Goal: Information Seeking & Learning: Learn about a topic

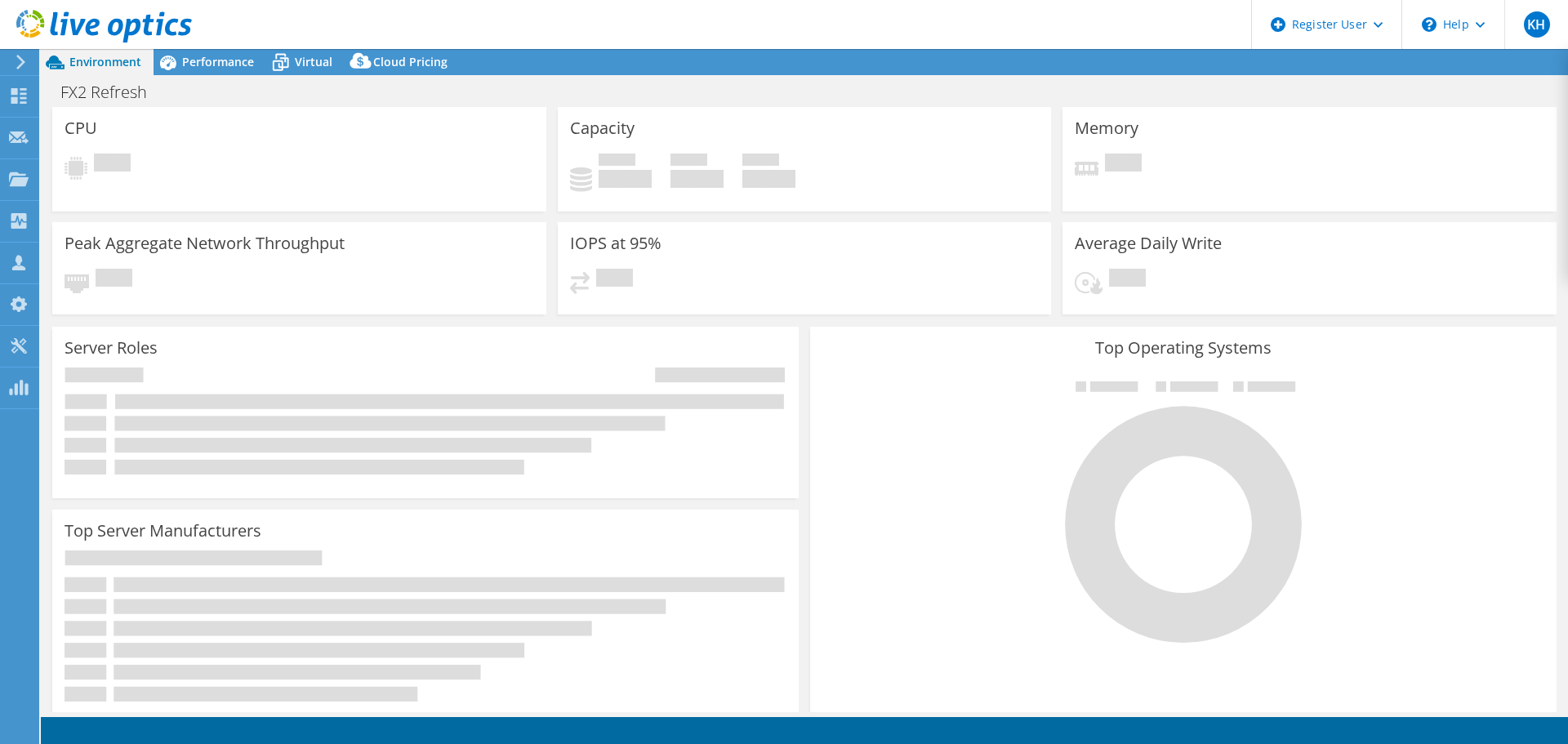
select select "USD"
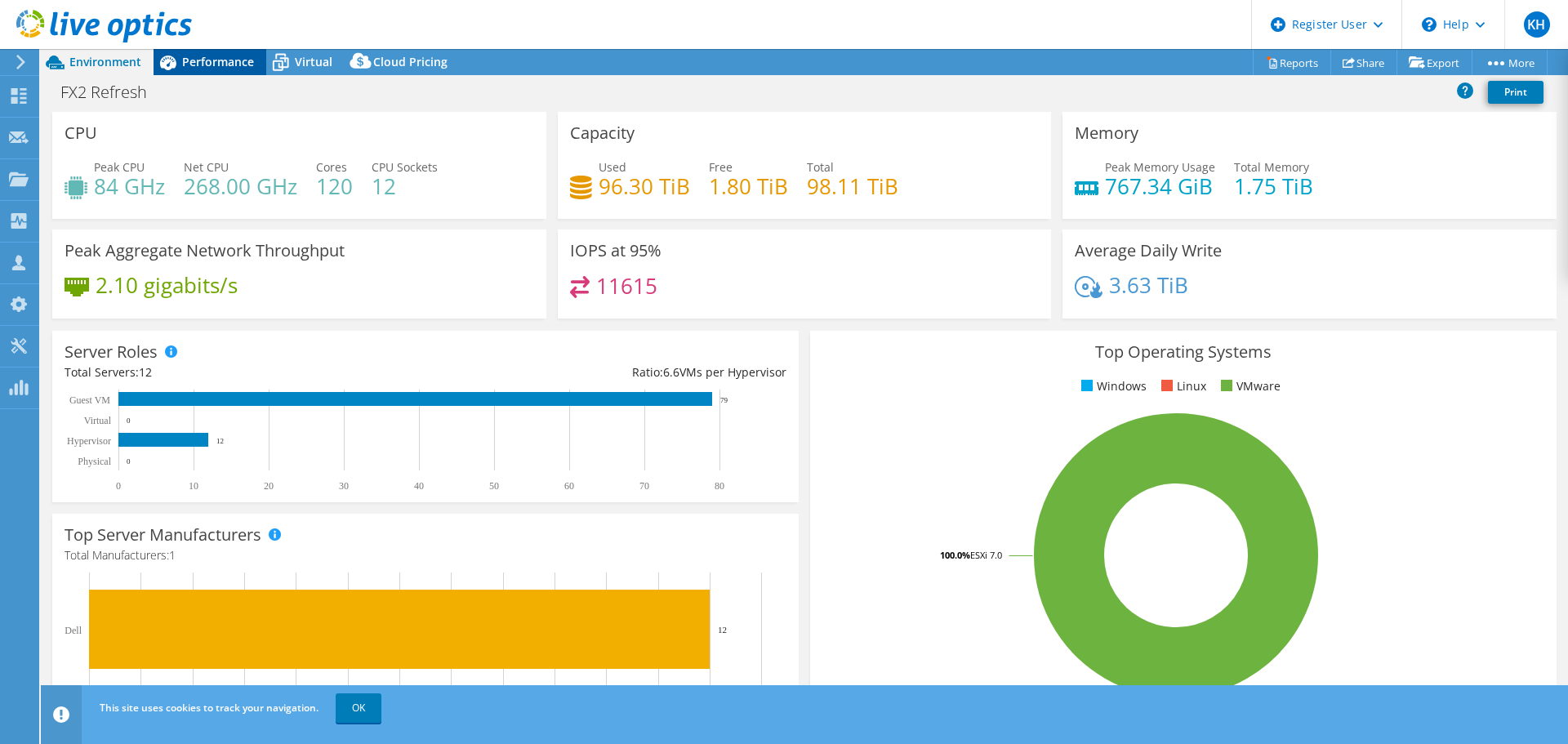
click at [230, 62] on span "Performance" at bounding box center [218, 61] width 72 height 15
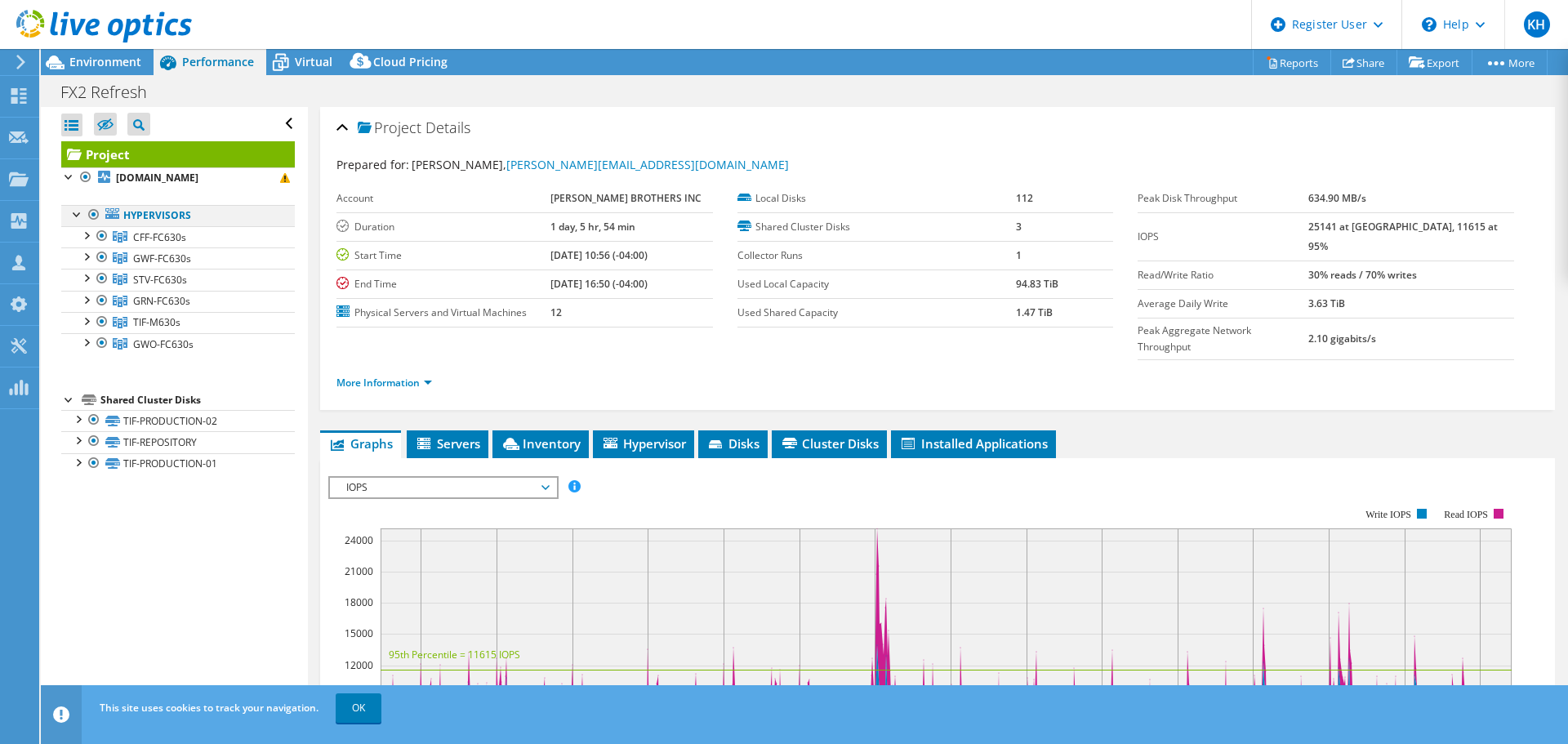
click at [97, 212] on div at bounding box center [94, 215] width 16 height 20
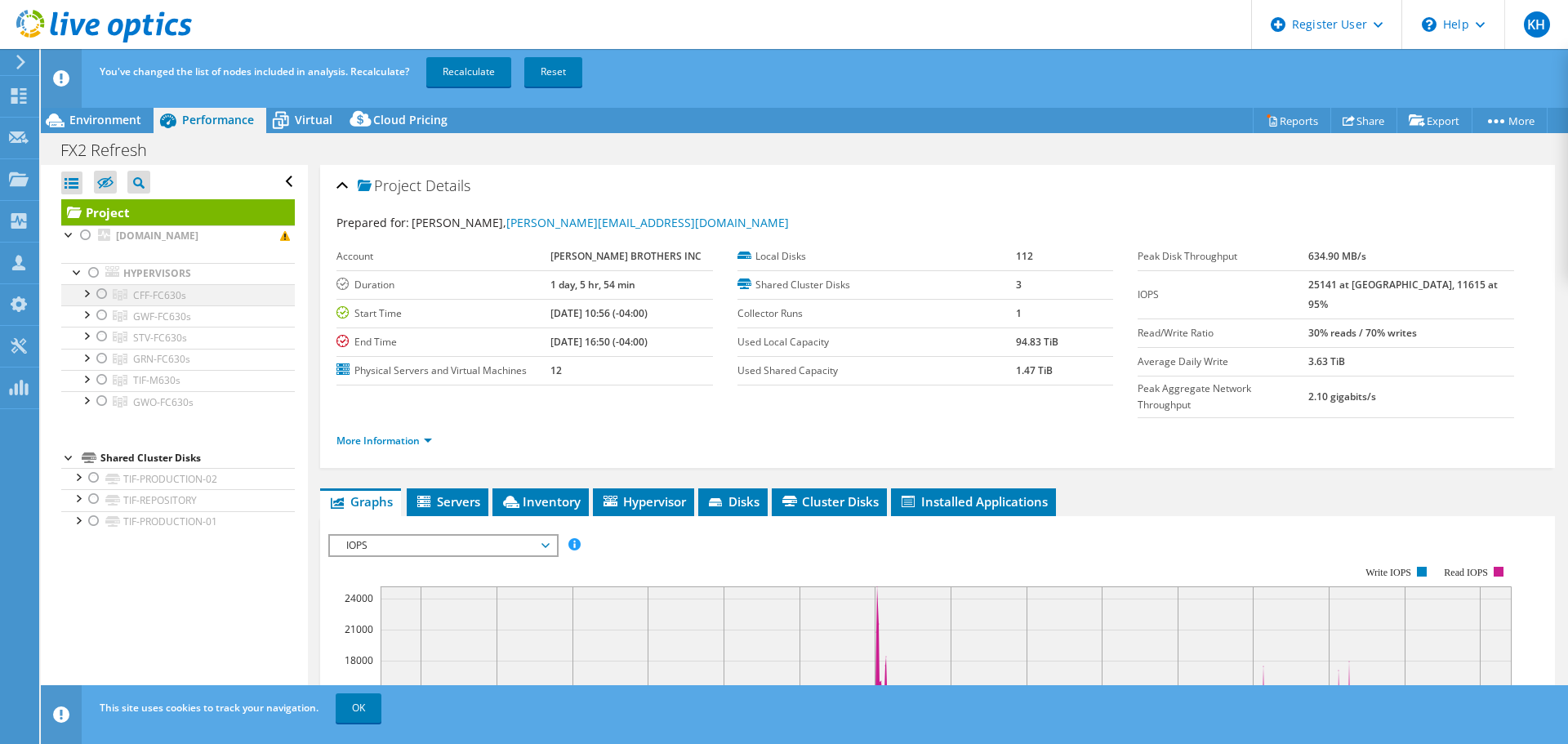
click at [97, 292] on div at bounding box center [102, 294] width 16 height 20
click at [458, 64] on link "Recalculate" at bounding box center [469, 72] width 85 height 29
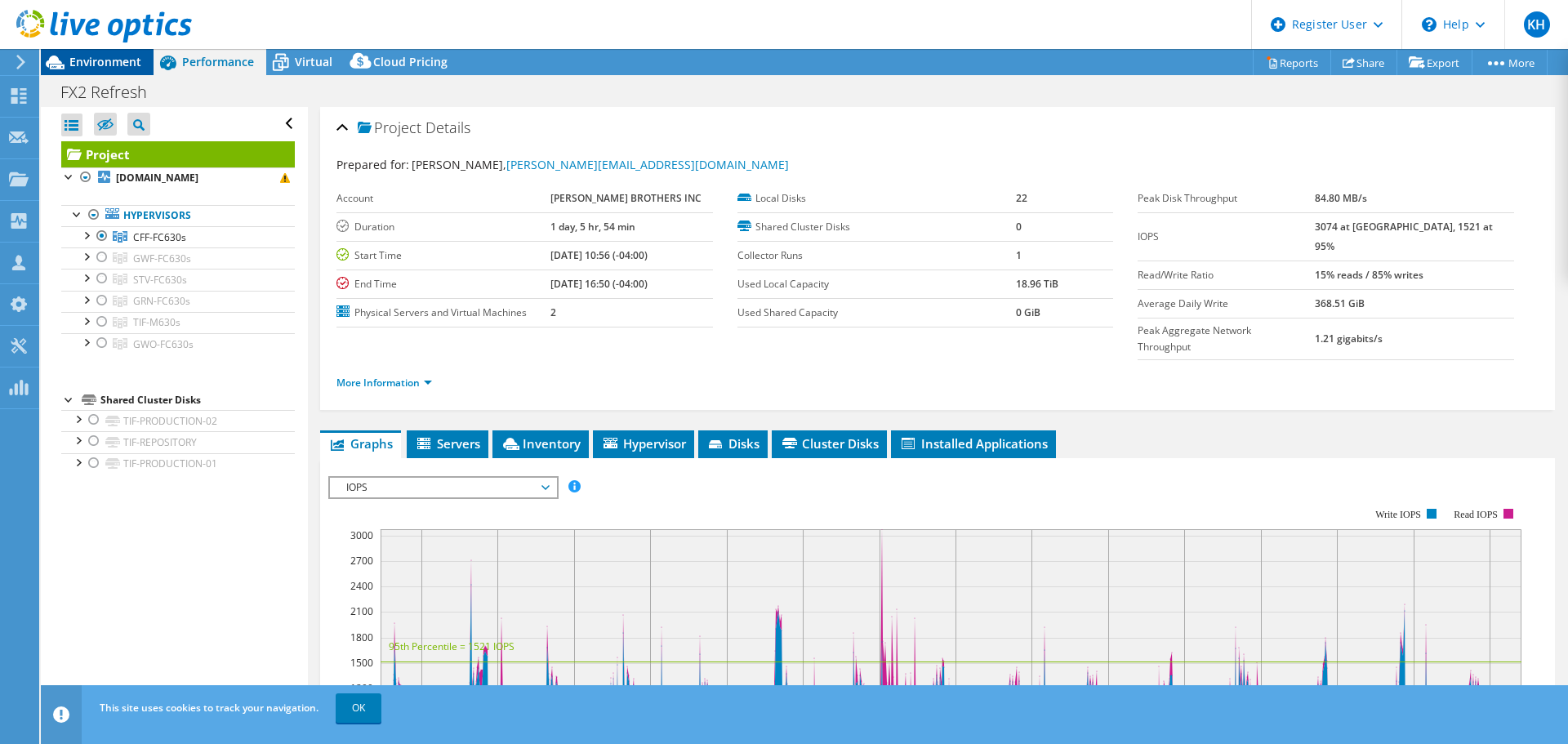
click at [102, 70] on div "Environment" at bounding box center [97, 62] width 112 height 26
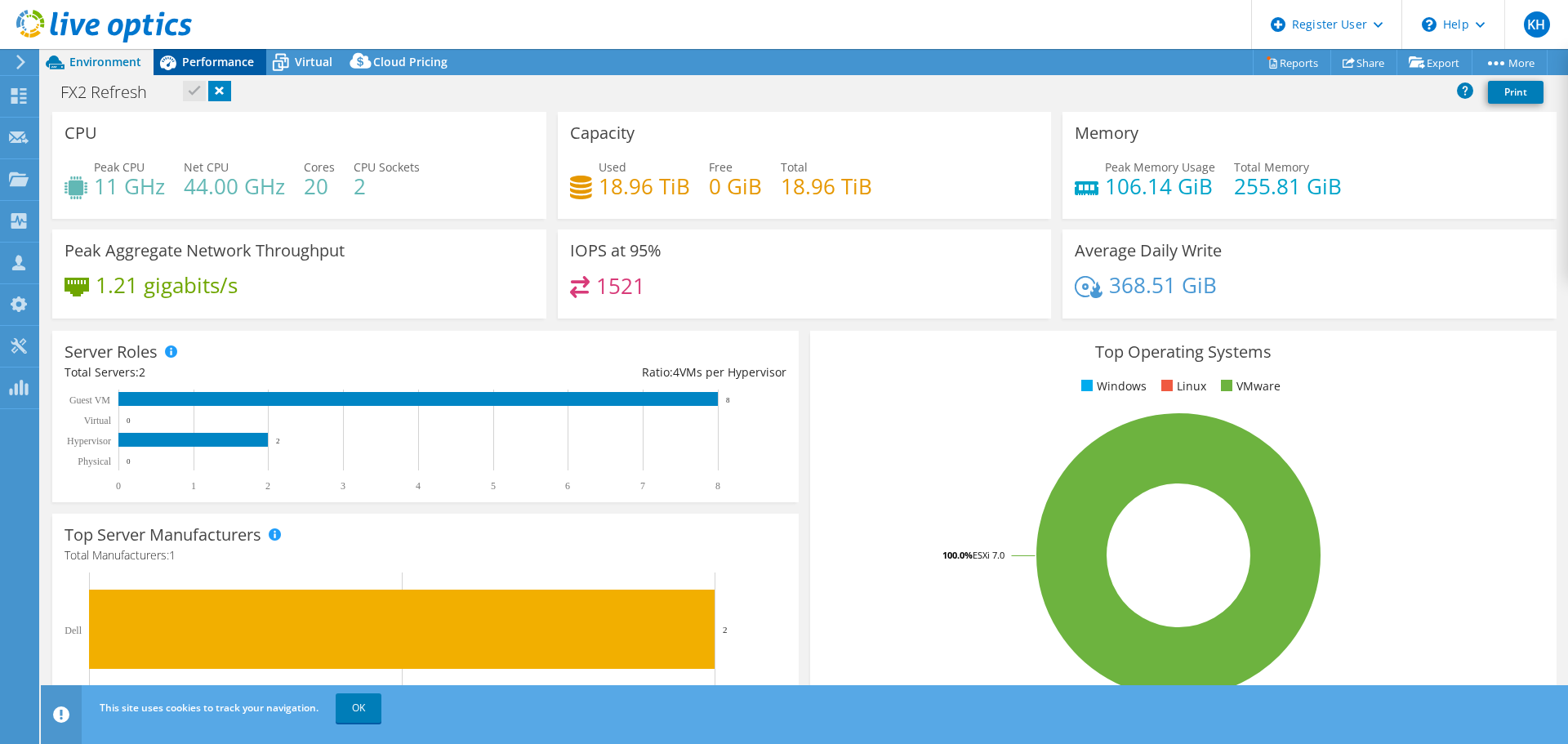
click at [226, 65] on span "Performance" at bounding box center [218, 61] width 72 height 15
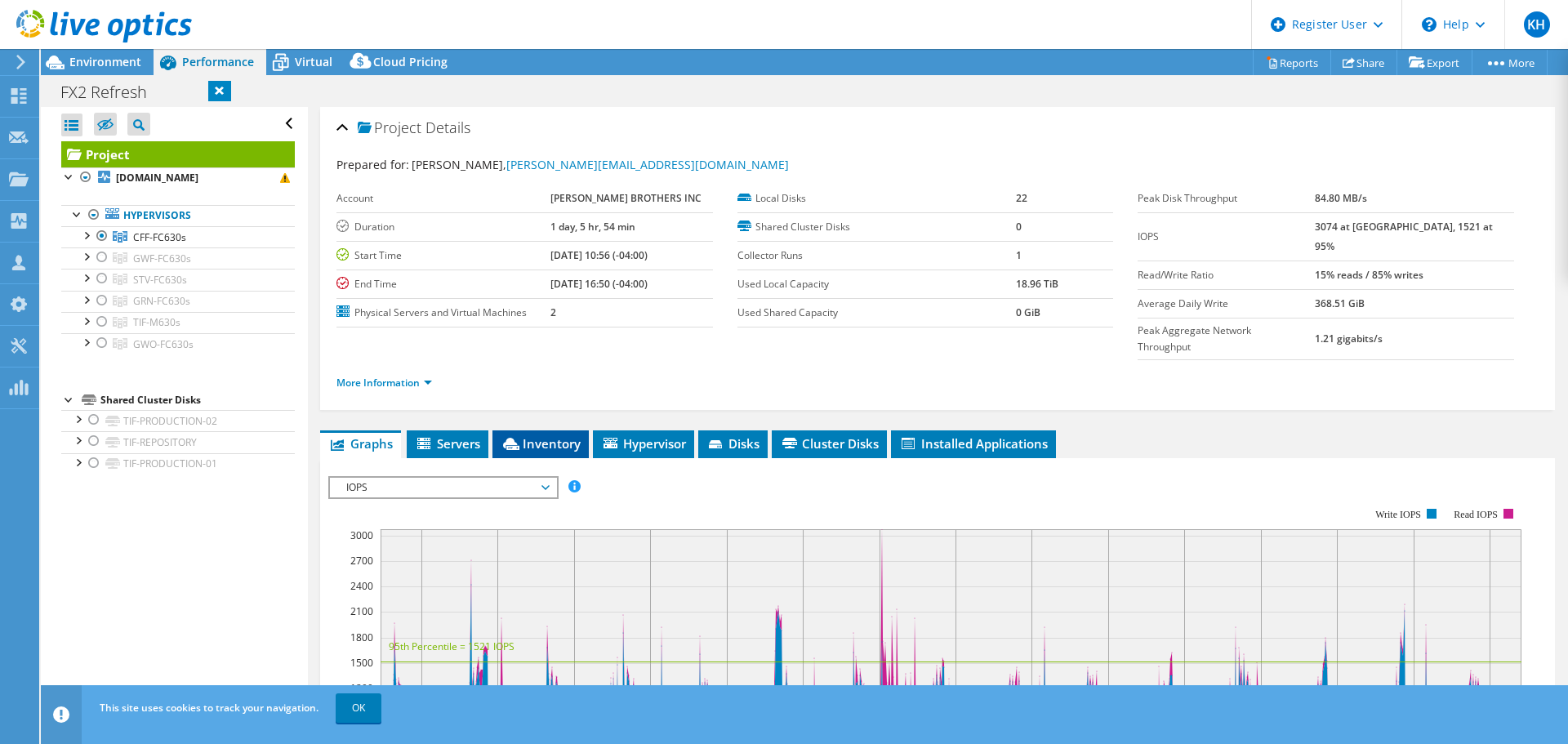
click at [560, 436] on span "Inventory" at bounding box center [541, 444] width 80 height 16
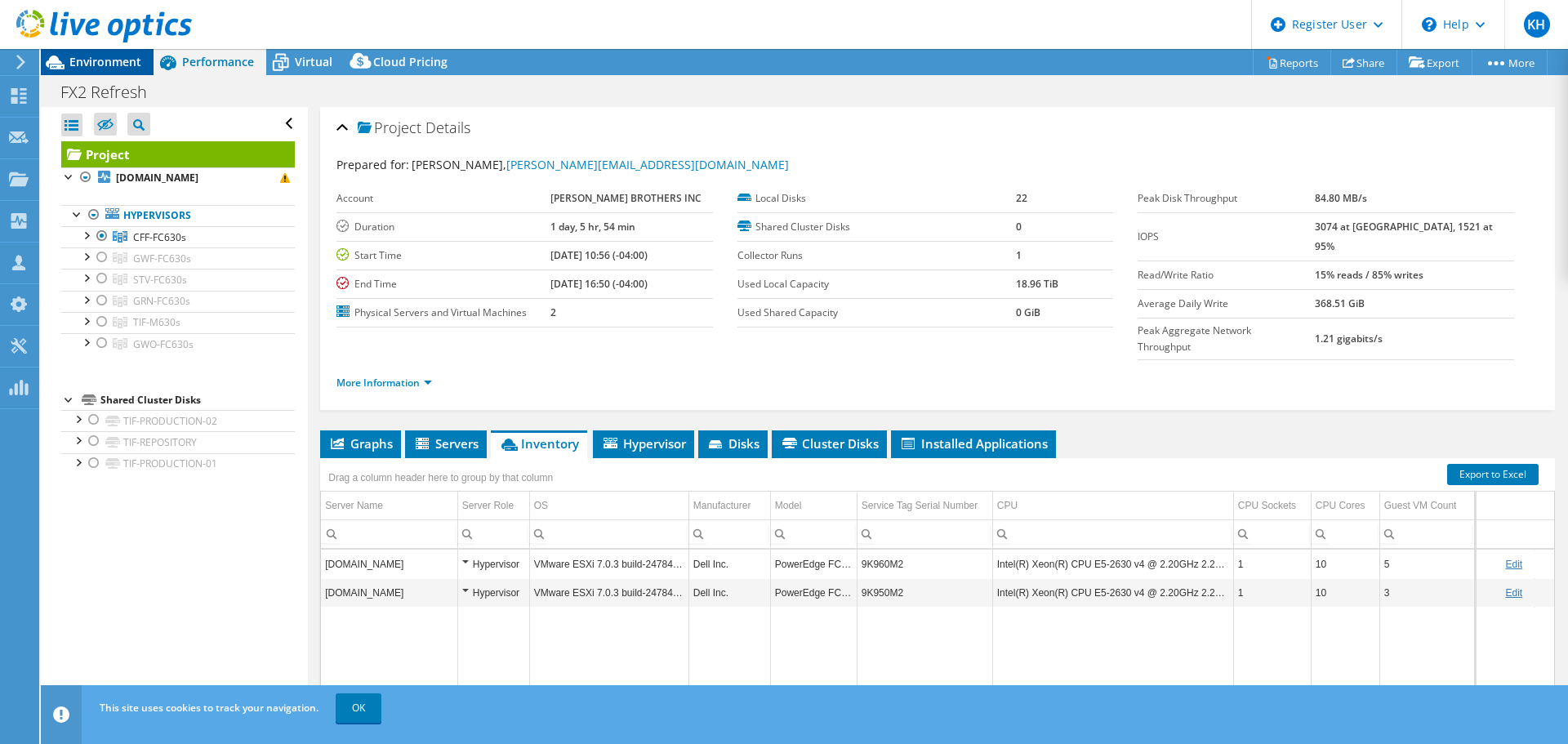
click at [116, 63] on span "Environment" at bounding box center [105, 61] width 72 height 15
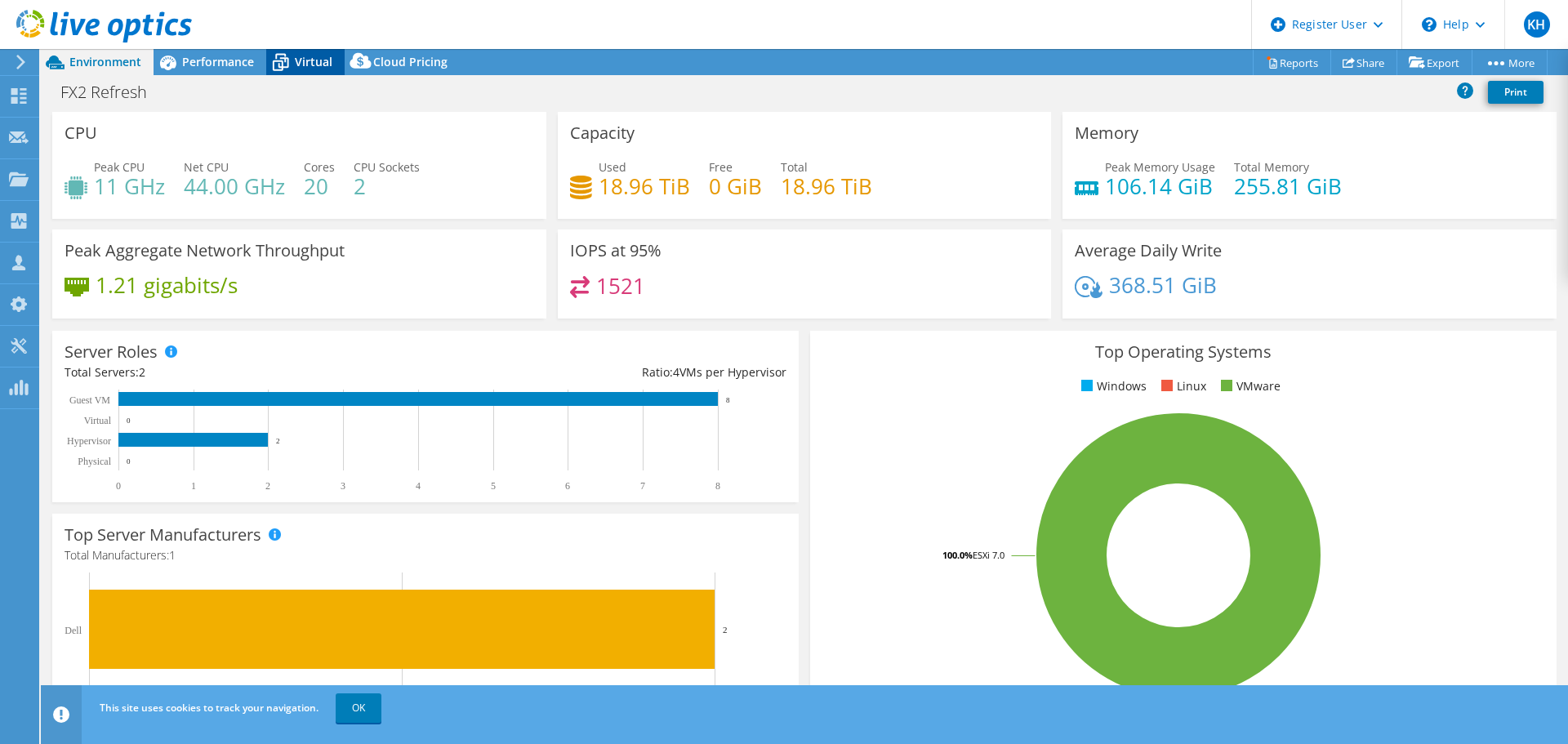
click at [297, 68] on span "Virtual" at bounding box center [313, 61] width 37 height 15
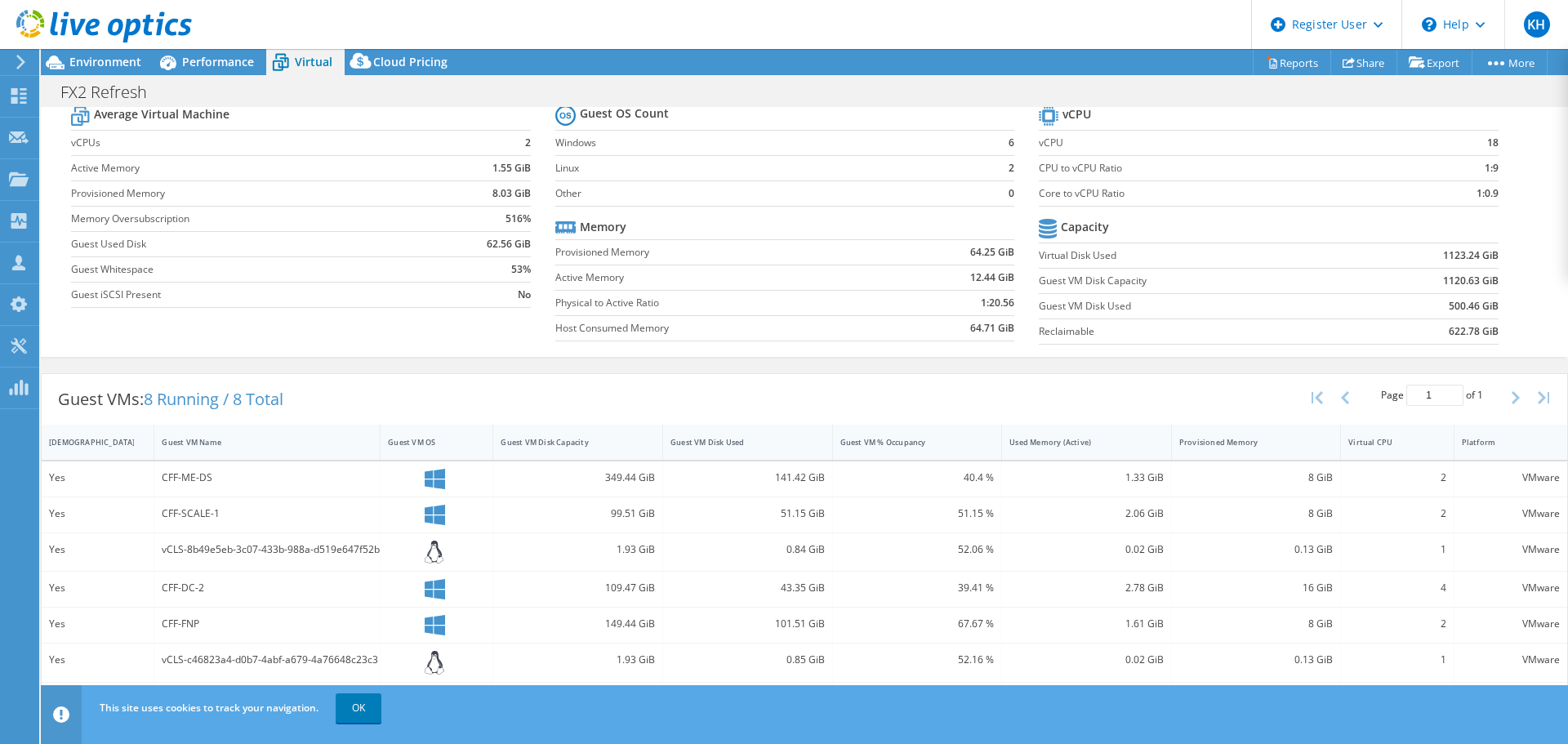
scroll to position [105, 0]
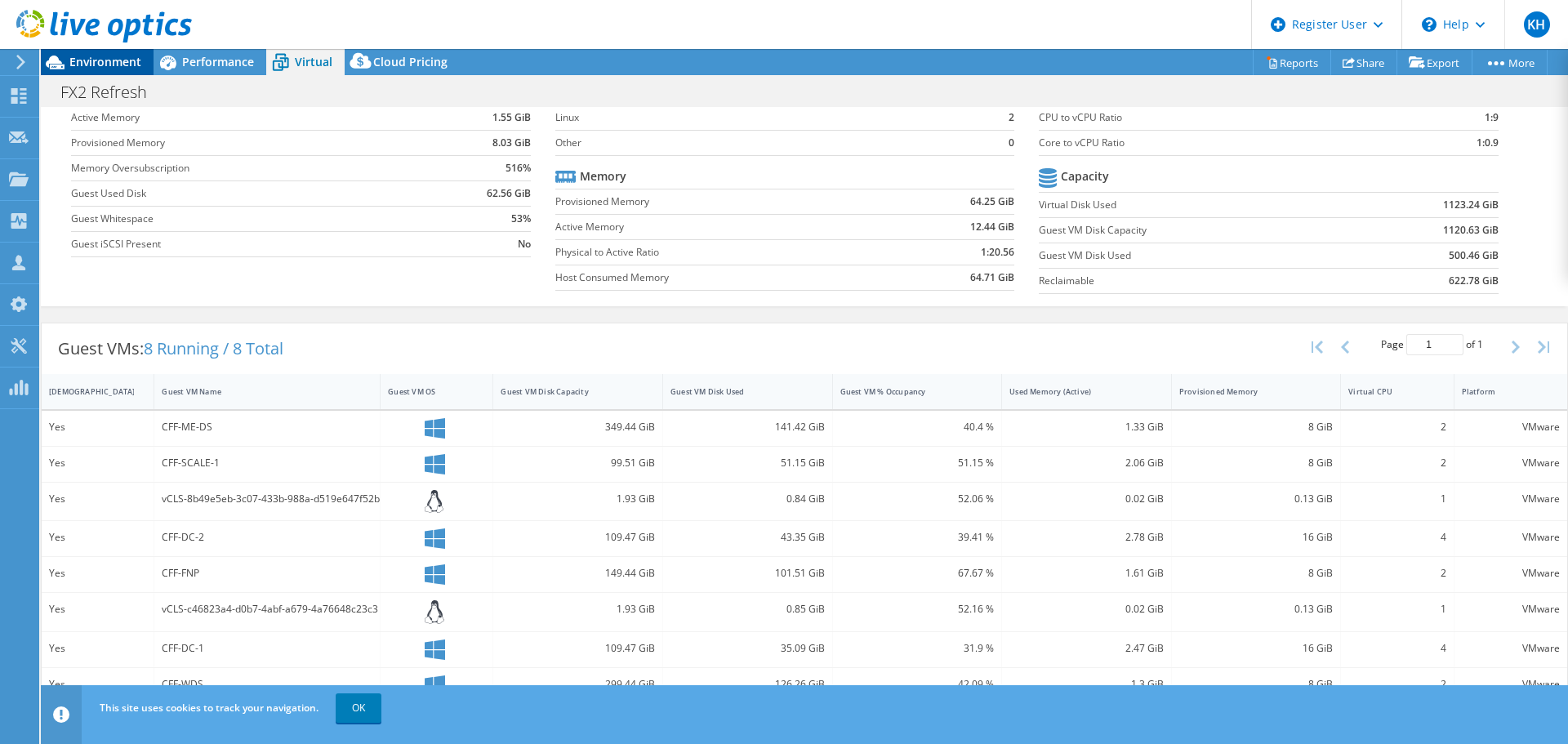
click at [130, 72] on div "Environment" at bounding box center [97, 62] width 112 height 26
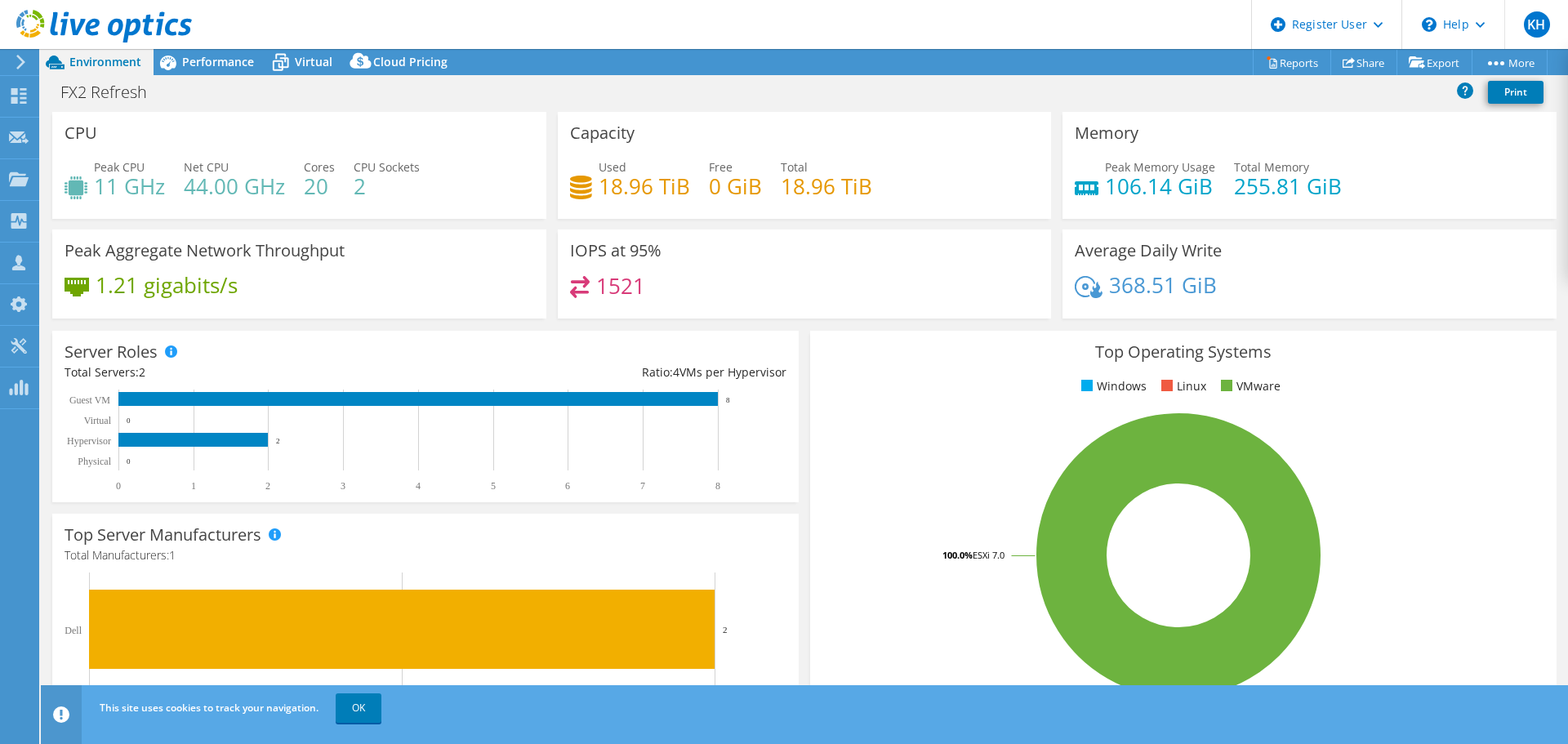
scroll to position [1, 0]
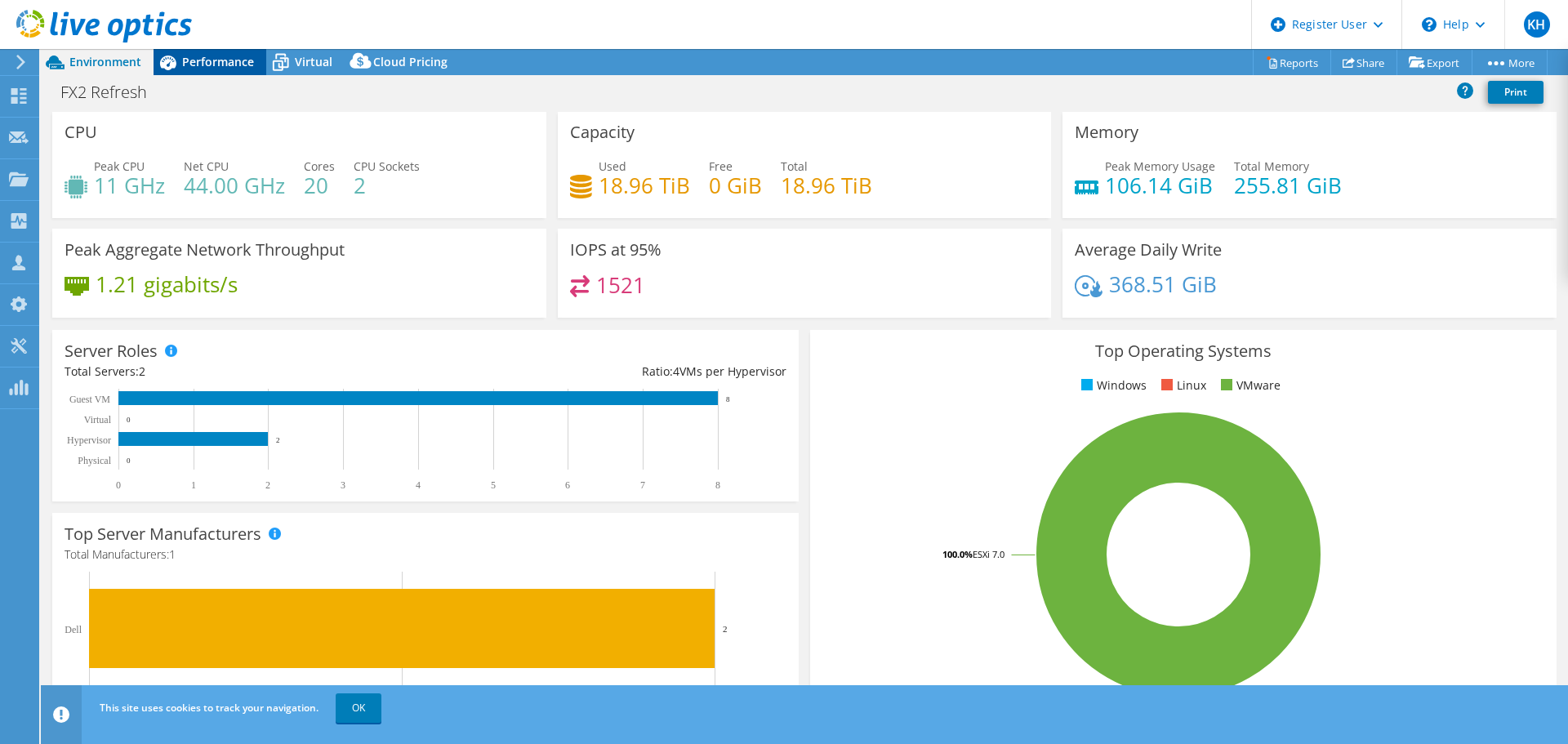
click at [206, 64] on span "Performance" at bounding box center [218, 61] width 72 height 15
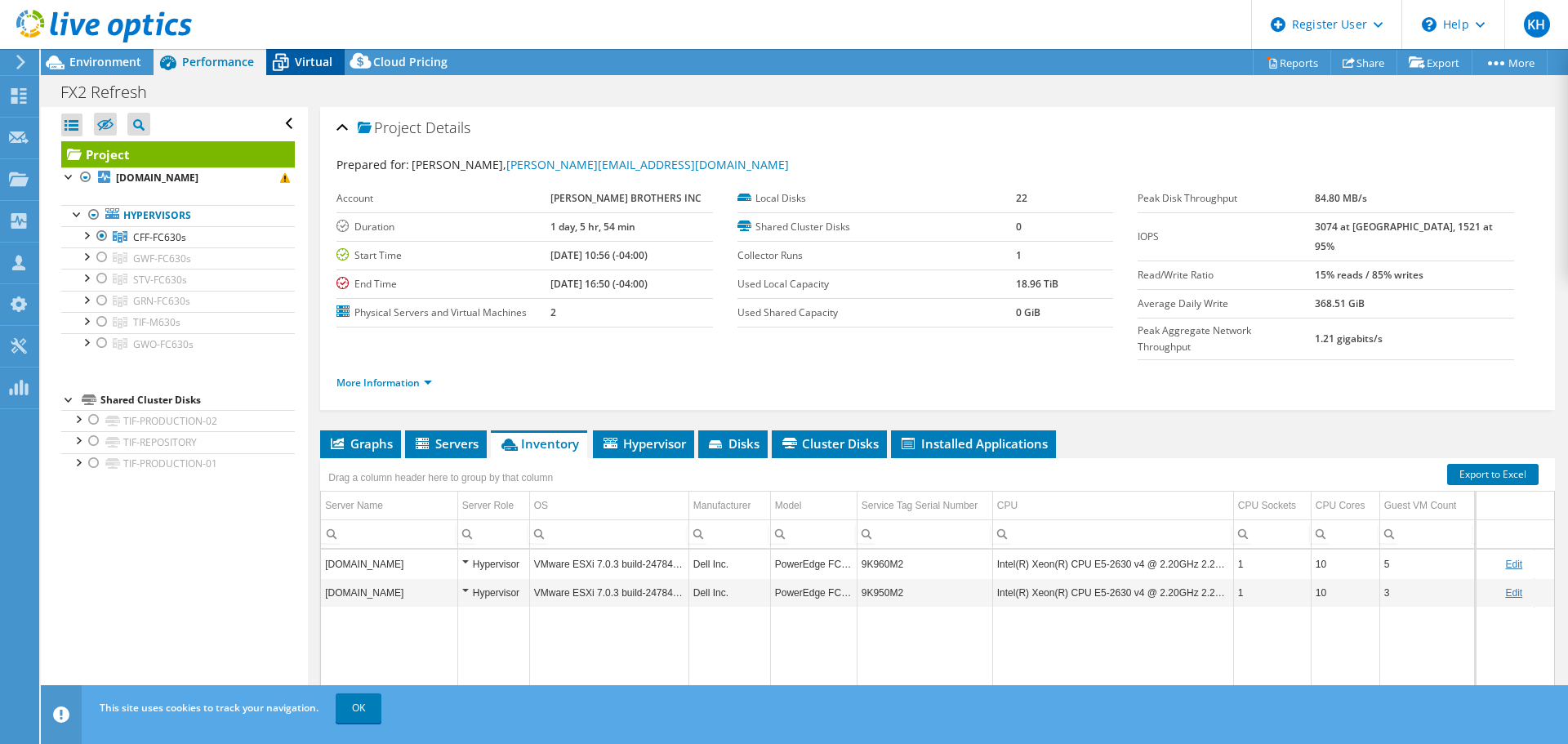
click at [308, 71] on div "Virtual" at bounding box center [306, 62] width 78 height 26
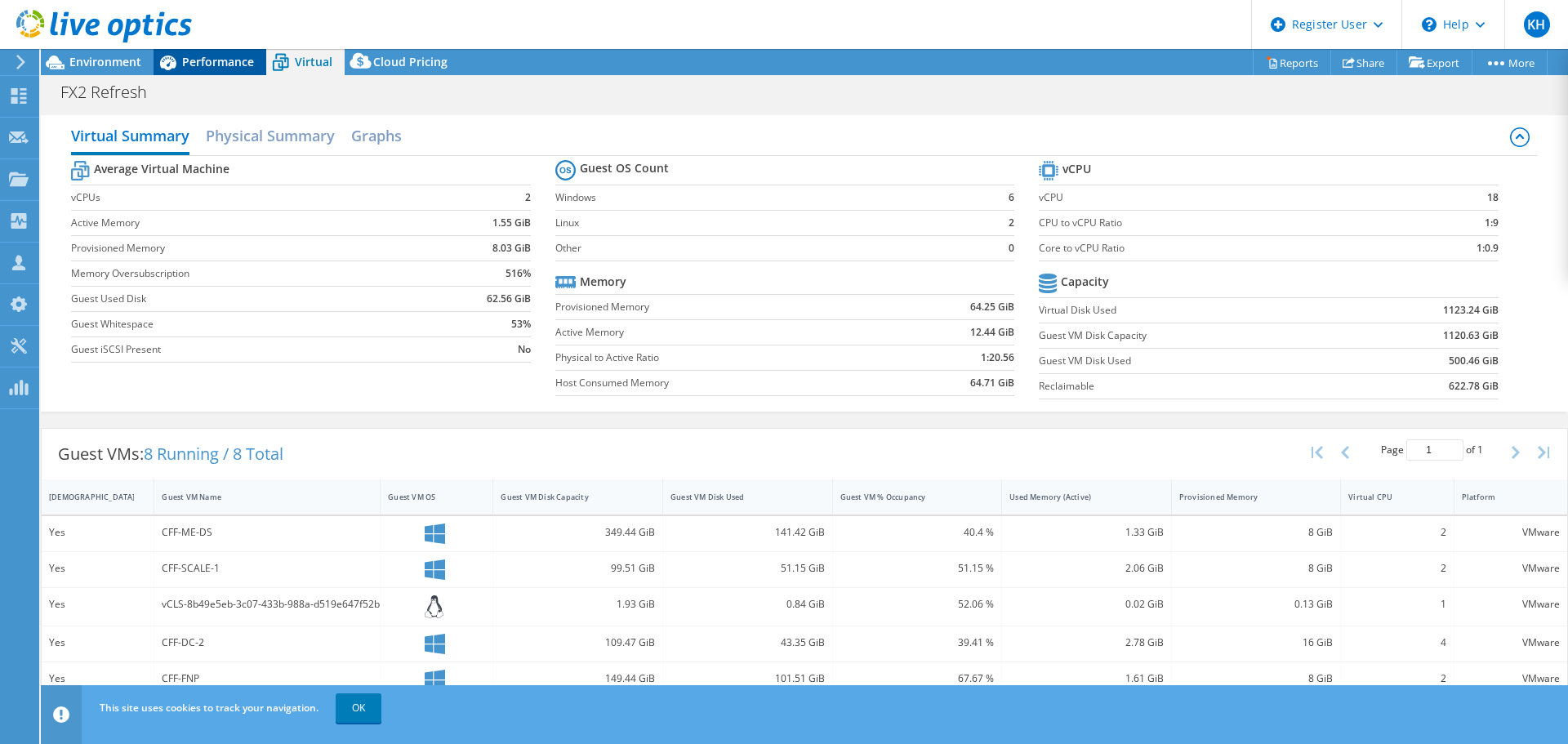
click at [207, 67] on span "Performance" at bounding box center [218, 61] width 72 height 15
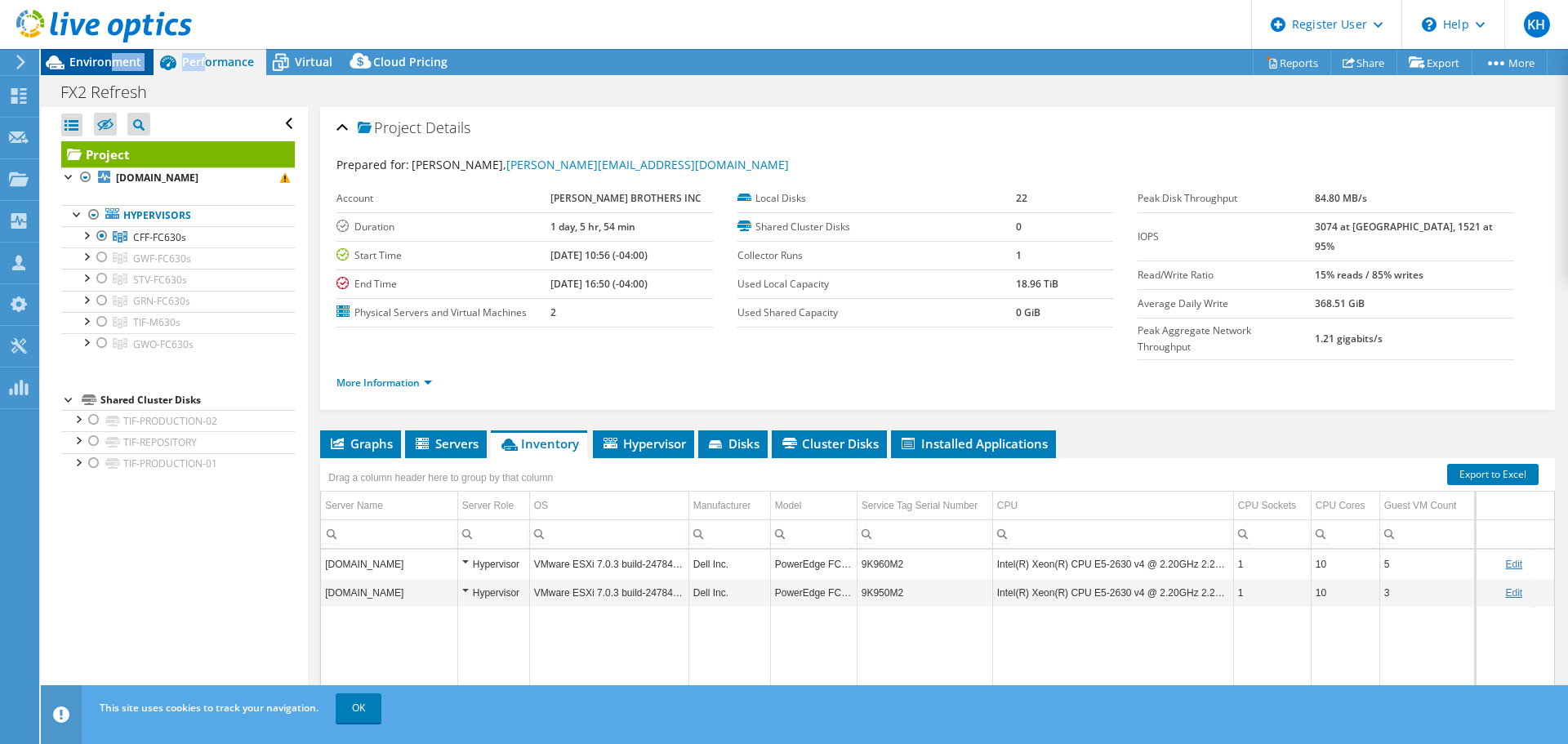
drag, startPoint x: 207, startPoint y: 67, endPoint x: 114, endPoint y: 64, distance: 93.0
click at [114, 64] on div "Environment Performance Virtual Upgrades Cloud Pricing" at bounding box center [250, 62] width 419 height 26
click at [114, 64] on span "Environment" at bounding box center [105, 61] width 72 height 15
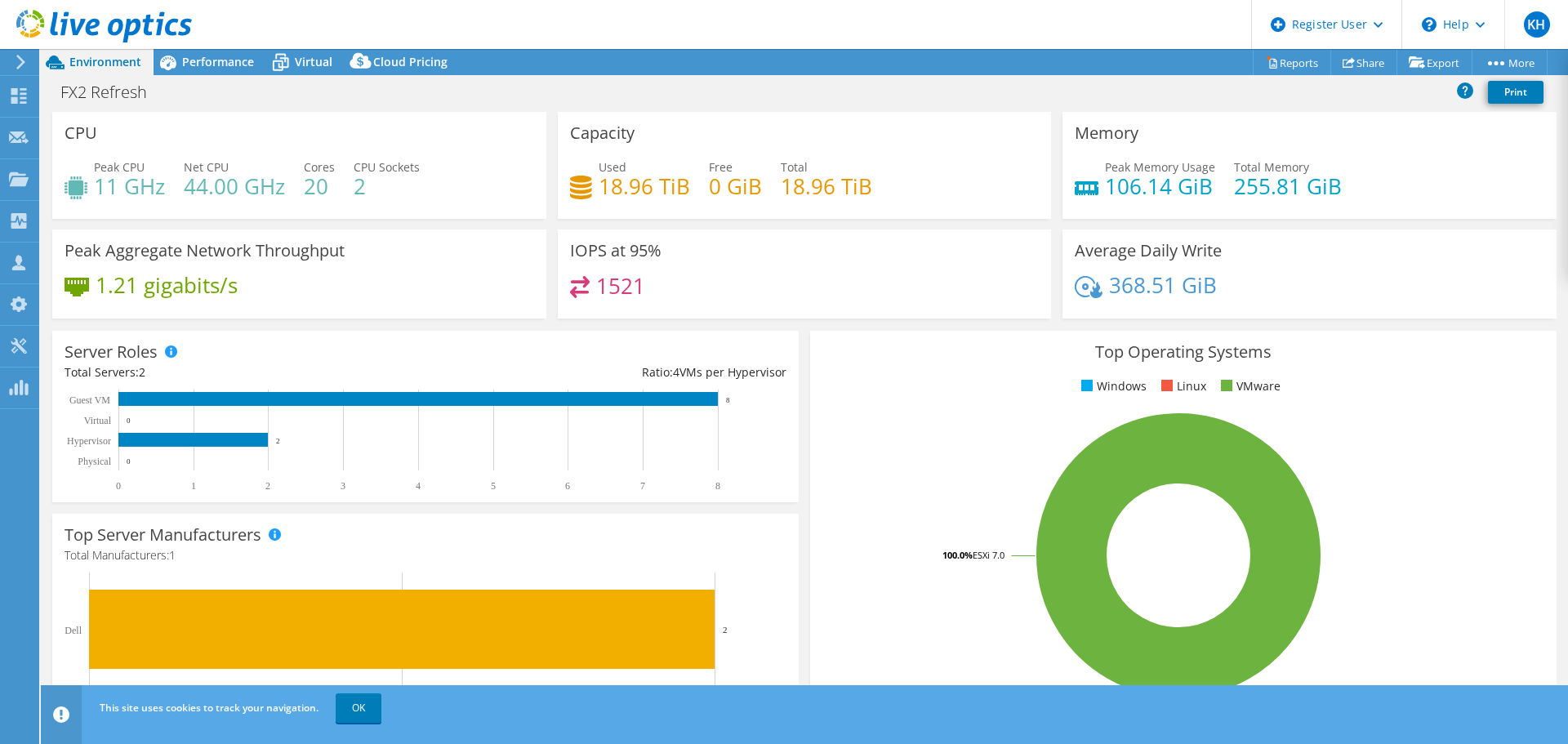
click at [1450, 159] on div "Peak Memory Usage 106.14 GiB Total Memory 255.81 GiB" at bounding box center [1310, 185] width 470 height 54
click at [257, 118] on div "CPU Peak CPU 11 GHz Net CPU 44.00 GHz Cores 20 CPU Sockets 2" at bounding box center [299, 165] width 494 height 107
click at [201, 62] on span "Performance" at bounding box center [218, 61] width 72 height 15
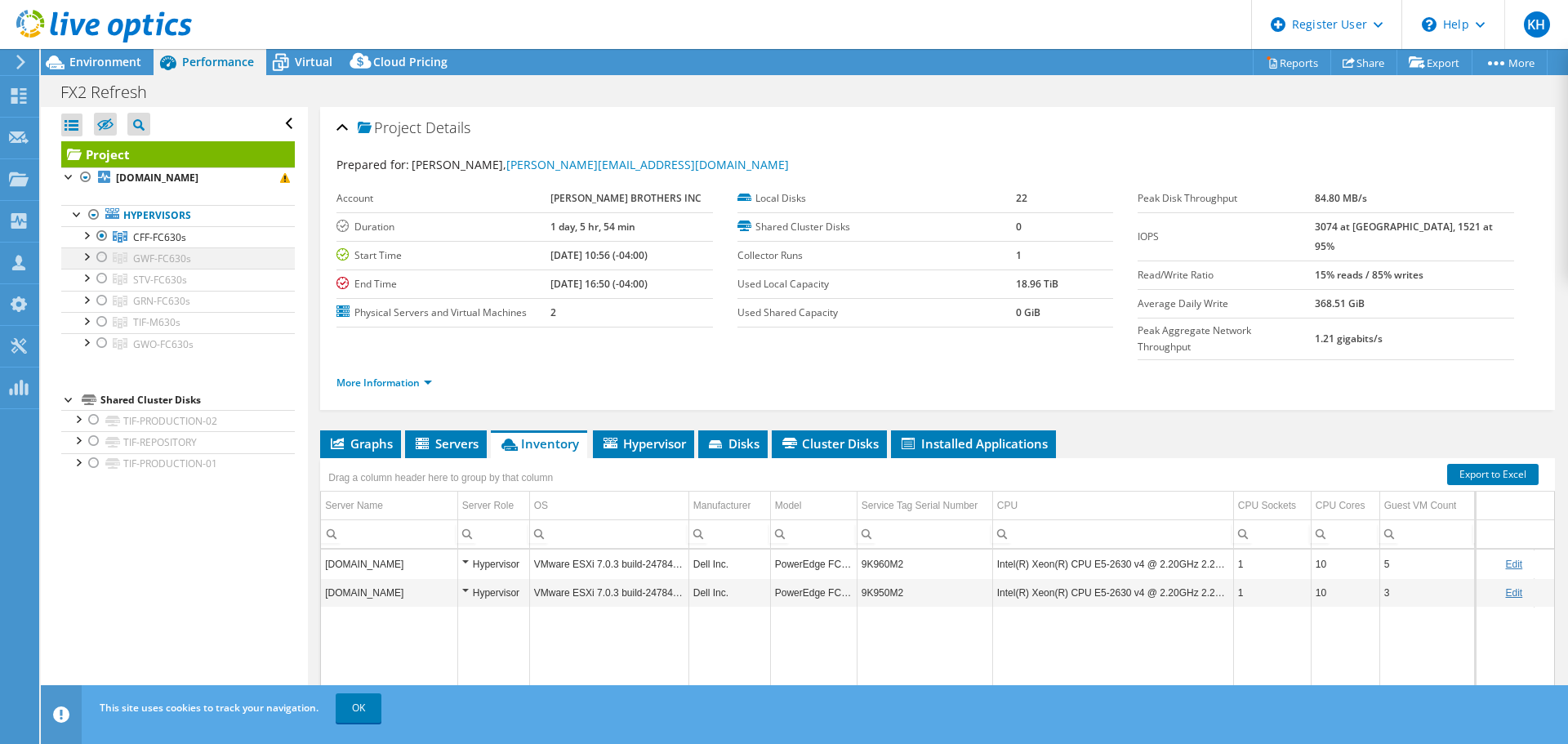
click at [103, 259] on div at bounding box center [102, 258] width 16 height 20
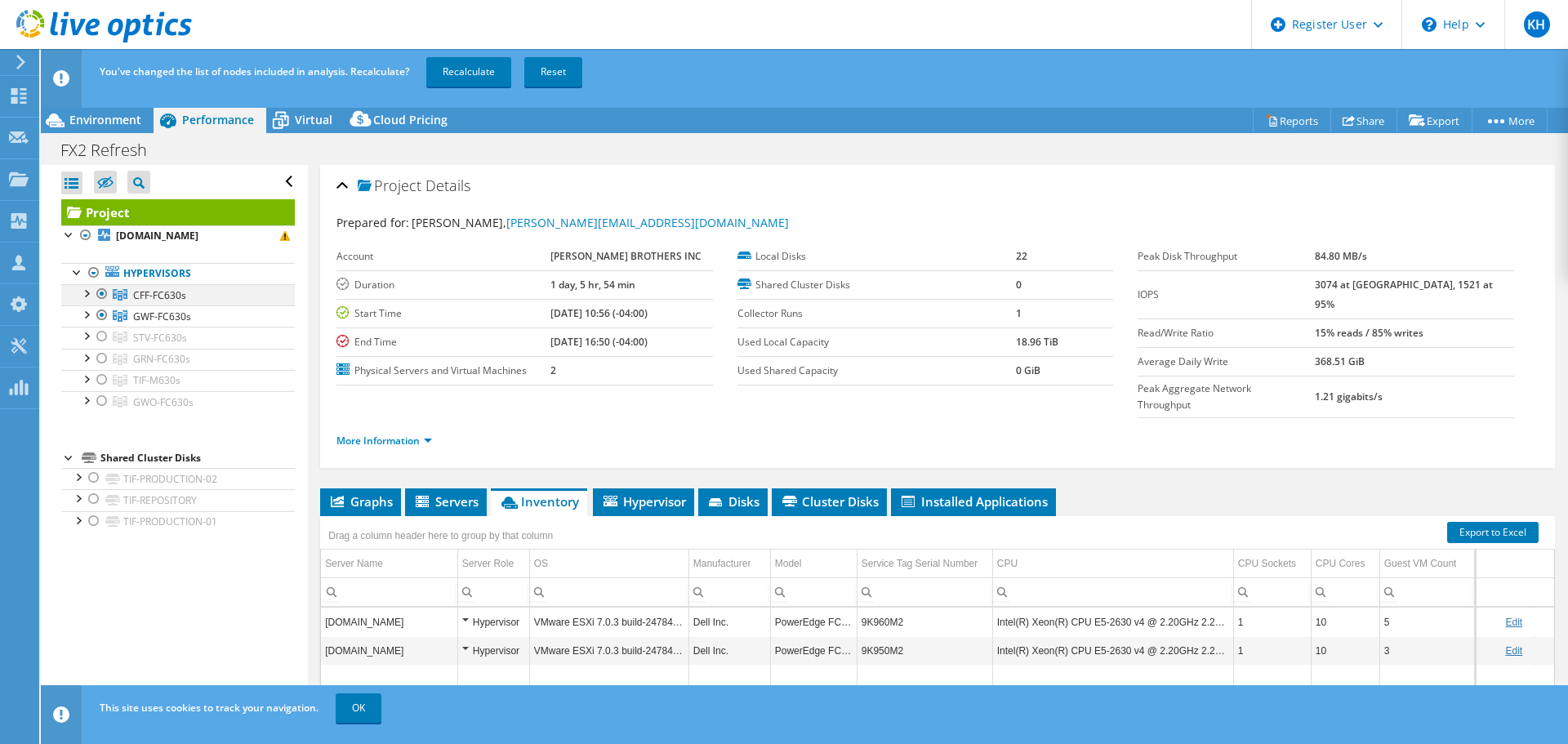
click at [104, 298] on div at bounding box center [102, 294] width 16 height 20
click at [455, 81] on link "Recalculate" at bounding box center [469, 72] width 85 height 29
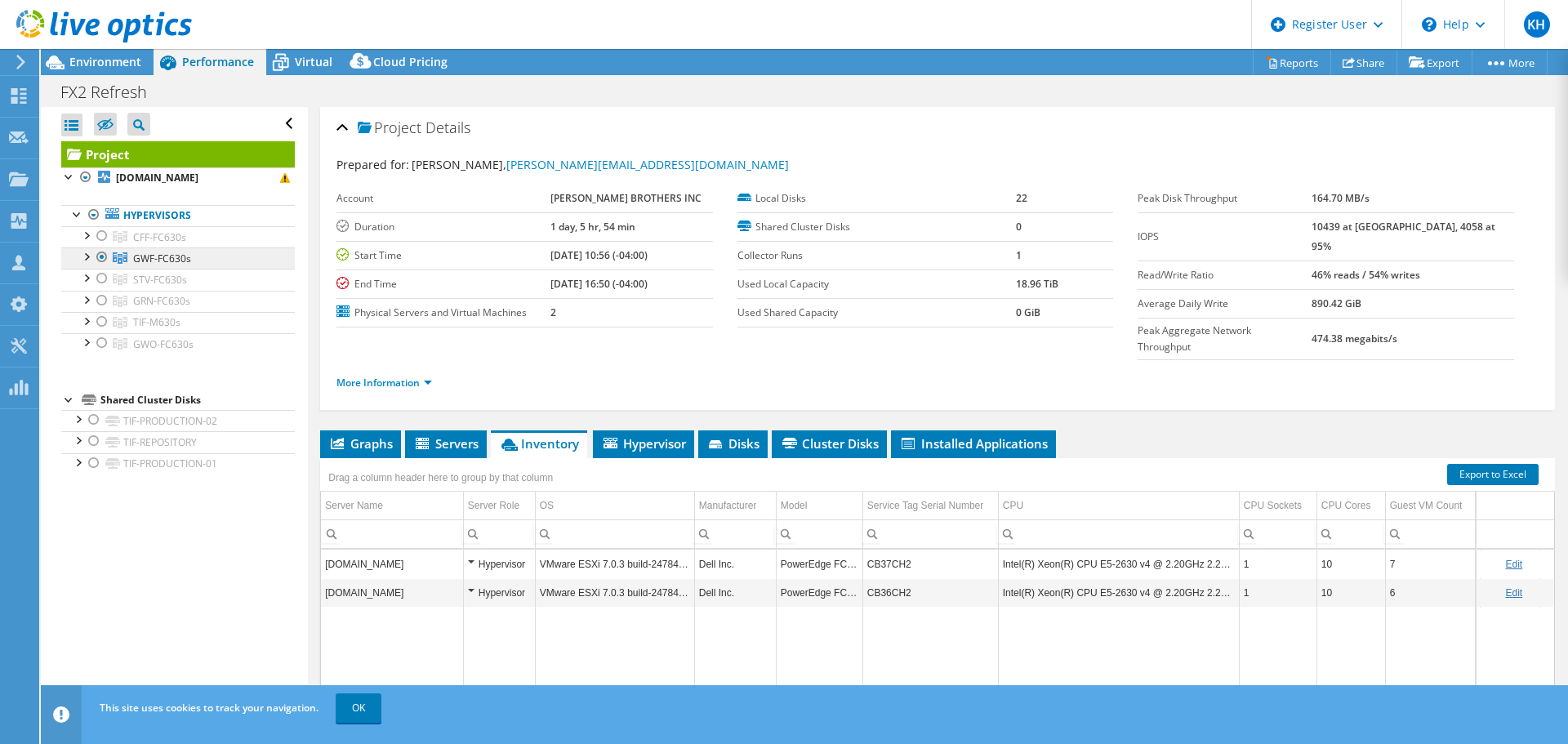
copy span "GWF-FC630s"
drag, startPoint x: 200, startPoint y: 258, endPoint x: 133, endPoint y: 261, distance: 67.1
click at [133, 261] on link "GWF-FC630s" at bounding box center [178, 258] width 233 height 21
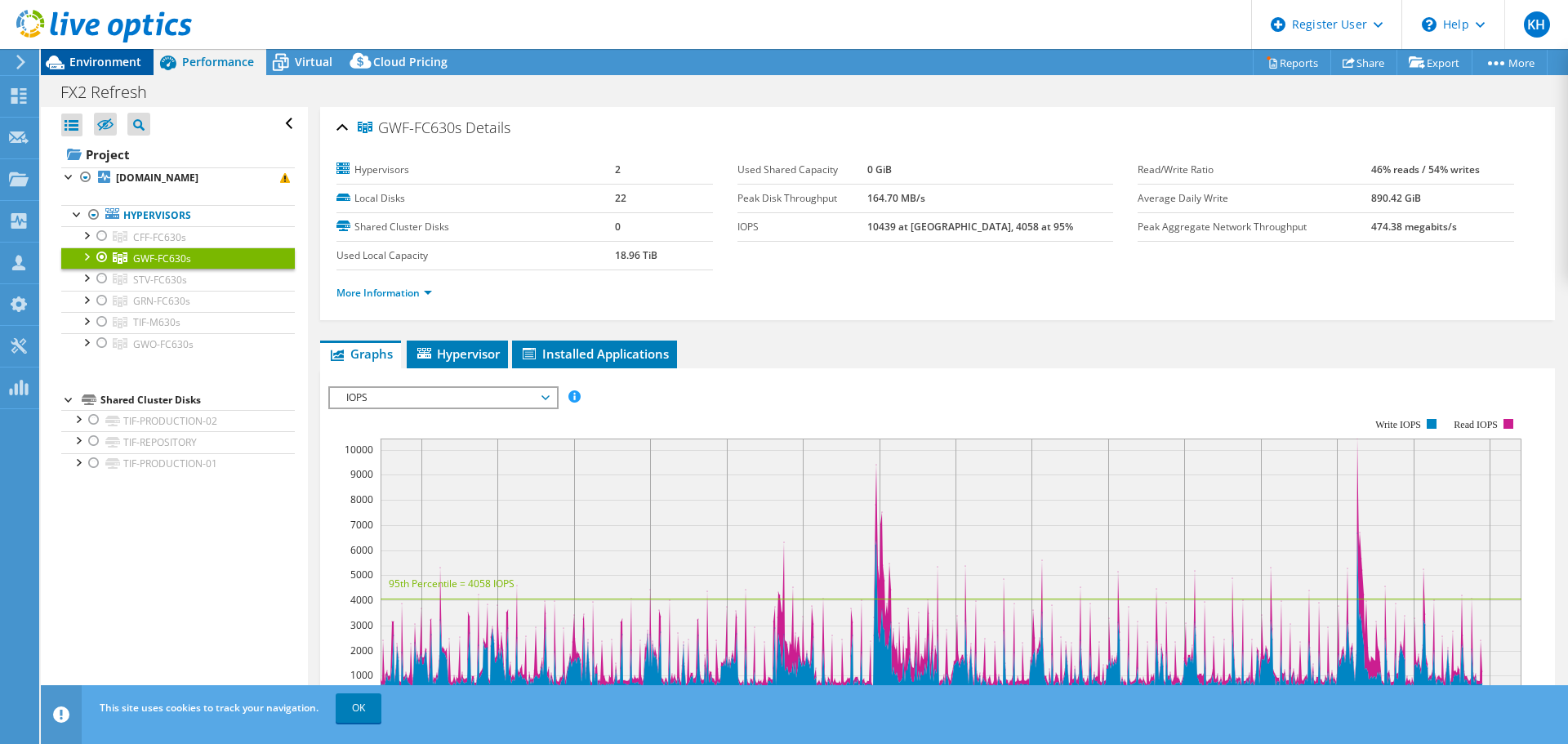
click at [90, 58] on span "Environment" at bounding box center [105, 61] width 72 height 15
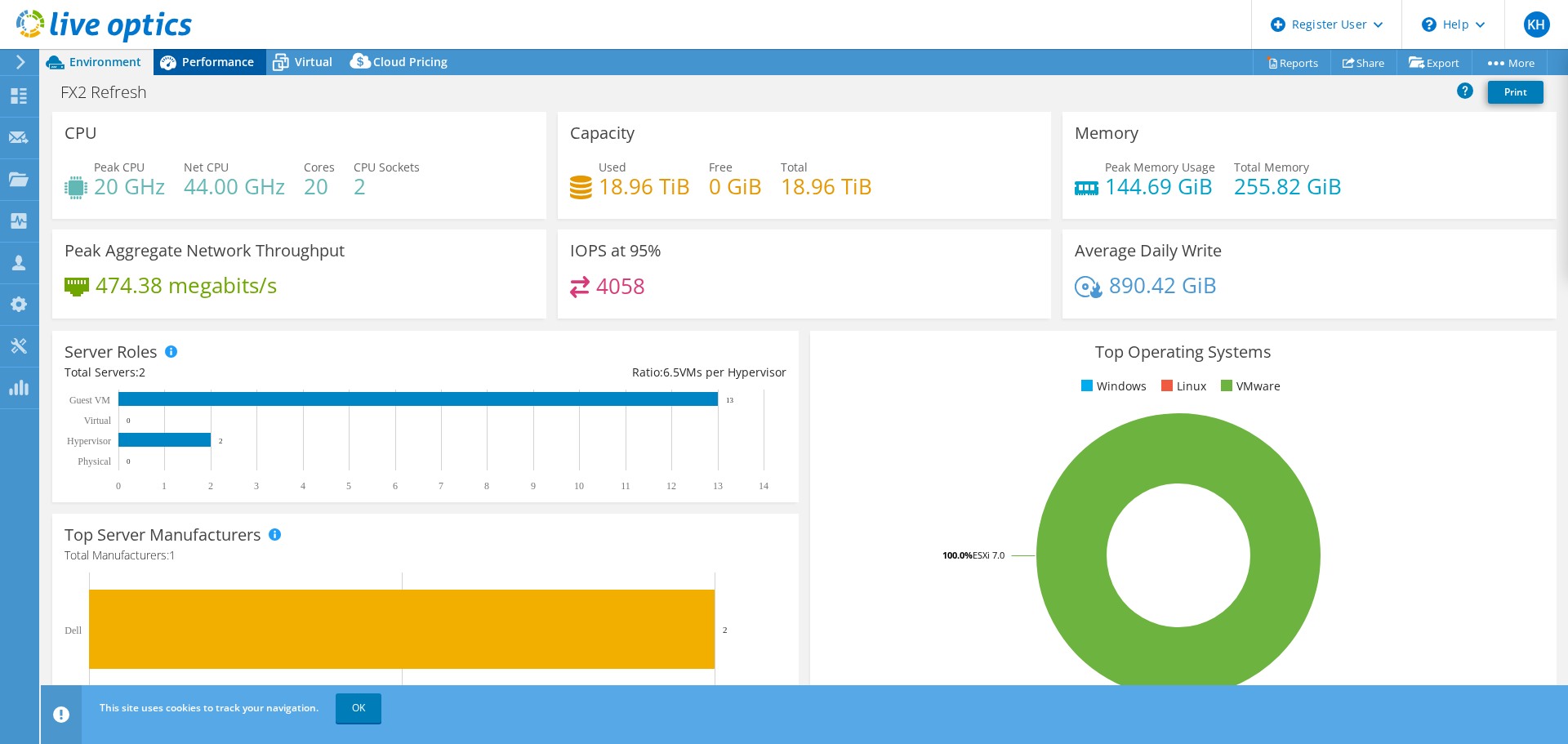
click at [202, 67] on span "Performance" at bounding box center [218, 61] width 72 height 15
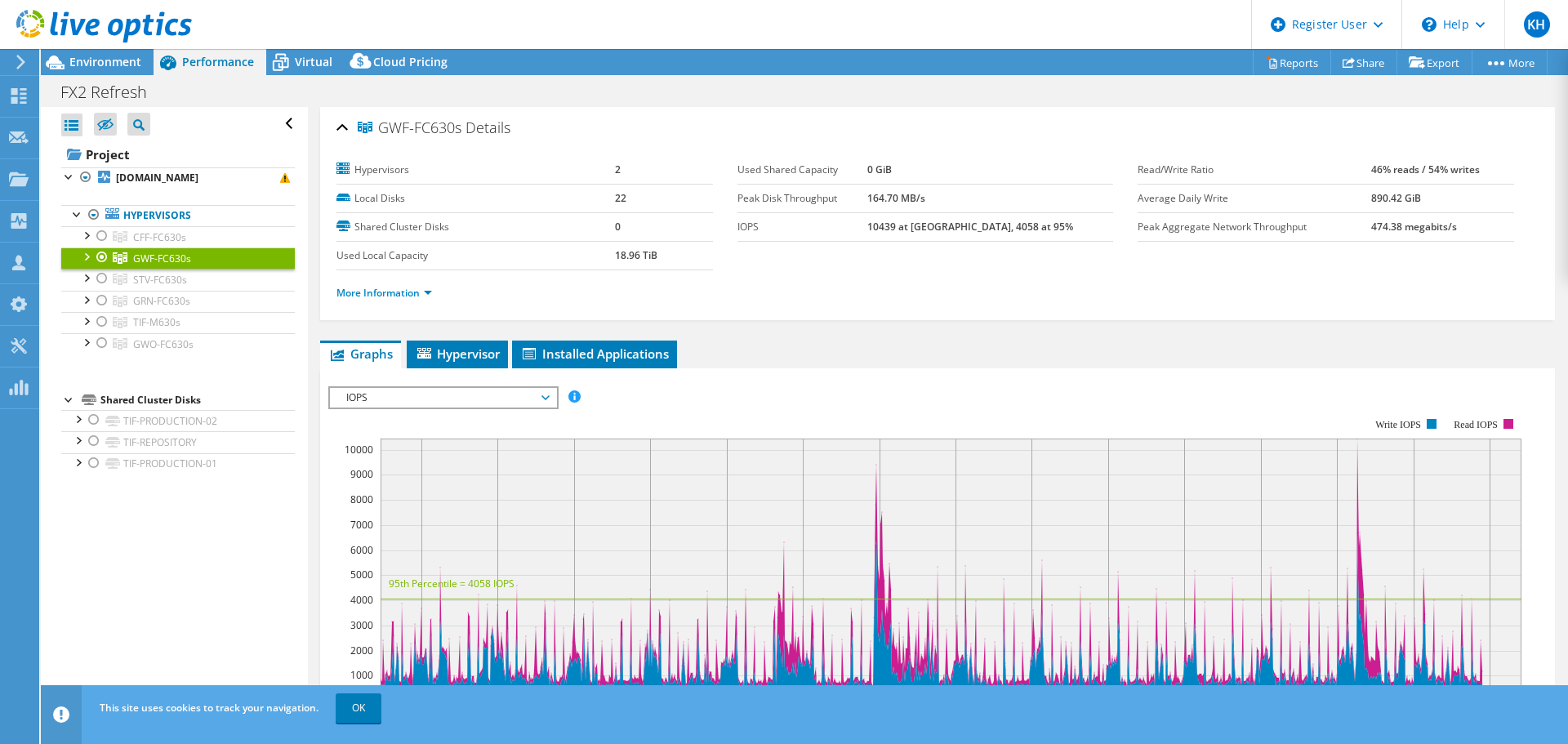
click at [104, 46] on div at bounding box center [96, 27] width 192 height 54
click at [102, 59] on span "Environment" at bounding box center [105, 61] width 72 height 15
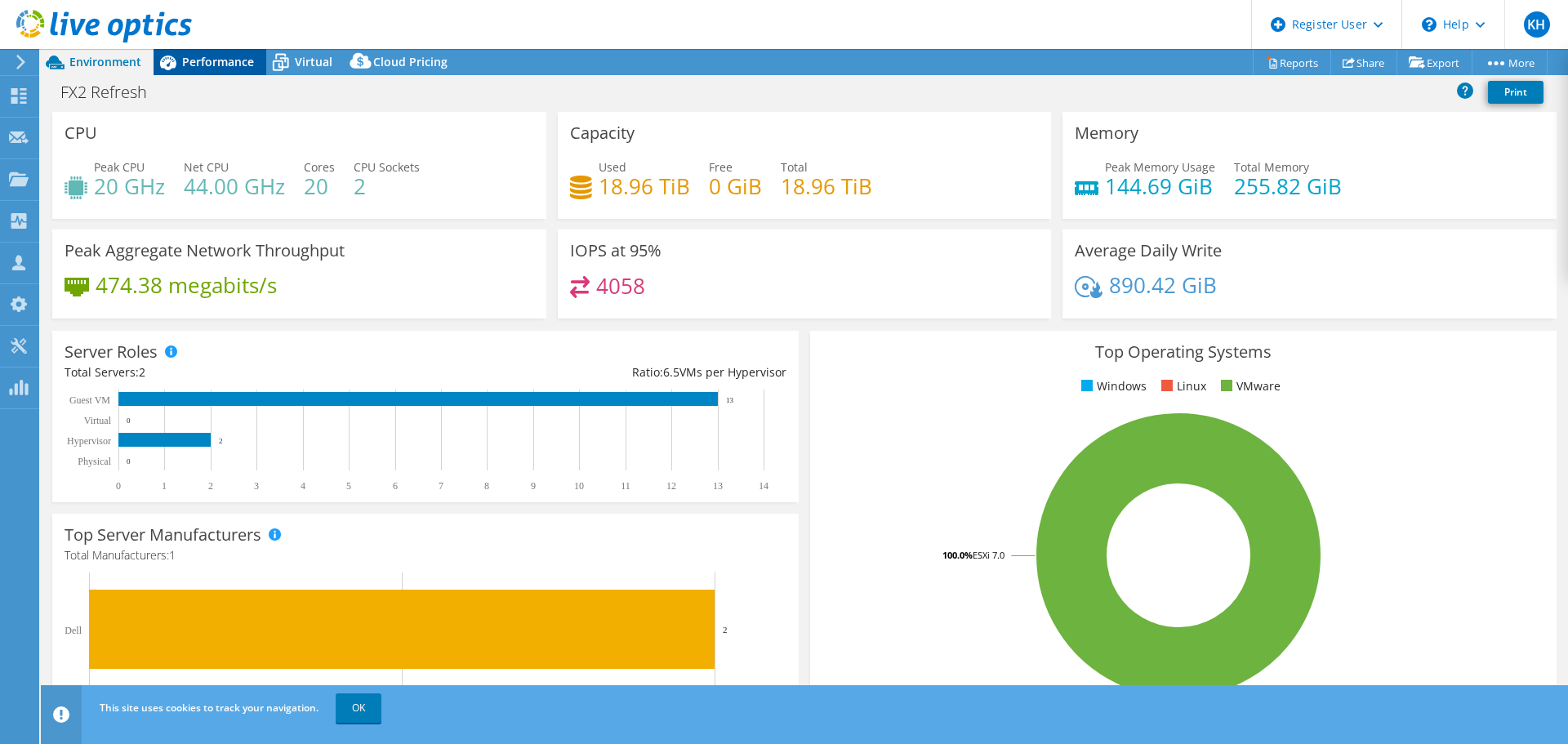
click at [229, 51] on div "Performance" at bounding box center [209, 62] width 112 height 26
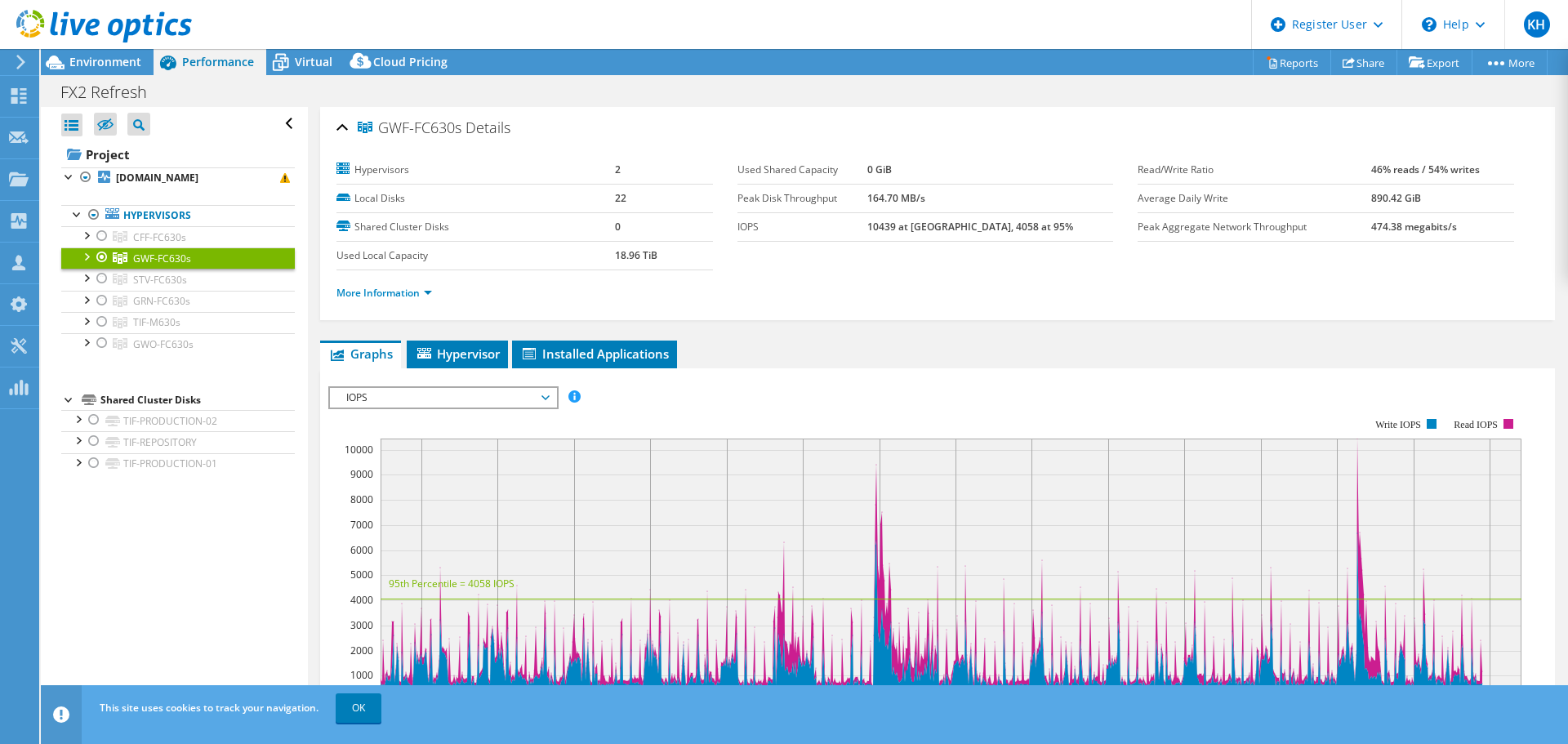
click at [84, 256] on div at bounding box center [86, 256] width 16 height 16
click at [156, 255] on span "GWF-FC630s" at bounding box center [162, 258] width 58 height 14
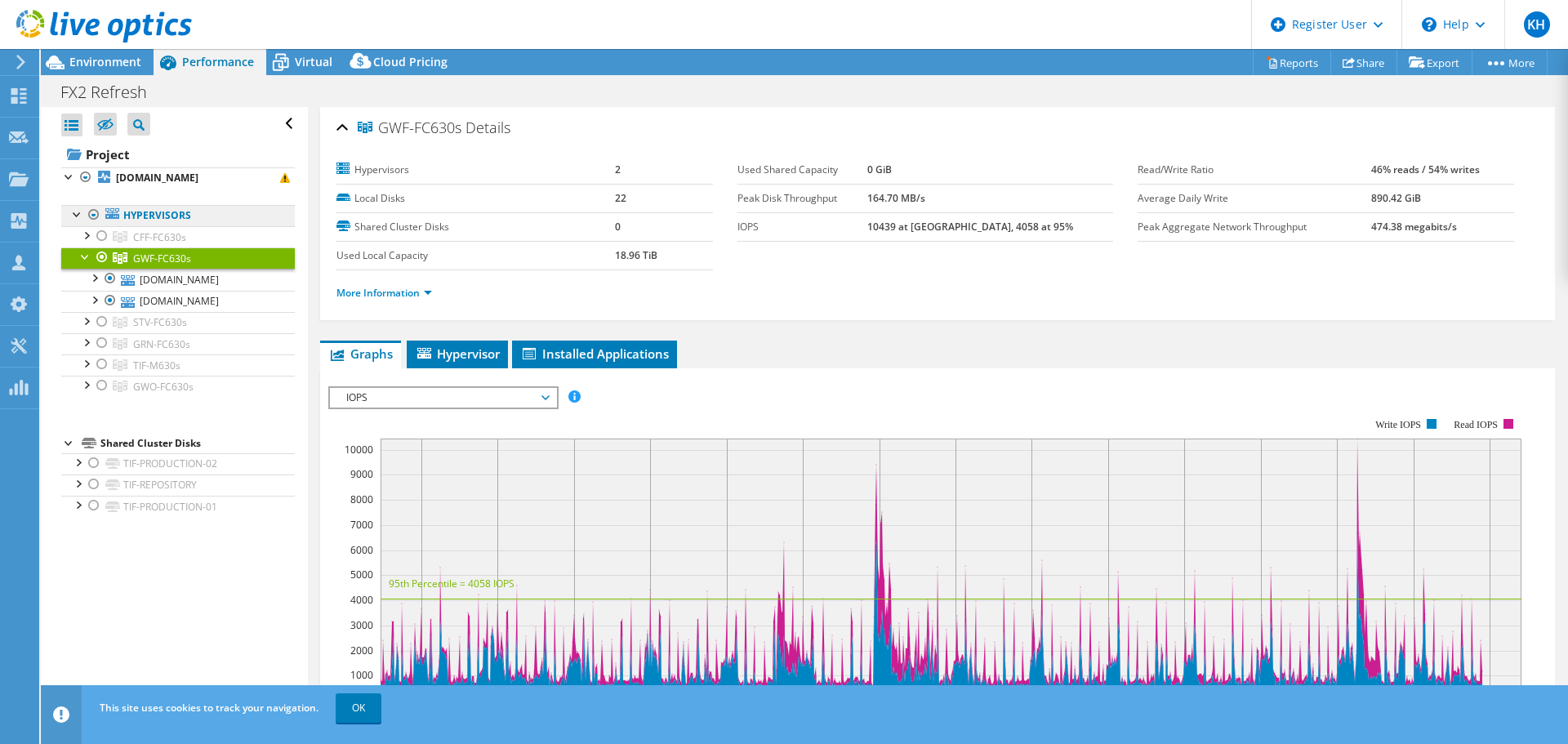
click at [143, 217] on link "Hypervisors" at bounding box center [178, 215] width 233 height 21
click at [161, 184] on b "[DOMAIN_NAME]" at bounding box center [157, 177] width 83 height 14
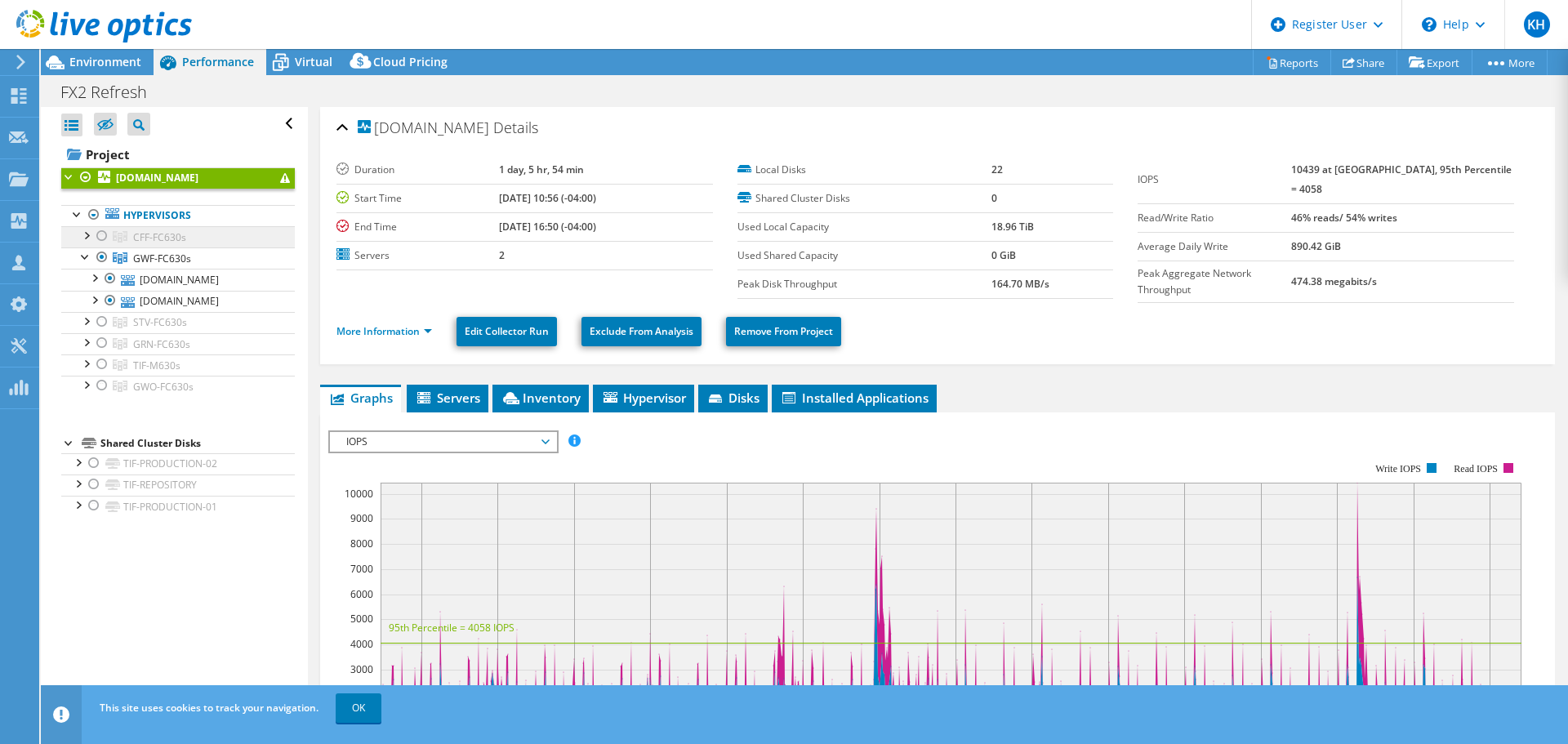
click at [161, 230] on span "CFF-FC630s" at bounding box center [160, 237] width 54 height 14
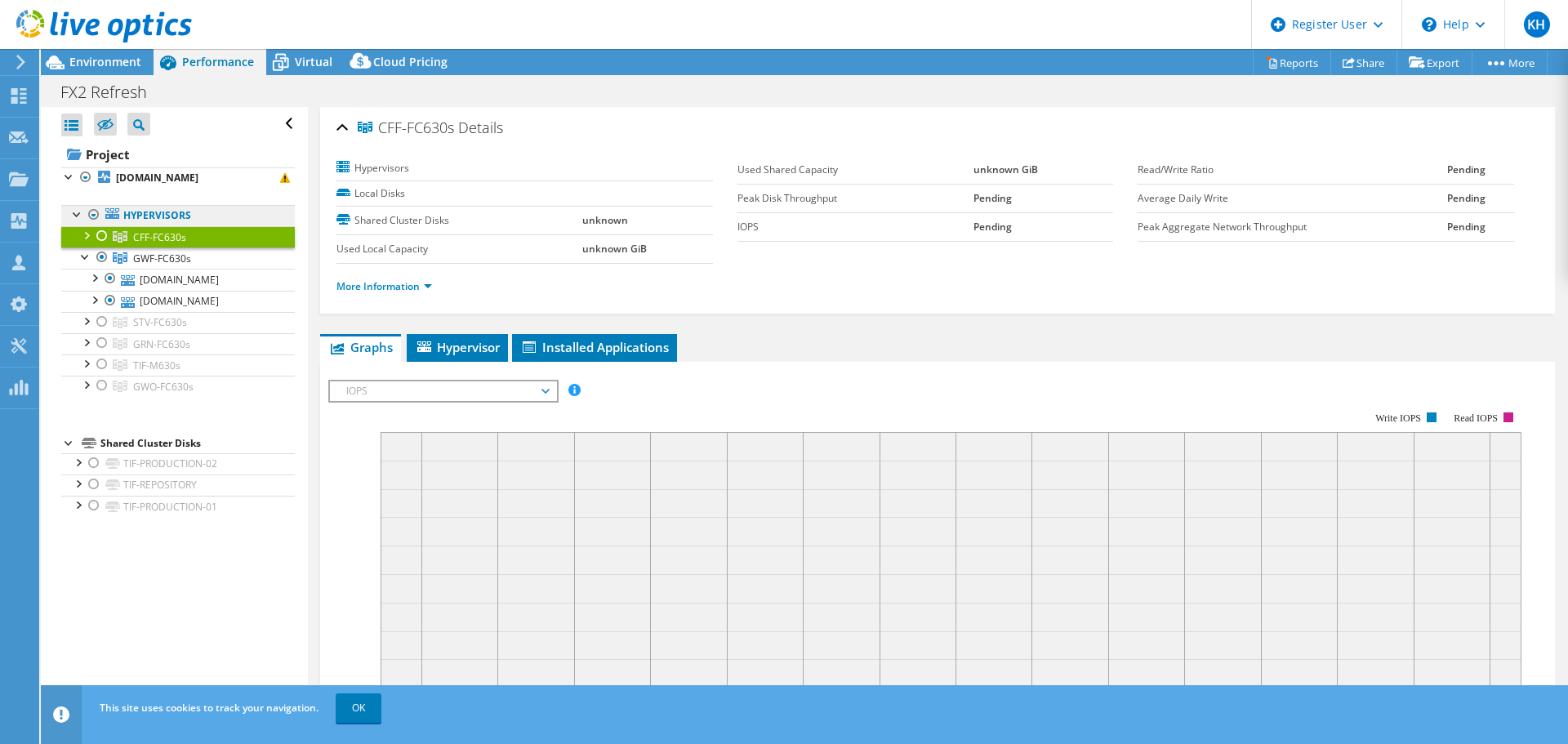
click at [166, 207] on link "Hypervisors" at bounding box center [178, 215] width 233 height 21
click at [125, 310] on link "[DOMAIN_NAME]" at bounding box center [178, 301] width 233 height 21
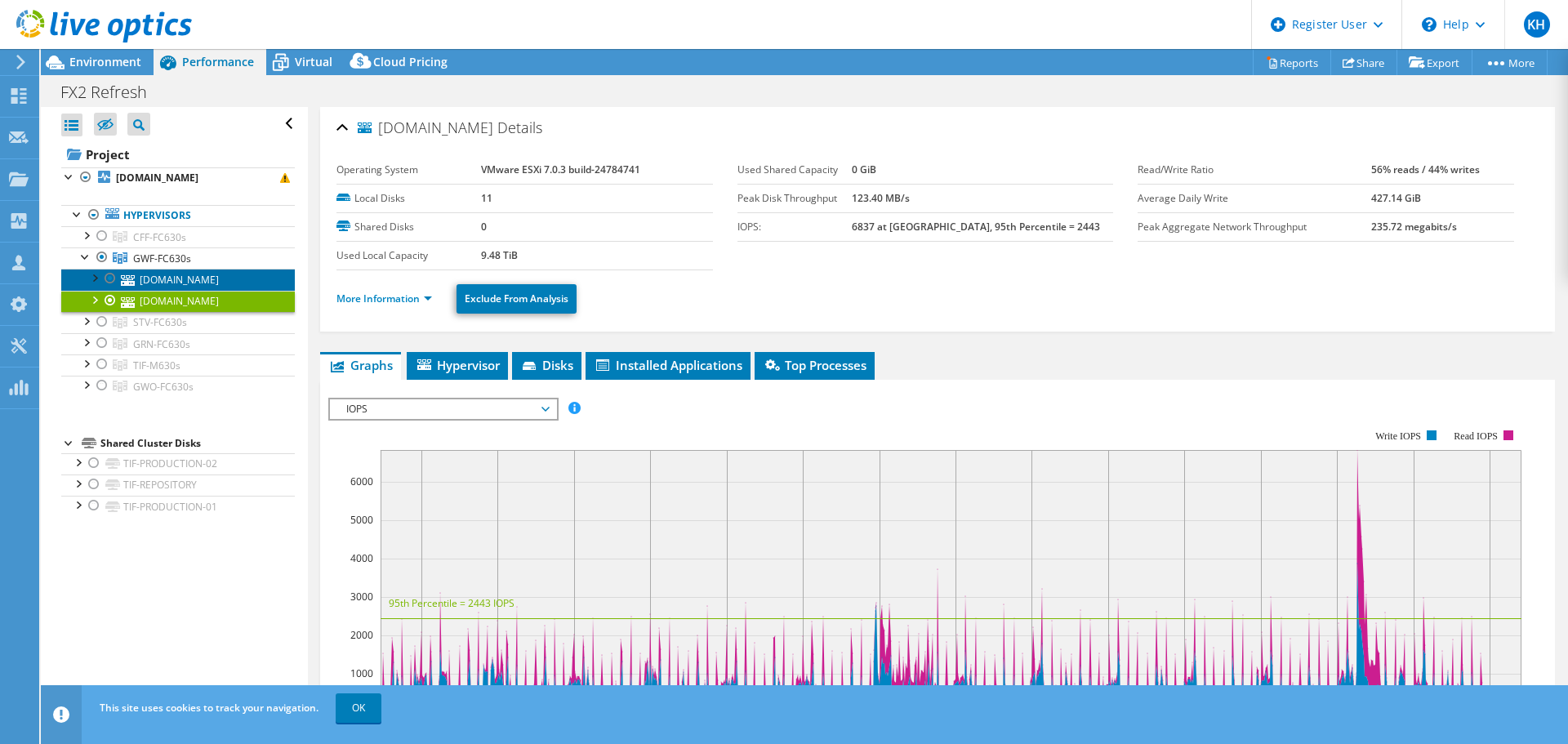
click at [164, 273] on link "[DOMAIN_NAME]" at bounding box center [178, 279] width 233 height 21
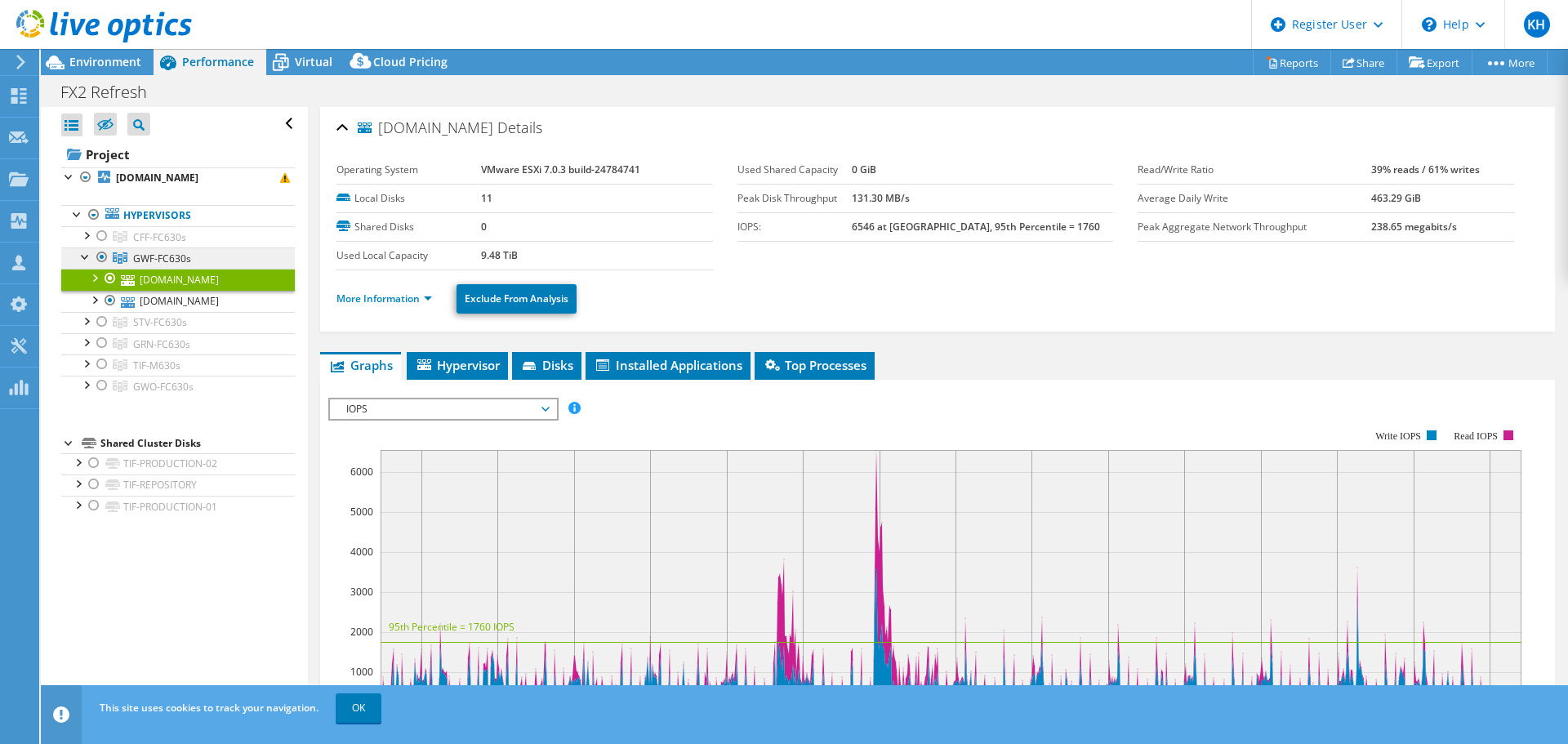
click at [148, 264] on span "GWF-FC630s" at bounding box center [162, 258] width 58 height 14
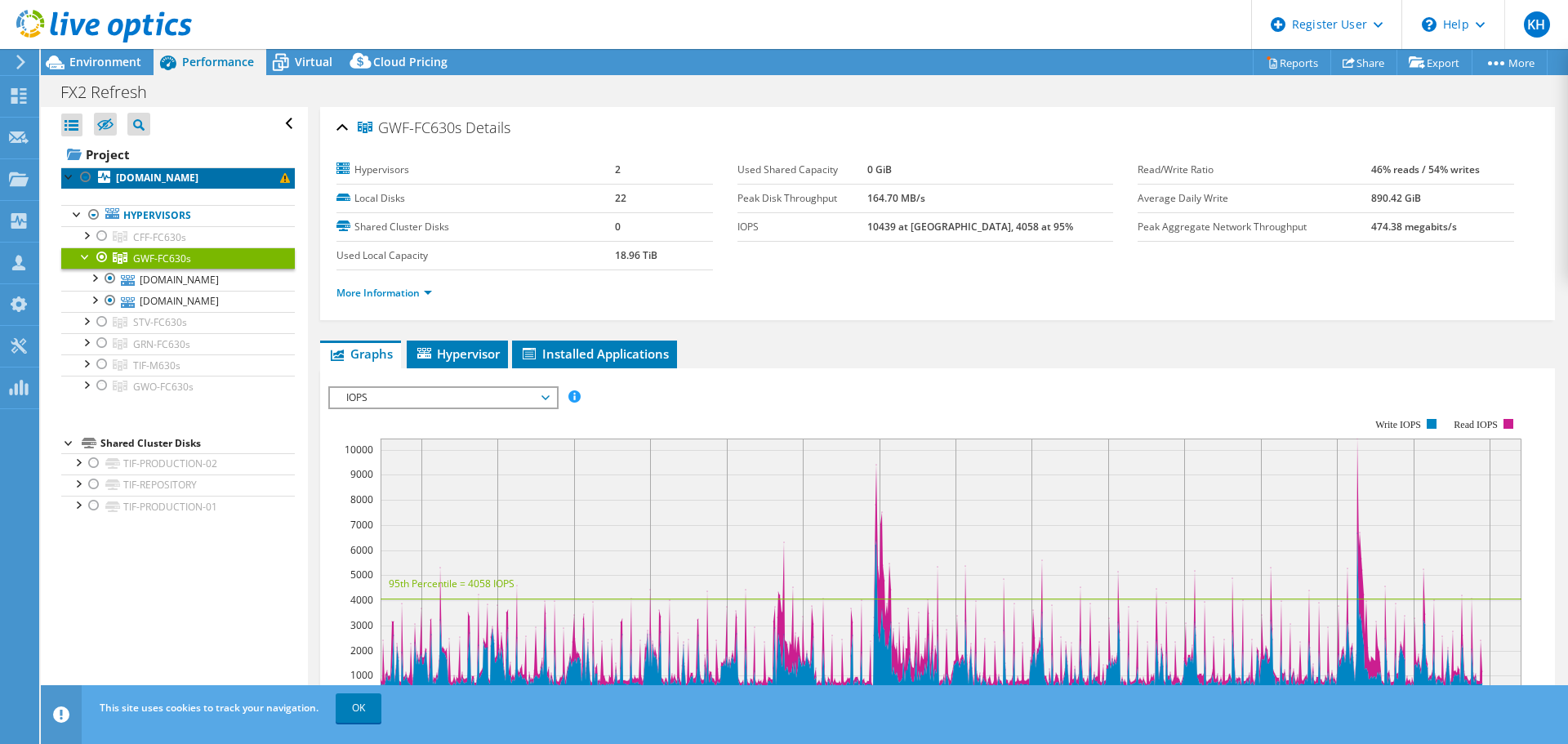
click at [159, 175] on b "[DOMAIN_NAME]" at bounding box center [157, 177] width 83 height 14
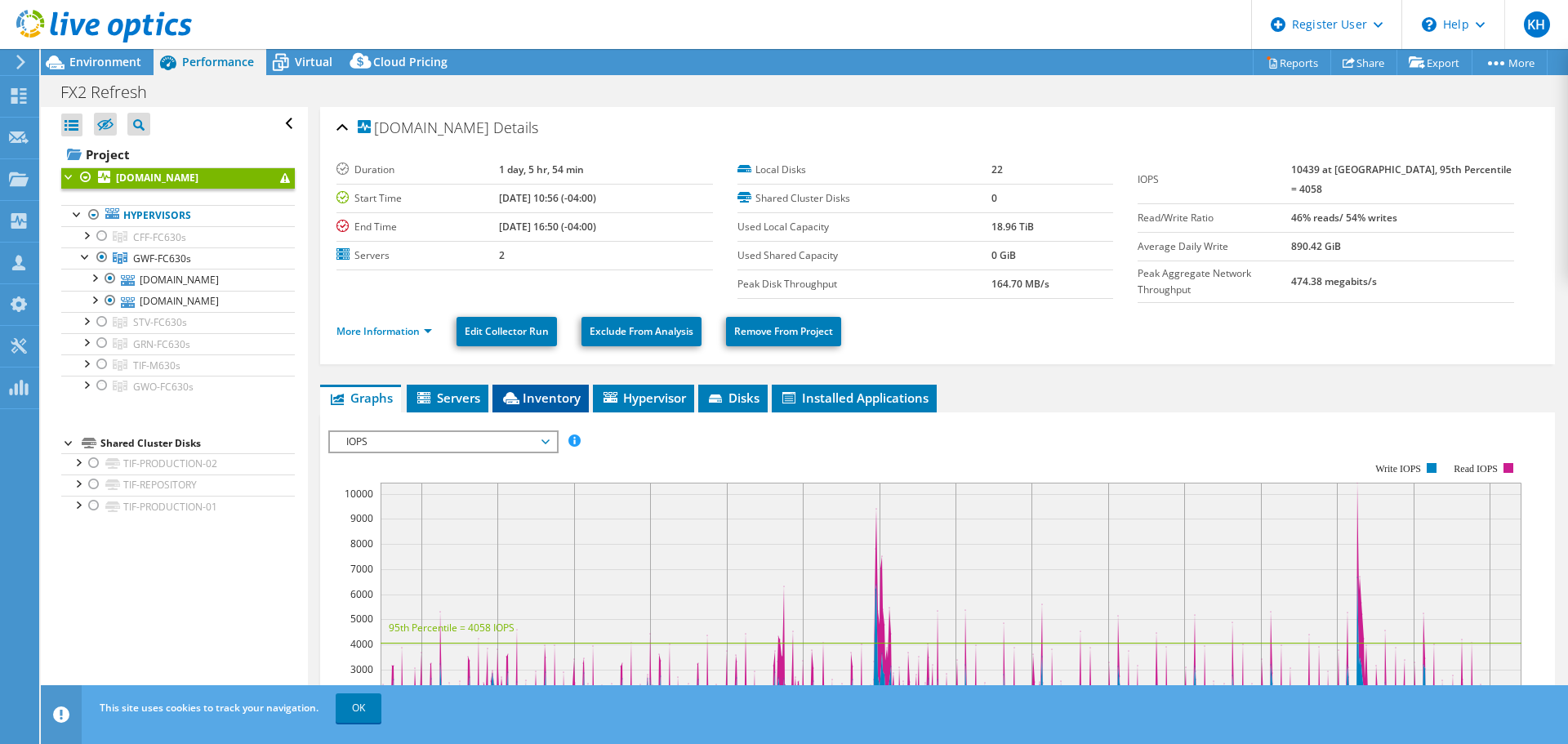
click at [538, 385] on li "Inventory" at bounding box center [541, 398] width 96 height 28
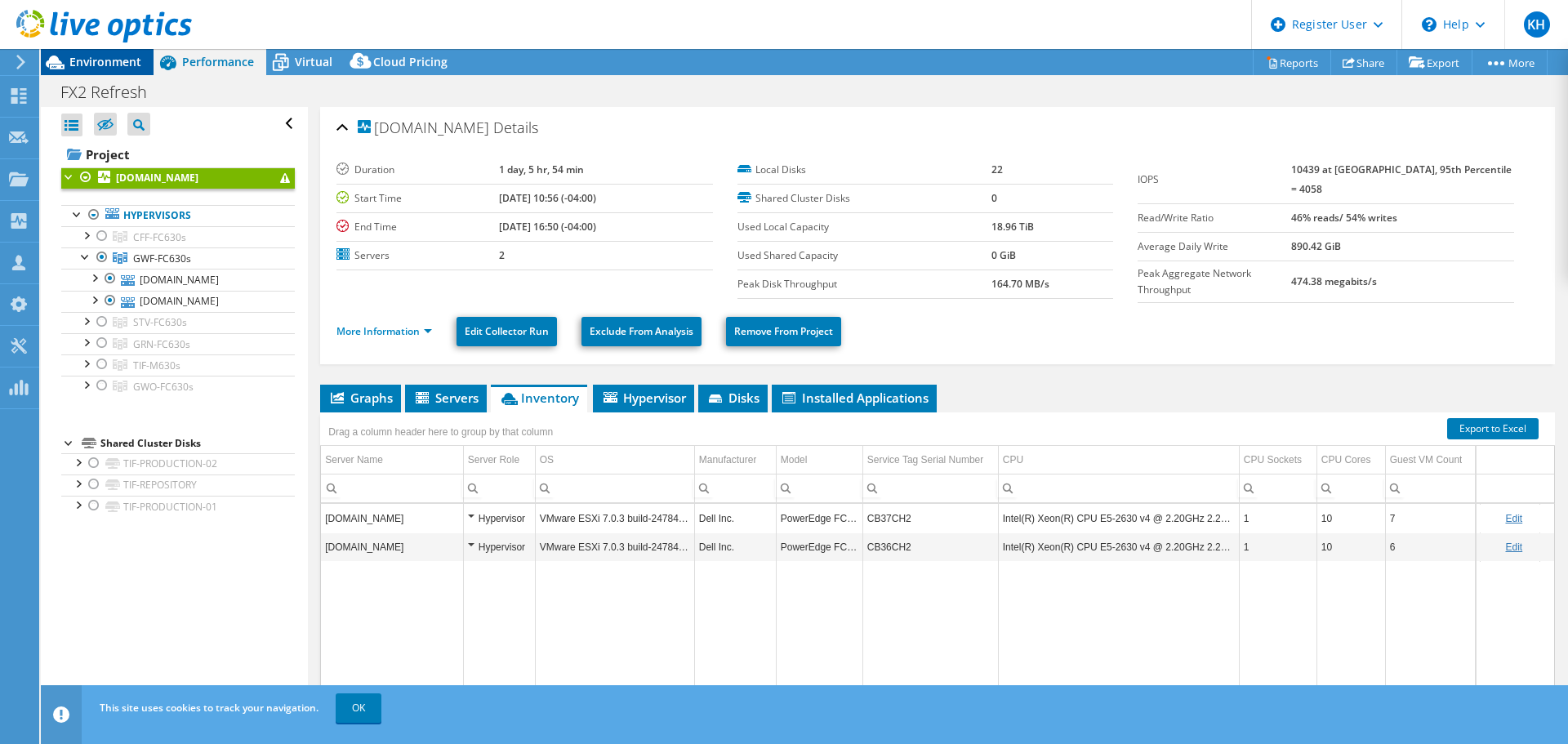
click at [102, 59] on span "Environment" at bounding box center [105, 61] width 72 height 15
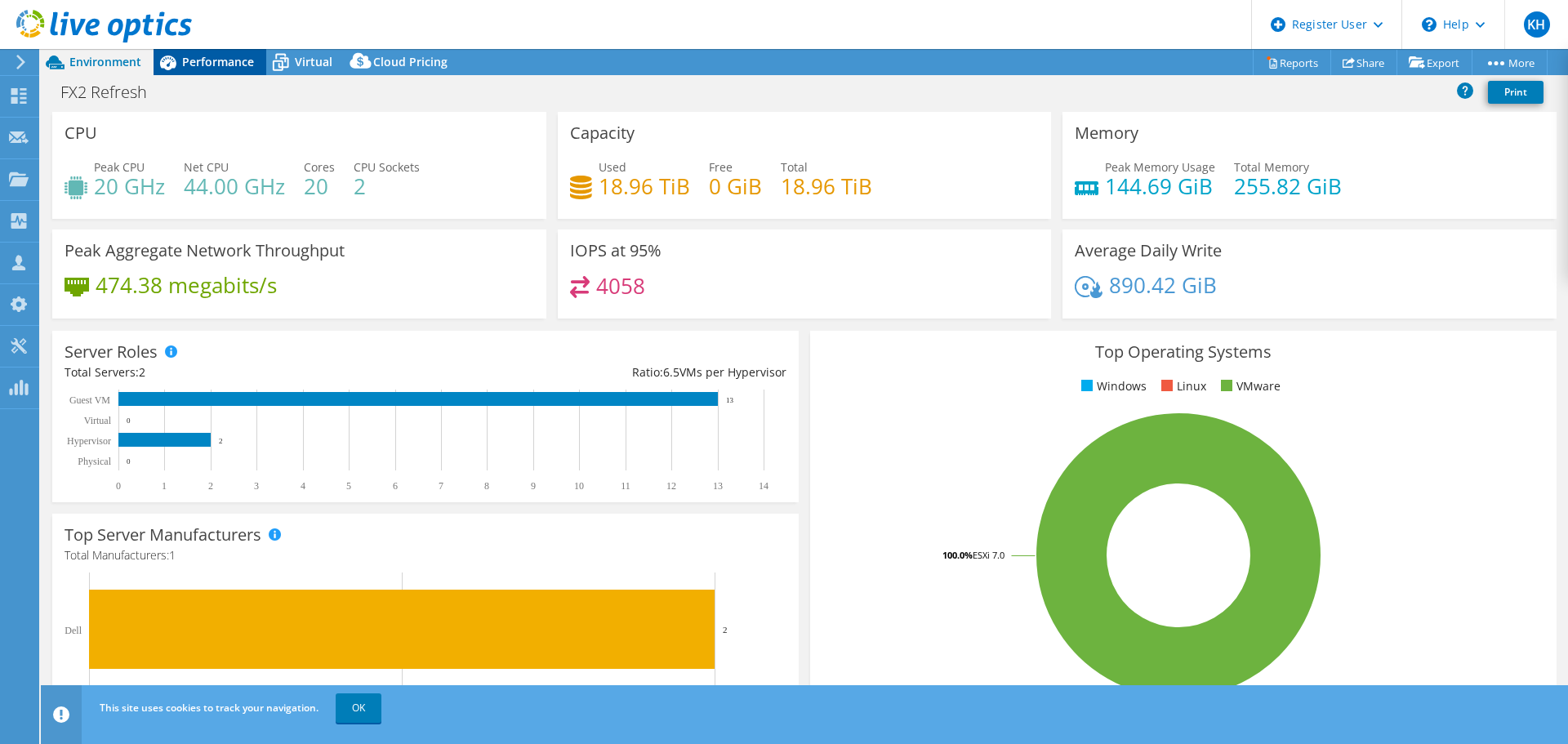
click at [191, 63] on span "Performance" at bounding box center [218, 61] width 72 height 15
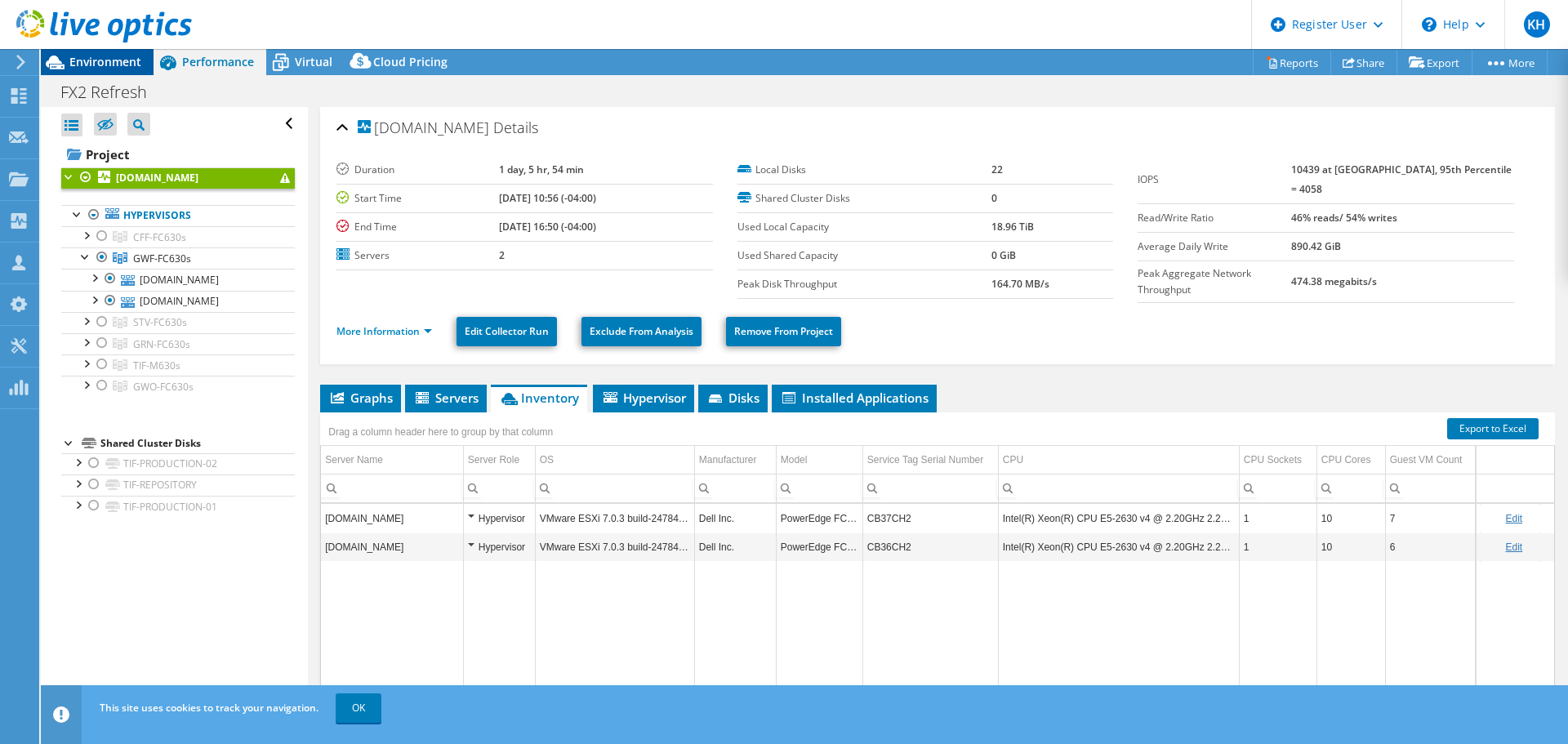
click at [79, 62] on span "Environment" at bounding box center [105, 61] width 72 height 15
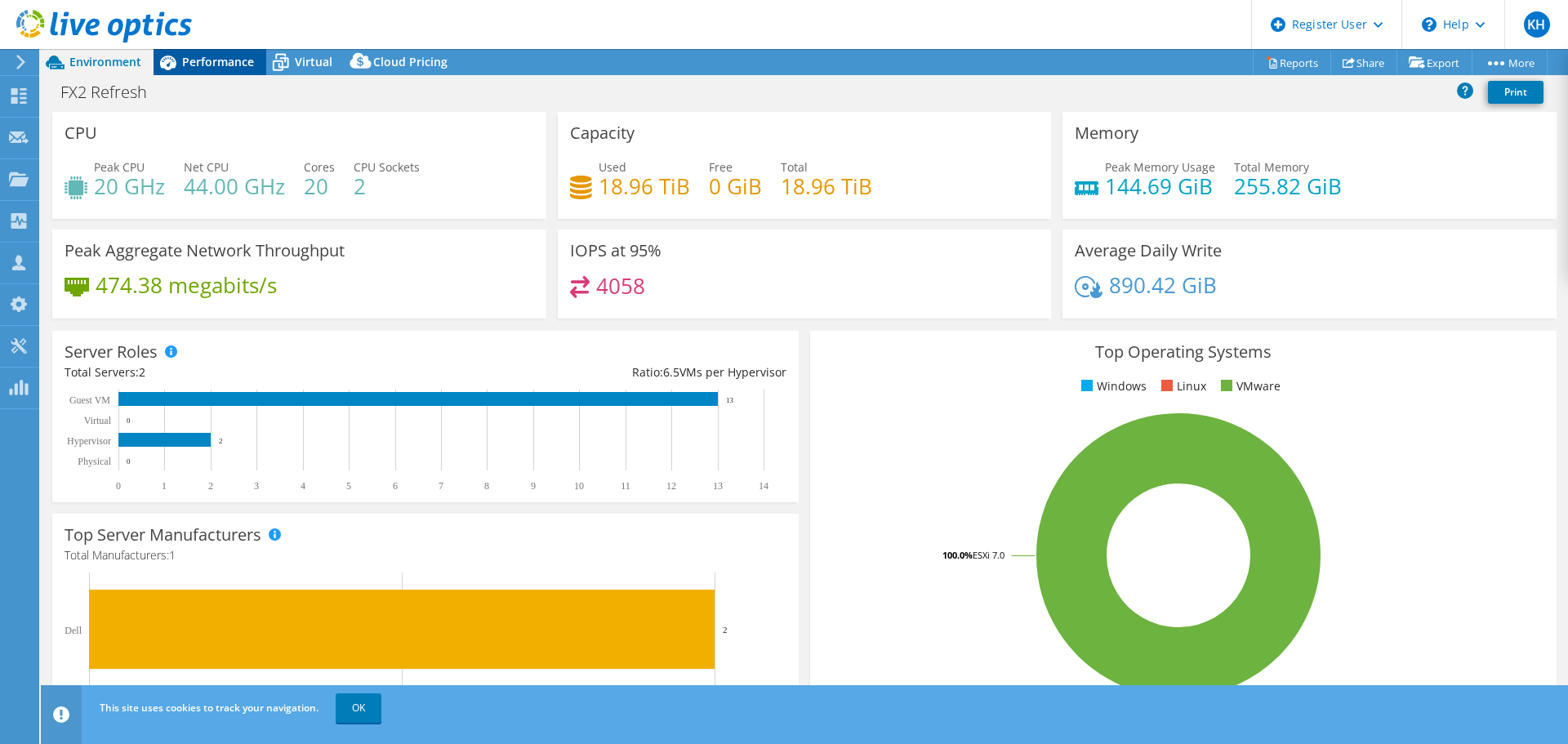
click at [216, 60] on span "Performance" at bounding box center [218, 61] width 72 height 15
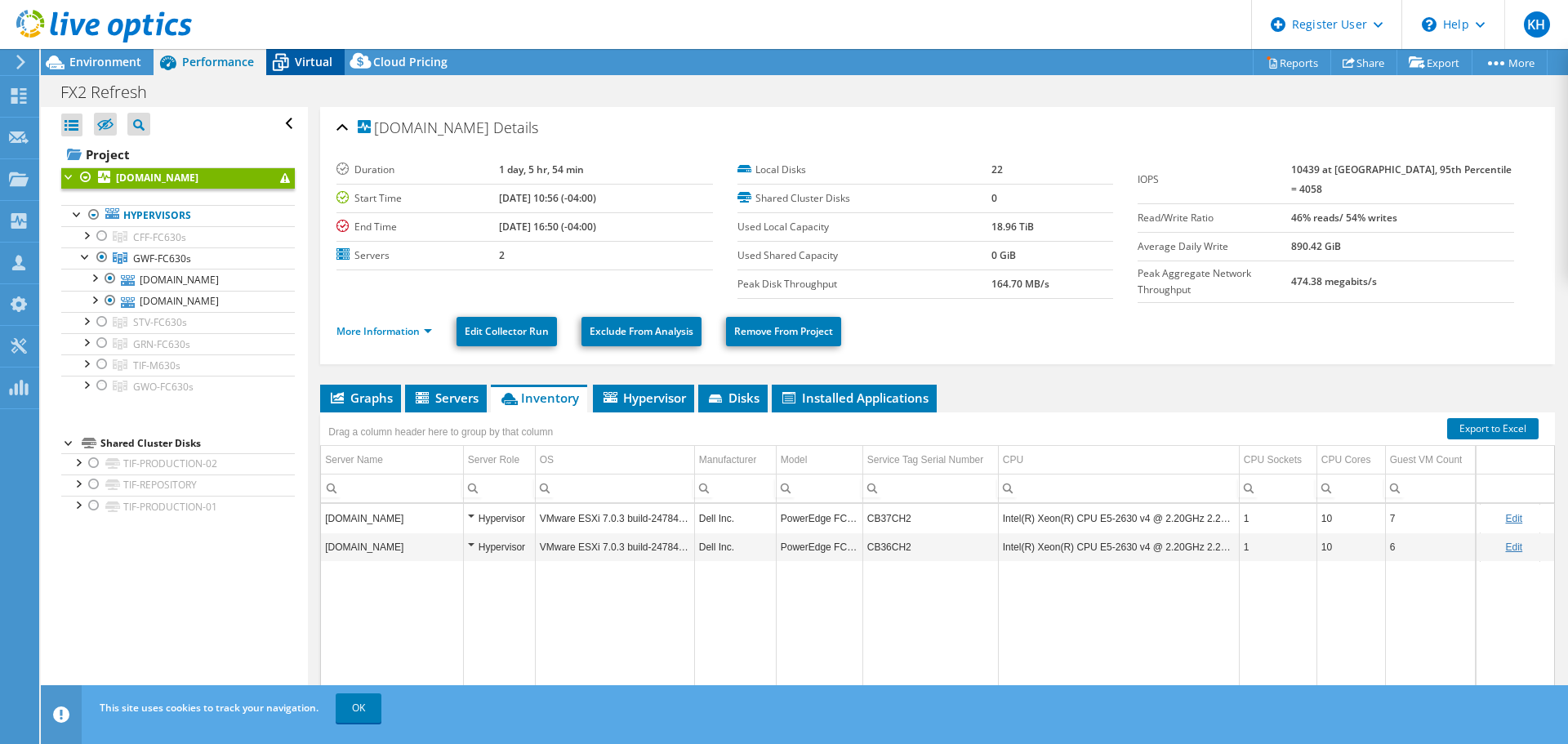
click at [325, 71] on div "Virtual" at bounding box center [306, 62] width 78 height 26
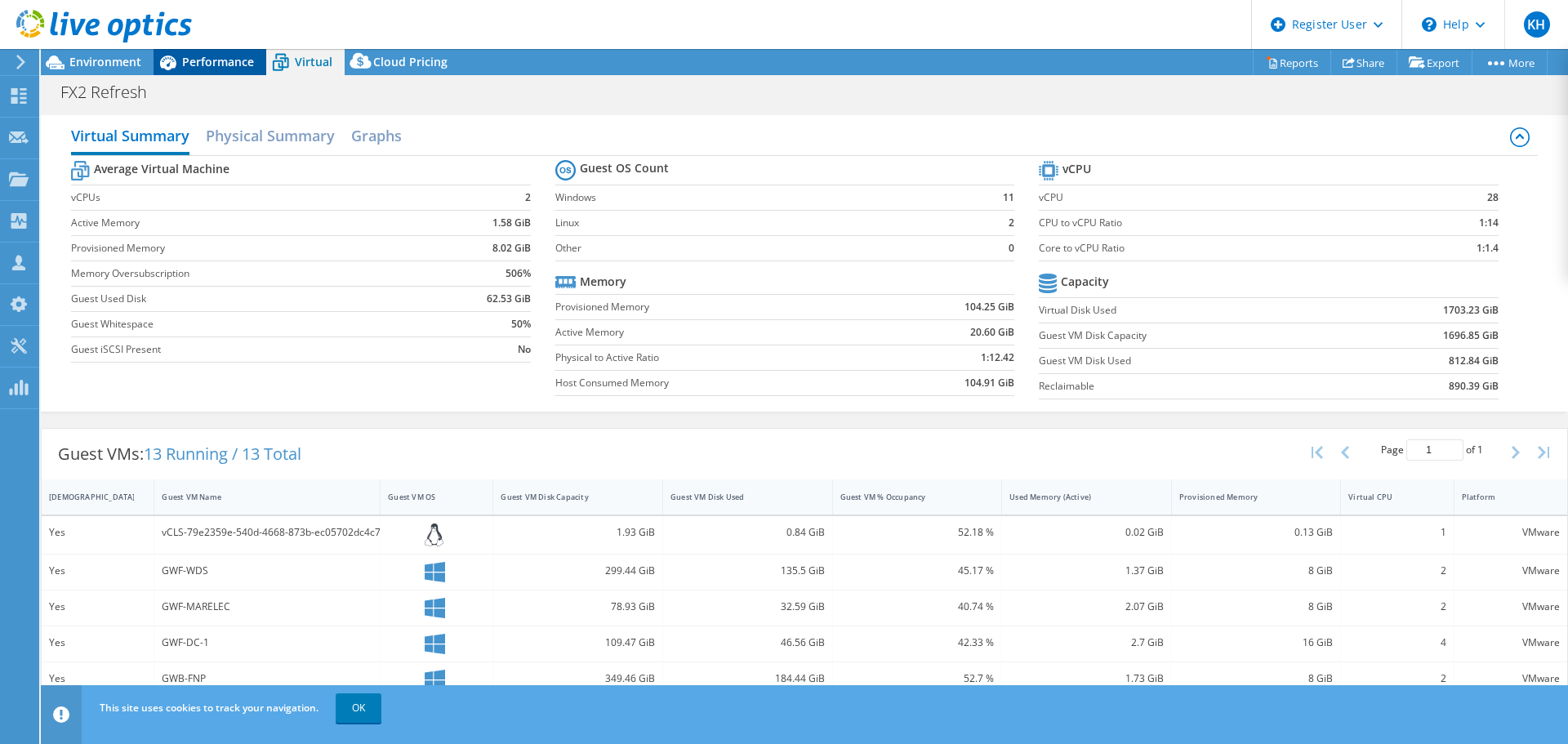
click at [205, 55] on span "Performance" at bounding box center [218, 61] width 72 height 15
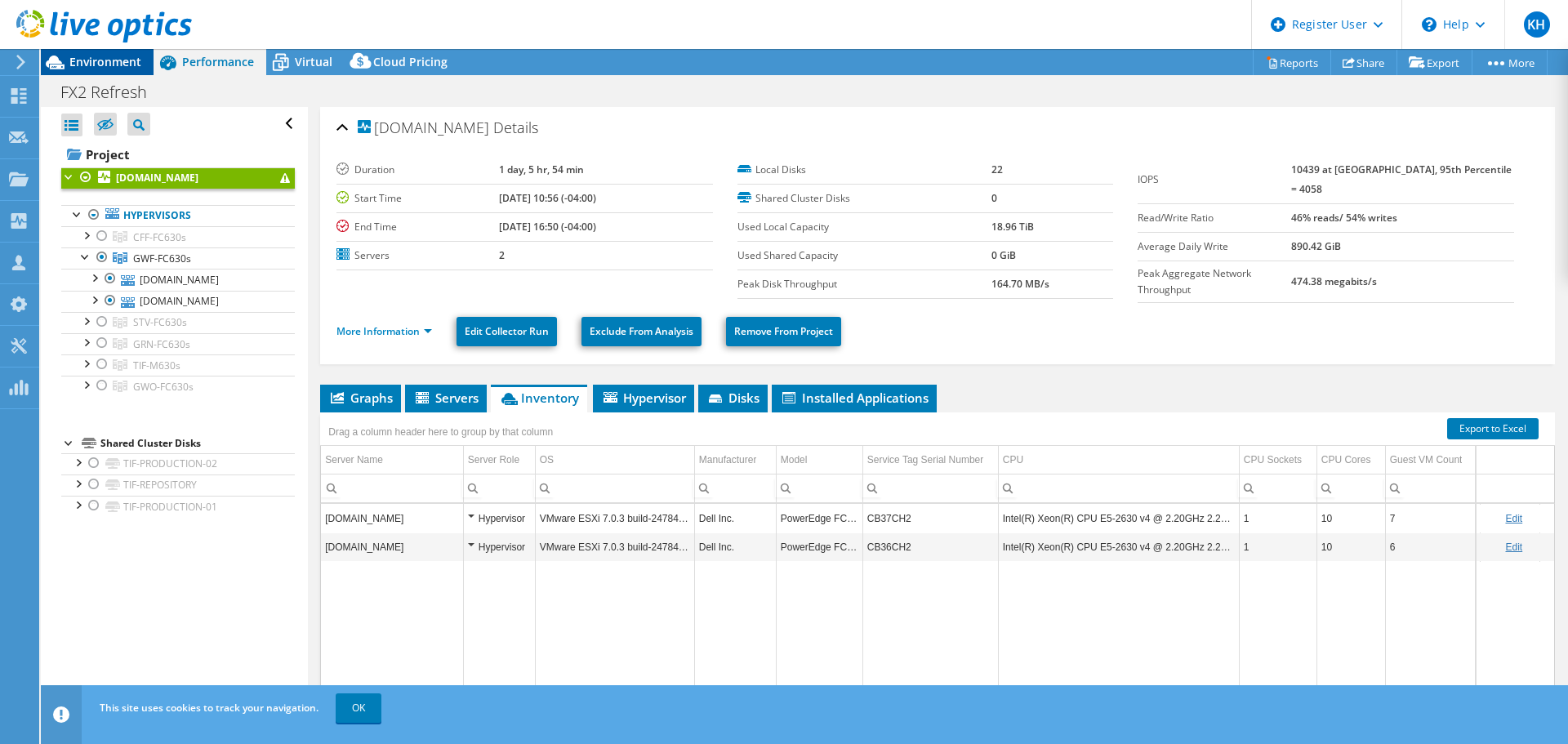
click at [92, 58] on span "Environment" at bounding box center [105, 61] width 72 height 15
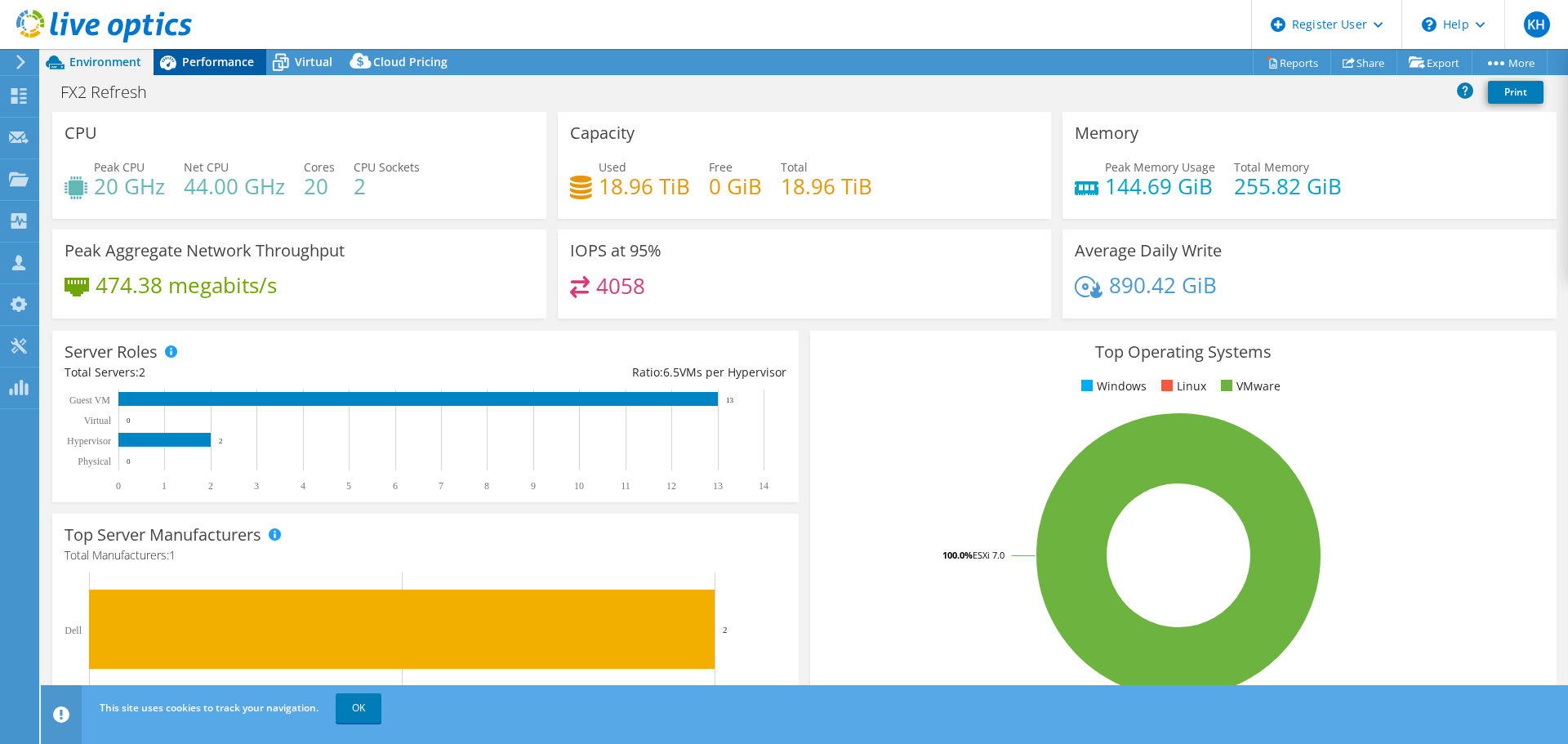
click at [225, 73] on div "Performance" at bounding box center [209, 62] width 112 height 26
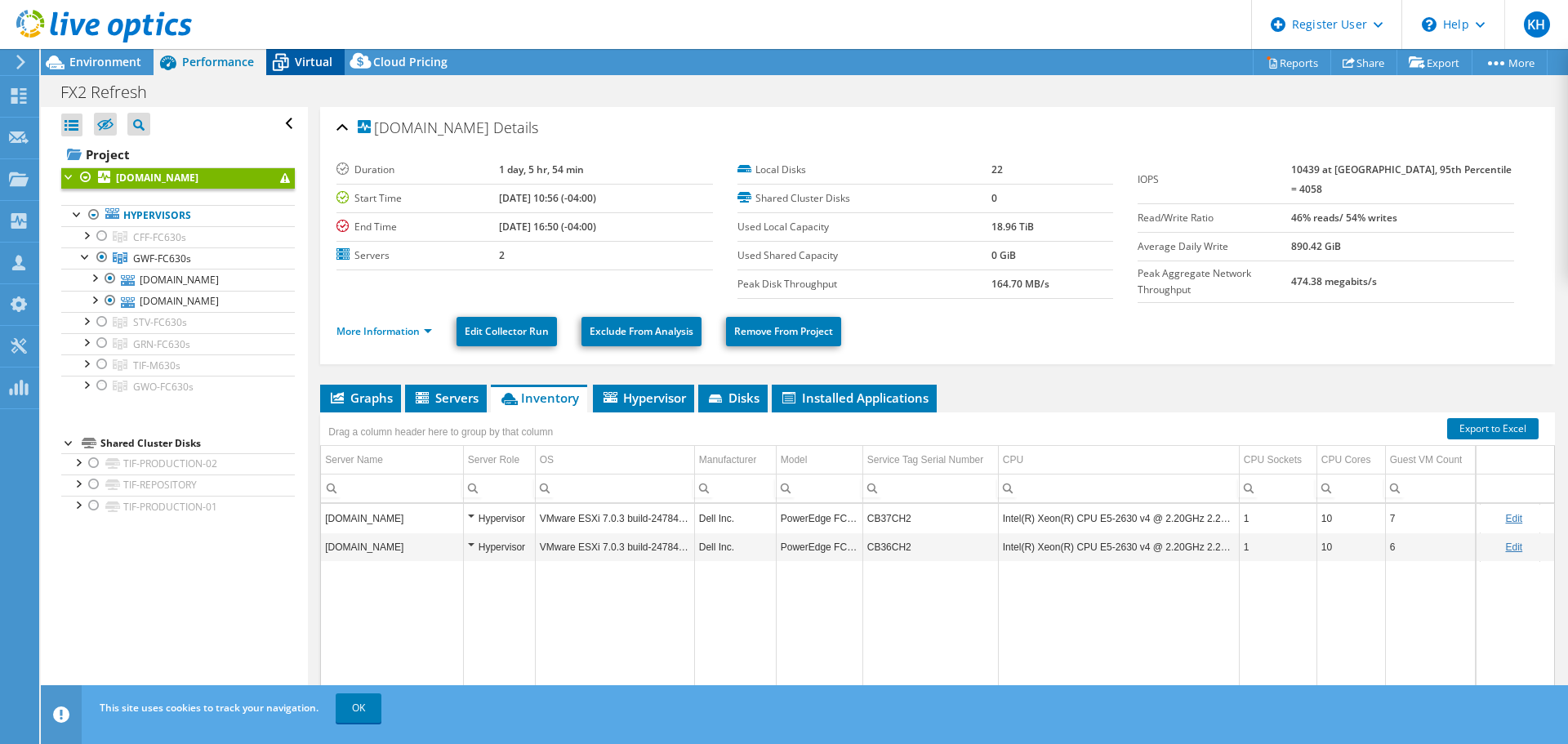
click at [307, 61] on span "Virtual" at bounding box center [313, 61] width 37 height 15
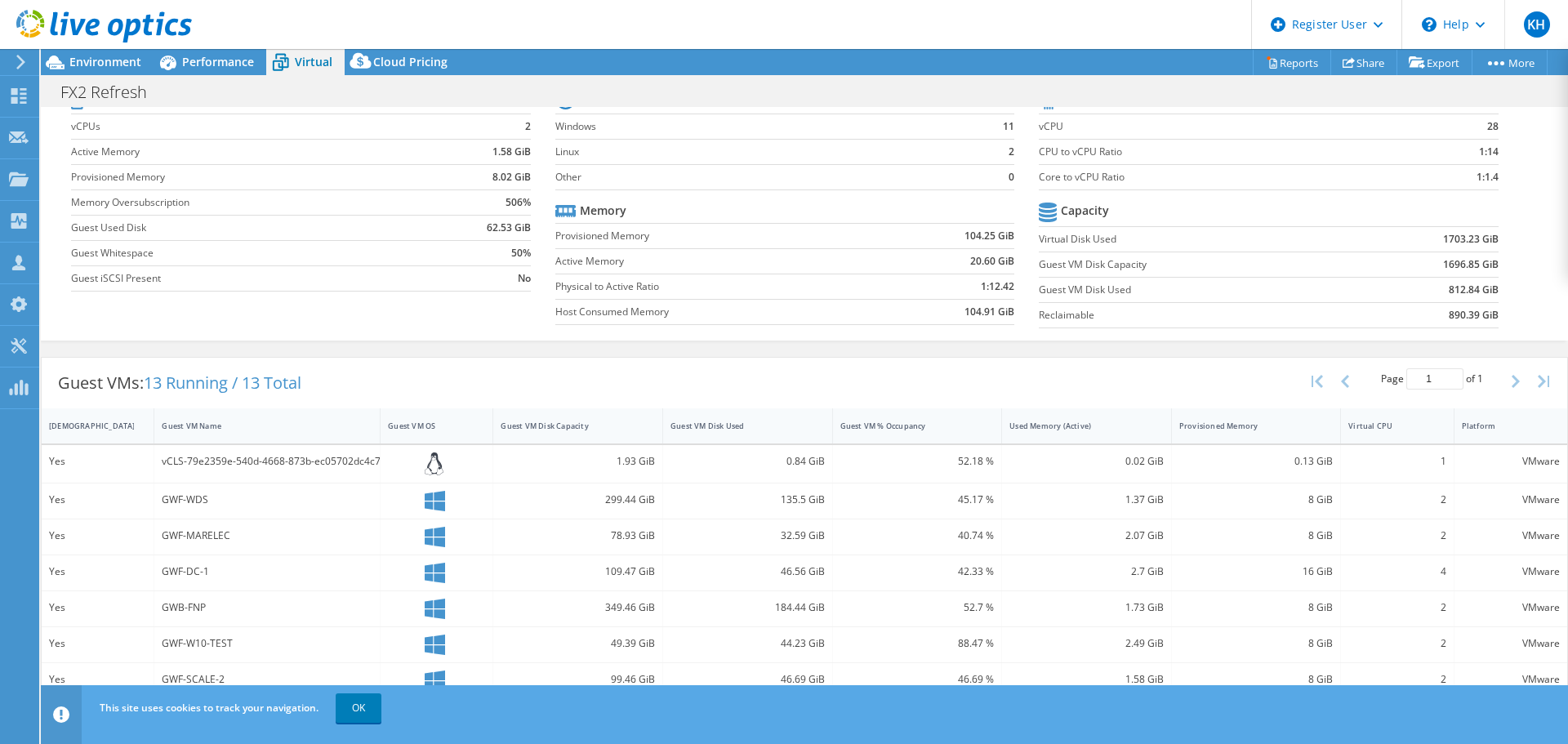
scroll to position [73, 0]
click at [207, 61] on span "Performance" at bounding box center [218, 61] width 72 height 15
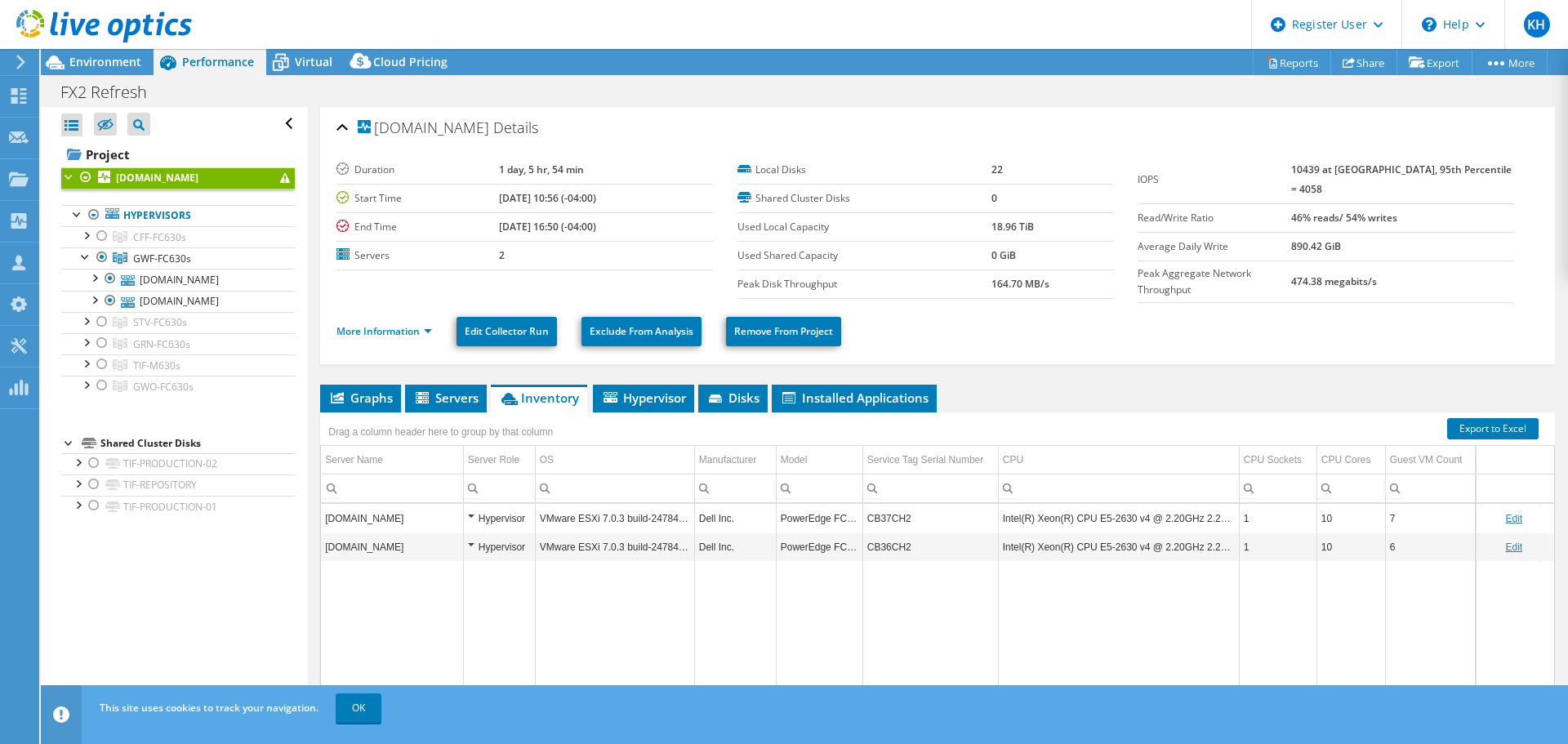
scroll to position [0, 0]
click at [141, 62] on span "Environment" at bounding box center [105, 61] width 72 height 15
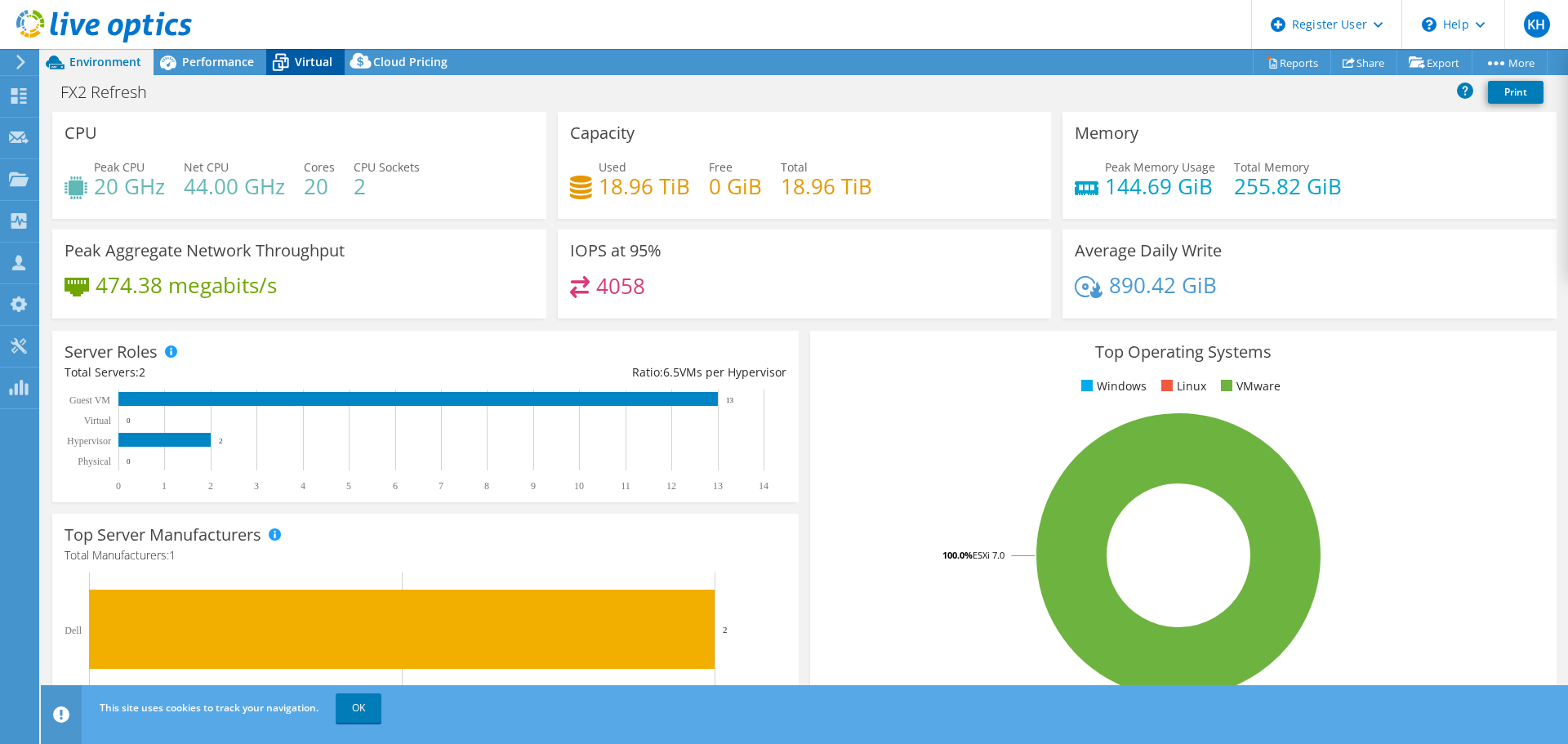
click at [327, 60] on span "Virtual" at bounding box center [313, 61] width 37 height 15
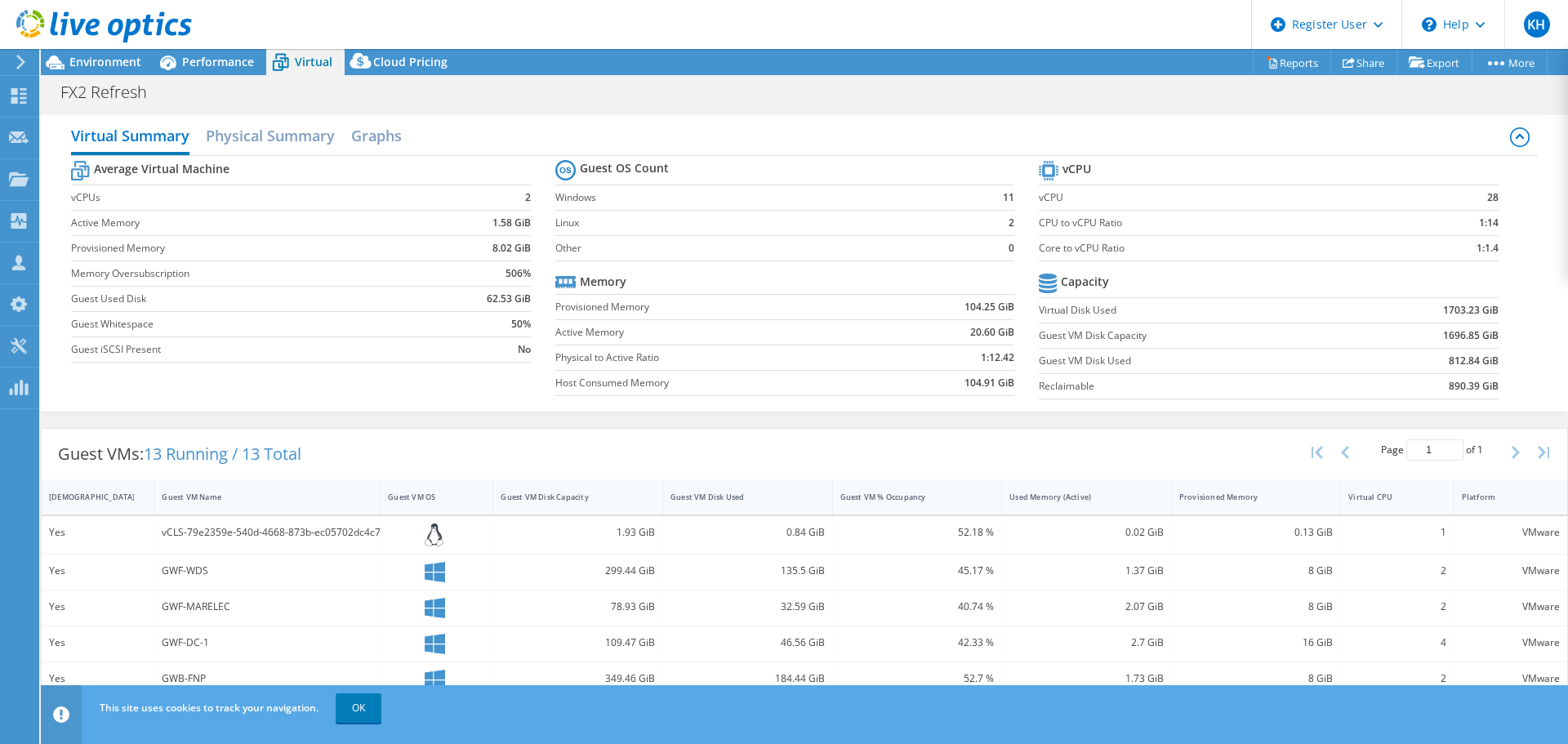
click at [97, 54] on div at bounding box center [96, 27] width 192 height 54
click at [175, 54] on icon at bounding box center [168, 63] width 29 height 29
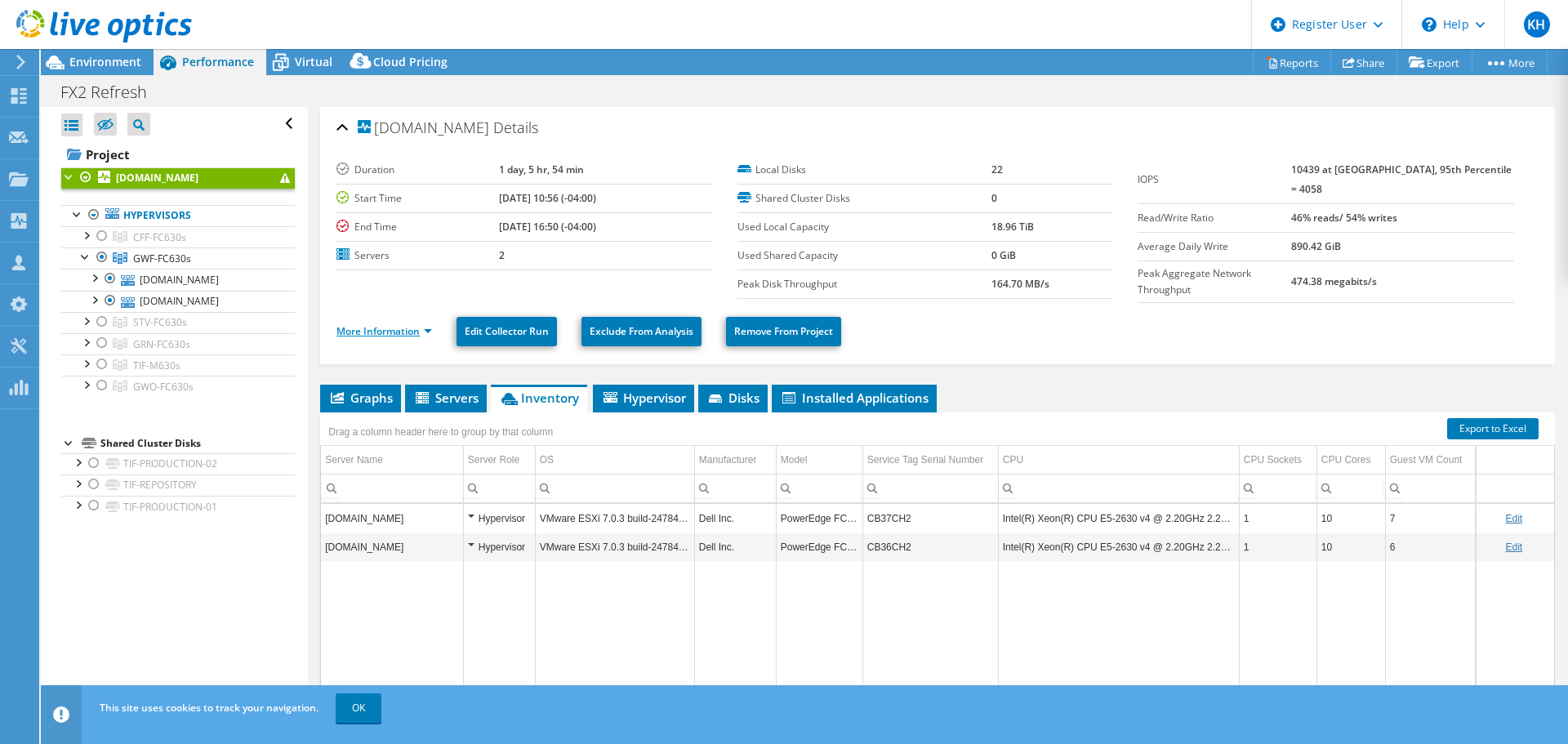
click at [398, 329] on link "More Information" at bounding box center [384, 330] width 95 height 14
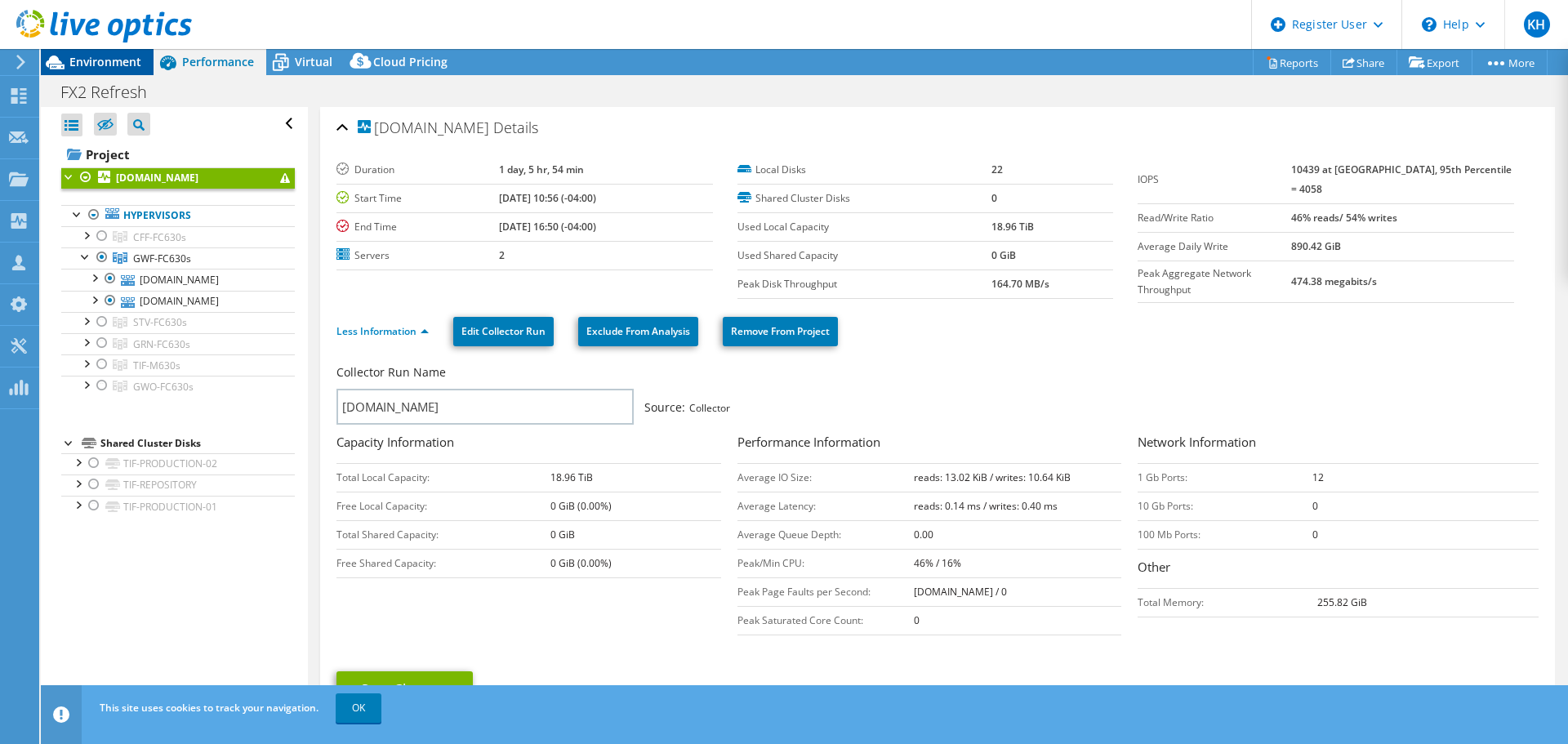
click at [129, 62] on span "Environment" at bounding box center [105, 61] width 72 height 15
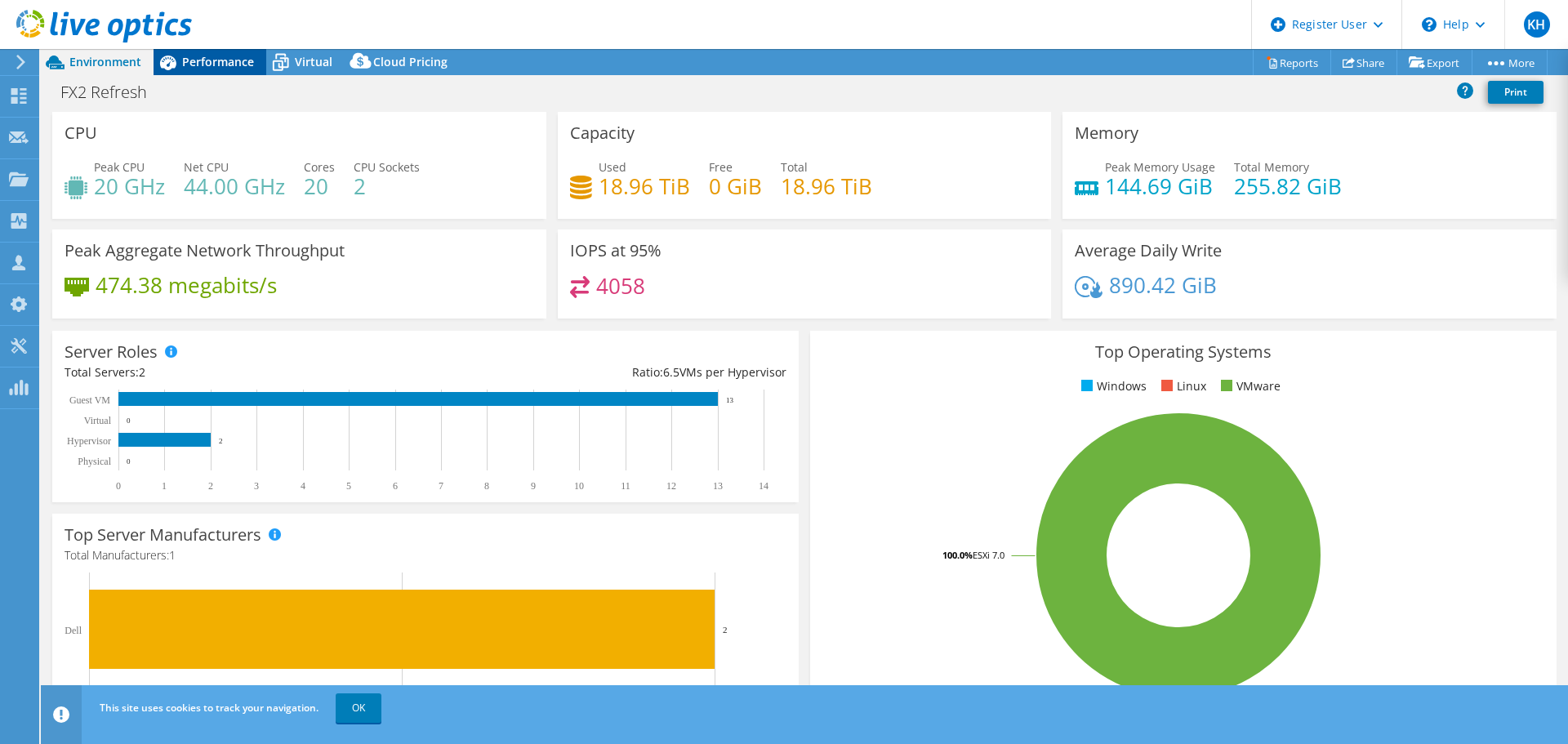
click at [174, 71] on icon at bounding box center [168, 63] width 29 height 29
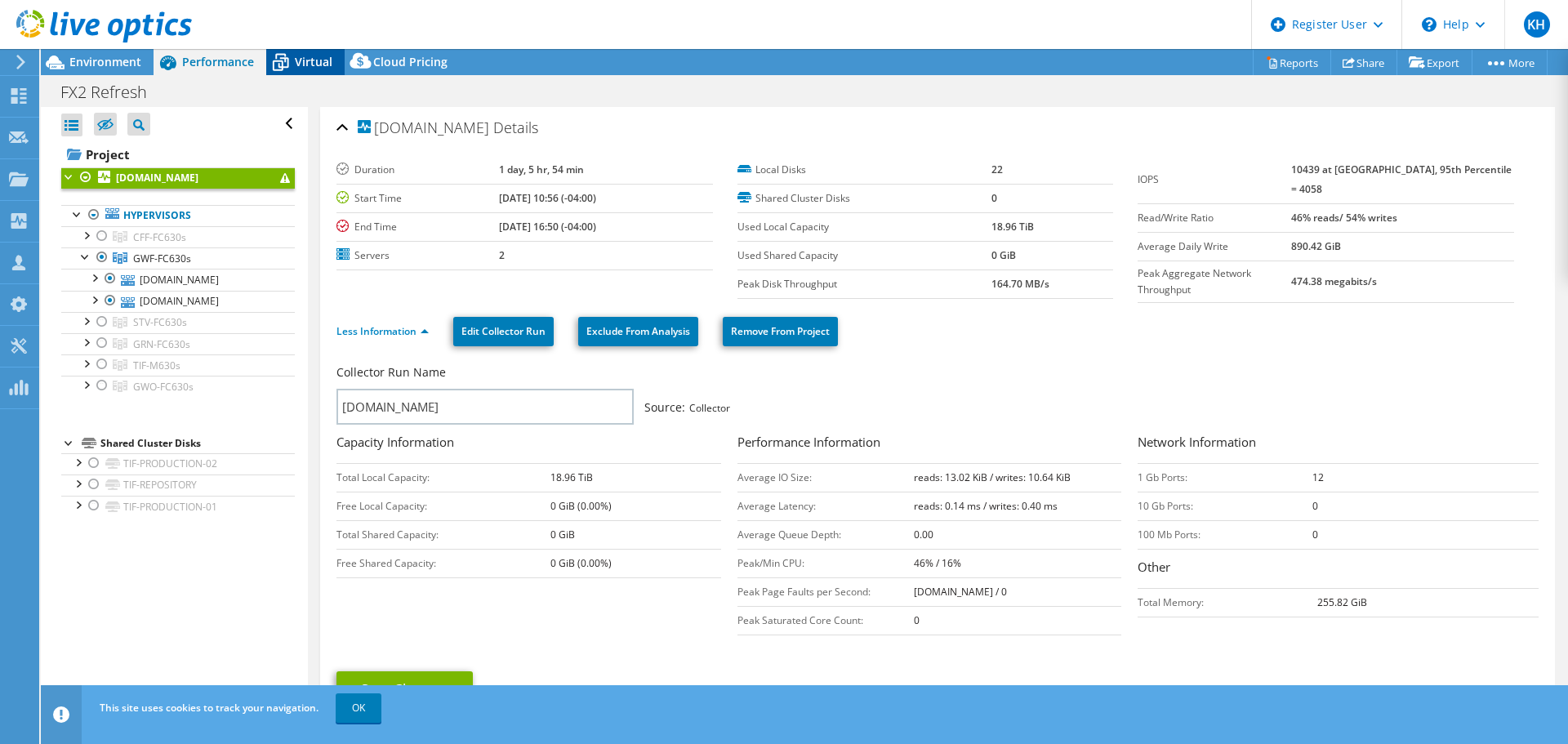
click at [323, 64] on span "Virtual" at bounding box center [313, 61] width 37 height 15
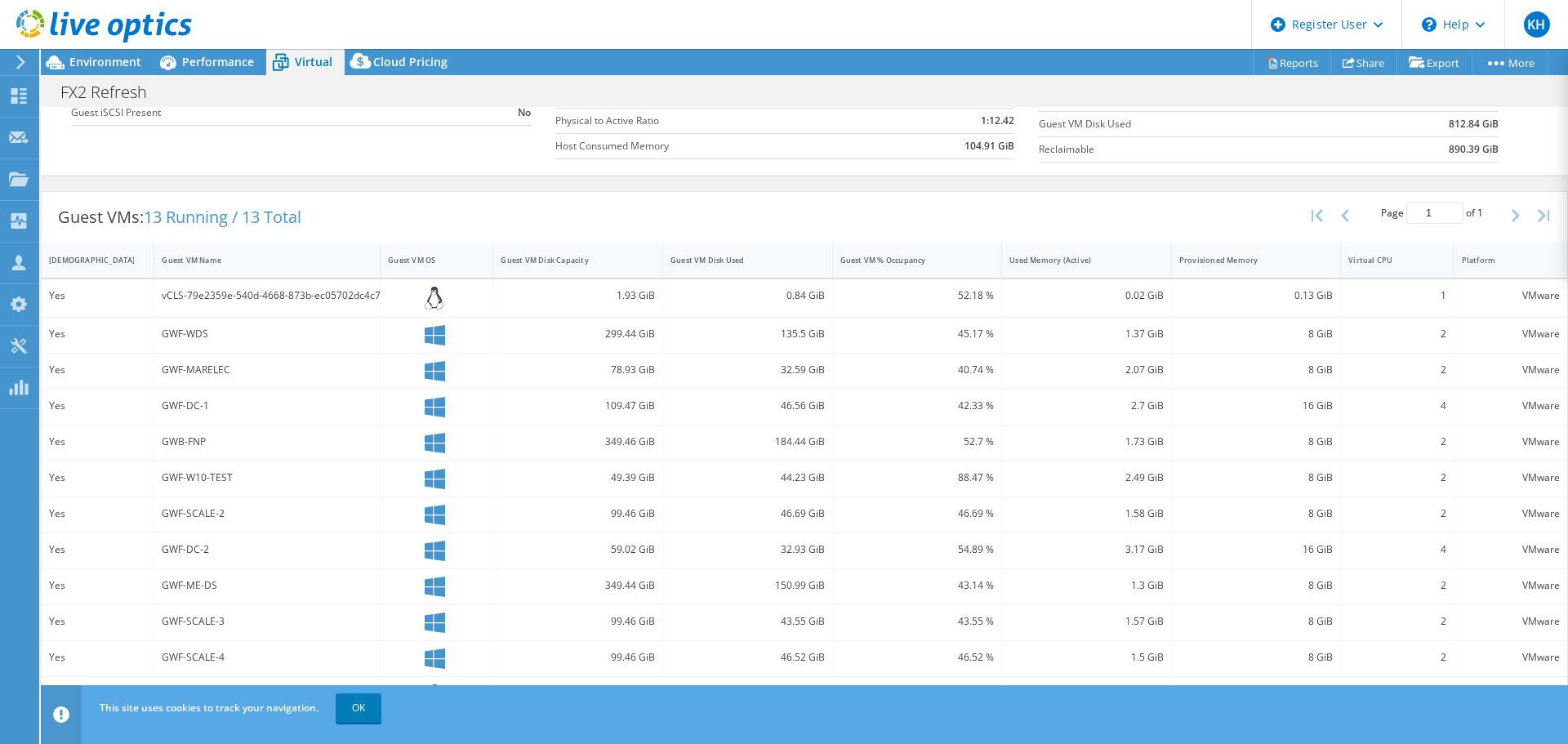
scroll to position [285, 0]
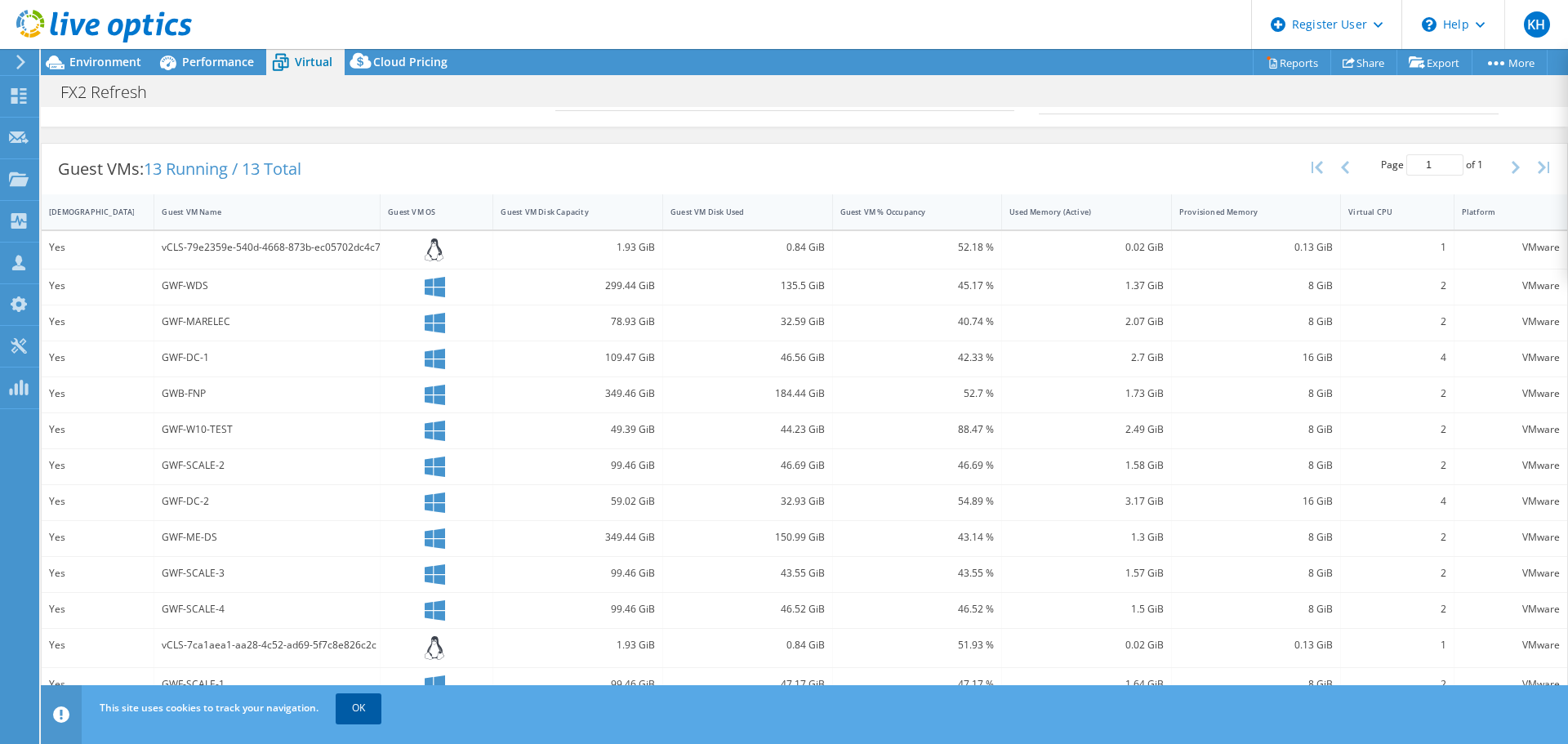
click at [351, 706] on link "OK" at bounding box center [358, 708] width 45 height 29
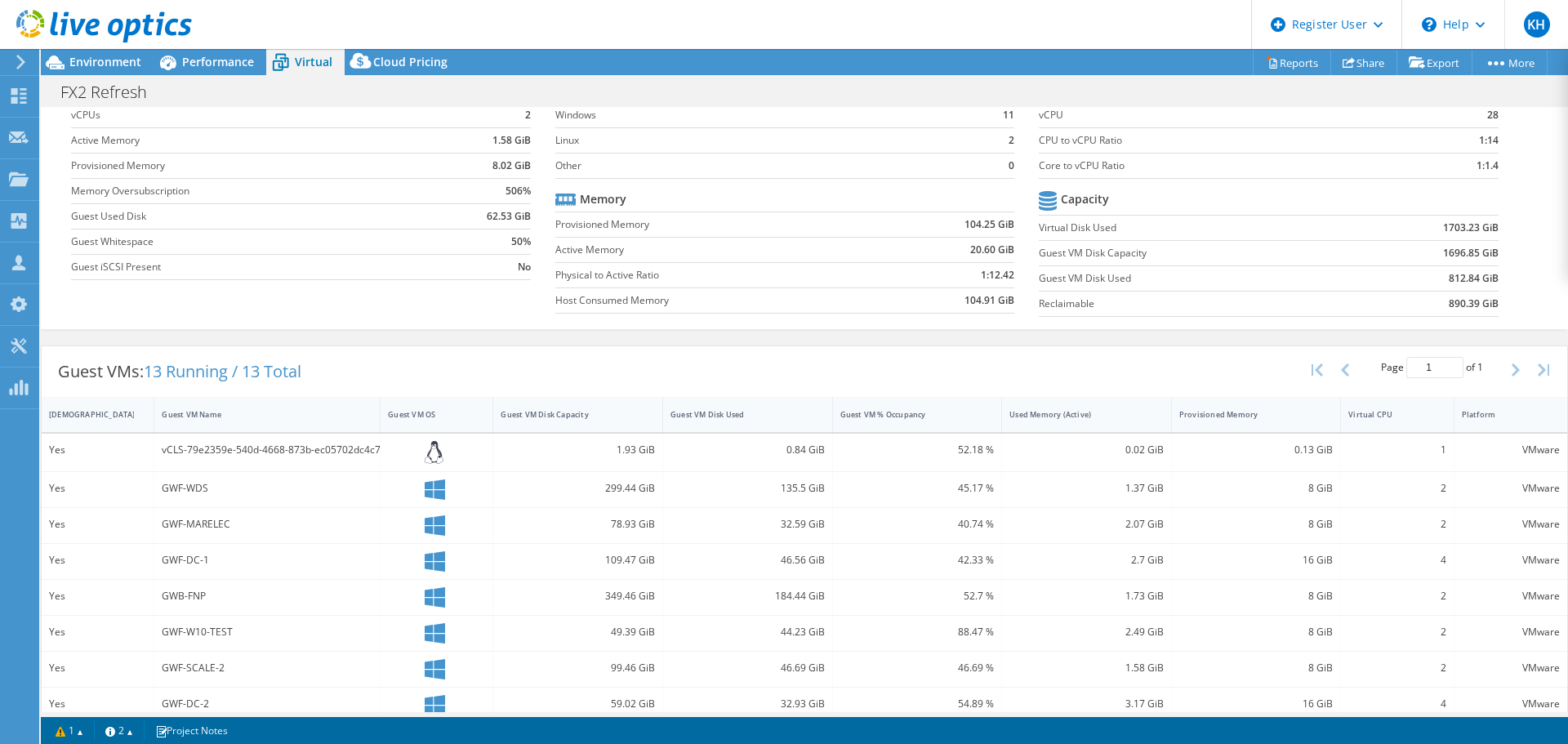
scroll to position [0, 0]
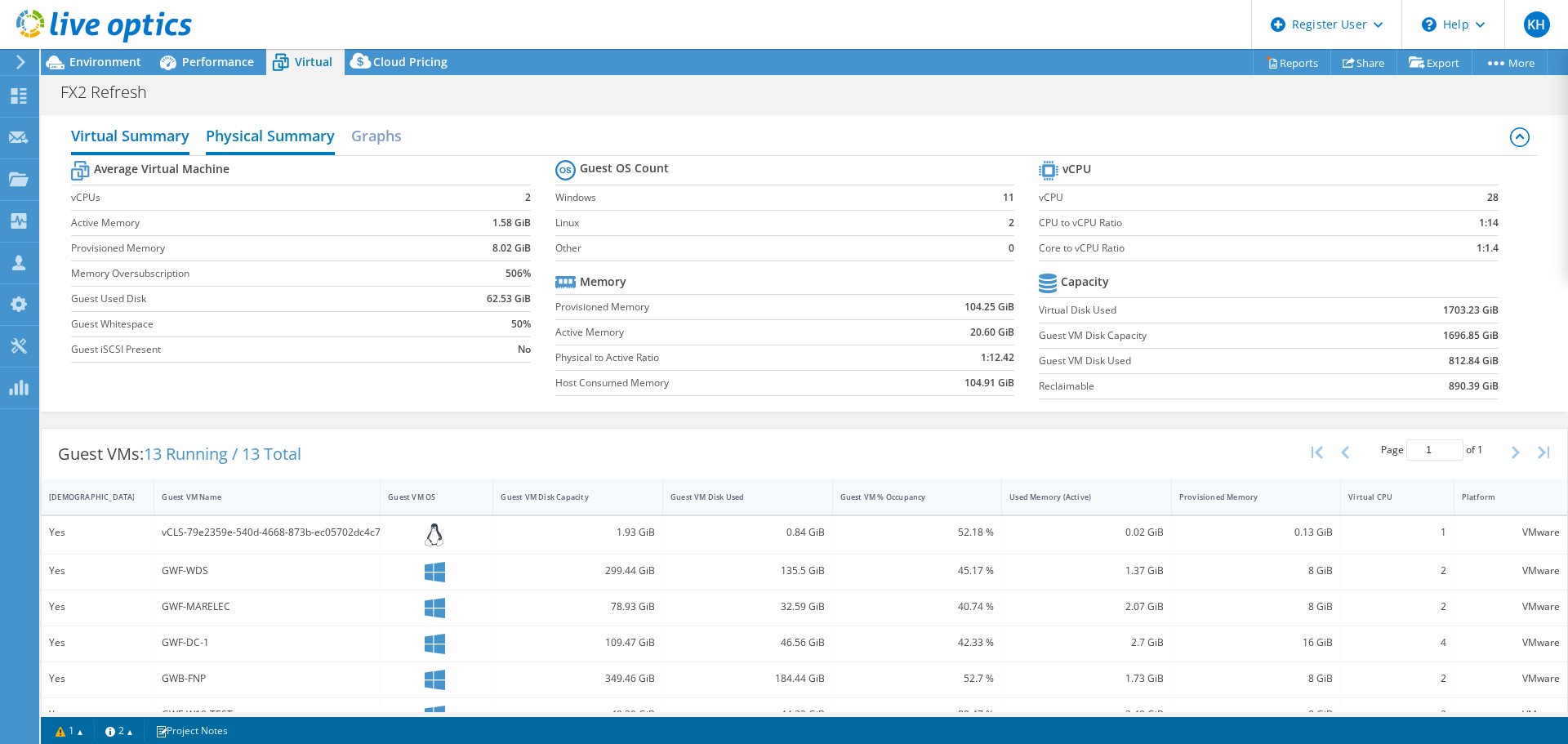
click at [268, 145] on h2 "Physical Summary" at bounding box center [270, 137] width 129 height 36
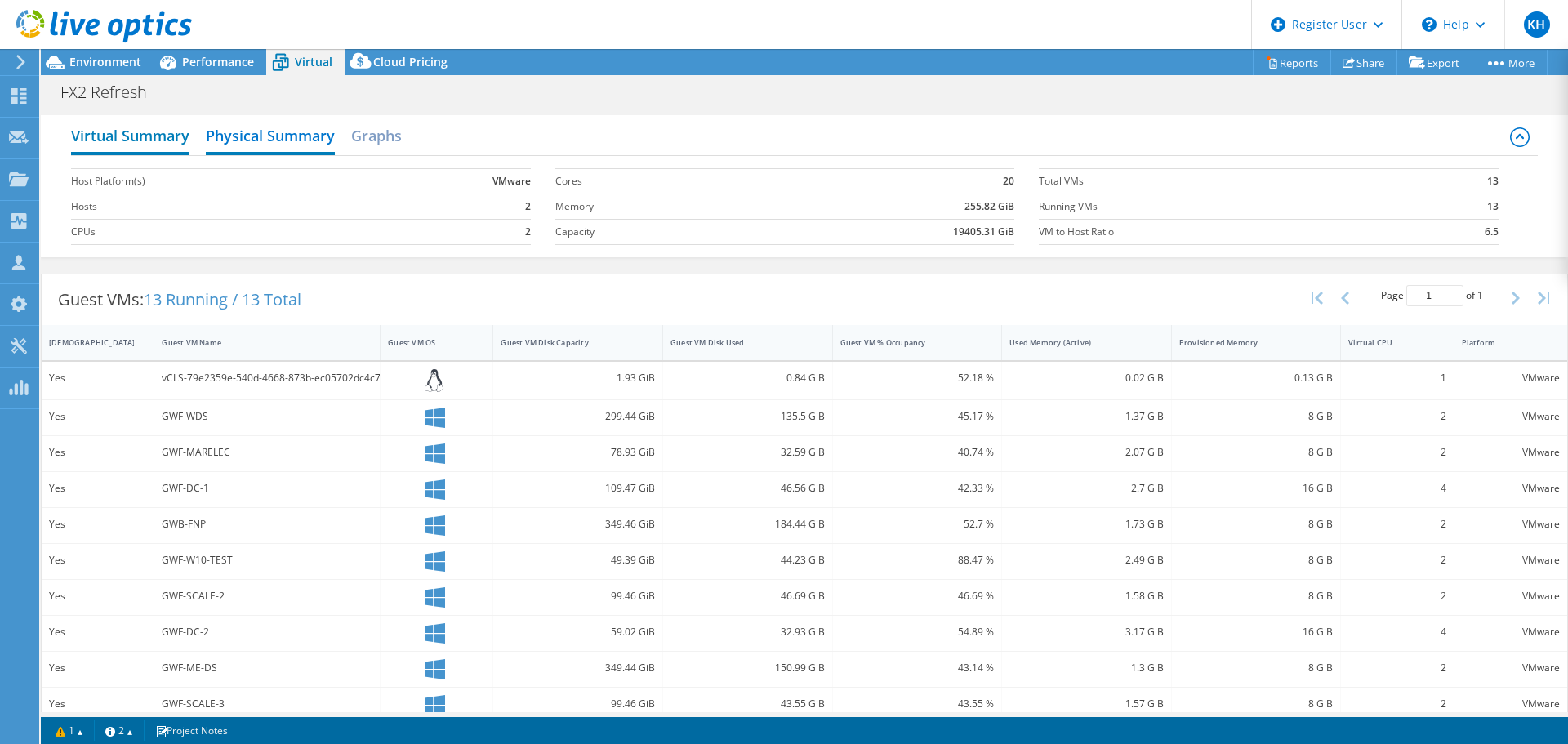
click at [151, 131] on h2 "Virtual Summary" at bounding box center [130, 137] width 119 height 36
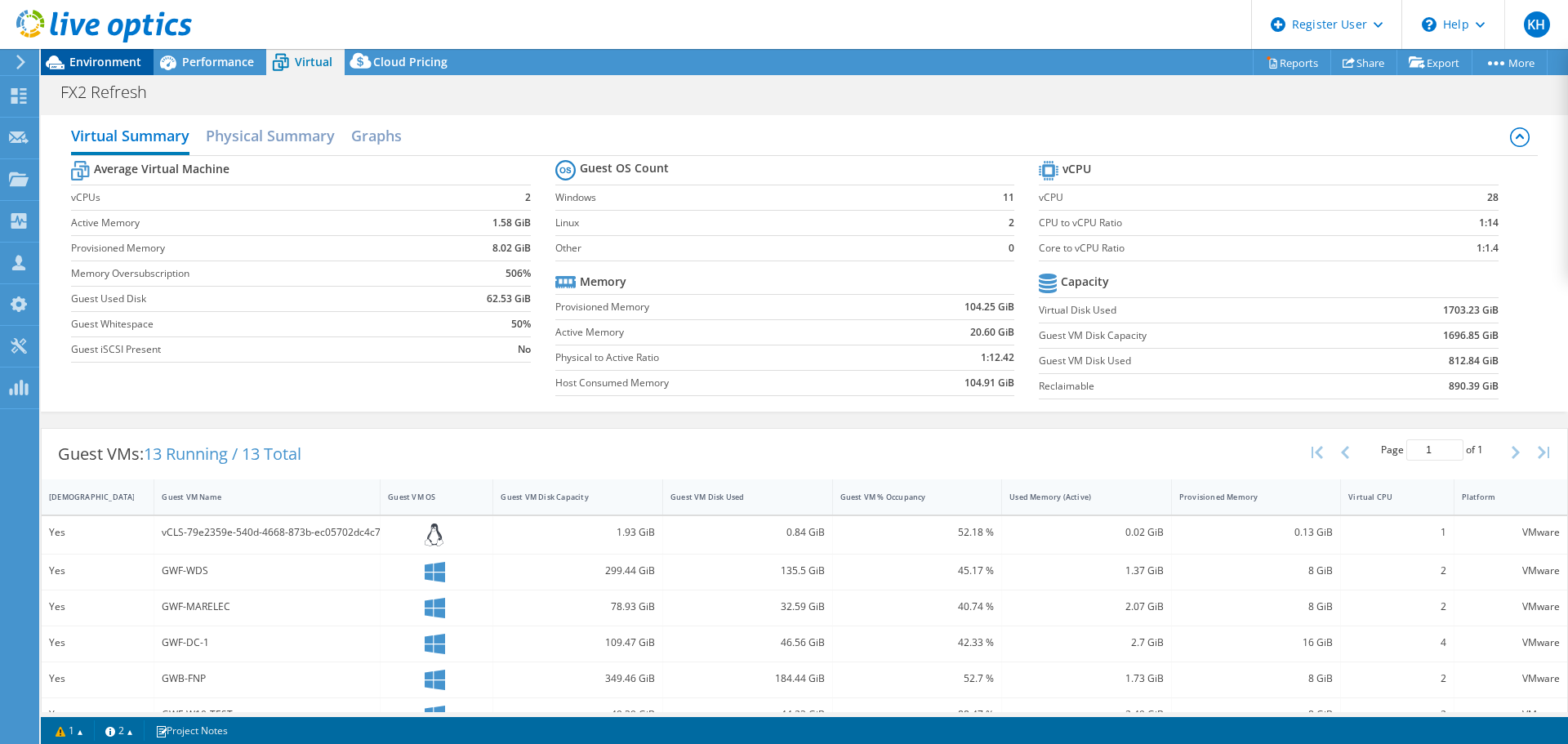
click at [132, 70] on div "Environment" at bounding box center [97, 62] width 112 height 26
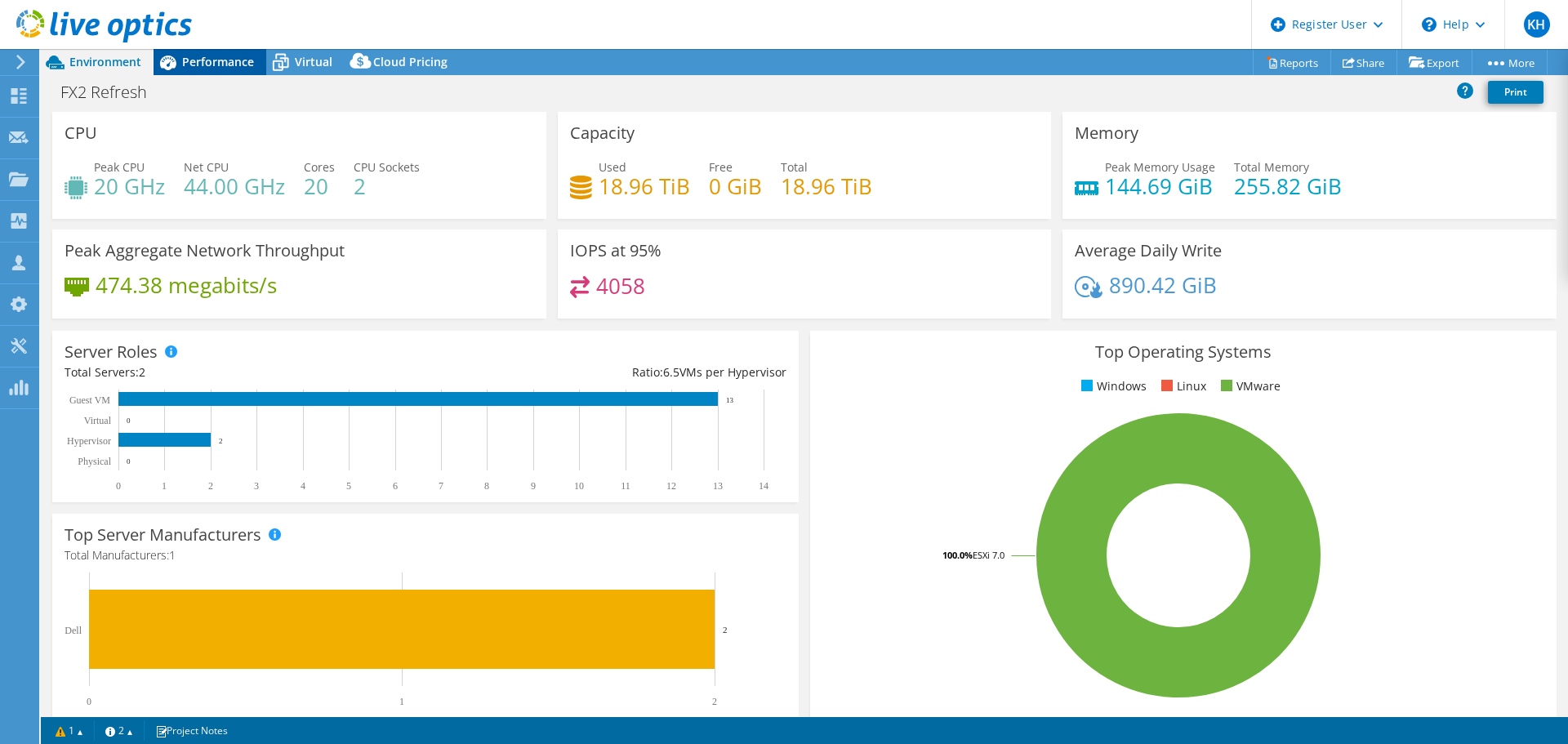
click at [243, 68] on span "Performance" at bounding box center [218, 61] width 72 height 15
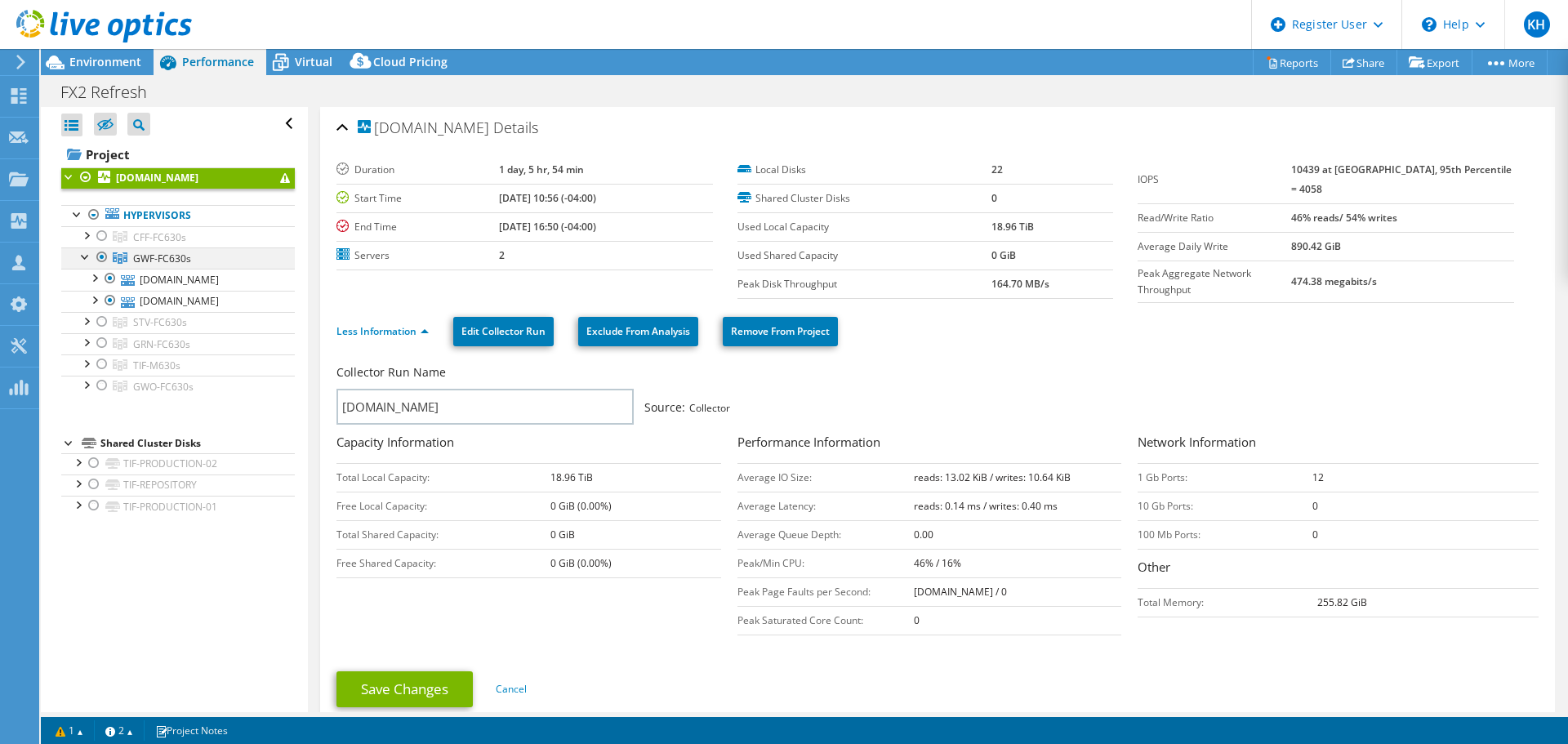
click at [86, 256] on div at bounding box center [86, 256] width 16 height 16
click at [100, 279] on div at bounding box center [102, 279] width 16 height 20
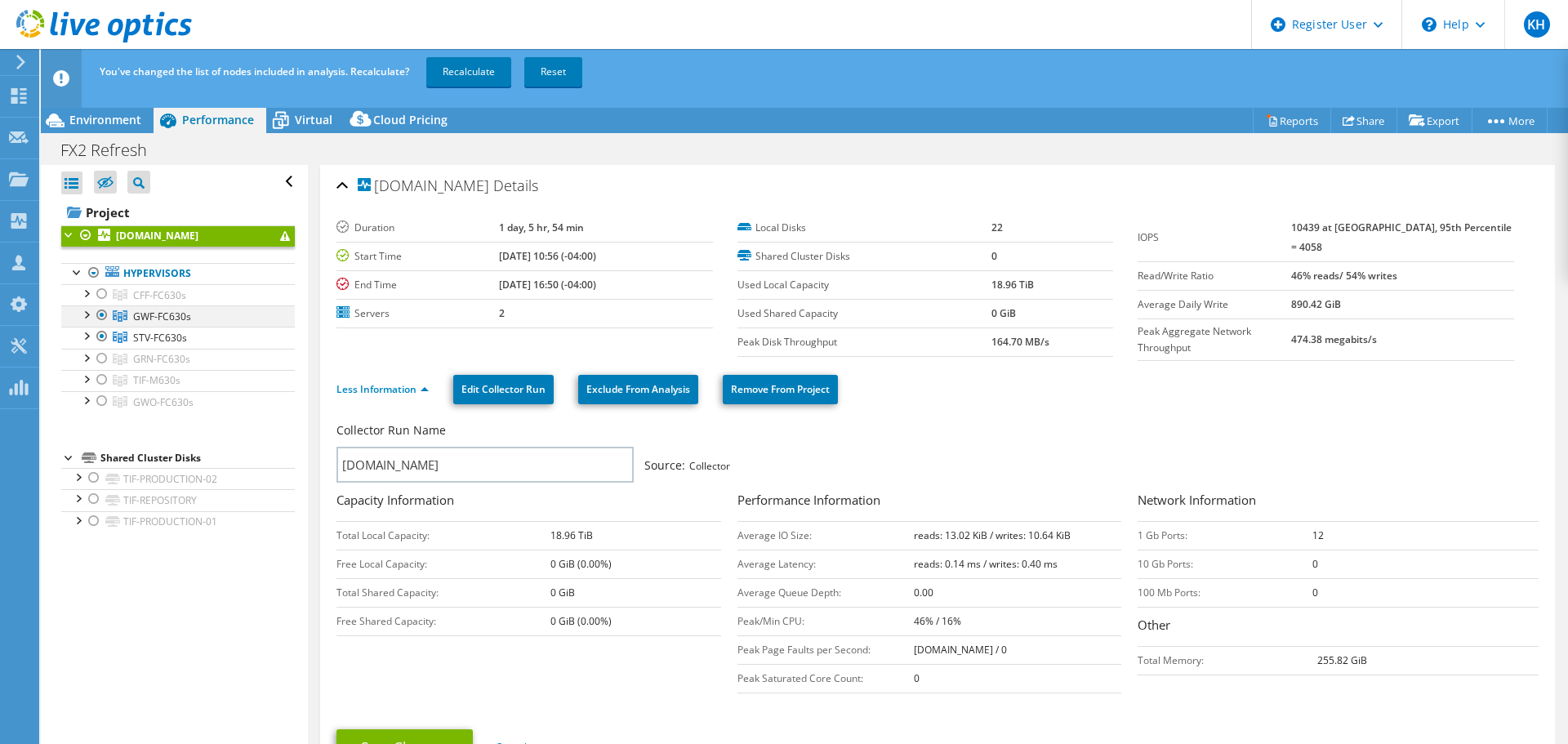
click at [102, 317] on div at bounding box center [102, 316] width 16 height 20
copy span "STV-FC630"
drag, startPoint x: 183, startPoint y: 337, endPoint x: 140, endPoint y: 340, distance: 43.1
click at [140, 340] on span "STV-FC630s" at bounding box center [160, 338] width 54 height 14
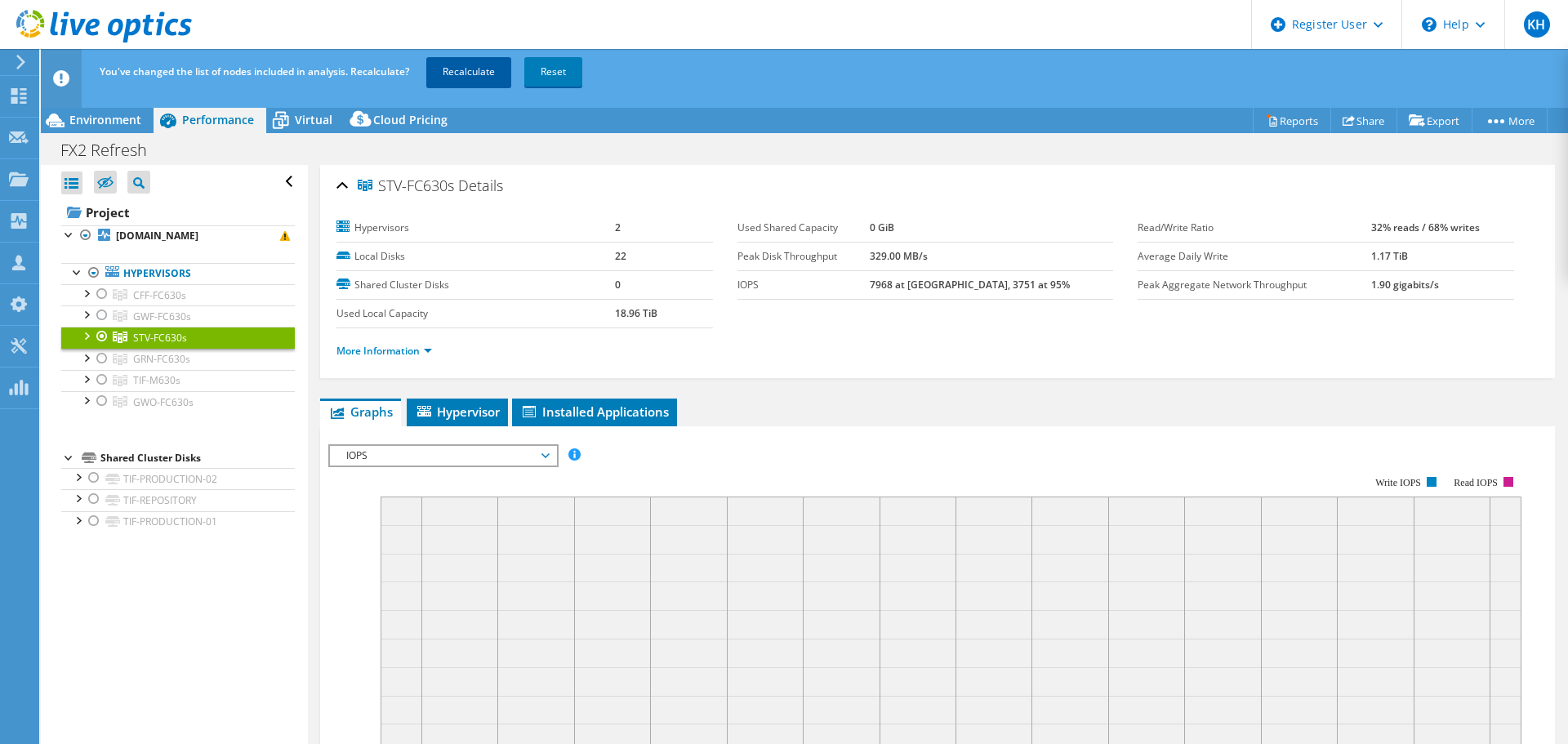
click at [479, 70] on link "Recalculate" at bounding box center [469, 72] width 85 height 29
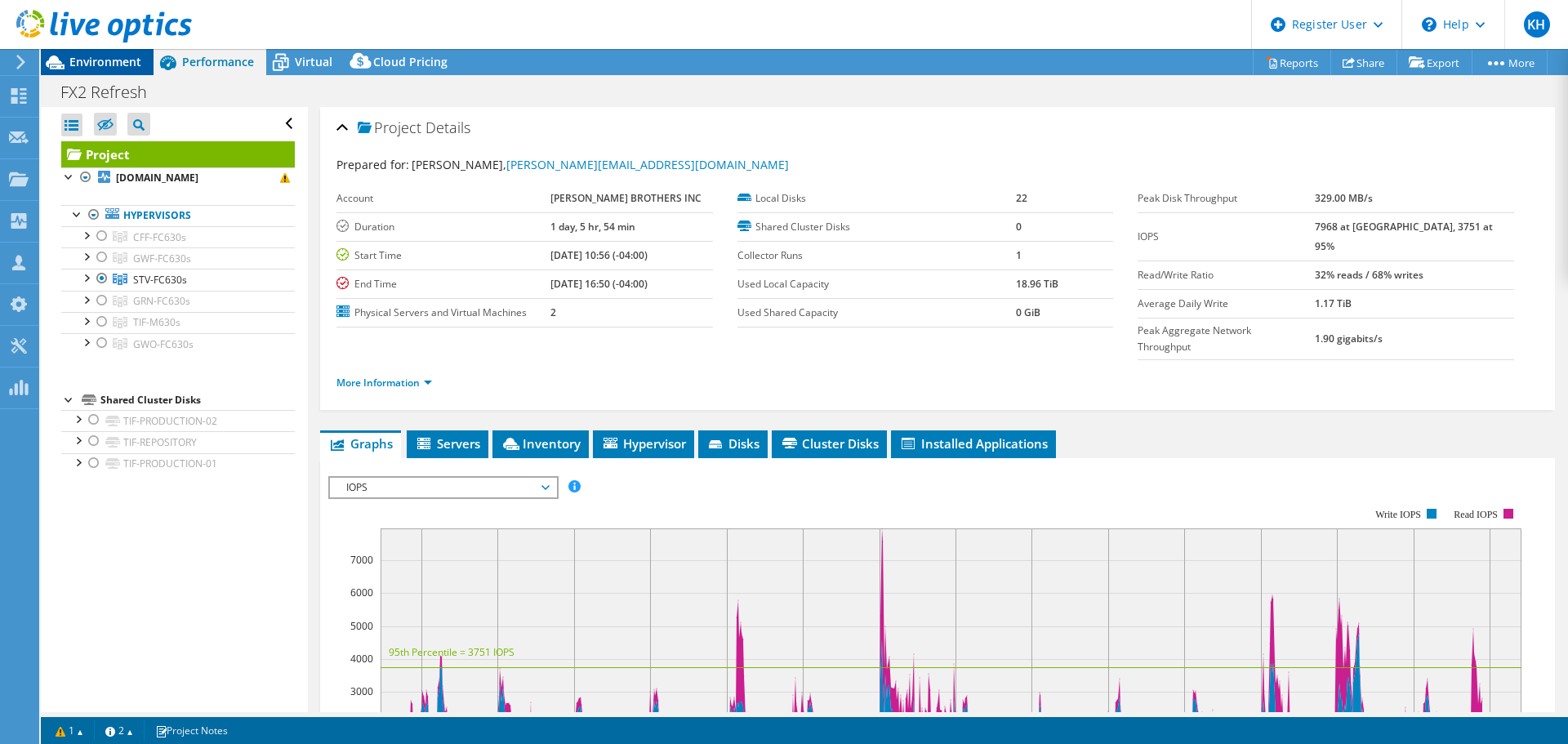
click at [84, 57] on span "Environment" at bounding box center [105, 61] width 72 height 15
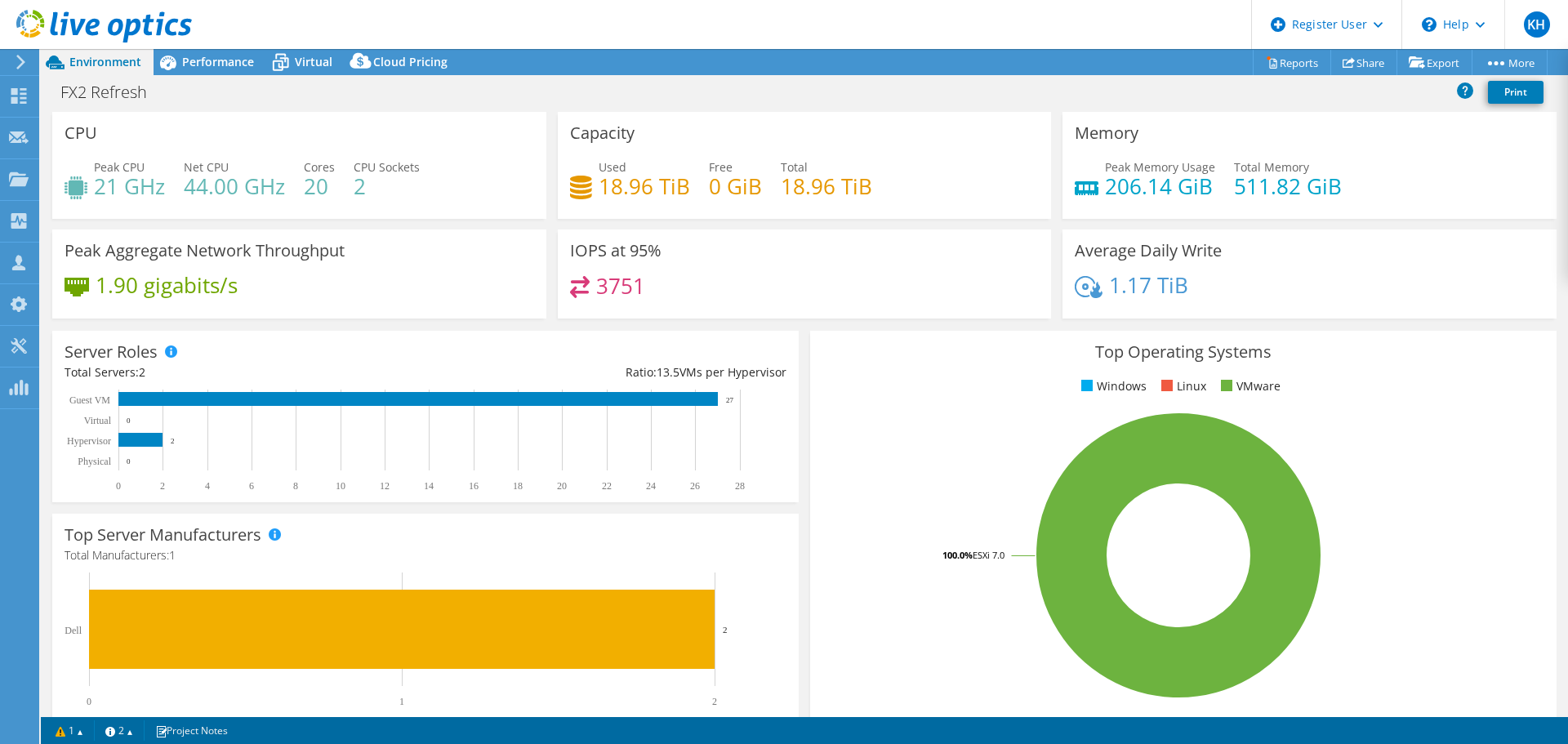
drag, startPoint x: 659, startPoint y: 281, endPoint x: 570, endPoint y: 237, distance: 99.3
click at [659, 281] on div "3751" at bounding box center [804, 293] width 470 height 35
click at [213, 65] on span "Performance" at bounding box center [218, 61] width 72 height 15
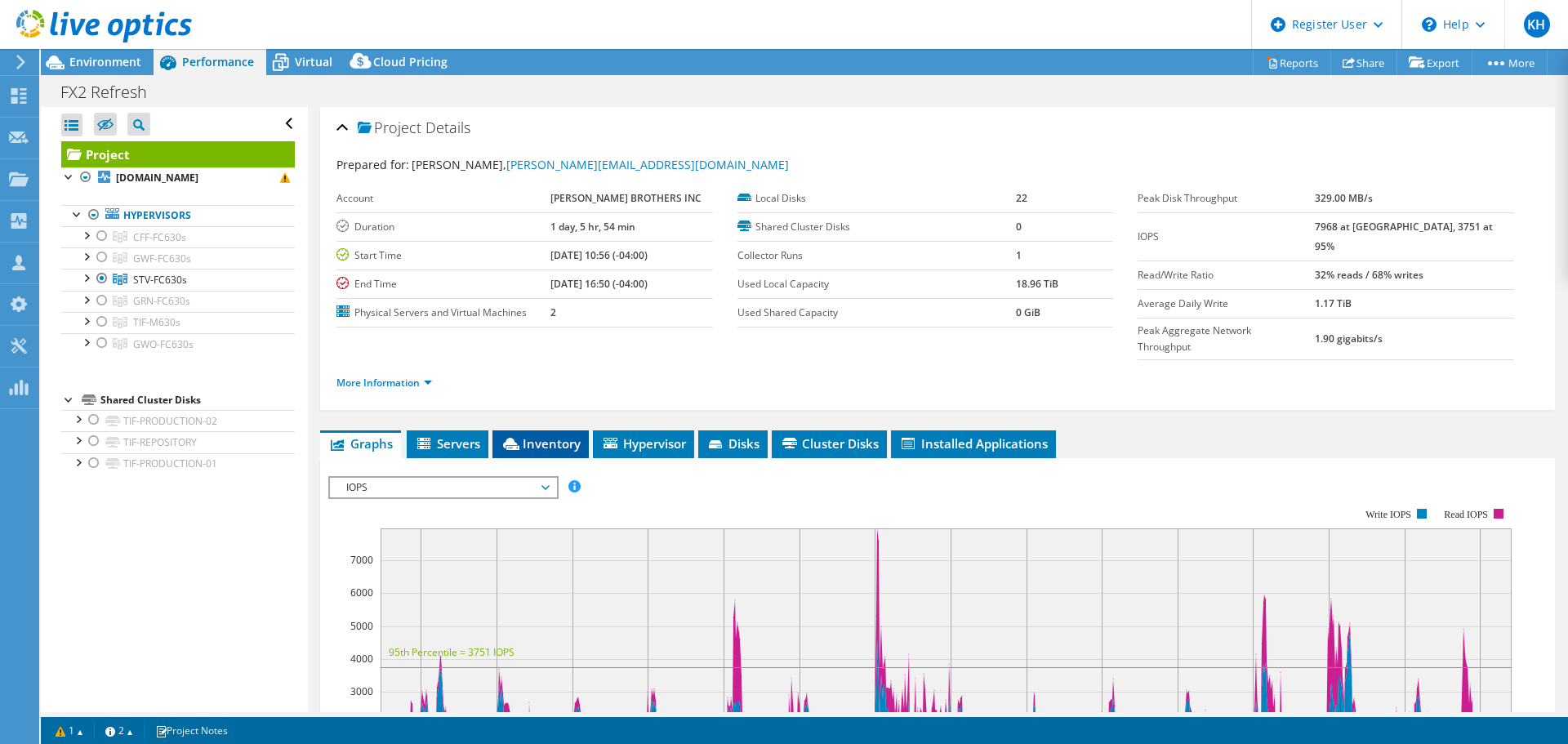
click at [542, 436] on span "Inventory" at bounding box center [541, 444] width 80 height 16
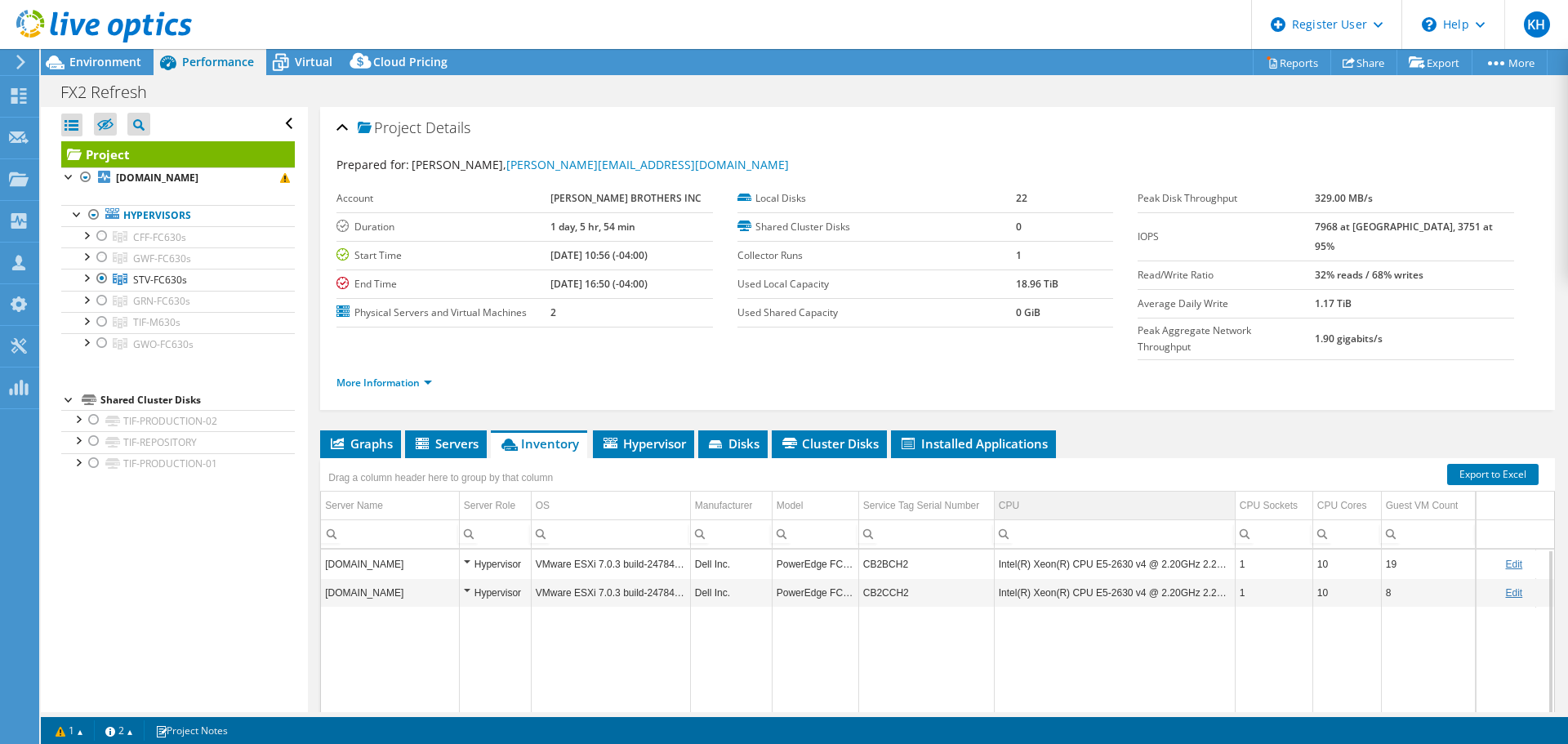
drag, startPoint x: 1294, startPoint y: 543, endPoint x: 1066, endPoint y: 467, distance: 240.3
click at [1294, 550] on td "1" at bounding box center [1273, 564] width 78 height 29
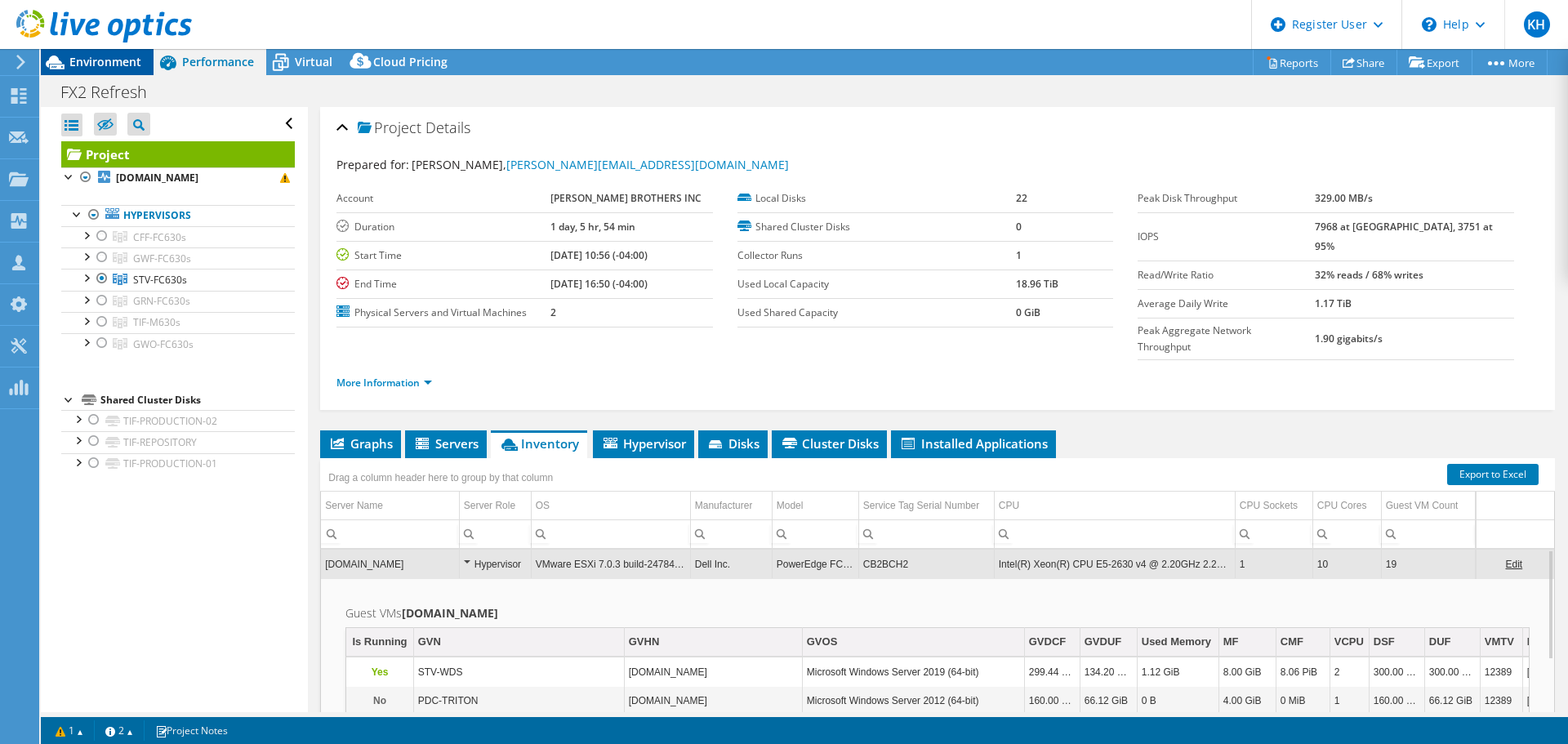
click at [79, 65] on span "Environment" at bounding box center [105, 61] width 72 height 15
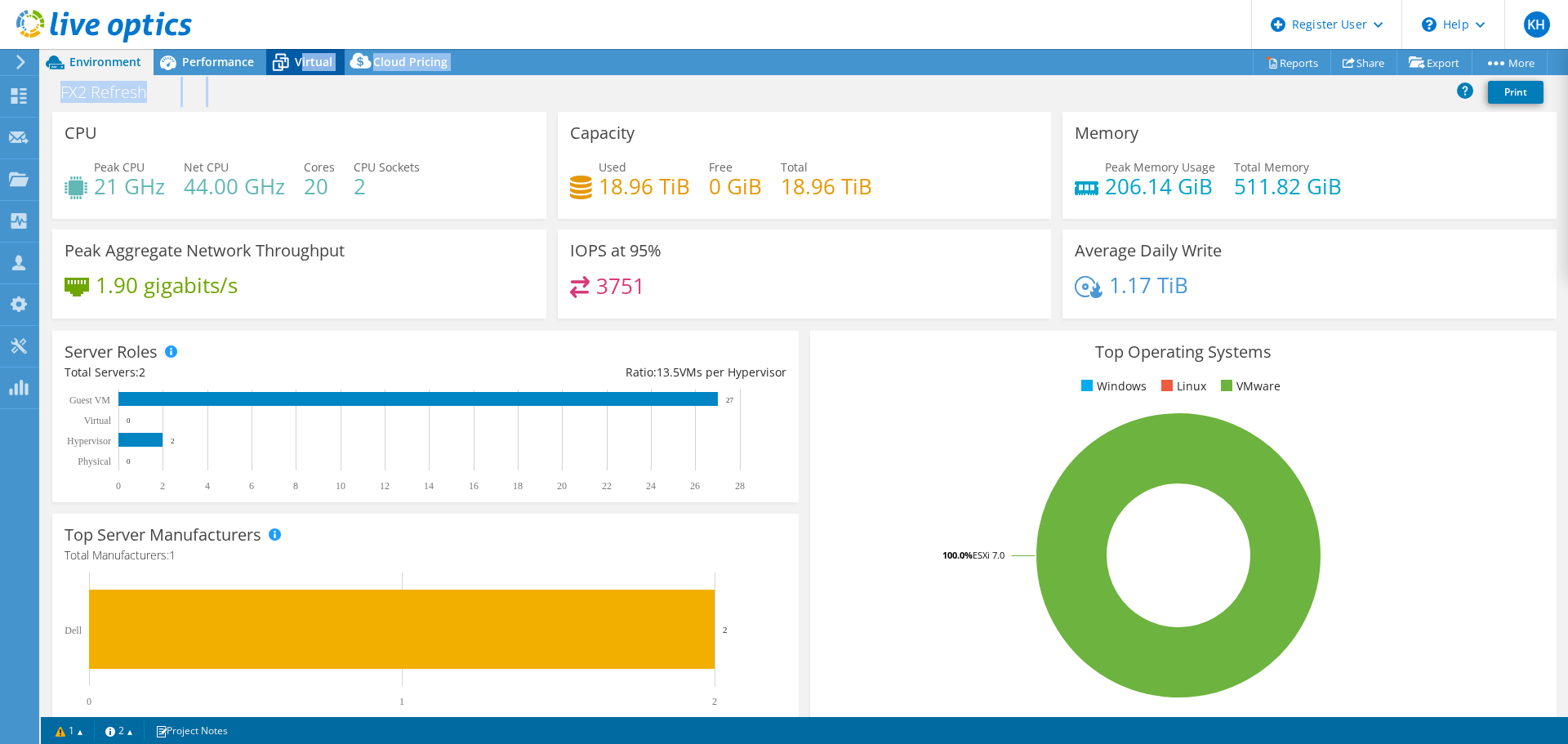
drag, startPoint x: 295, startPoint y: 103, endPoint x: 303, endPoint y: 64, distance: 39.8
click at [303, 64] on div "Project Actions Project Actions Reports Share Export vSAN ReadyNode Sizer" at bounding box center [804, 396] width 1527 height 695
click at [303, 64] on span "Virtual" at bounding box center [313, 61] width 37 height 15
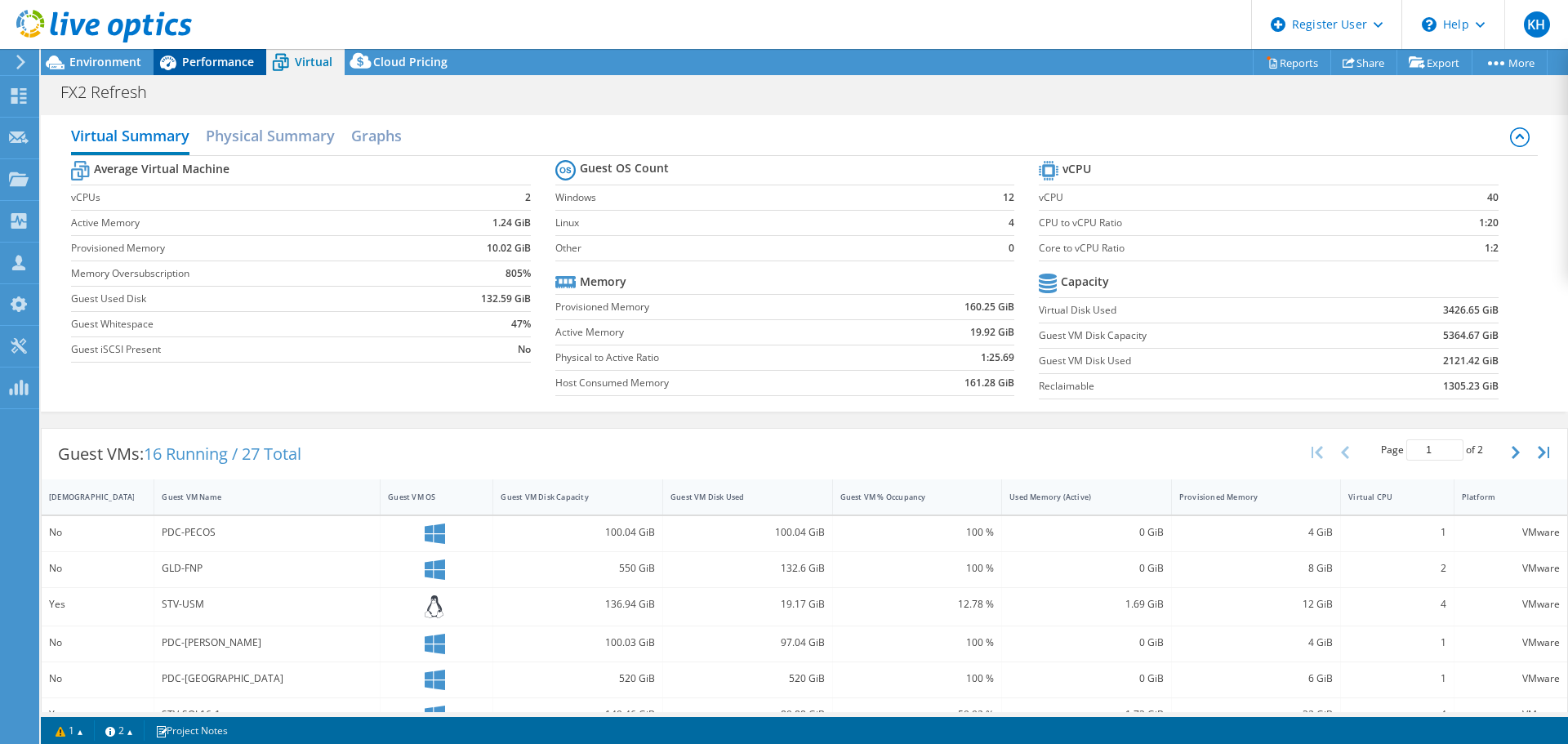
click at [200, 72] on div "Performance" at bounding box center [209, 62] width 112 height 26
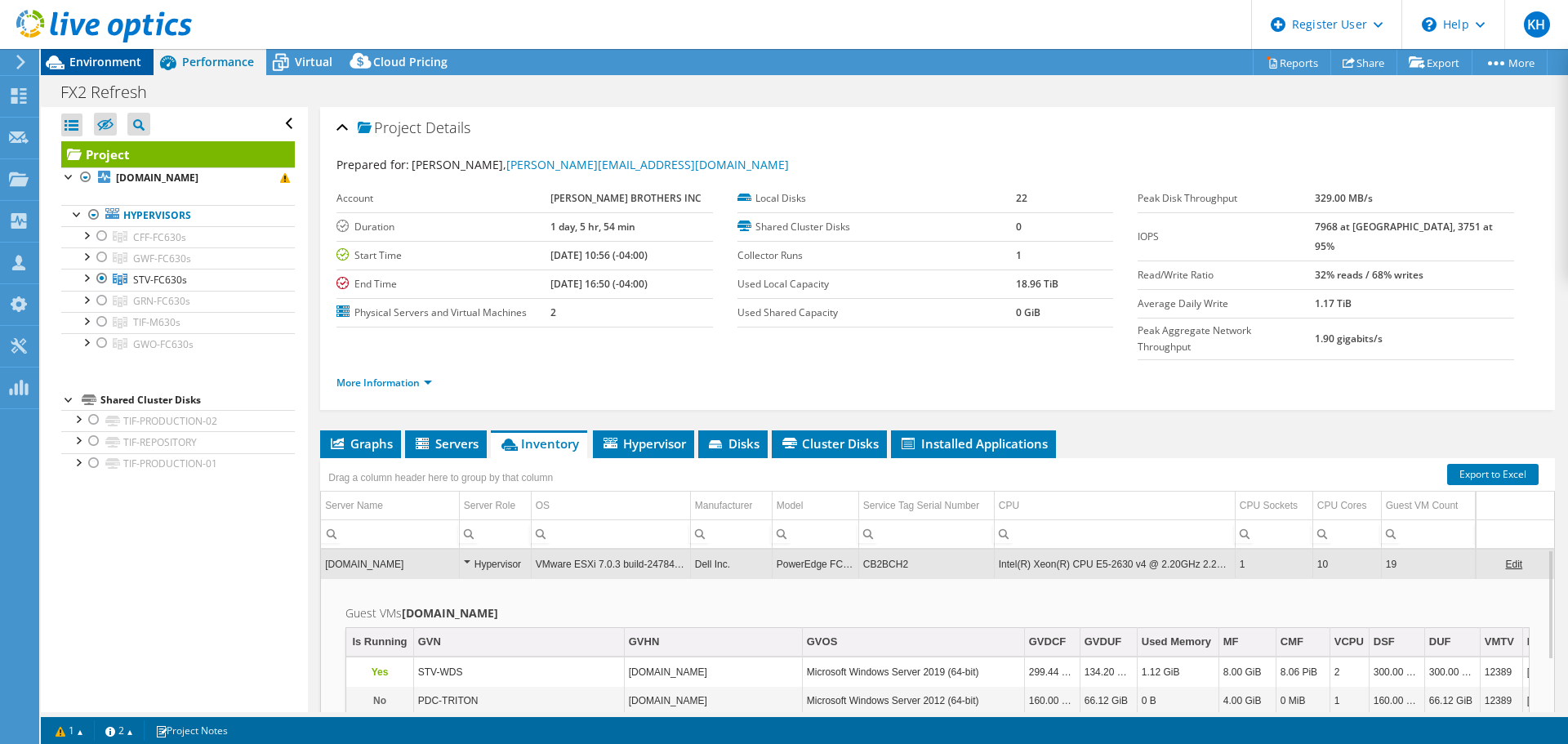
click at [101, 58] on span "Environment" at bounding box center [105, 61] width 72 height 15
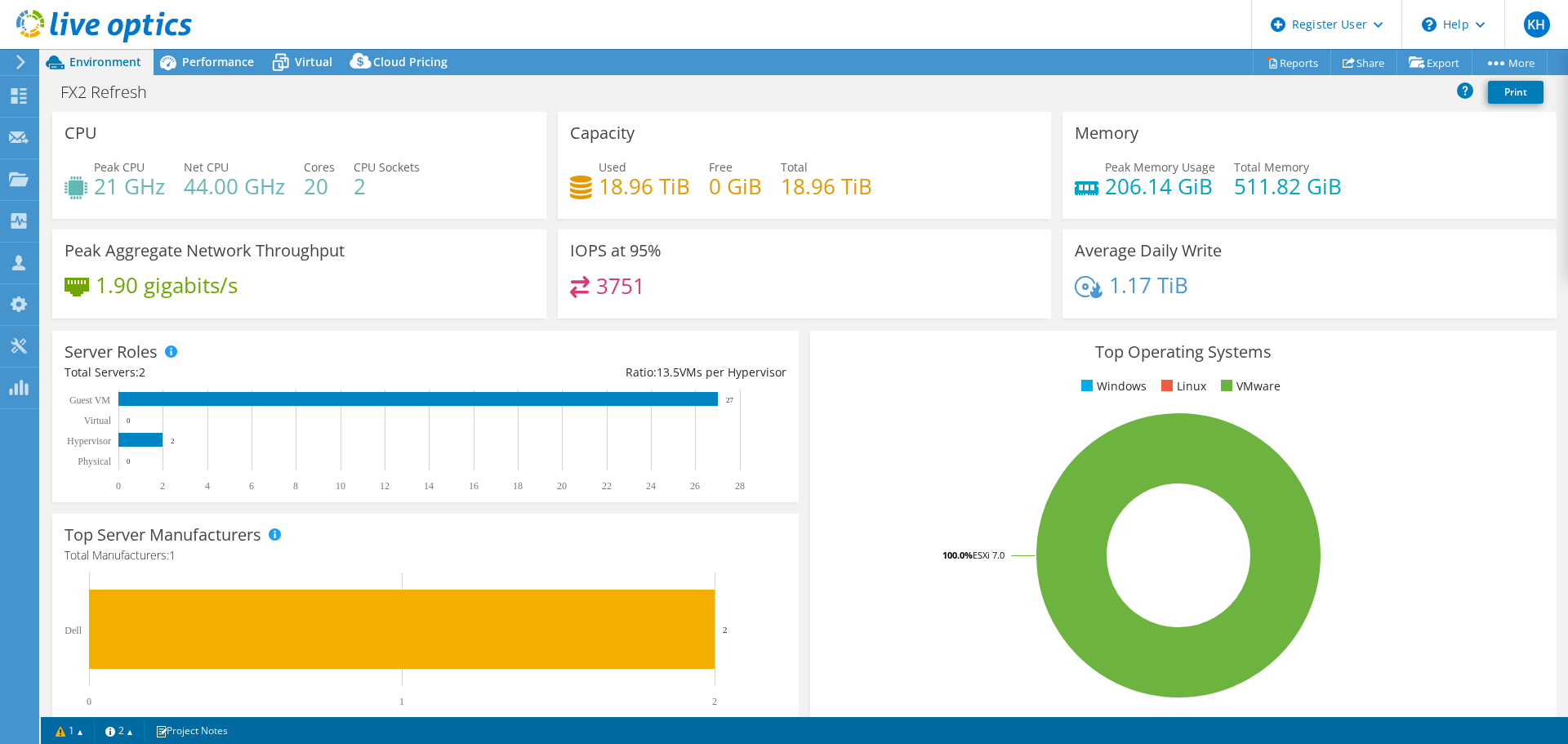
click at [871, 205] on div "Used 18.96 TiB Free 0 GiB Total 18.96 TiB" at bounding box center [804, 185] width 470 height 54
click at [311, 50] on div "Virtual" at bounding box center [306, 62] width 78 height 26
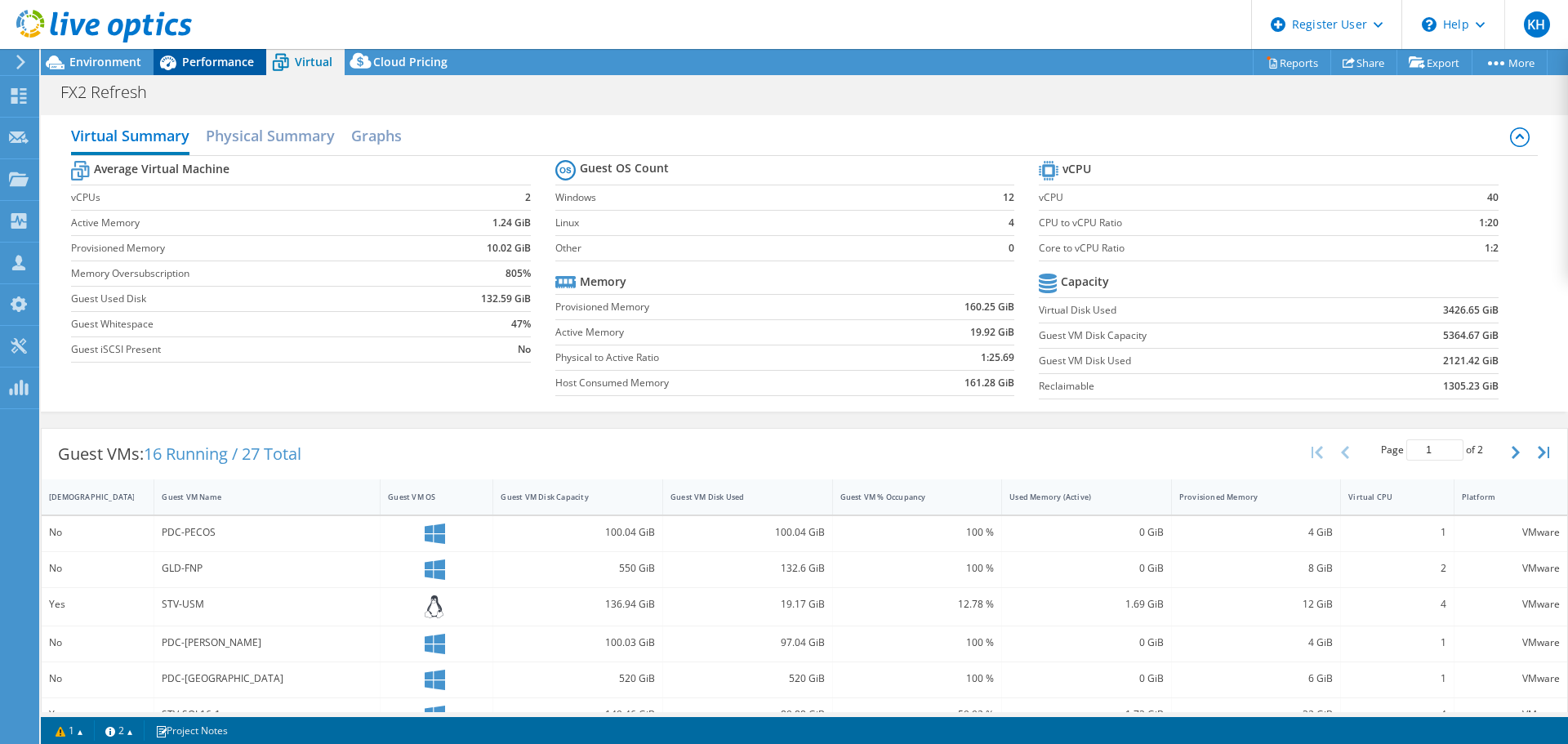
click at [214, 67] on span "Performance" at bounding box center [218, 61] width 72 height 15
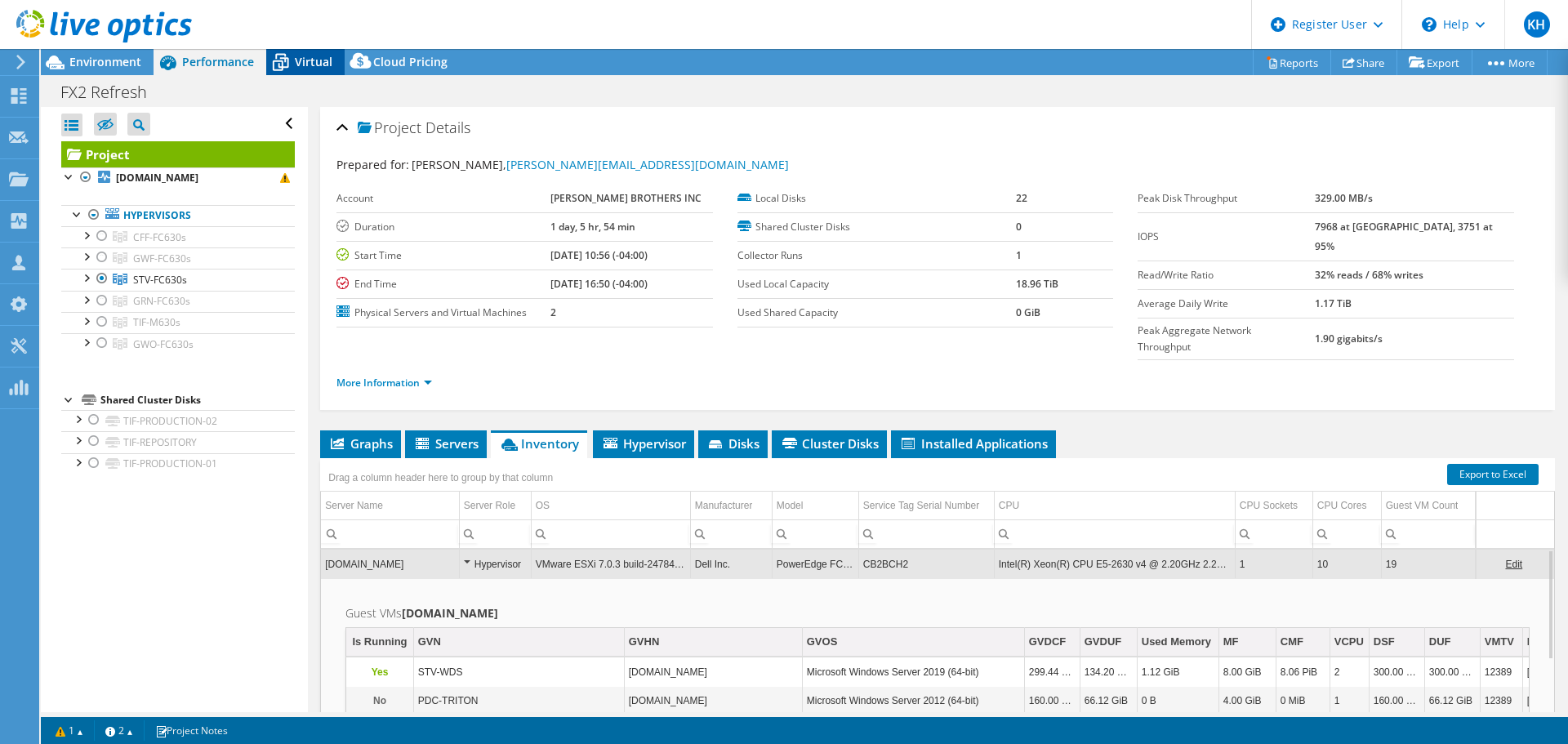
click at [314, 68] on span "Virtual" at bounding box center [313, 61] width 37 height 15
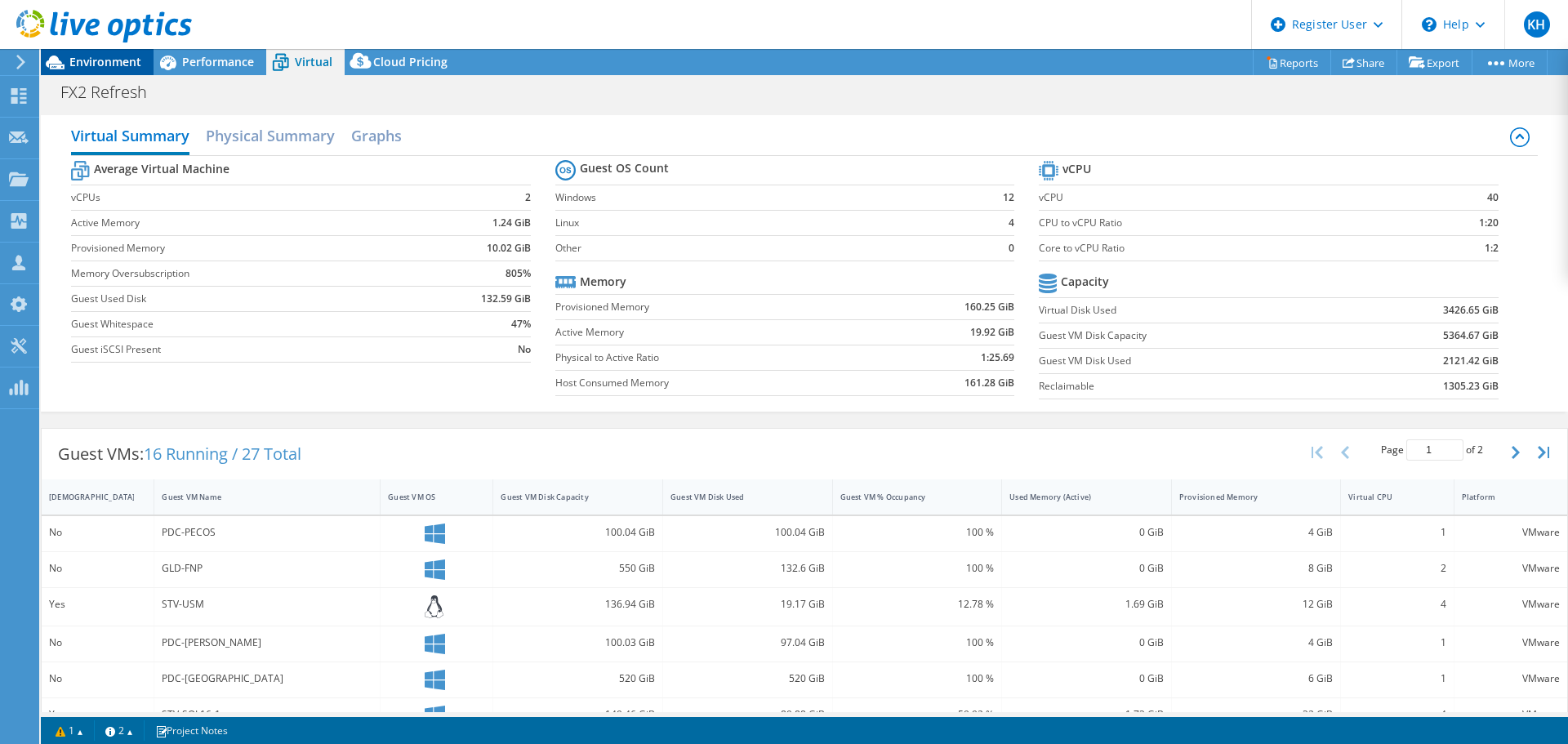
click at [131, 60] on span "Environment" at bounding box center [105, 61] width 72 height 15
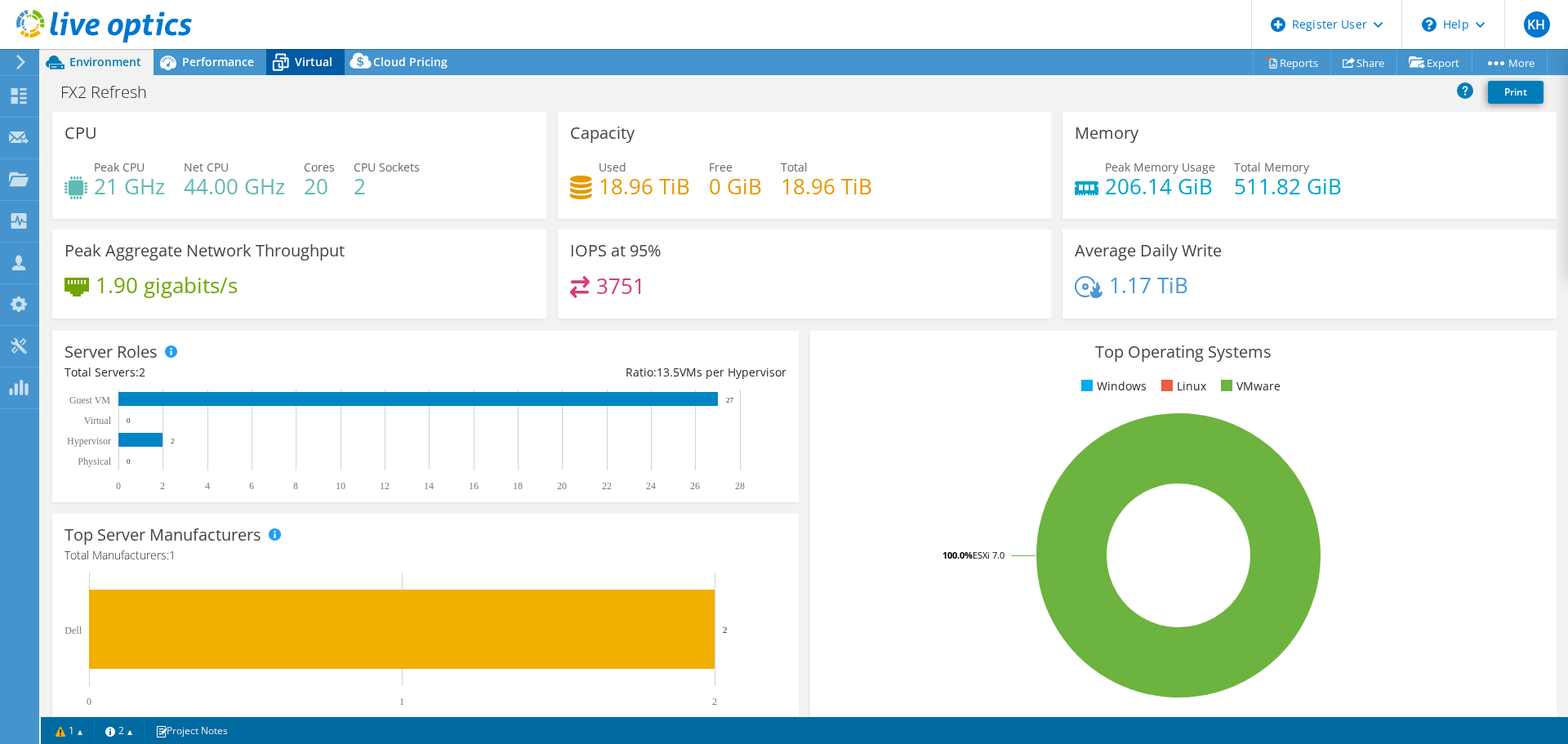
click at [283, 70] on icon at bounding box center [281, 63] width 29 height 29
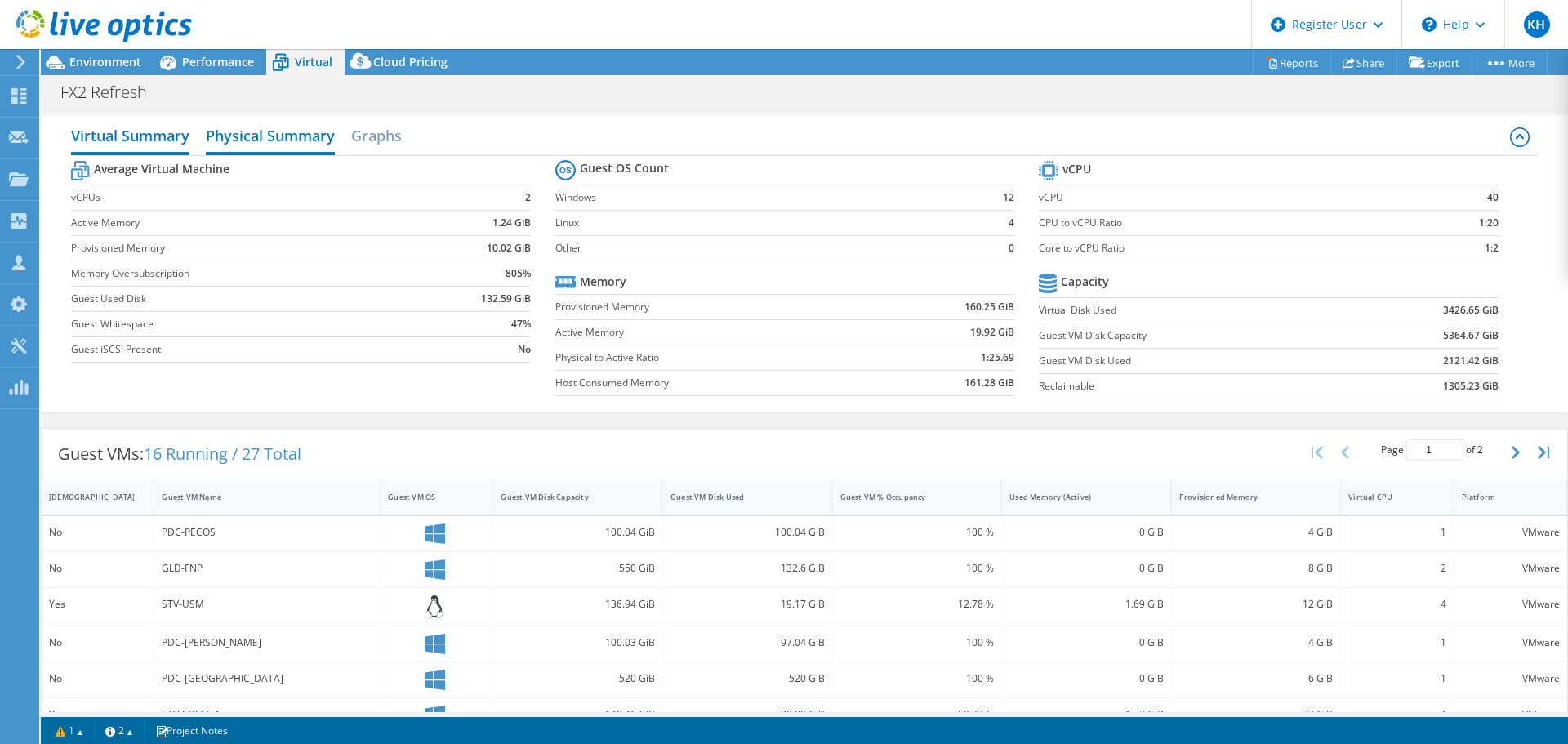
click at [268, 131] on h2 "Physical Summary" at bounding box center [270, 137] width 129 height 36
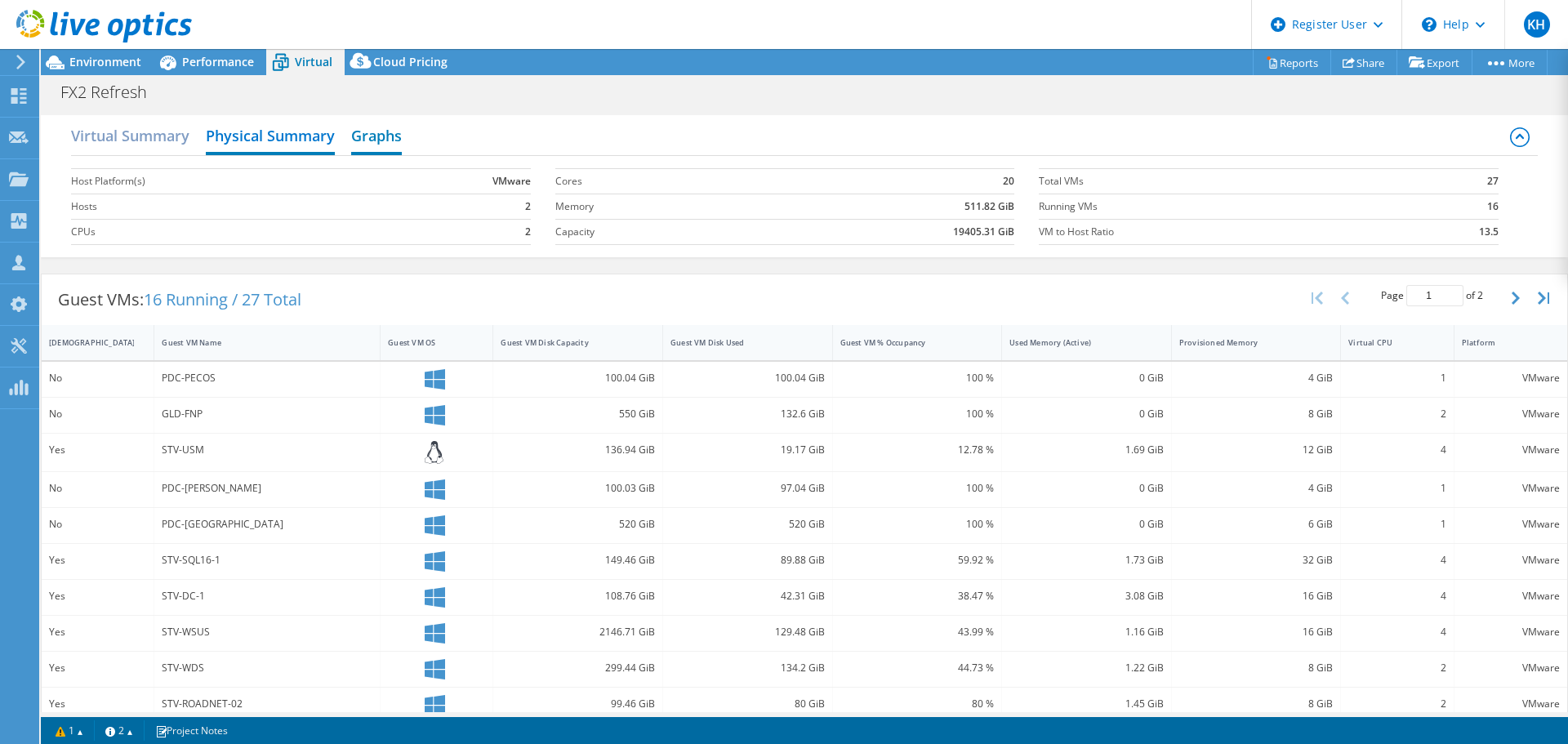
click at [384, 135] on h2 "Graphs" at bounding box center [376, 137] width 51 height 36
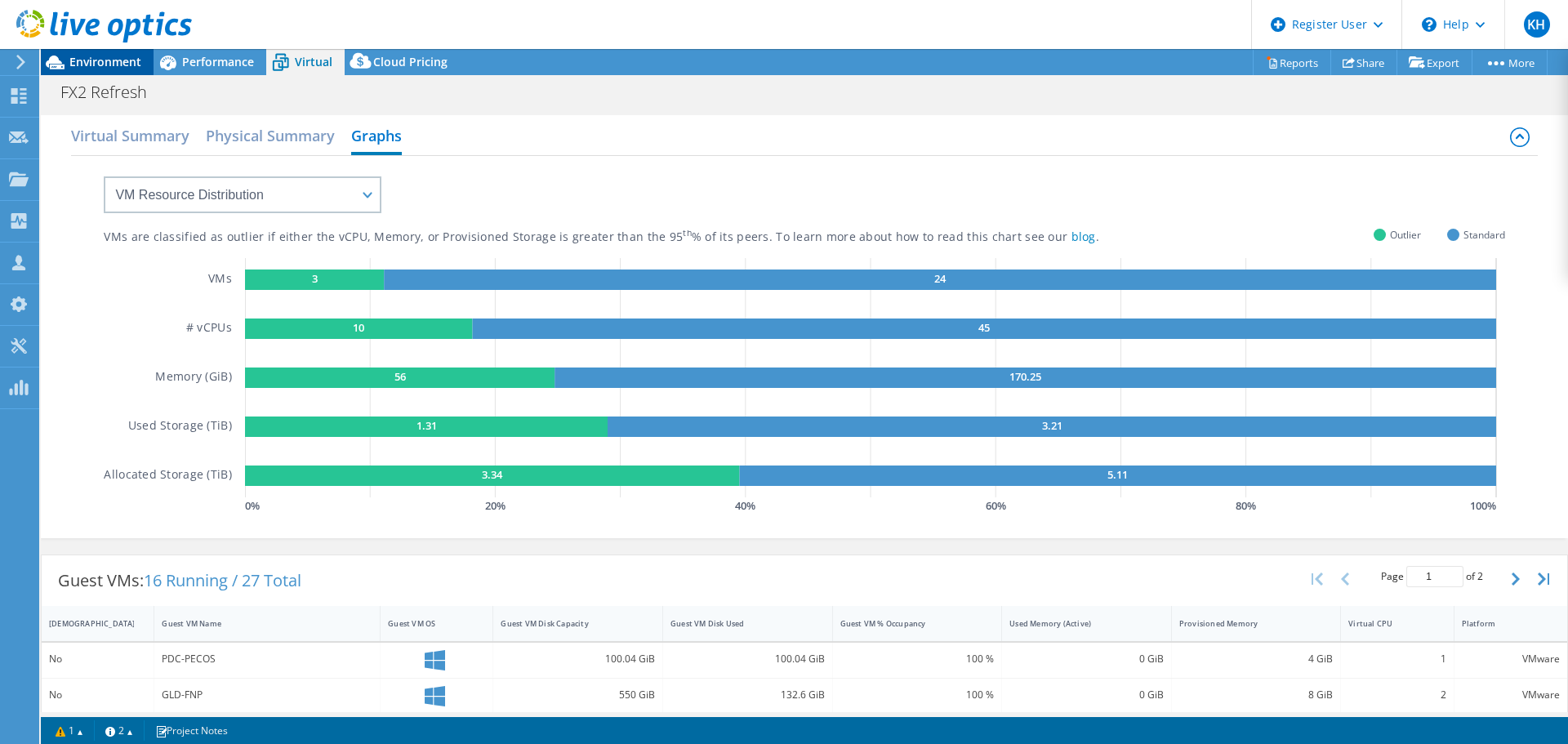
click at [79, 68] on span "Environment" at bounding box center [105, 61] width 72 height 15
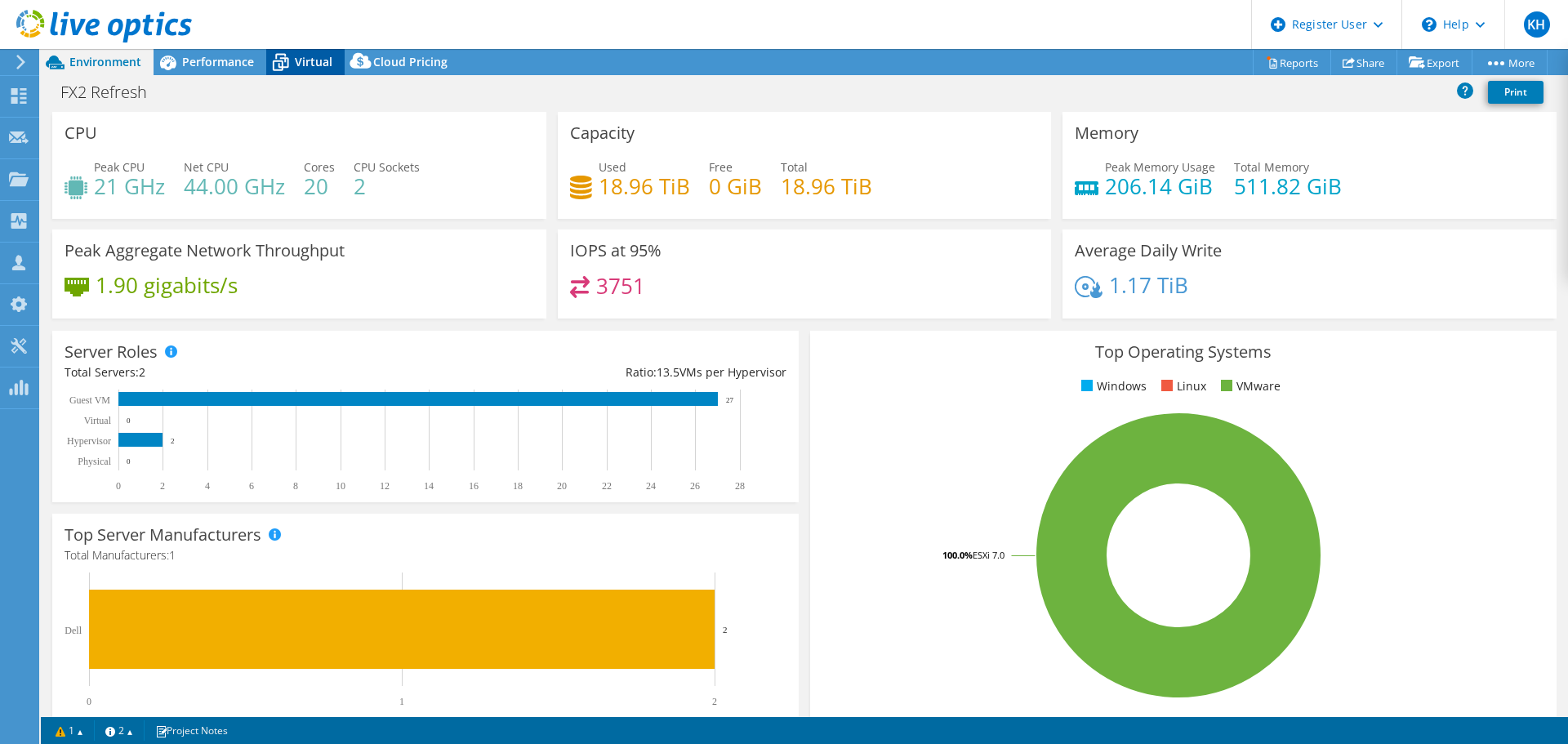
click at [282, 54] on icon at bounding box center [280, 56] width 11 height 5
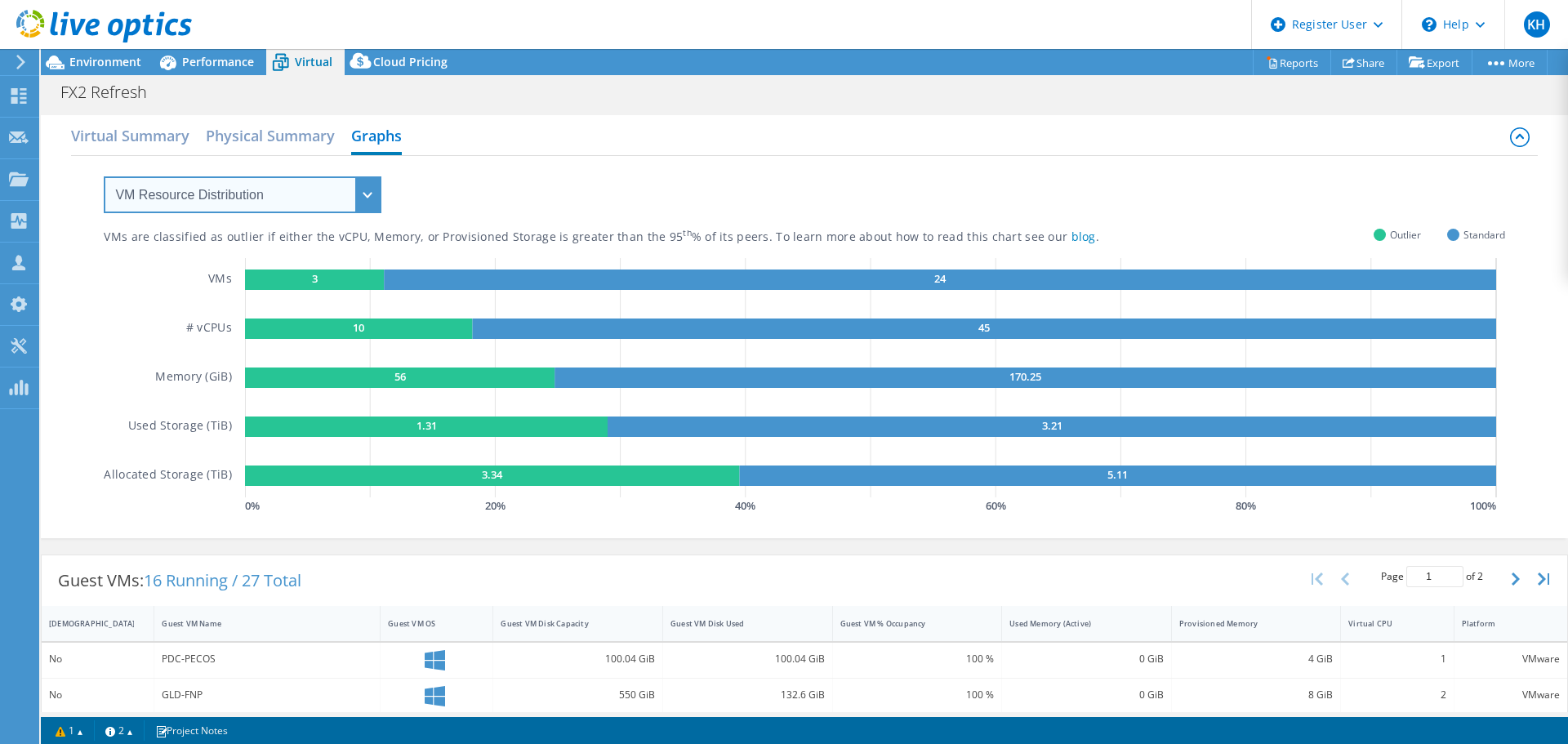
click at [254, 206] on select "VM Resource Distribution Provisioning Contrast Over Provisioning" at bounding box center [242, 194] width 278 height 37
click at [103, 176] on select "VM Resource Distribution Provisioning Contrast Over Provisioning" at bounding box center [242, 194] width 278 height 37
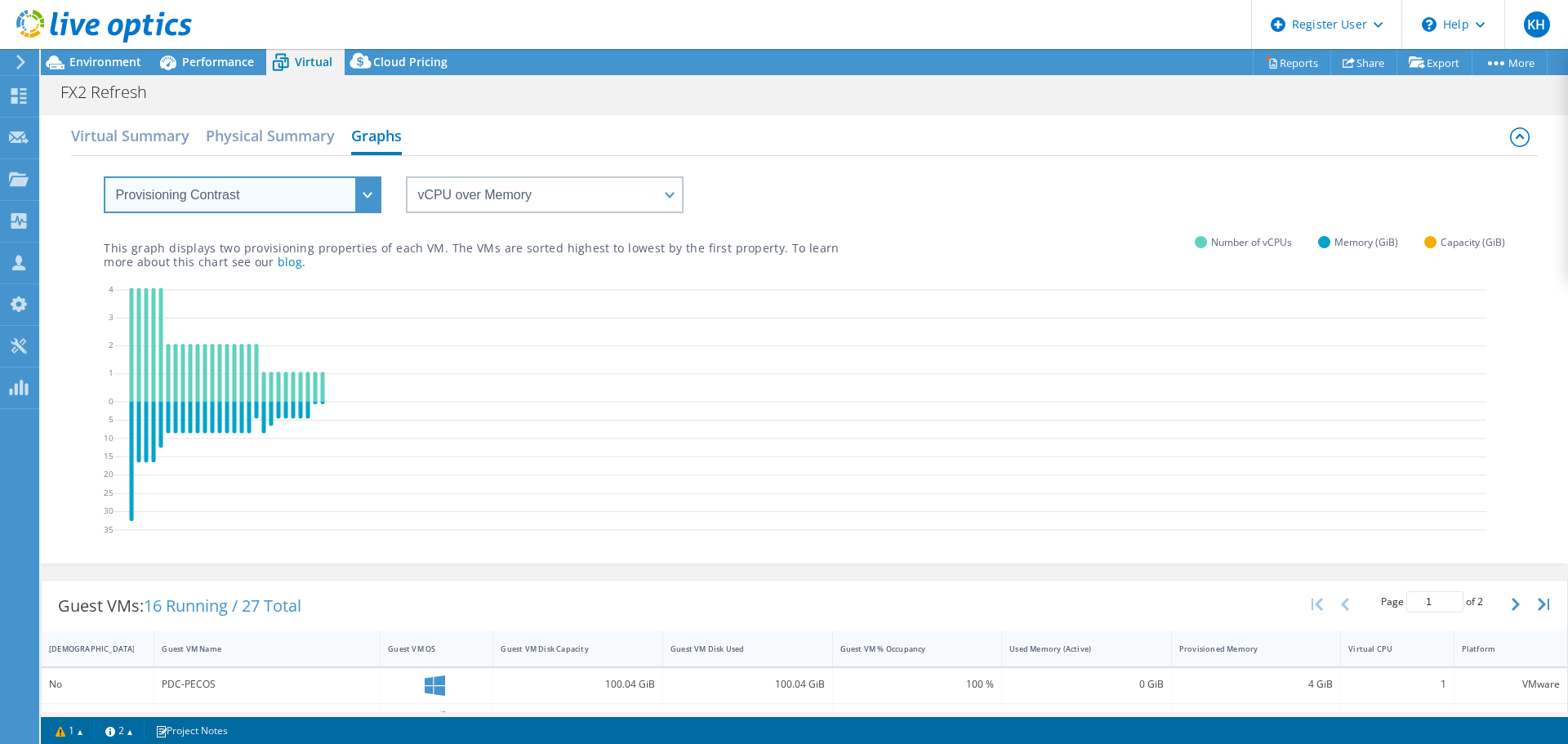
click at [248, 207] on select "VM Resource Distribution Provisioning Contrast Over Provisioning" at bounding box center [242, 194] width 278 height 37
select select "Over Provisioning"
click at [103, 176] on select "VM Resource Distribution Provisioning Contrast Over Provisioning" at bounding box center [242, 194] width 278 height 37
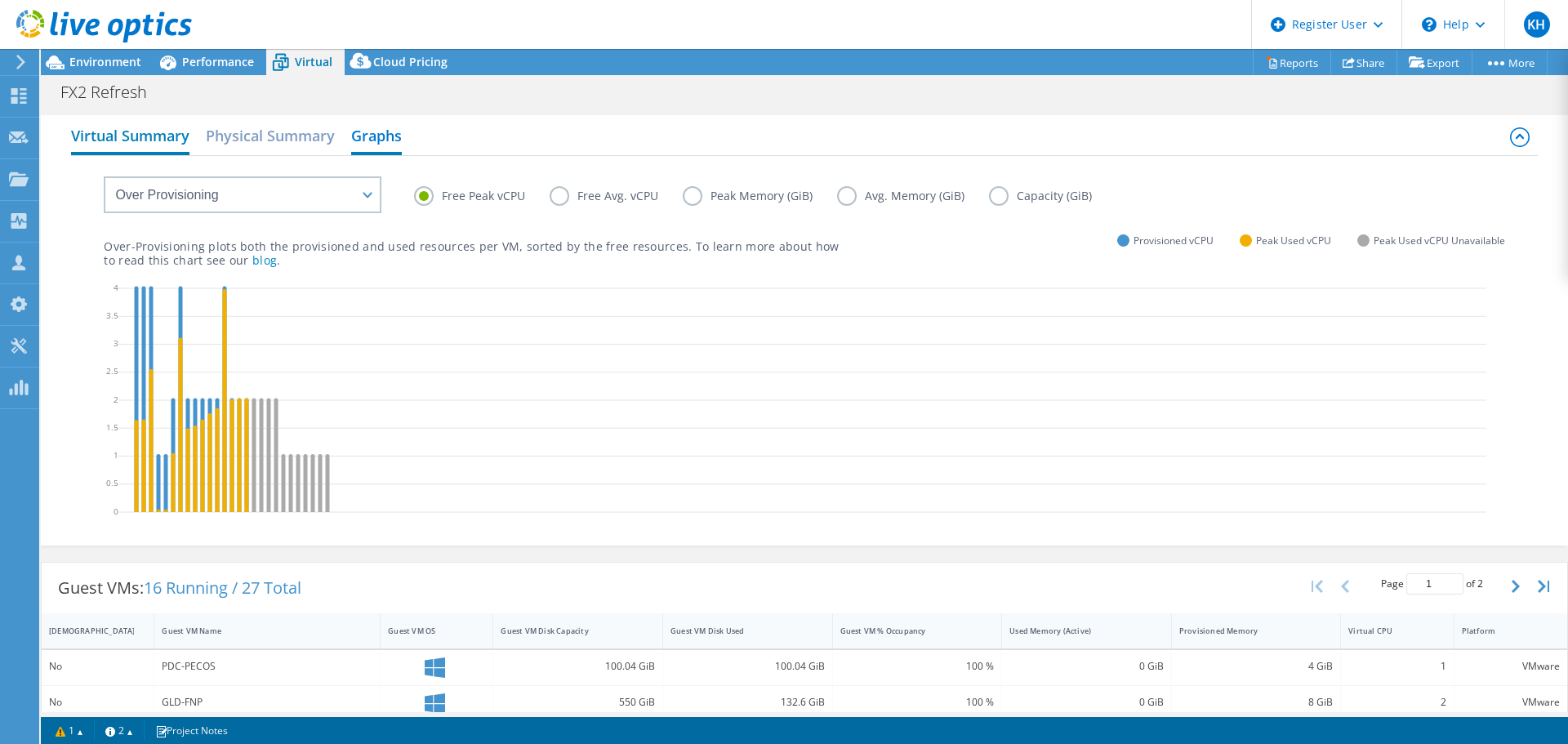
click at [172, 133] on h2 "Virtual Summary" at bounding box center [130, 137] width 119 height 36
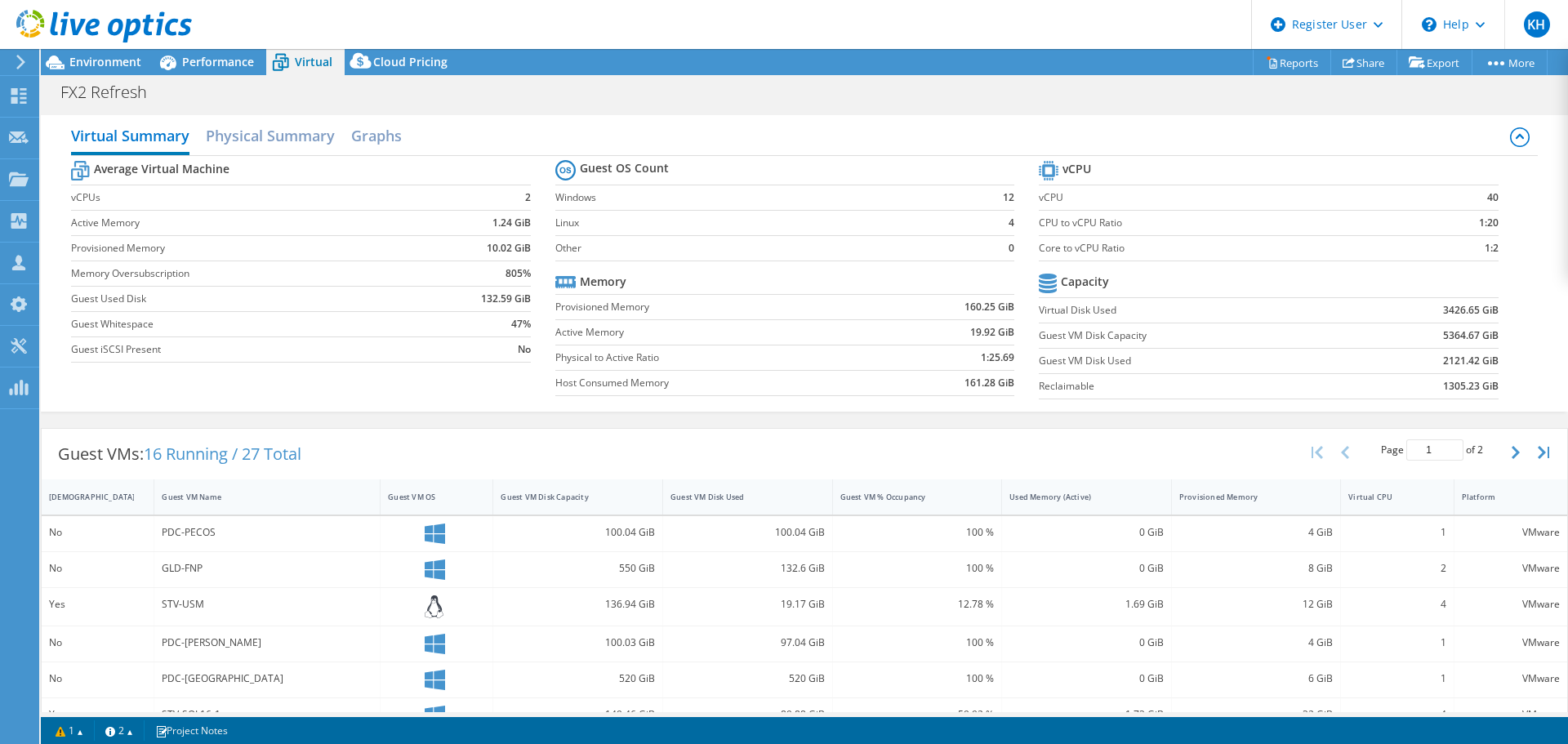
click at [1067, 275] on b "Capacity" at bounding box center [1085, 282] width 48 height 16
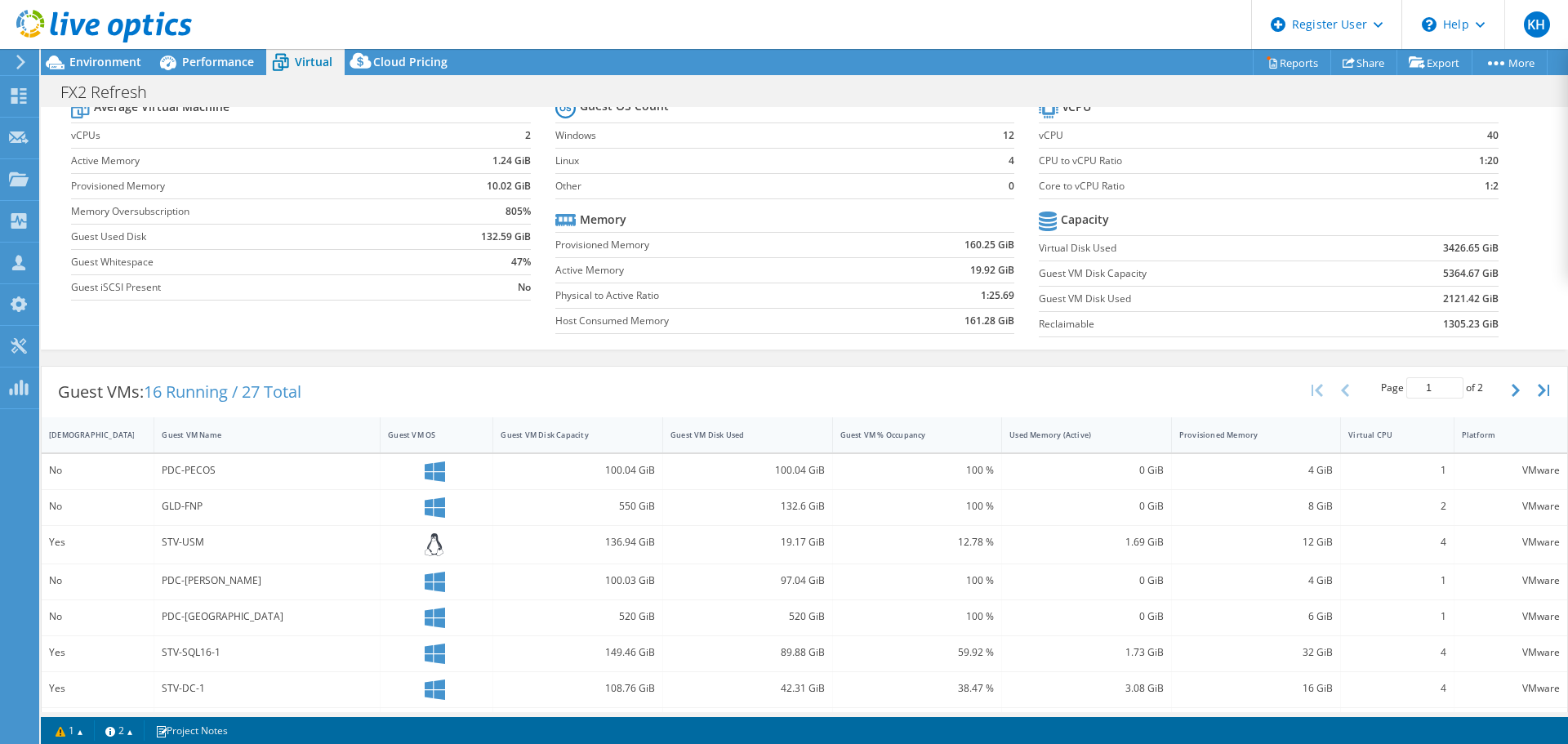
scroll to position [63, 0]
click at [116, 69] on span "Environment" at bounding box center [105, 61] width 72 height 15
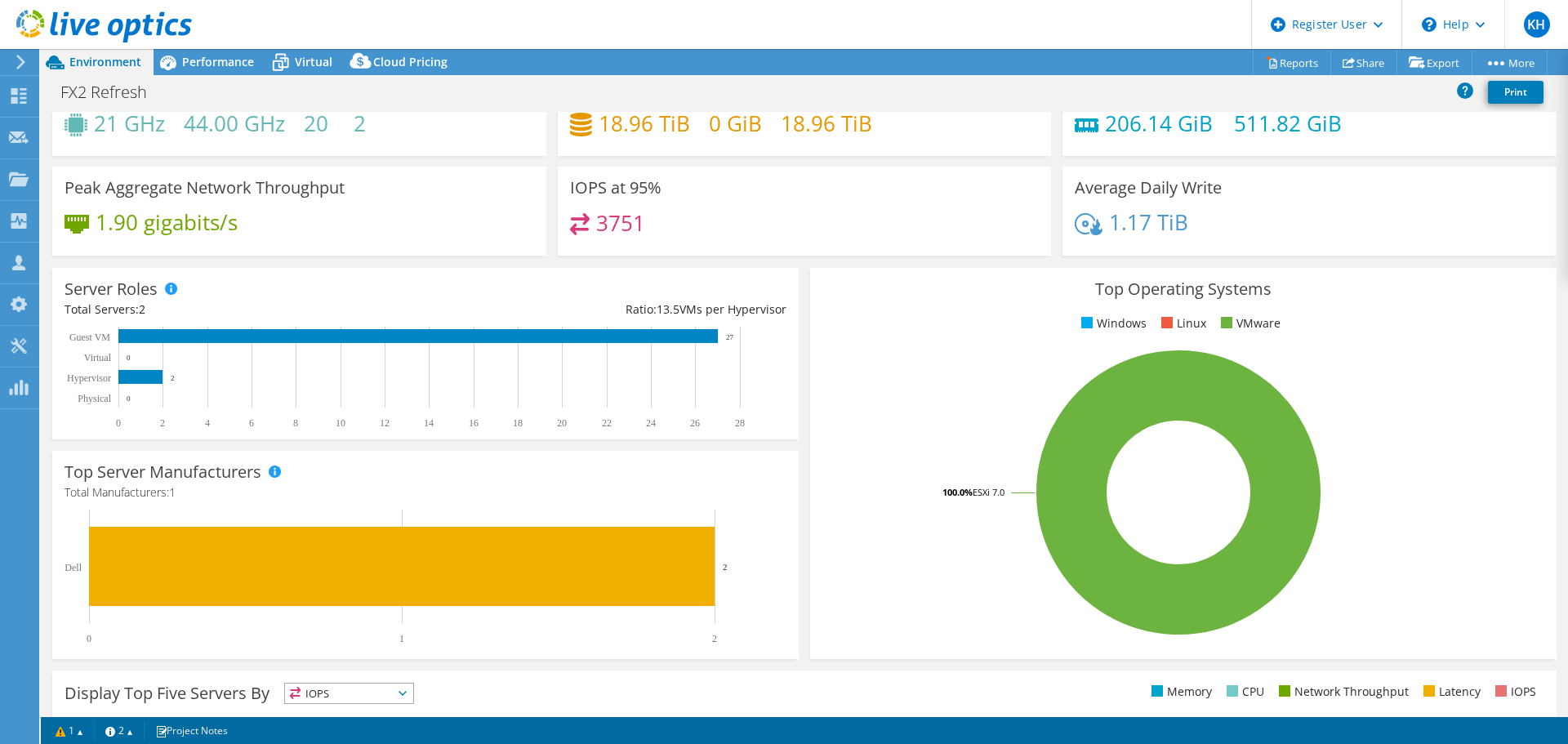
scroll to position [0, 0]
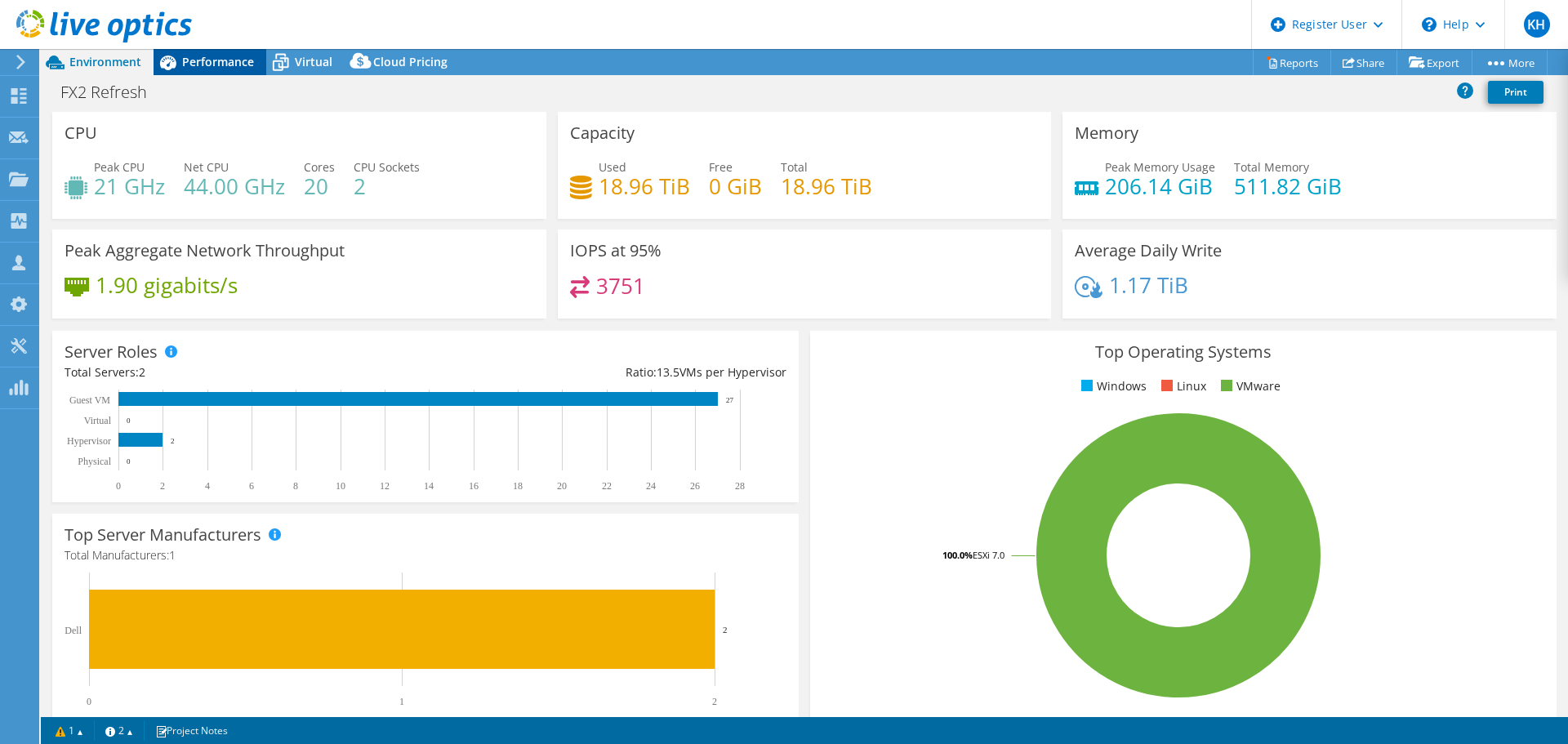
click at [209, 63] on span "Performance" at bounding box center [218, 61] width 72 height 15
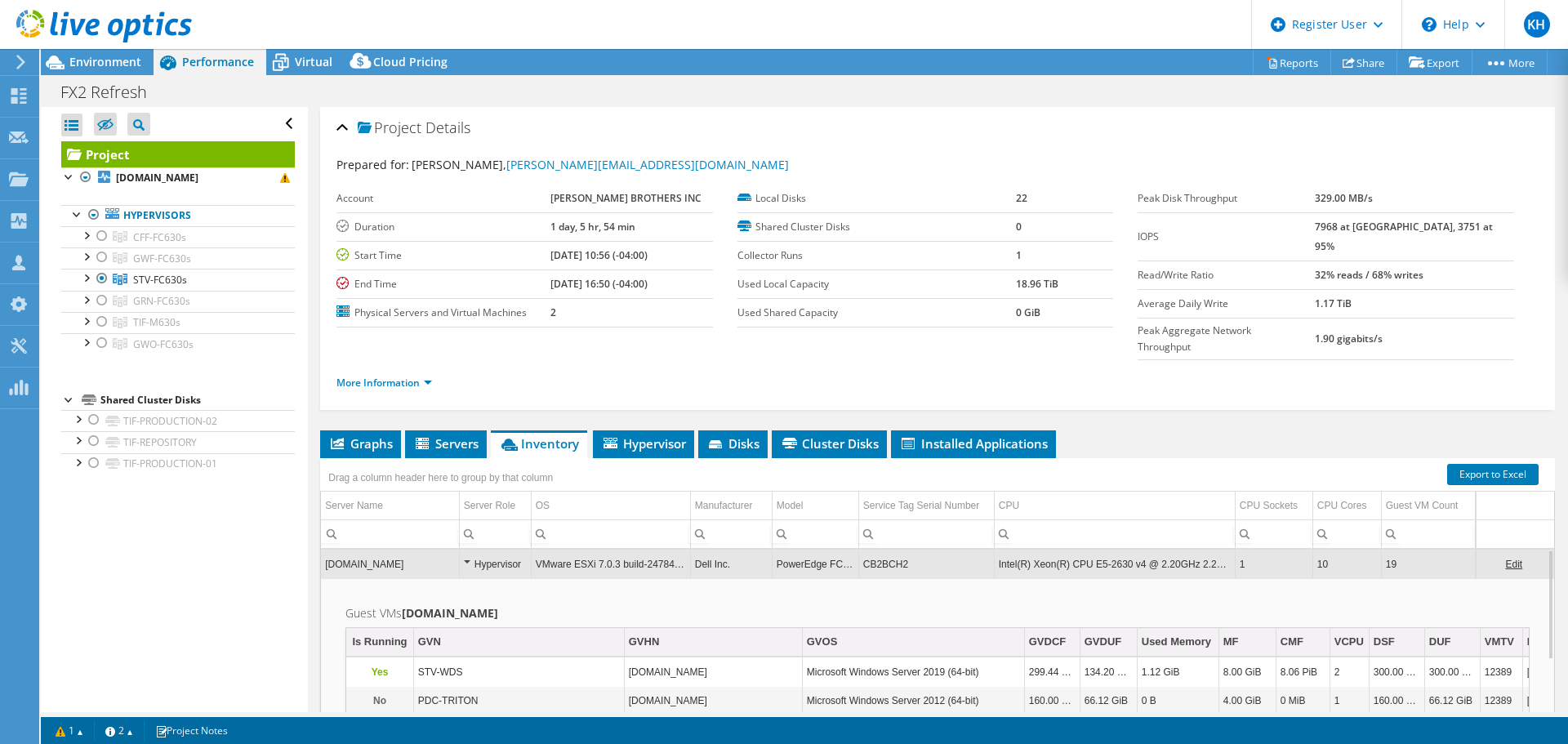
click at [389, 367] on div "More Information" at bounding box center [937, 383] width 1202 height 45
click at [402, 376] on link "More Information" at bounding box center [384, 382] width 95 height 14
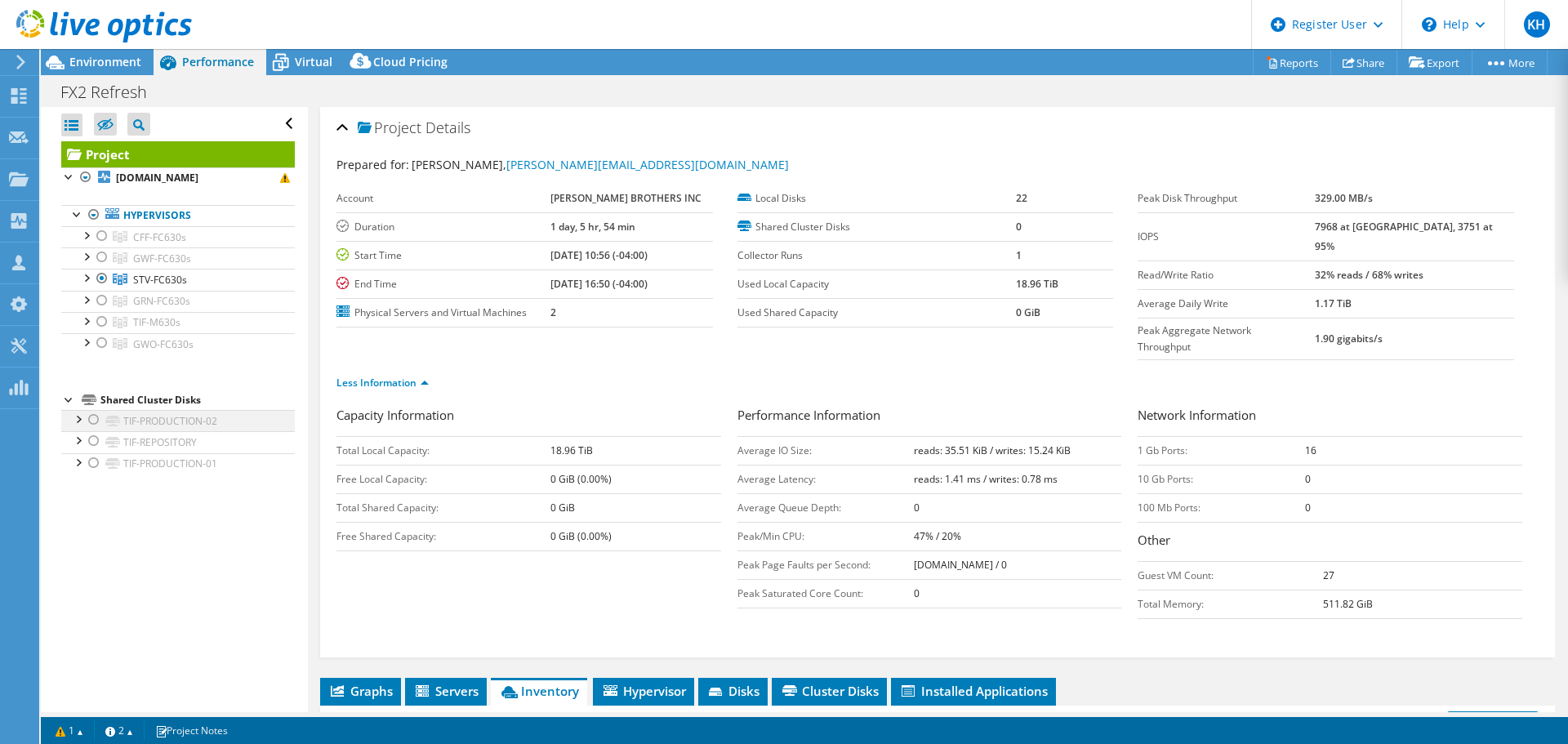
click at [93, 419] on div at bounding box center [94, 420] width 16 height 20
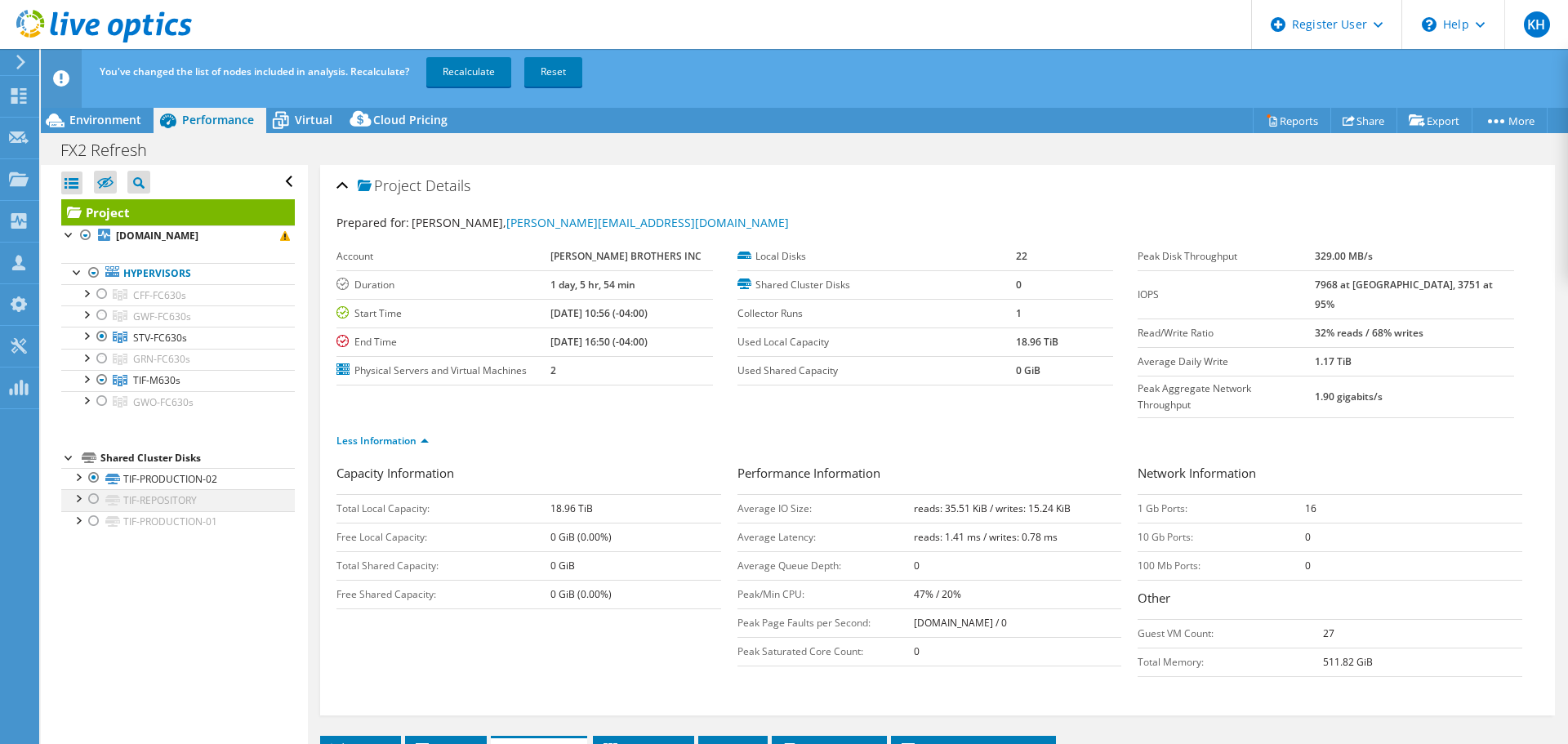
click at [93, 496] on div at bounding box center [94, 499] width 16 height 20
click at [93, 527] on div at bounding box center [94, 522] width 16 height 20
click at [484, 65] on link "Recalculate" at bounding box center [469, 72] width 85 height 29
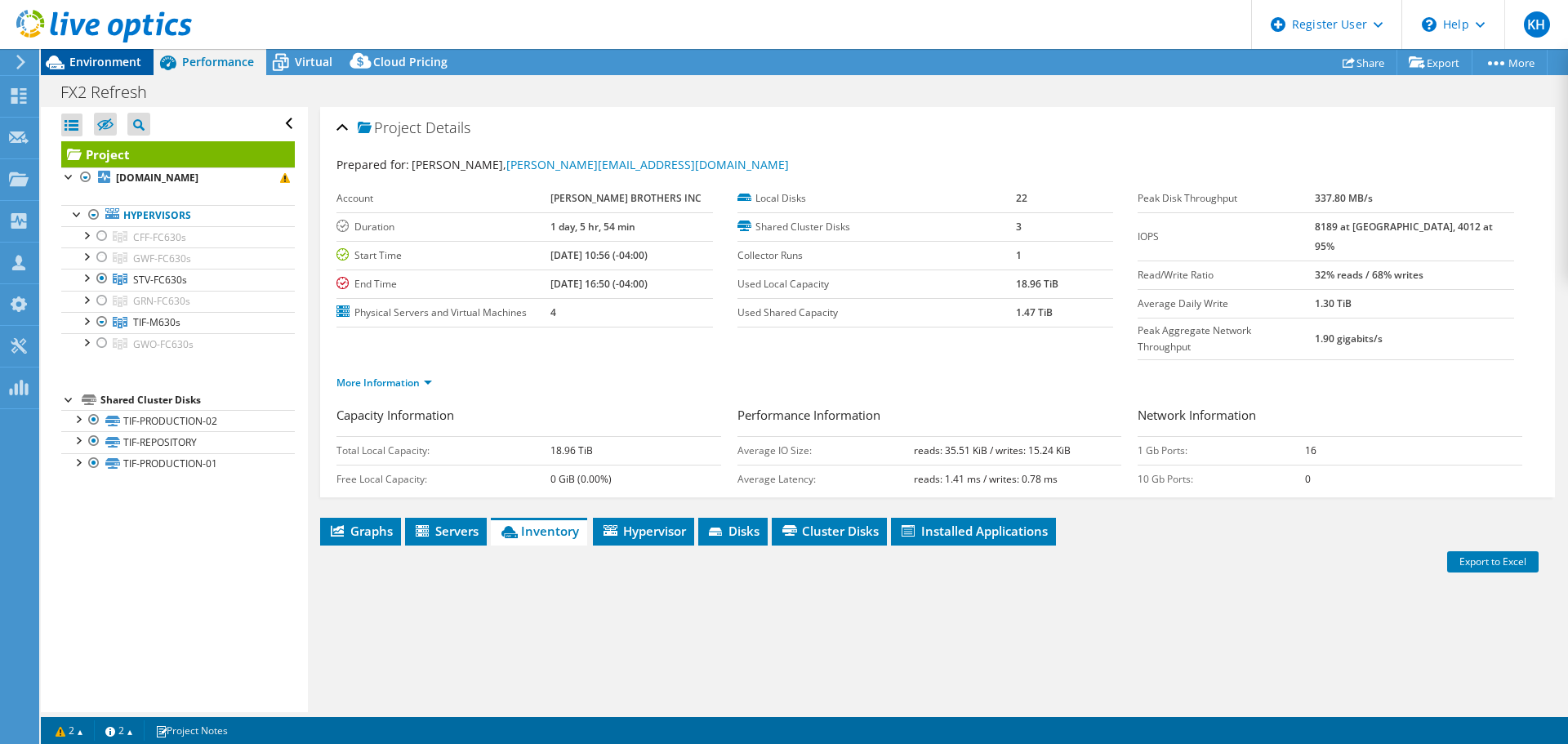
click at [102, 57] on span "Environment" at bounding box center [105, 61] width 72 height 15
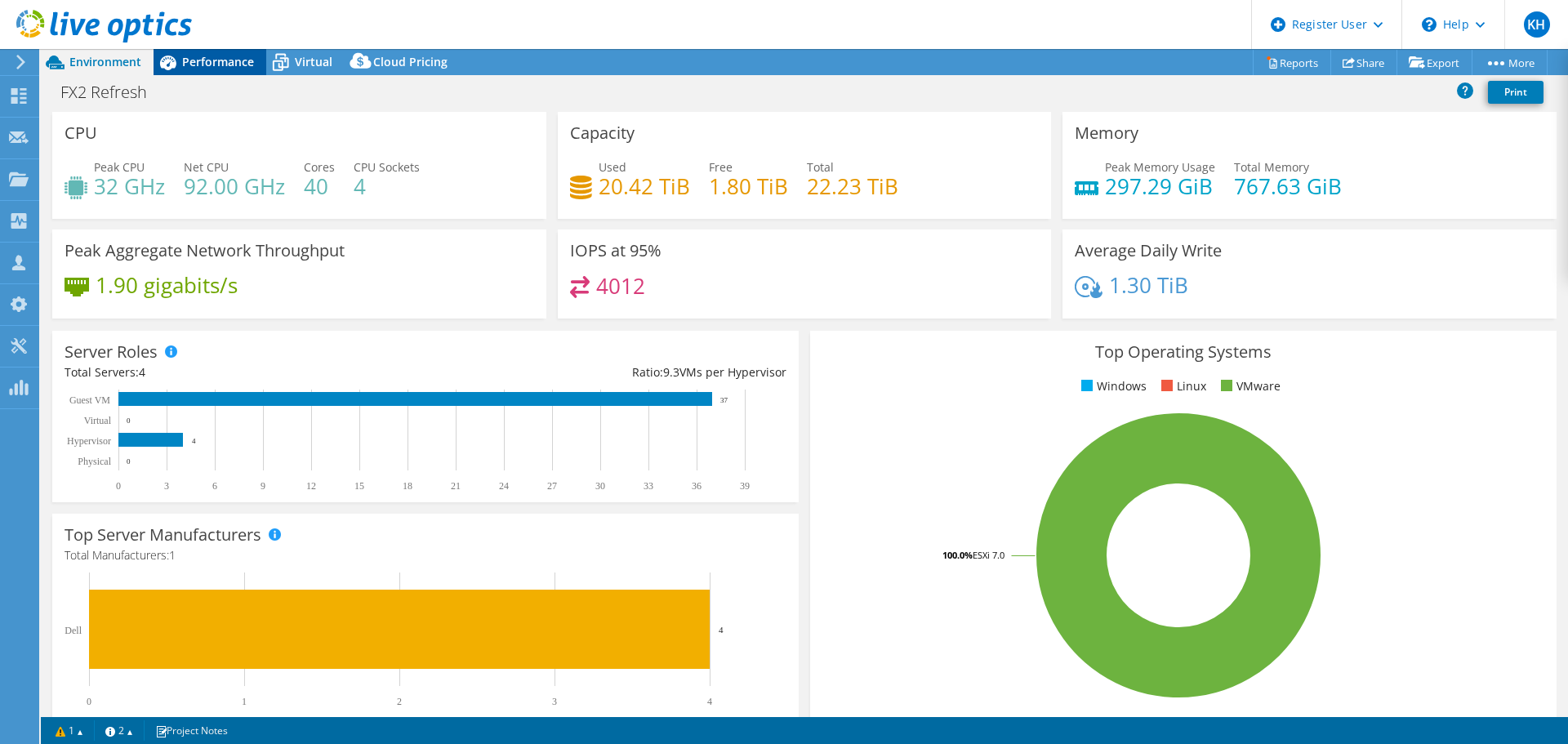
click at [191, 64] on span "Performance" at bounding box center [218, 61] width 72 height 15
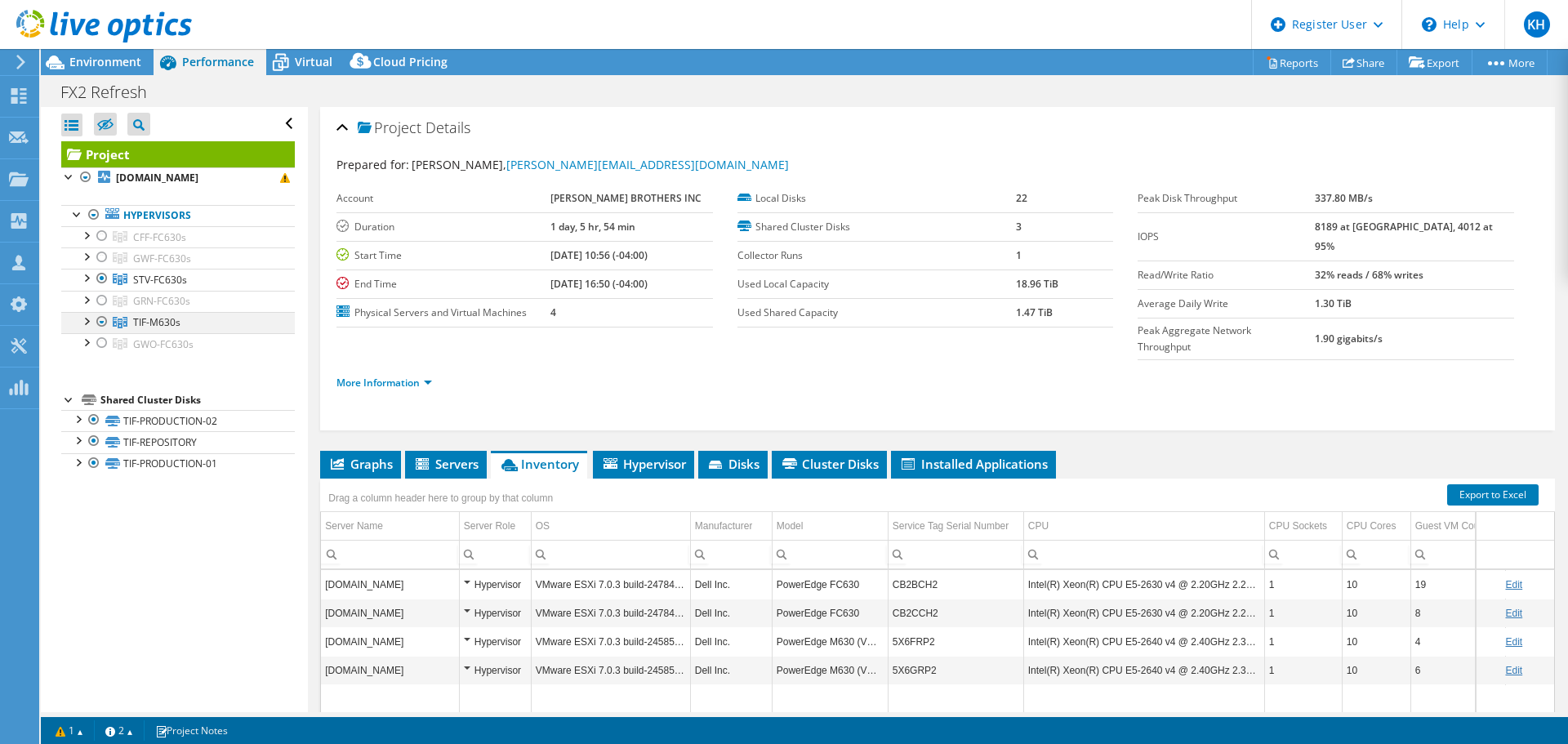
click at [102, 321] on div at bounding box center [102, 322] width 16 height 20
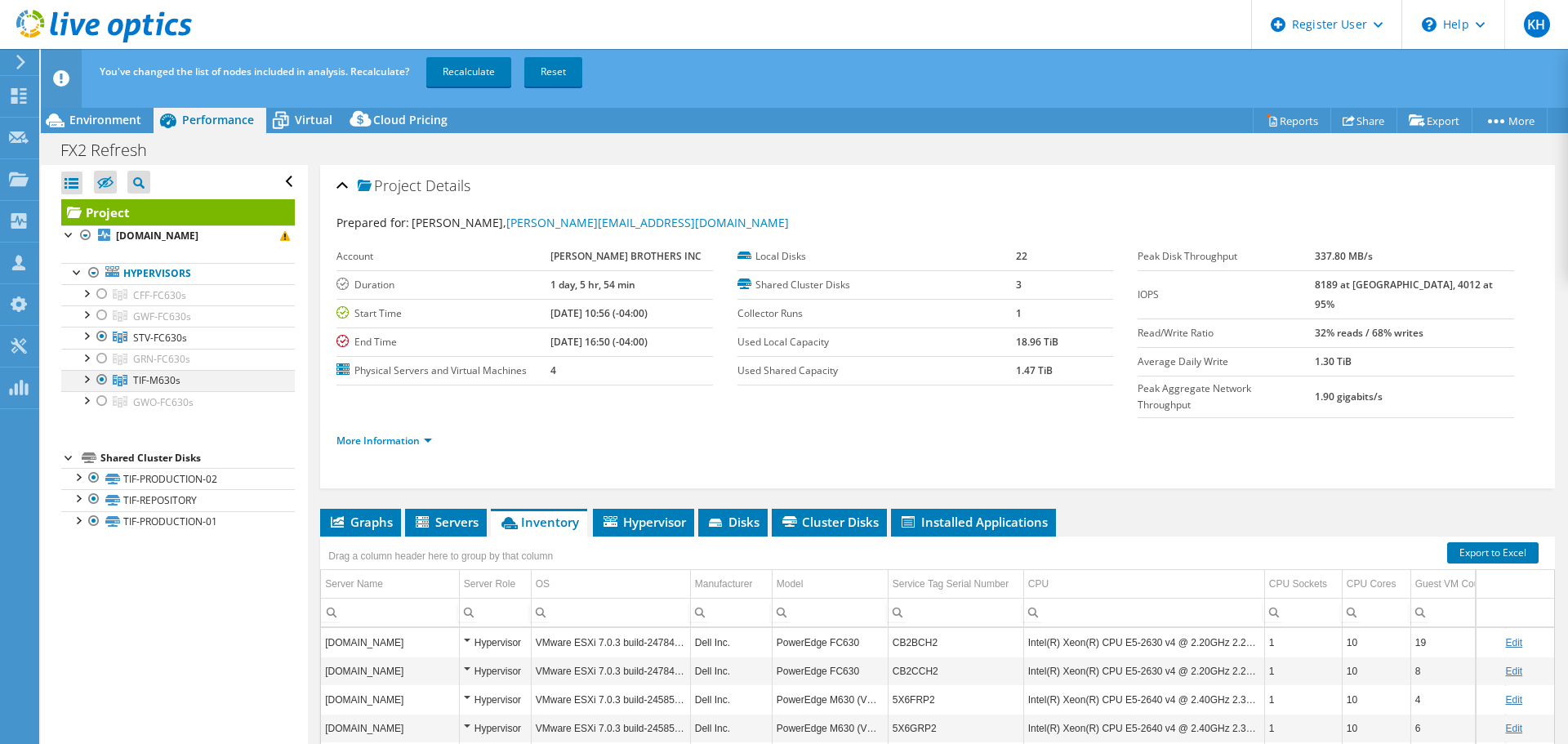
click at [102, 375] on div at bounding box center [102, 380] width 16 height 20
click at [102, 332] on div at bounding box center [102, 337] width 16 height 20
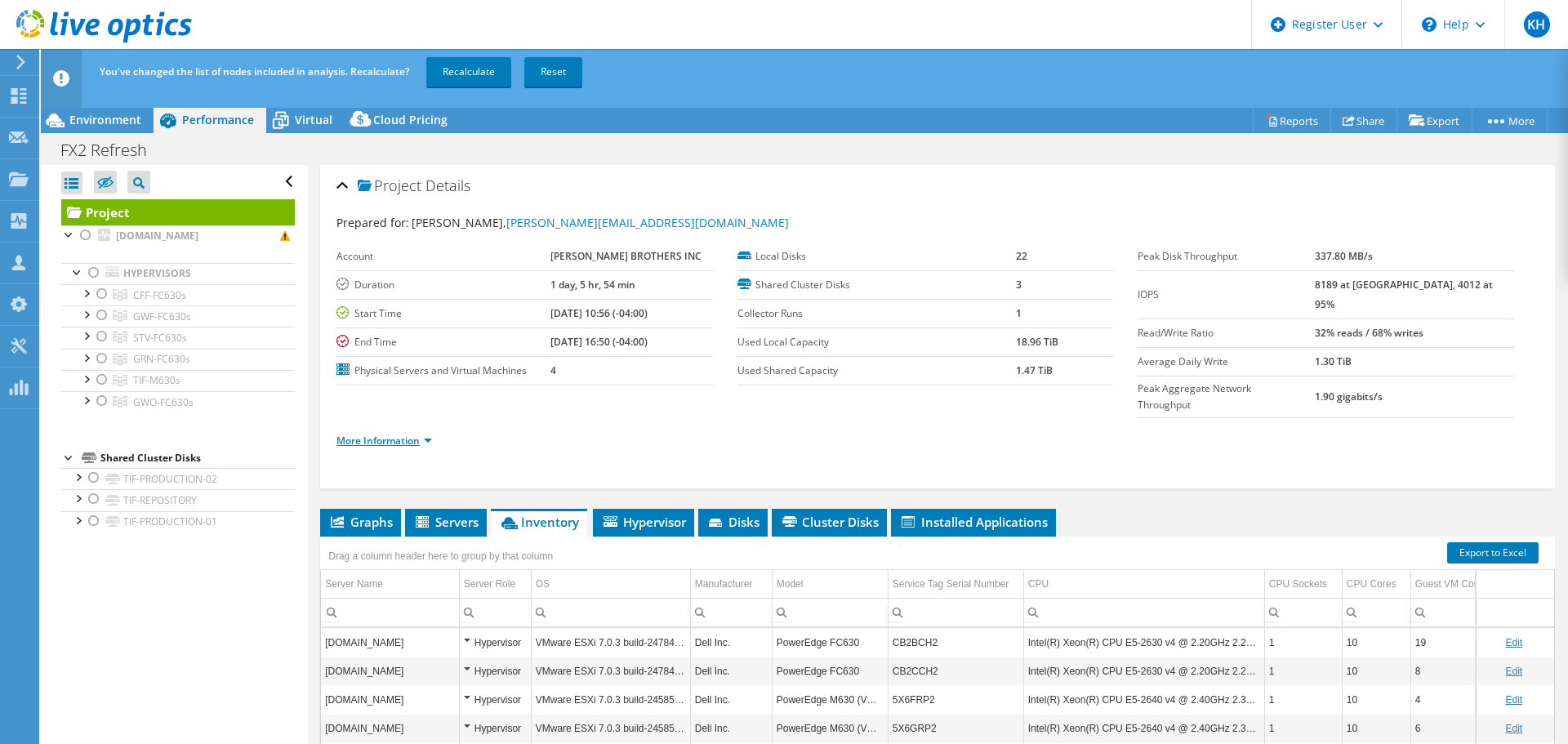
click at [362, 434] on link "More Information" at bounding box center [384, 440] width 95 height 14
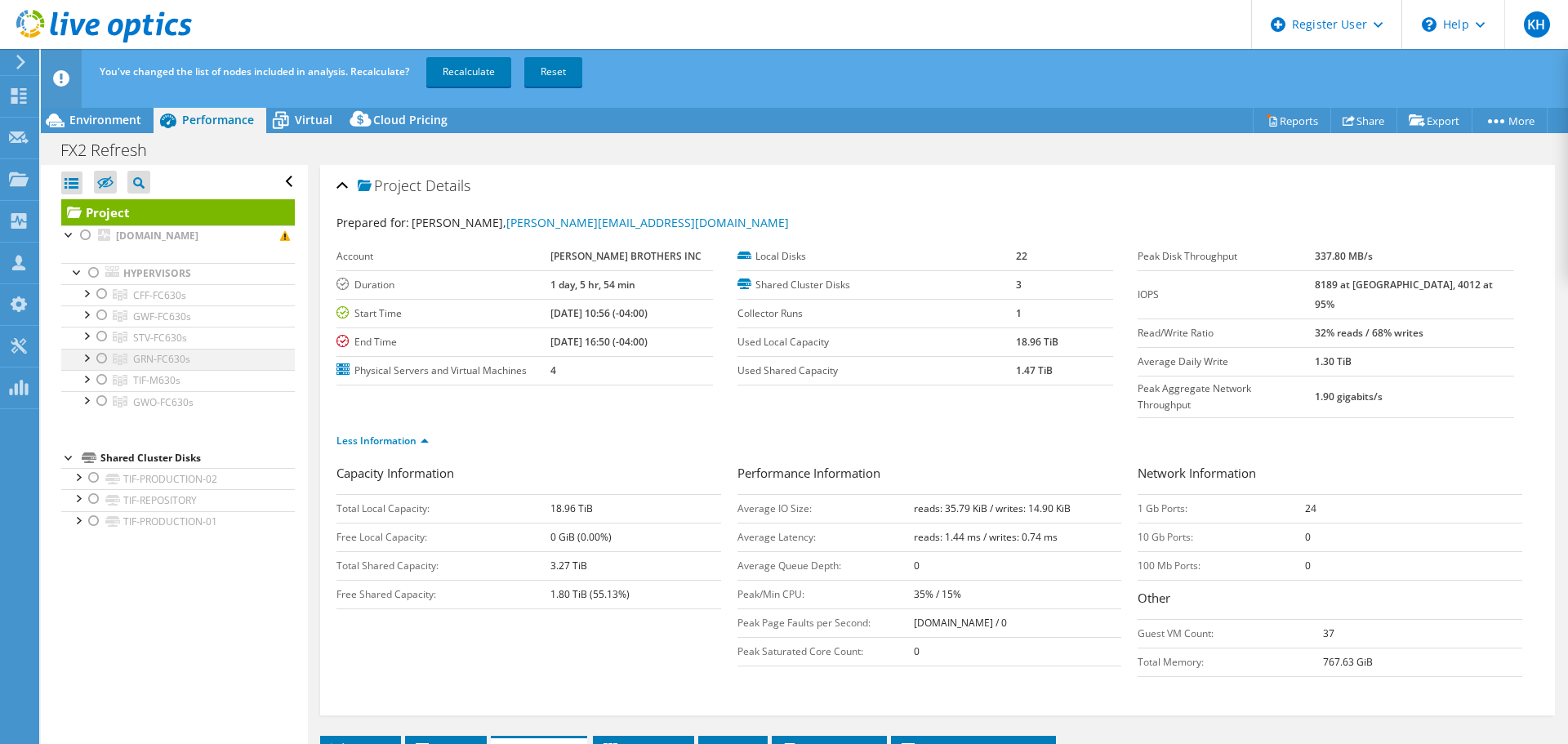
click at [105, 363] on div at bounding box center [102, 358] width 16 height 20
click at [98, 293] on div at bounding box center [102, 294] width 16 height 20
click at [103, 352] on div at bounding box center [102, 358] width 16 height 20
click at [102, 314] on div at bounding box center [102, 316] width 16 height 20
click at [92, 273] on div at bounding box center [94, 273] width 16 height 20
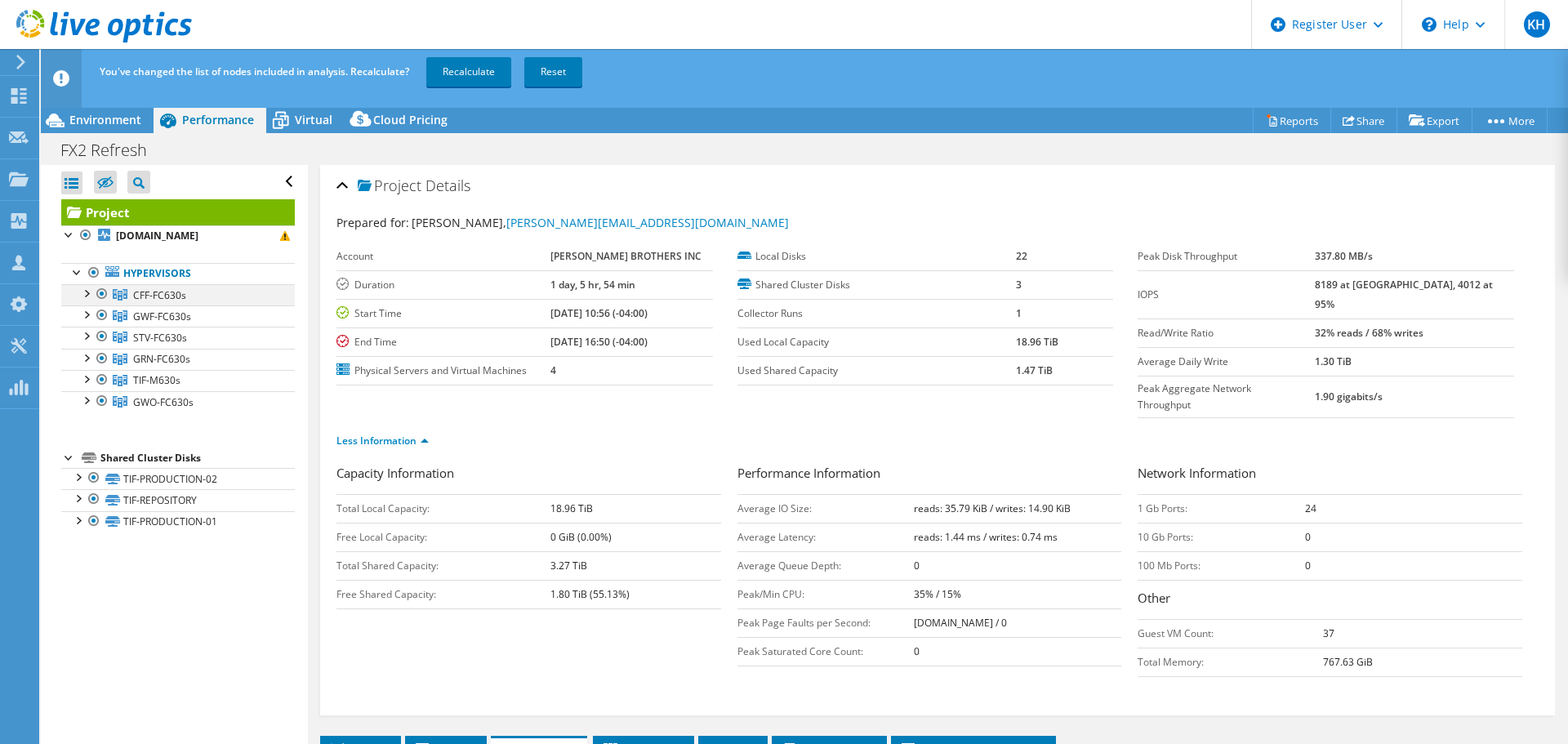
click at [104, 296] on div at bounding box center [102, 294] width 16 height 20
click at [105, 311] on div at bounding box center [102, 316] width 16 height 20
click at [101, 336] on div at bounding box center [102, 337] width 16 height 20
click at [102, 361] on div at bounding box center [102, 358] width 16 height 20
click at [99, 360] on div at bounding box center [102, 358] width 16 height 20
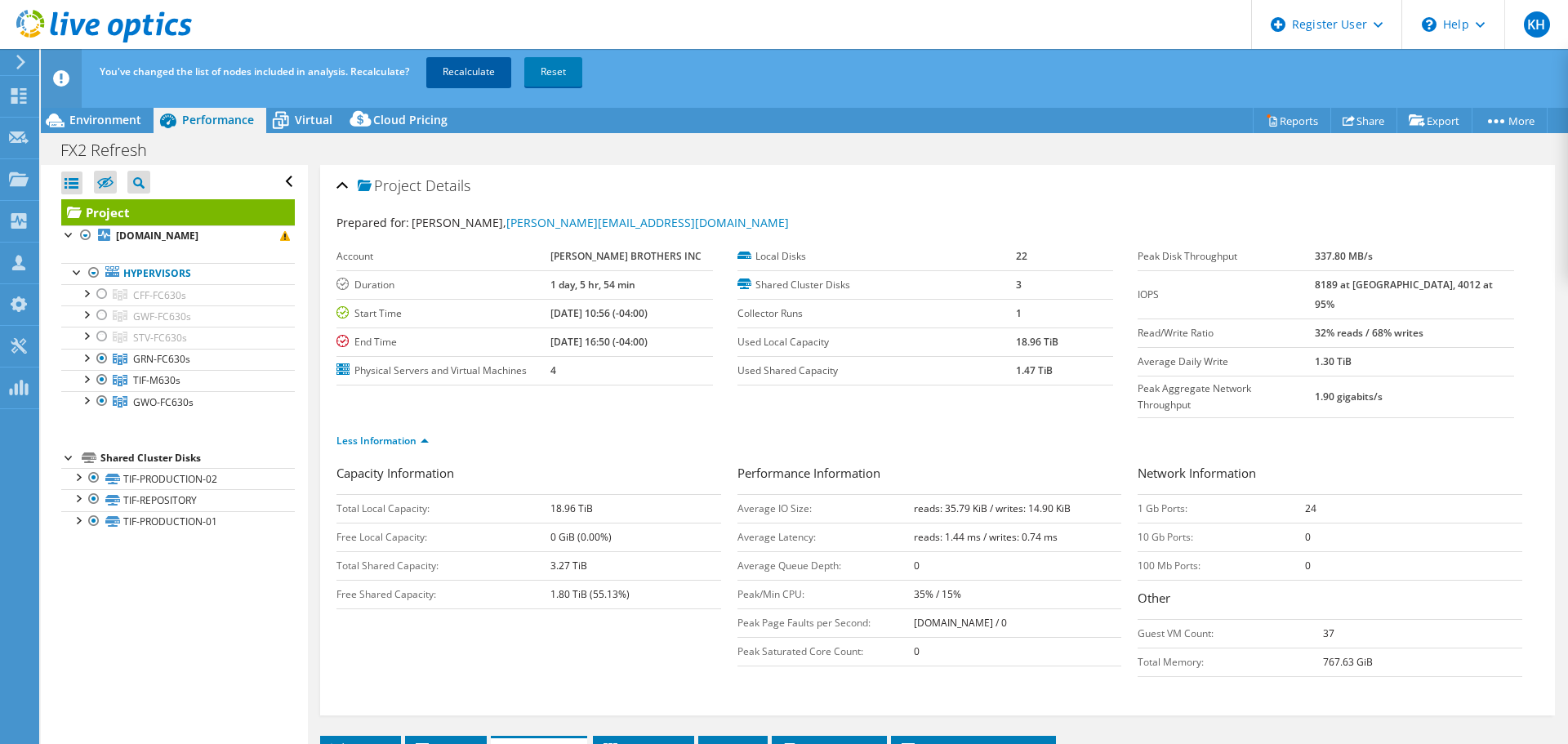
click at [446, 83] on link "Recalculate" at bounding box center [469, 72] width 85 height 29
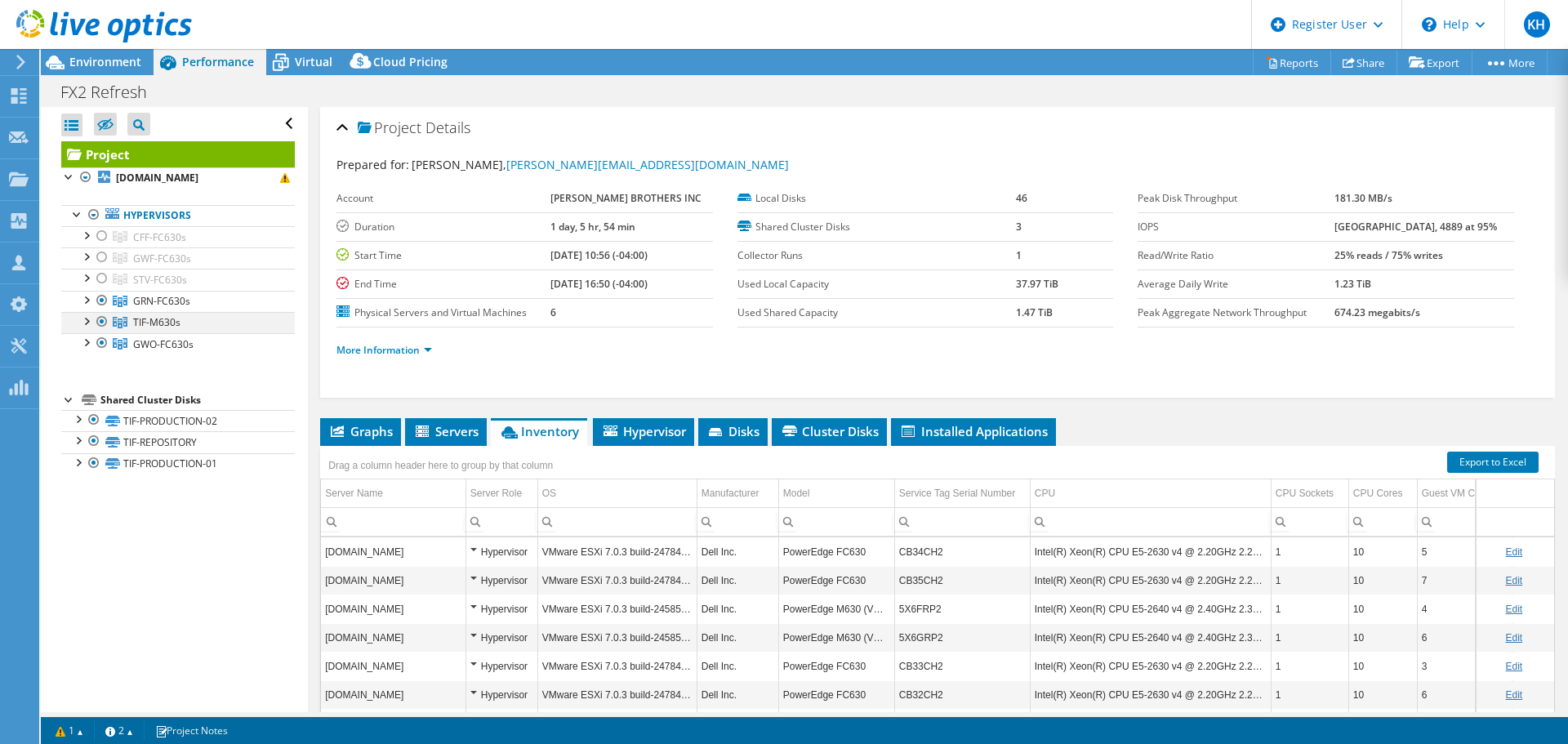
click at [102, 328] on div at bounding box center [102, 322] width 16 height 20
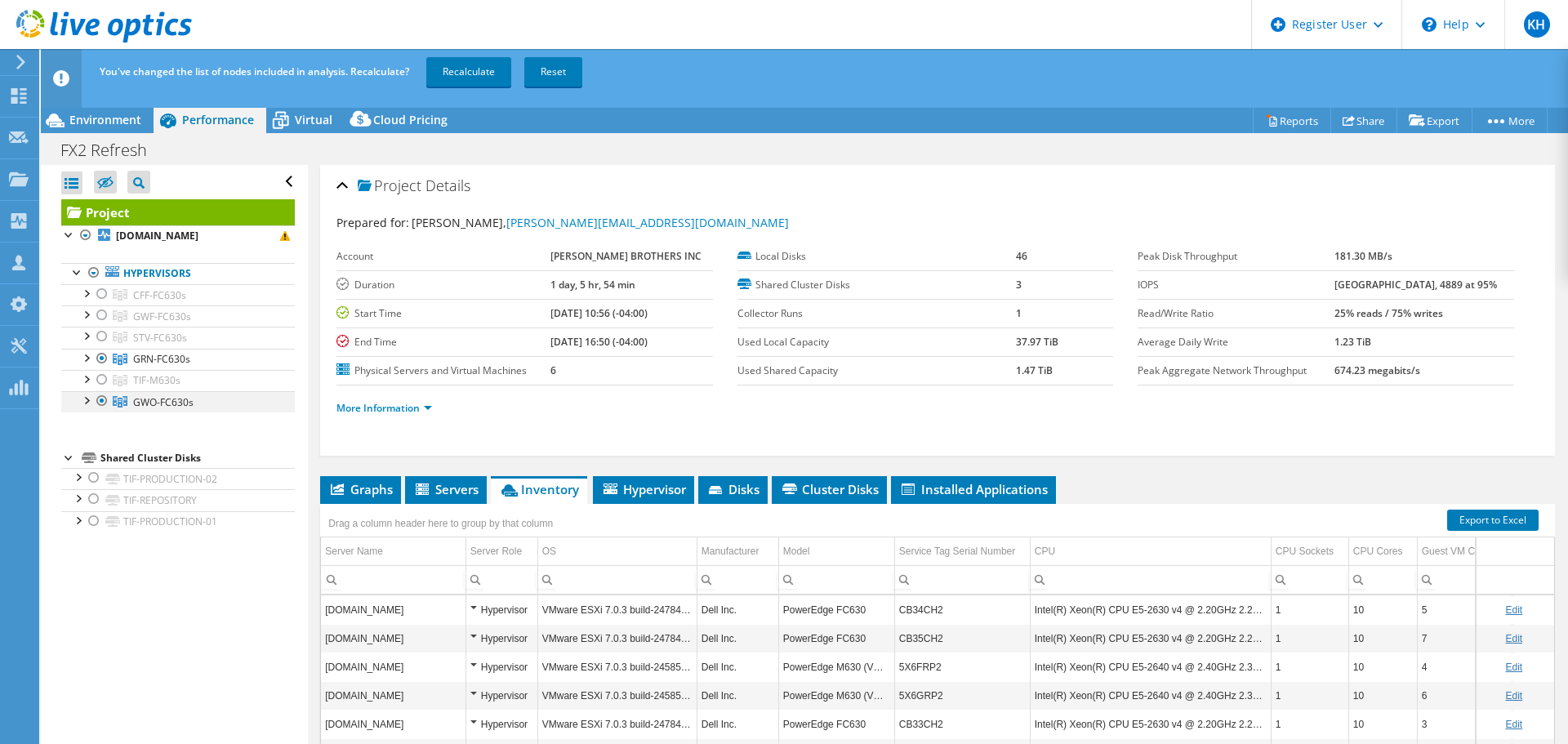
click at [102, 399] on div at bounding box center [102, 401] width 16 height 20
click at [450, 80] on link "Recalculate" at bounding box center [469, 72] width 85 height 29
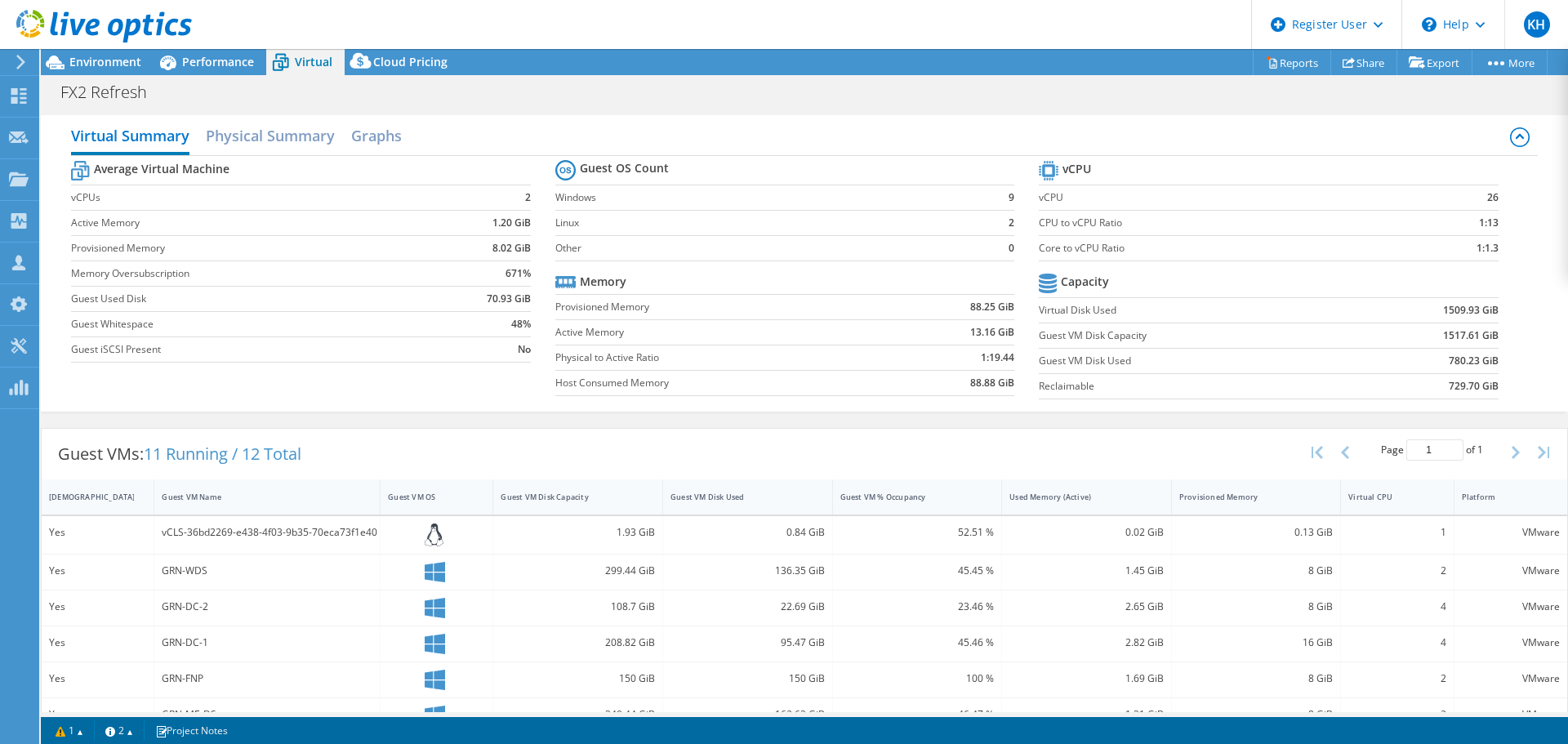
select select "USD"
click at [209, 54] on div "Performance" at bounding box center [209, 62] width 112 height 26
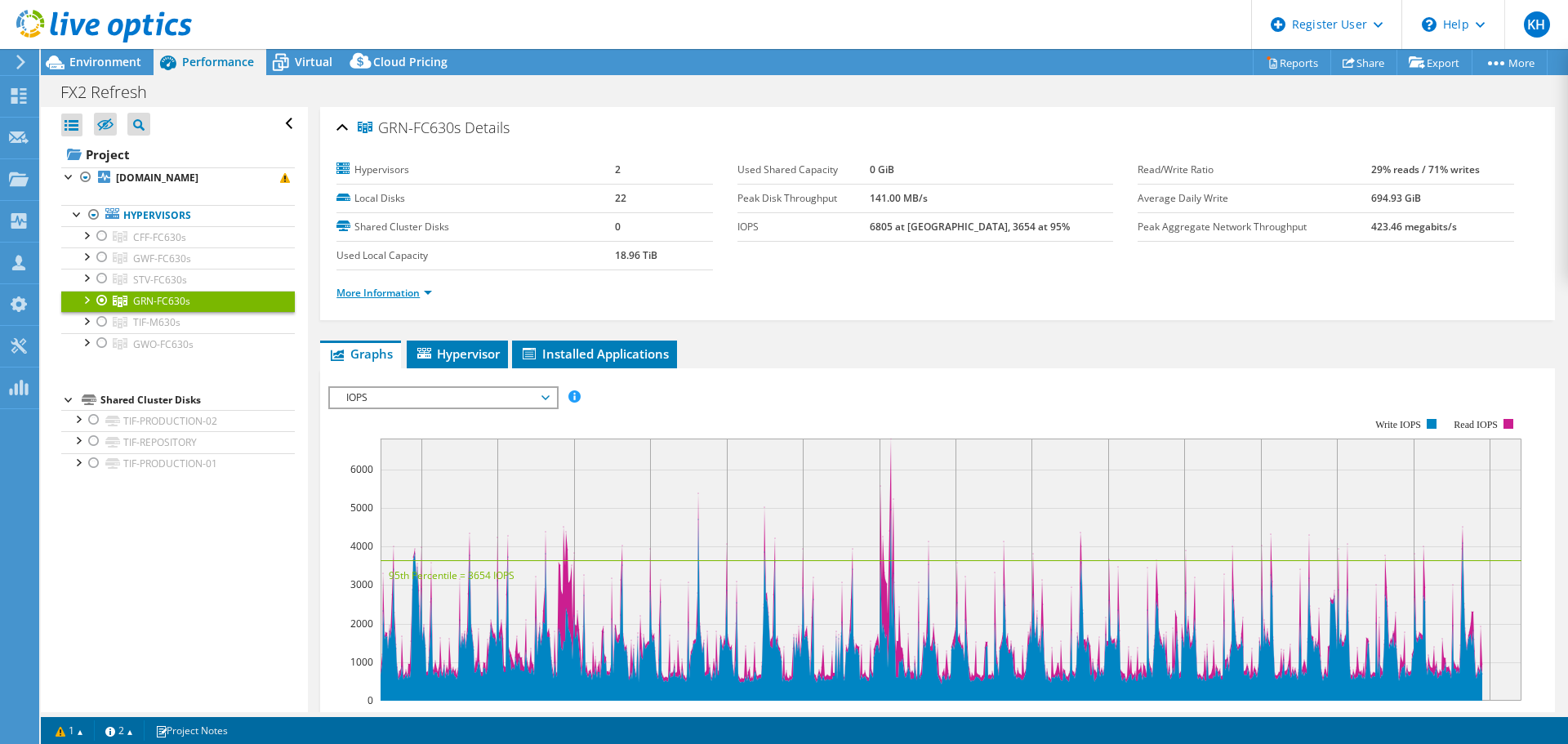
click at [381, 295] on link "More Information" at bounding box center [384, 292] width 95 height 14
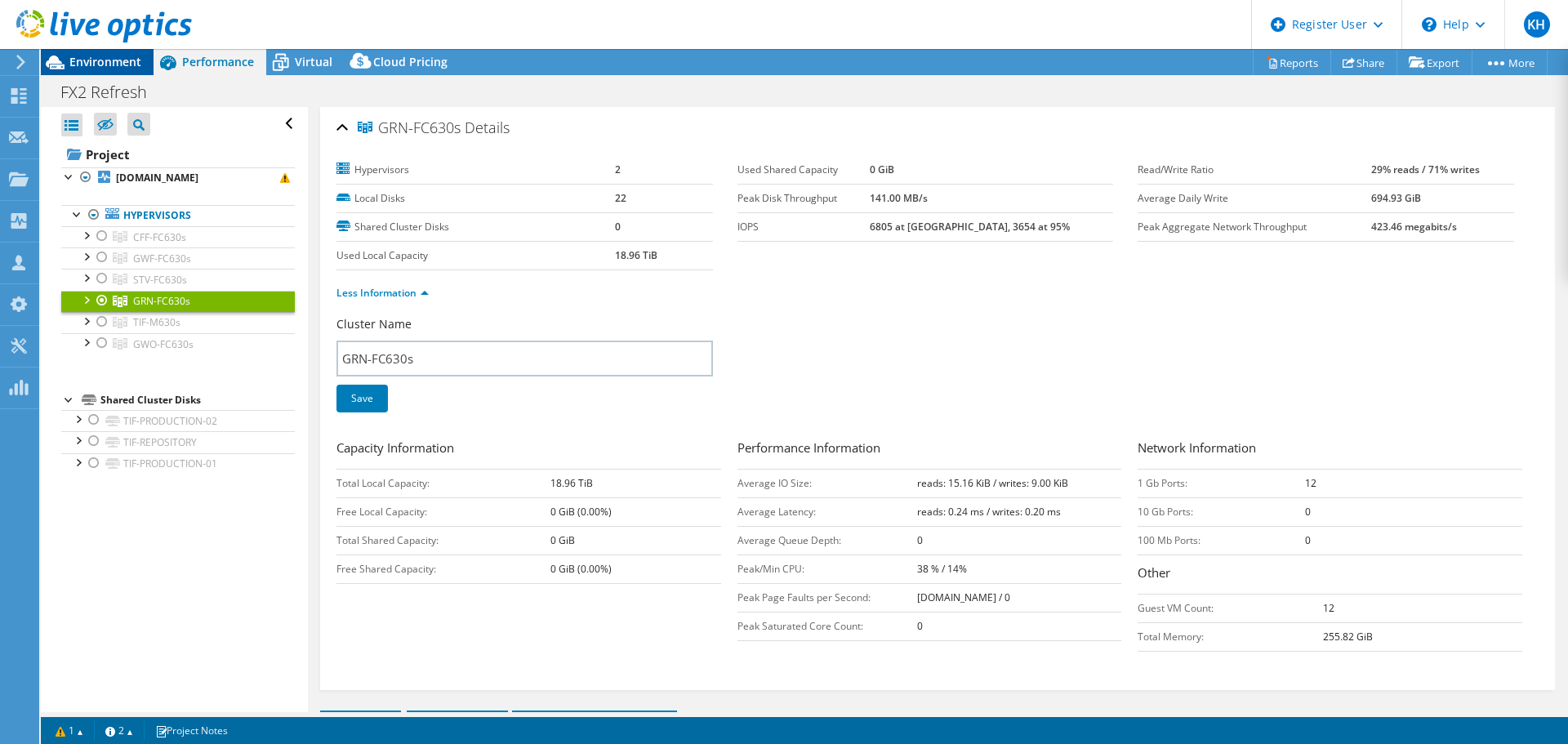
click at [104, 66] on span "Environment" at bounding box center [105, 61] width 72 height 15
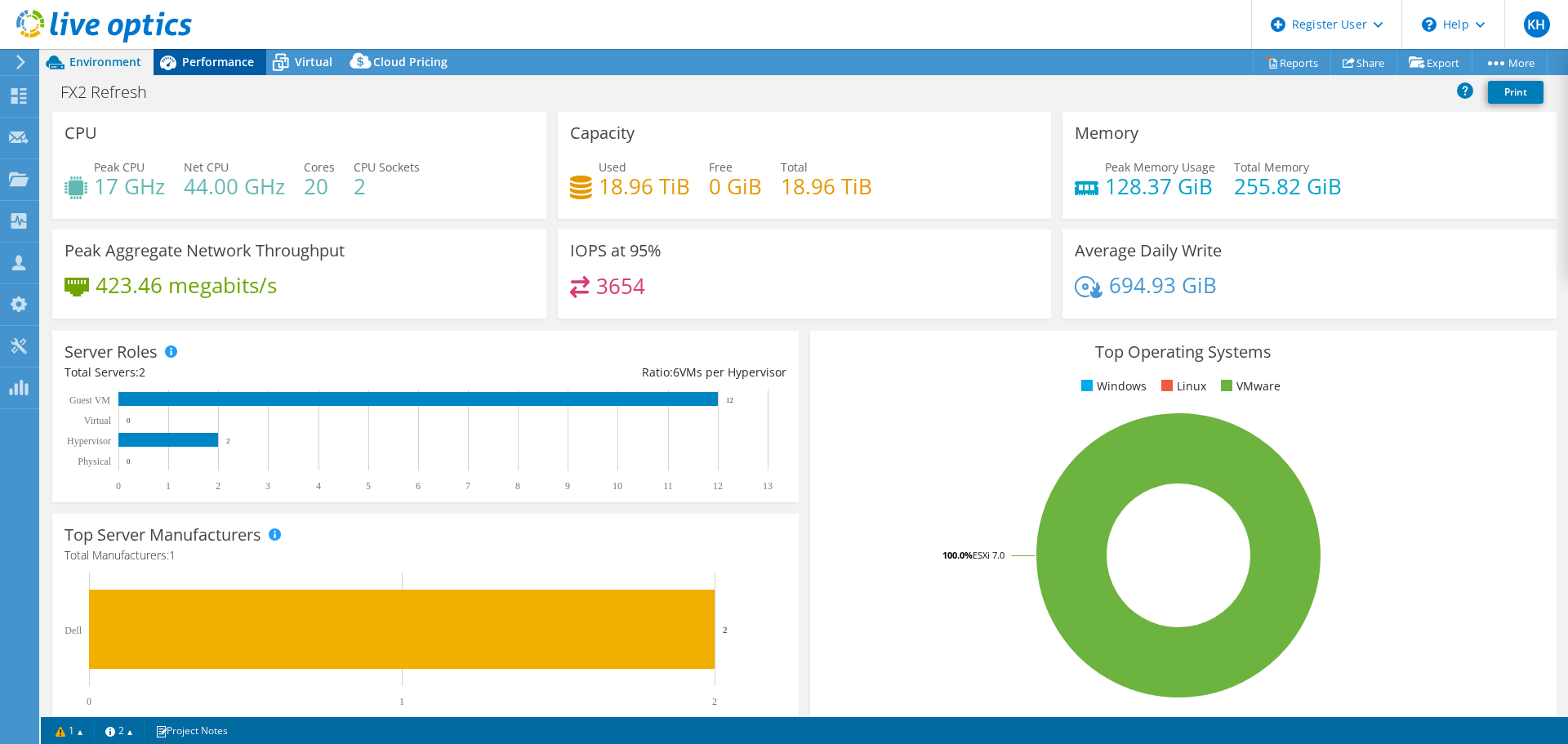
click at [228, 69] on span "Performance" at bounding box center [218, 61] width 72 height 15
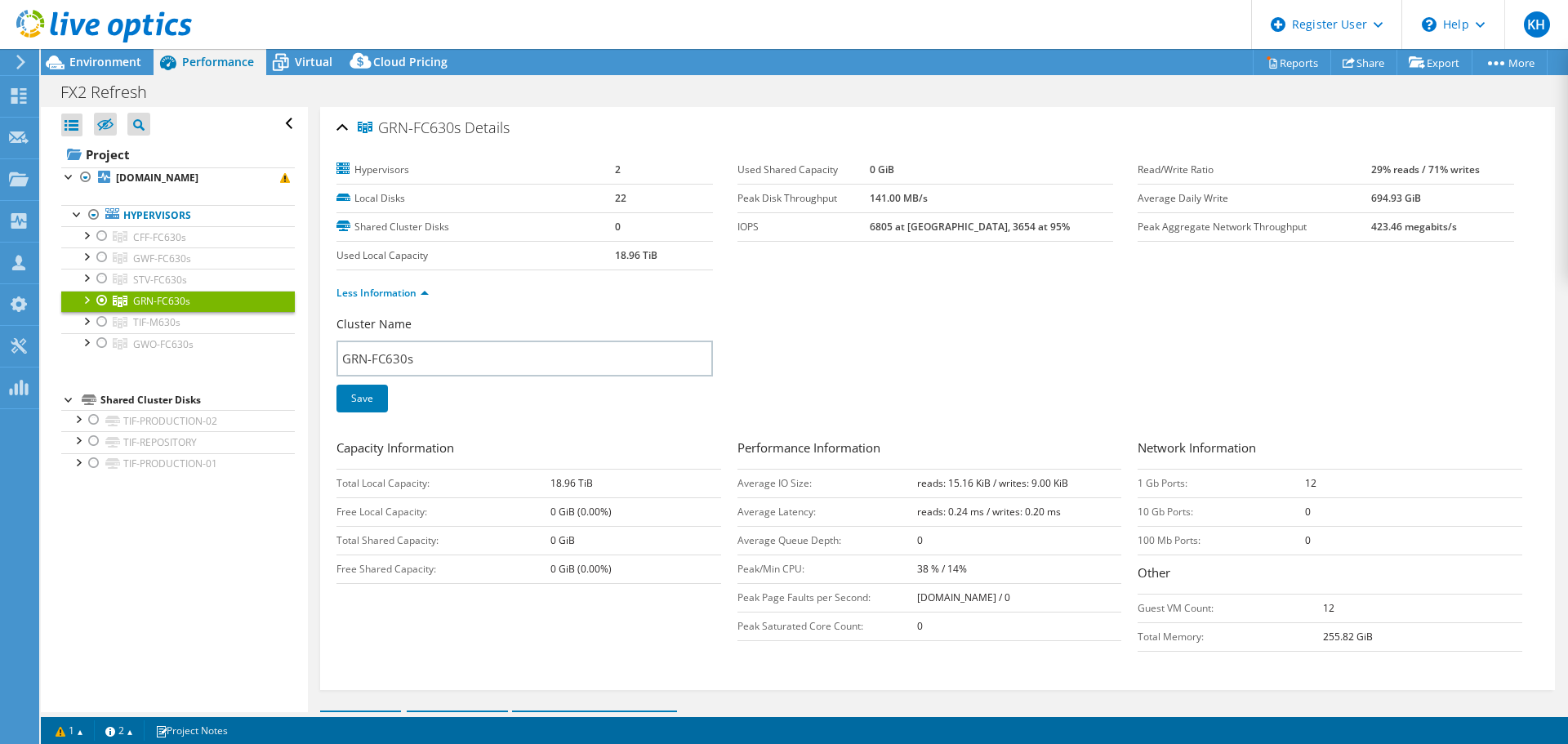
click at [107, 54] on div at bounding box center [96, 27] width 192 height 54
click at [110, 61] on span "Environment" at bounding box center [105, 61] width 72 height 15
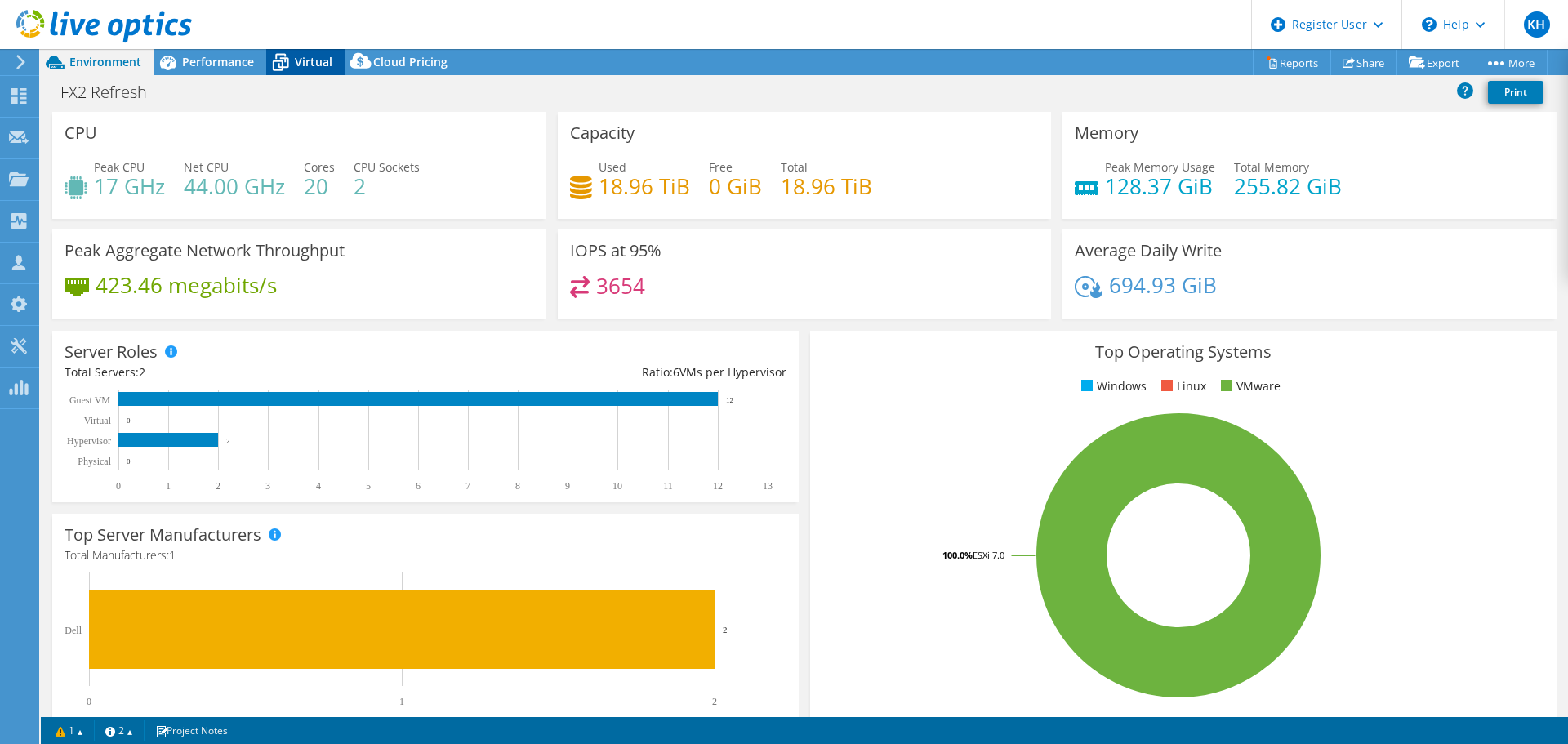
click at [309, 70] on div "Virtual" at bounding box center [306, 62] width 78 height 26
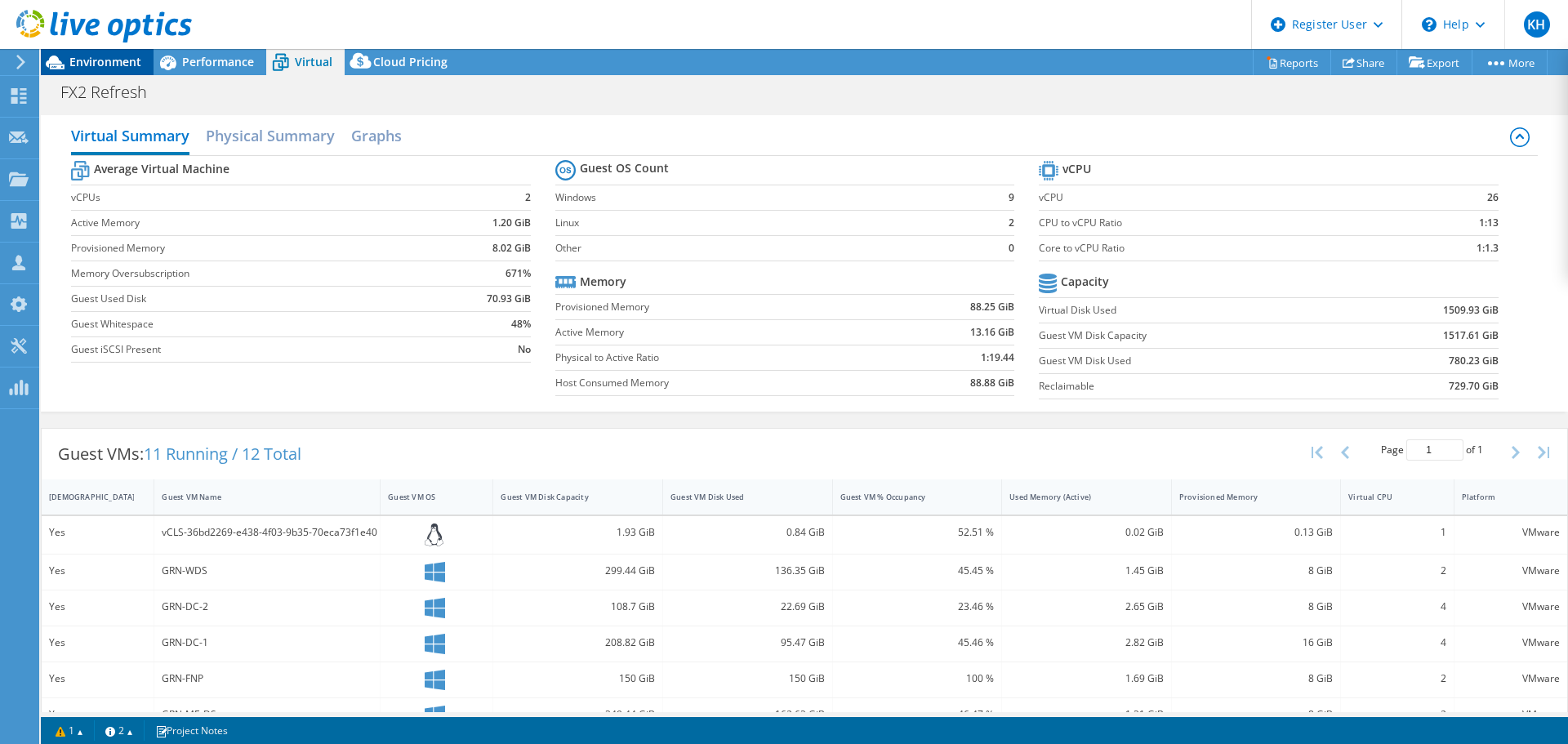
click at [100, 66] on span "Environment" at bounding box center [105, 61] width 72 height 15
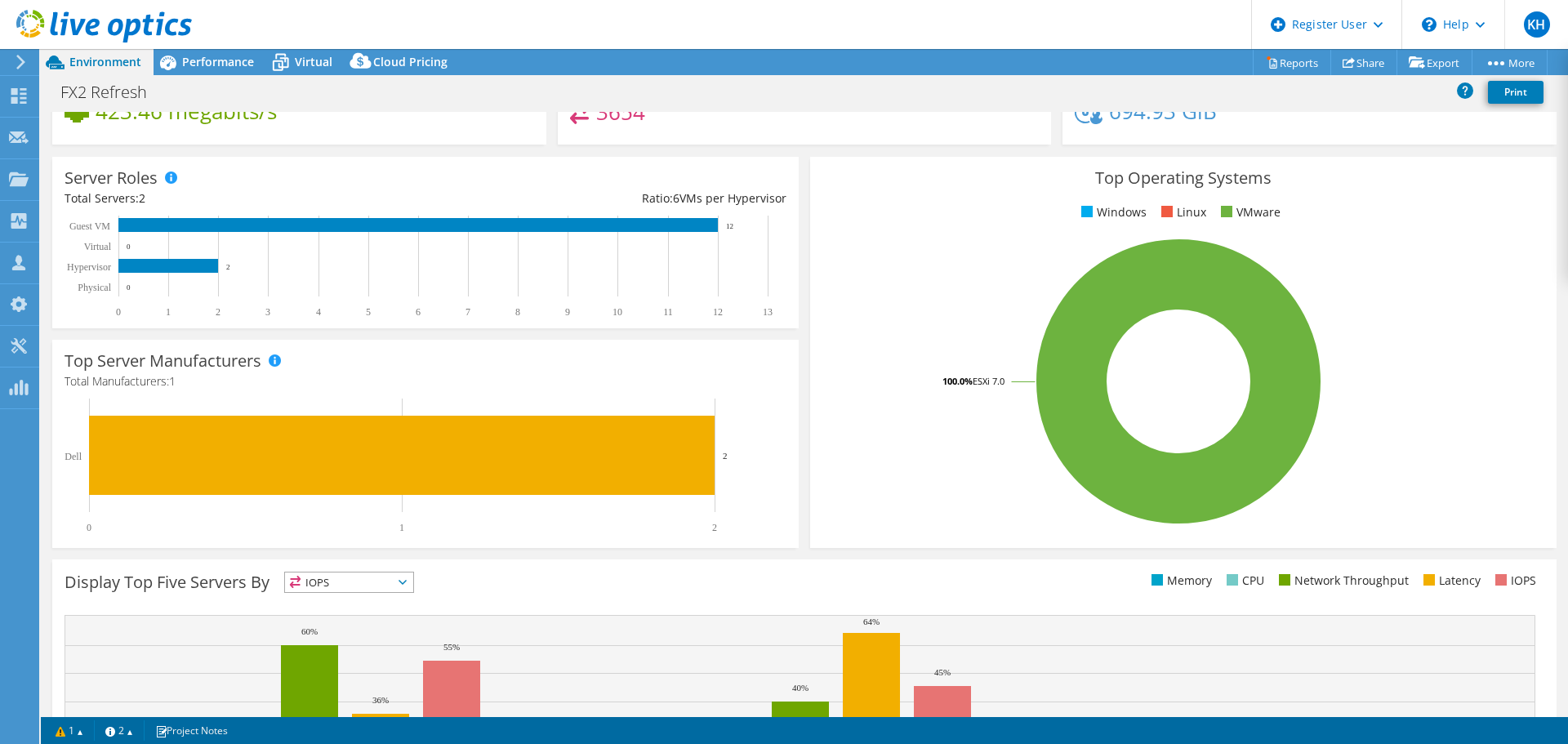
scroll to position [176, 0]
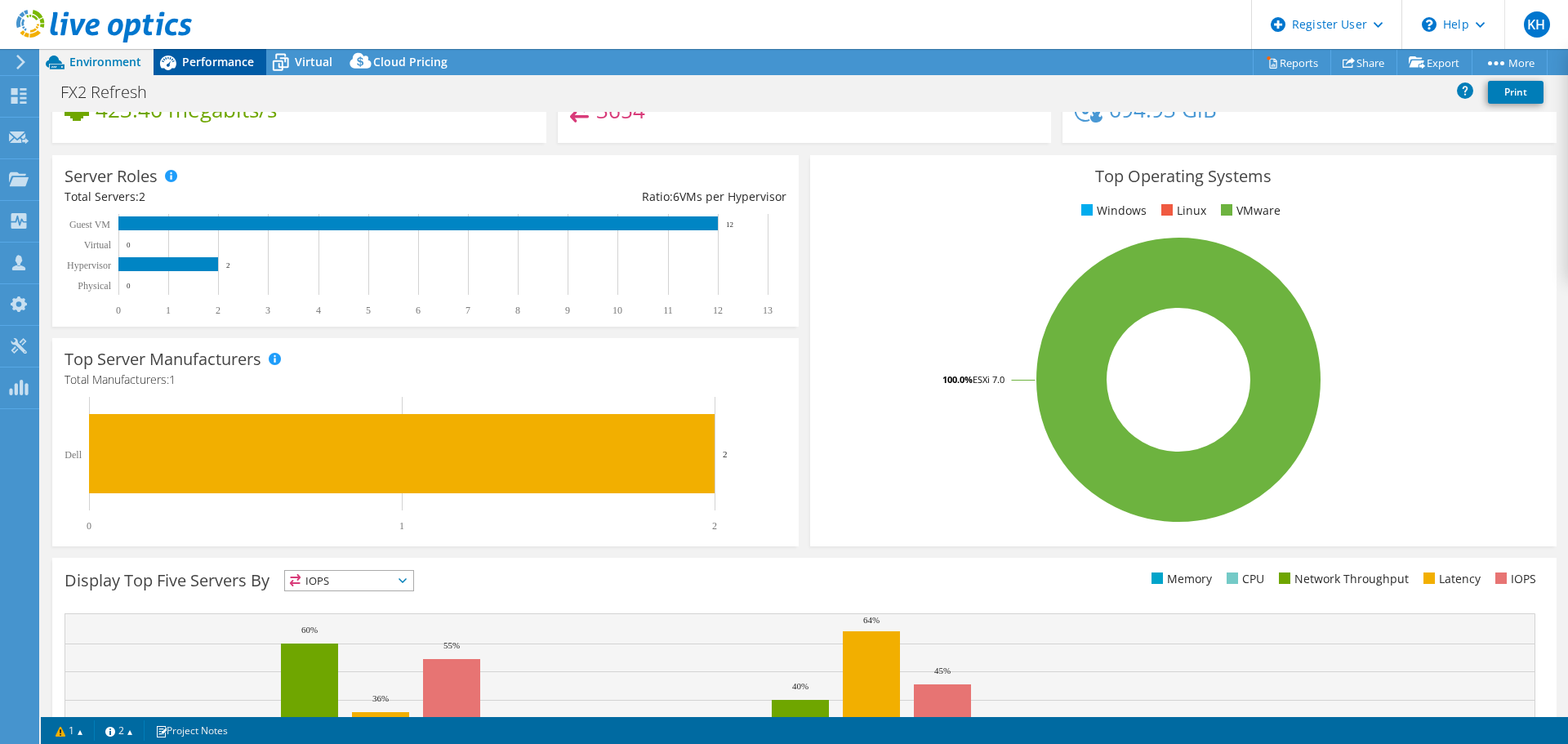
click at [217, 73] on div "Performance" at bounding box center [209, 62] width 112 height 26
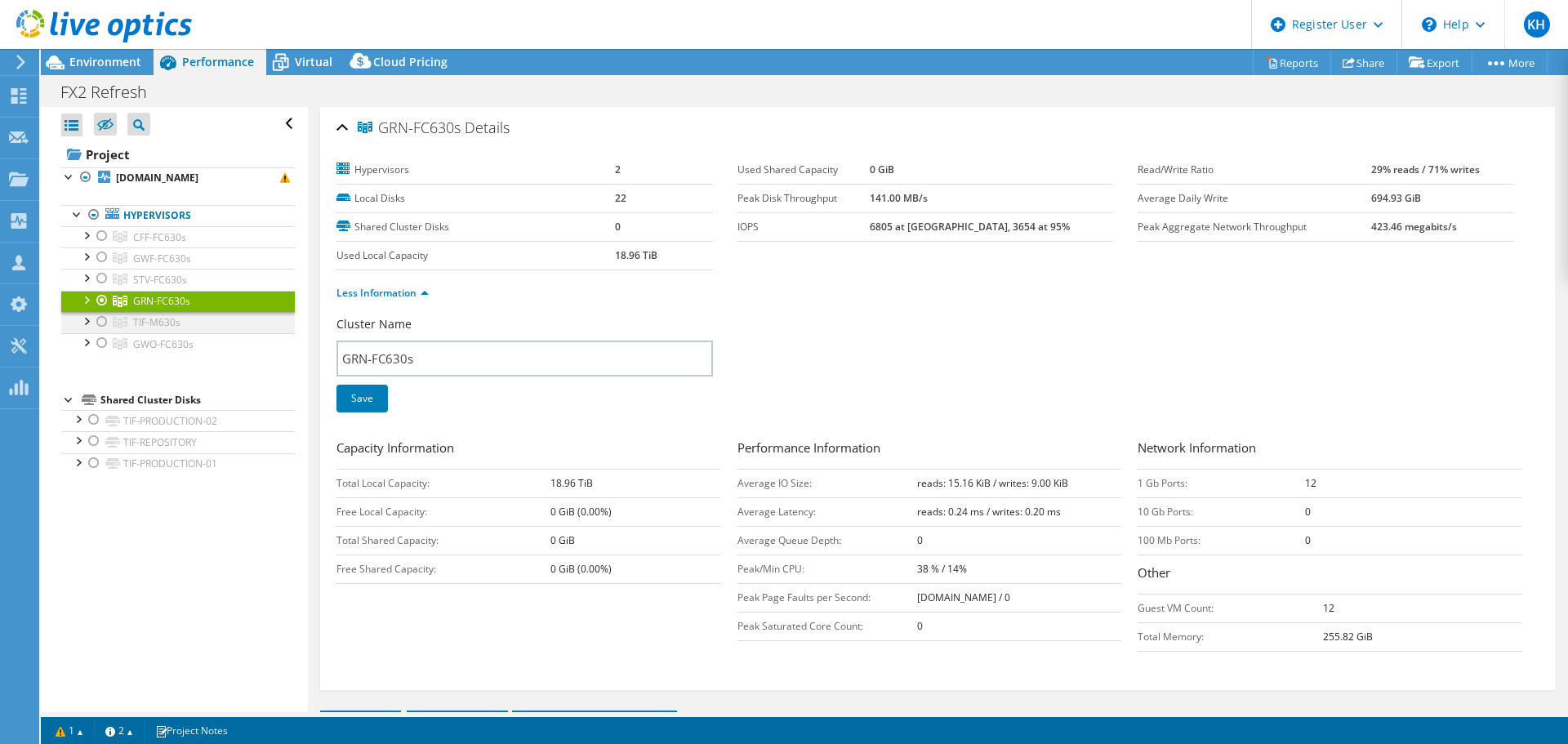
click at [100, 318] on div at bounding box center [102, 322] width 16 height 20
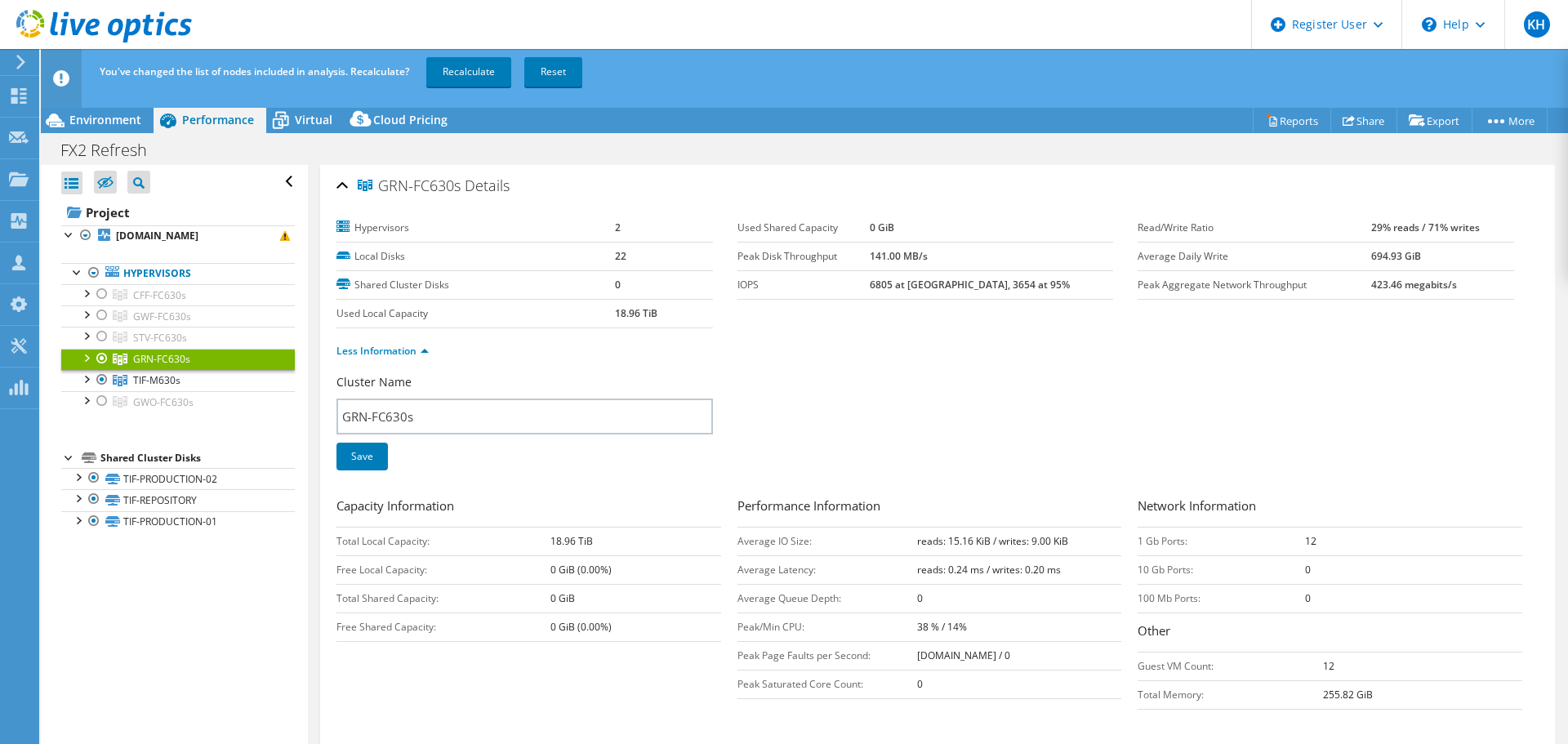
click at [104, 362] on div at bounding box center [102, 358] width 16 height 20
click at [488, 71] on link "Recalculate" at bounding box center [469, 72] width 85 height 29
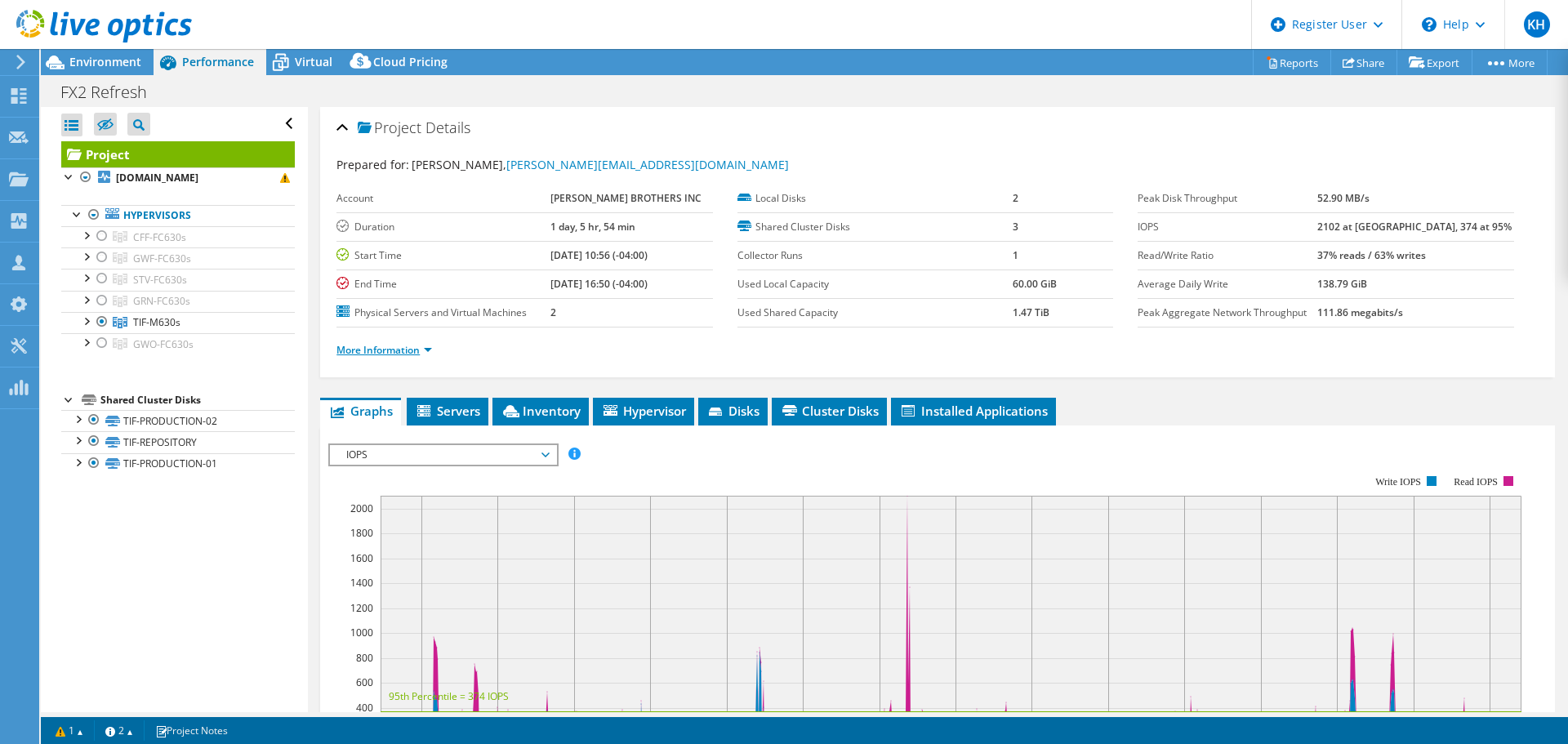
click at [372, 351] on link "More Information" at bounding box center [384, 349] width 95 height 14
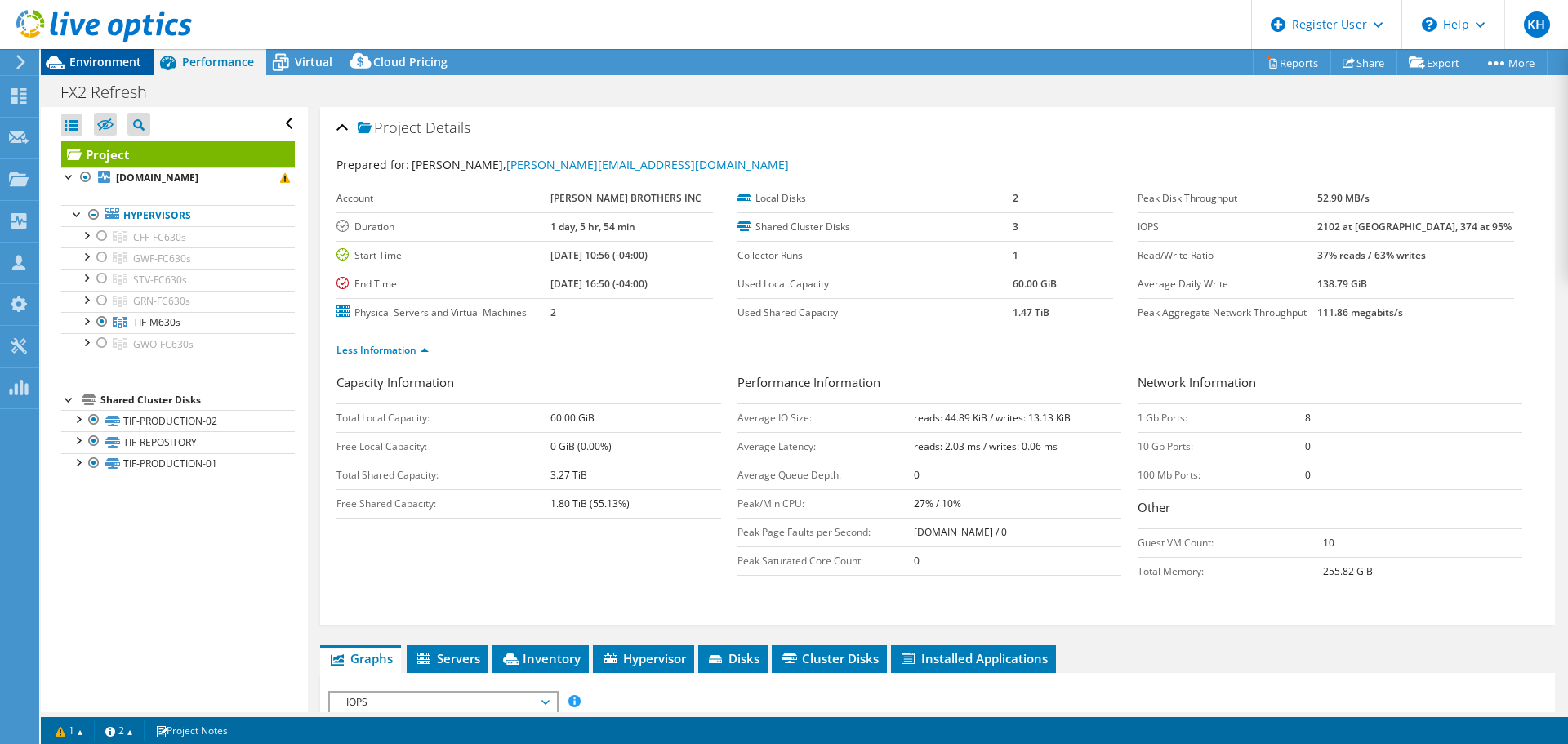
click at [76, 64] on span "Environment" at bounding box center [105, 61] width 72 height 15
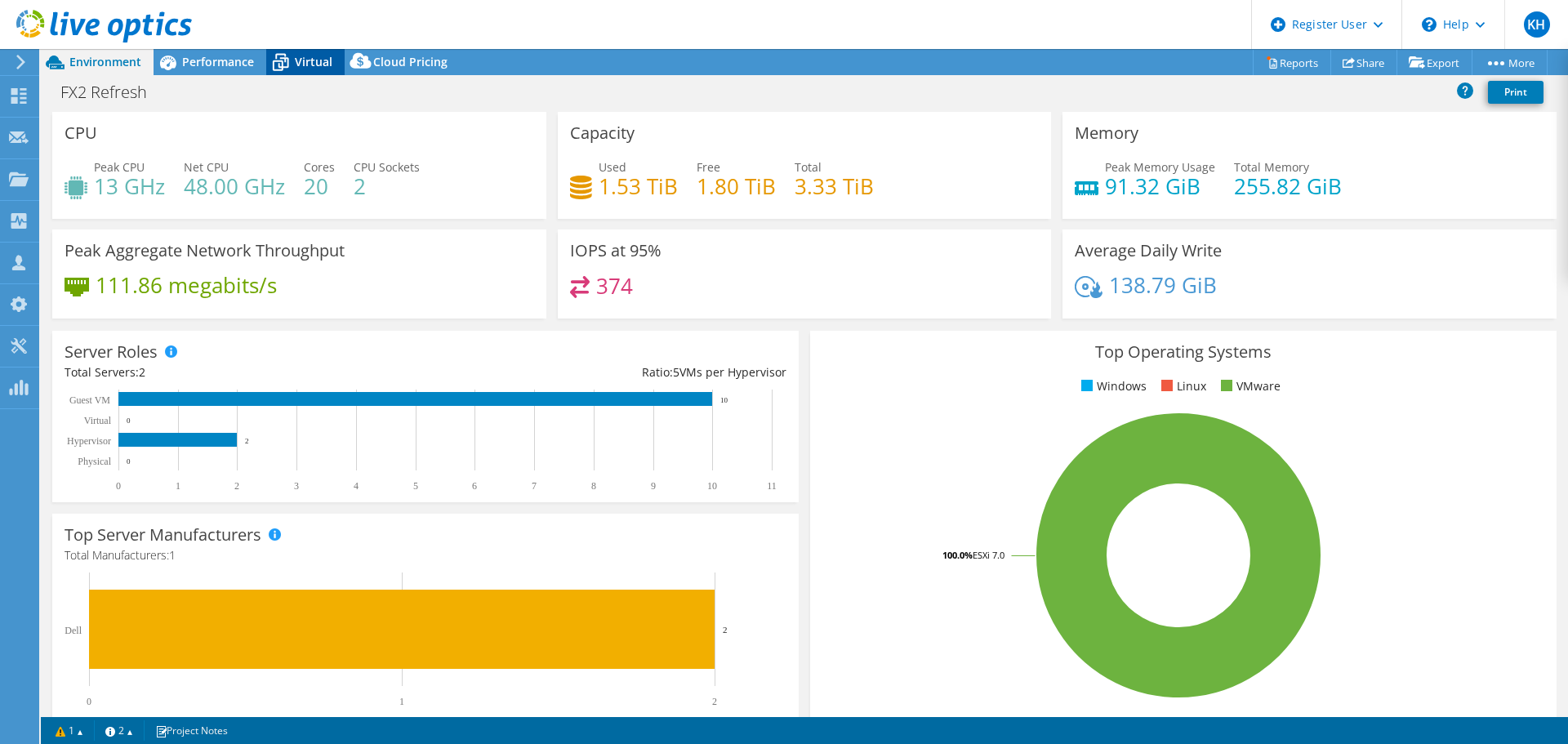
click at [302, 54] on span "Virtual" at bounding box center [313, 61] width 37 height 15
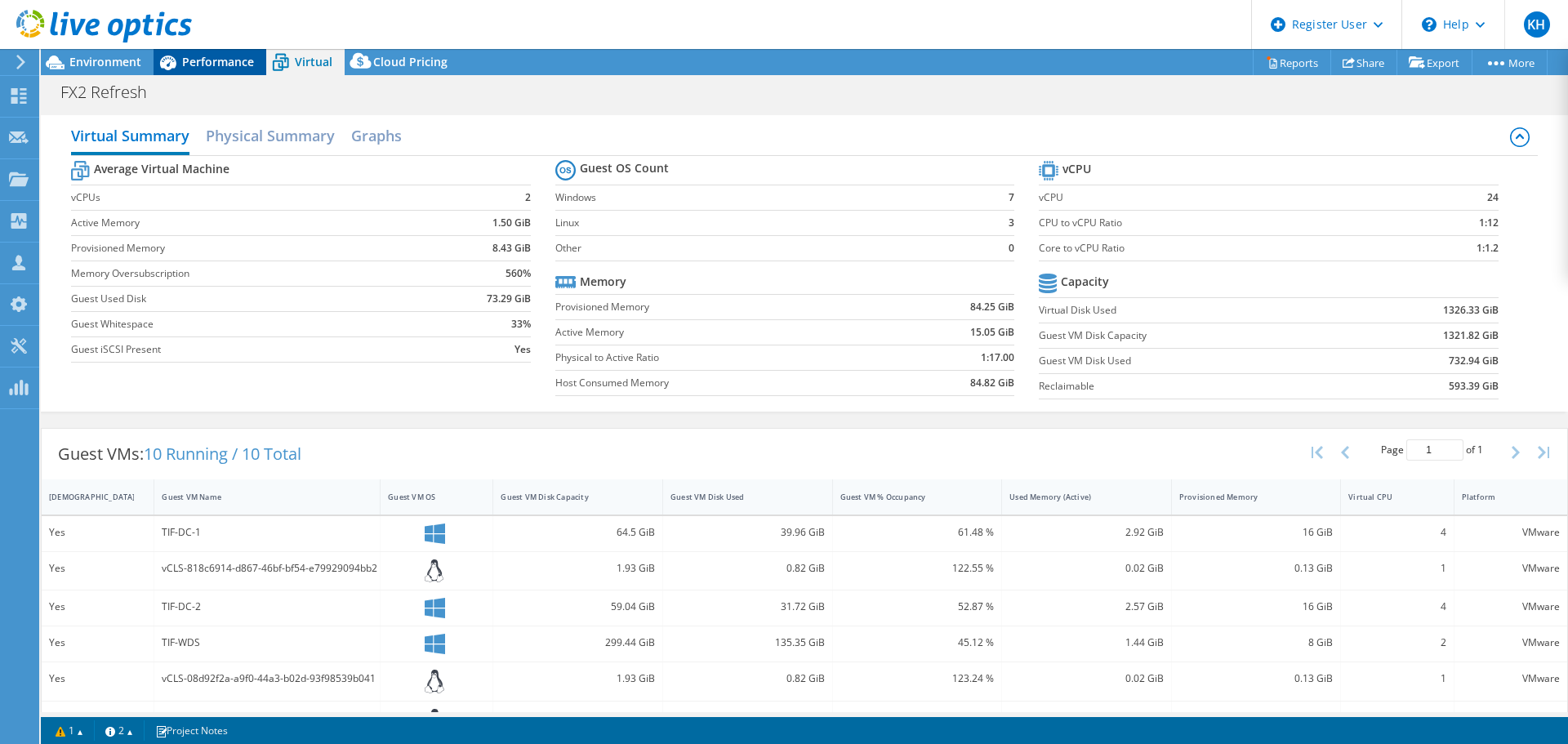
click at [200, 52] on div "Performance" at bounding box center [209, 62] width 112 height 26
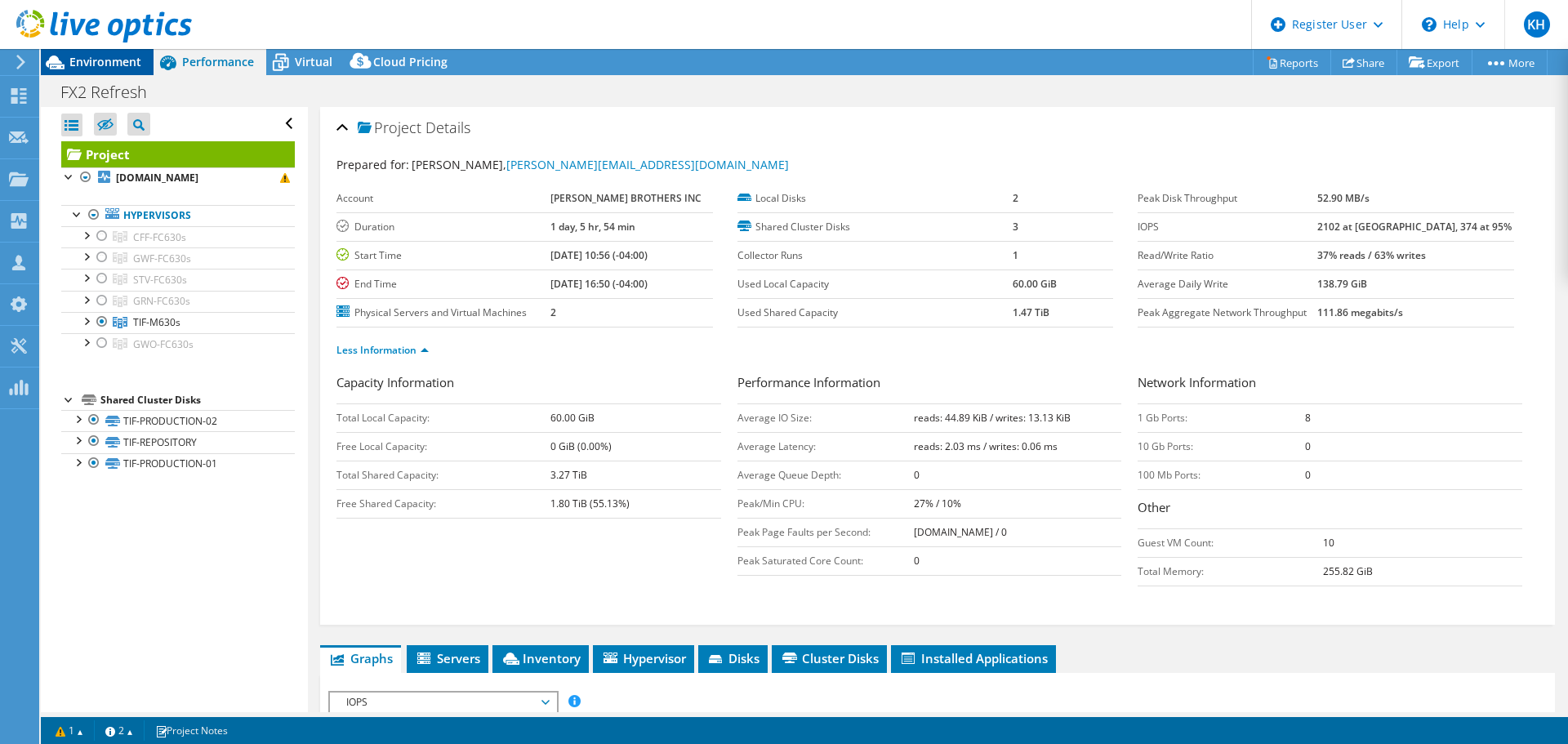
click at [71, 64] on span "Environment" at bounding box center [105, 61] width 72 height 15
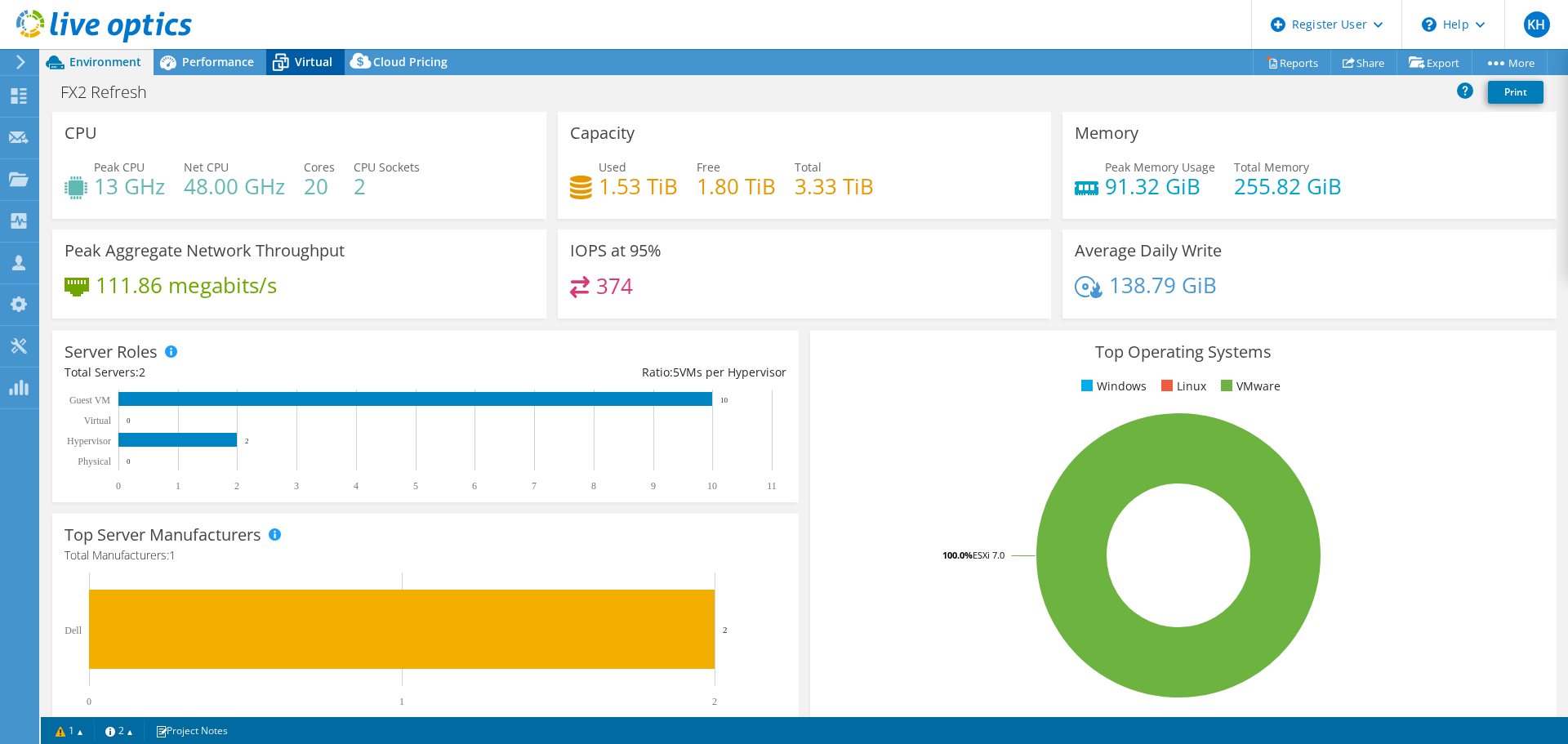
click at [334, 64] on div "Virtual" at bounding box center [306, 62] width 78 height 26
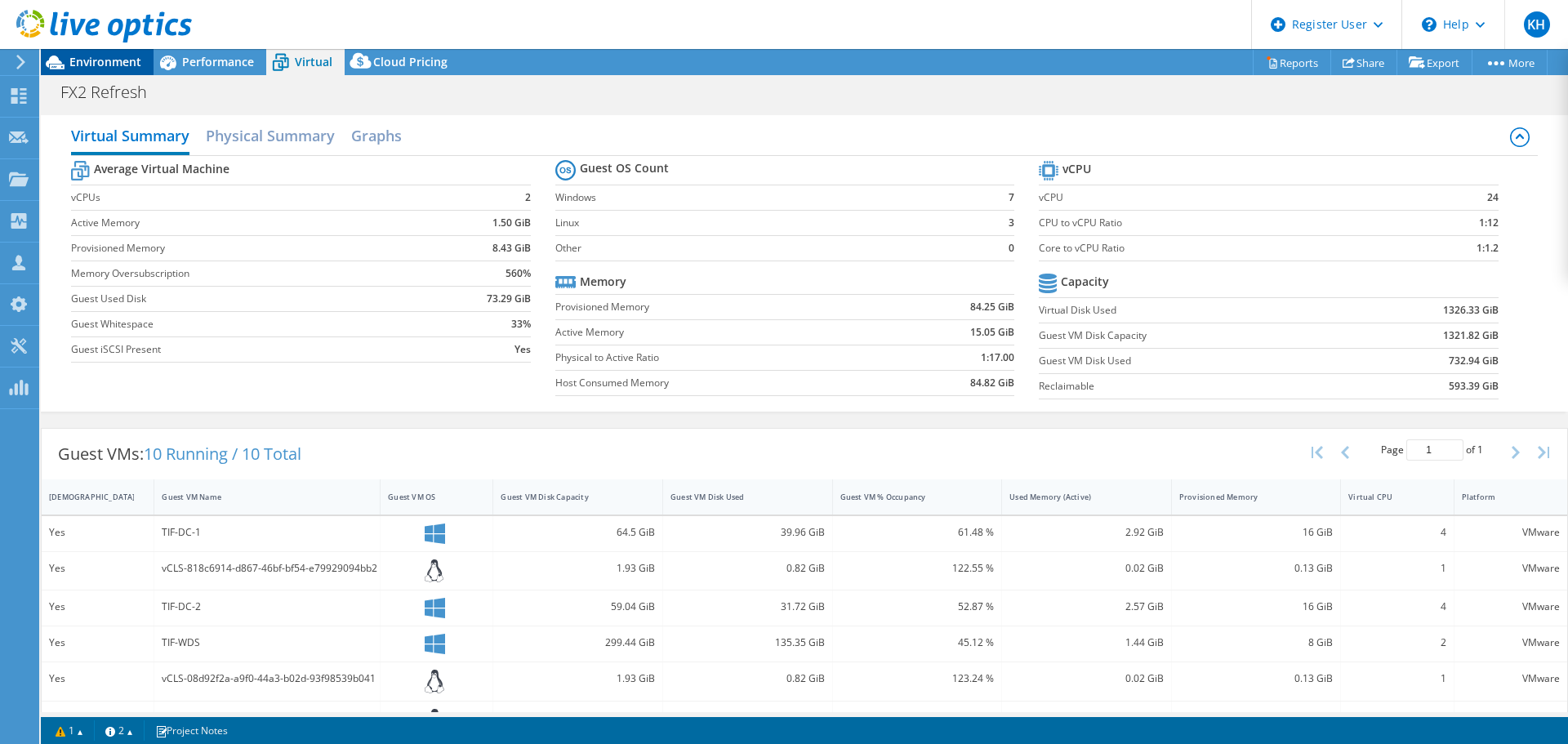
click at [113, 57] on span "Environment" at bounding box center [105, 61] width 72 height 15
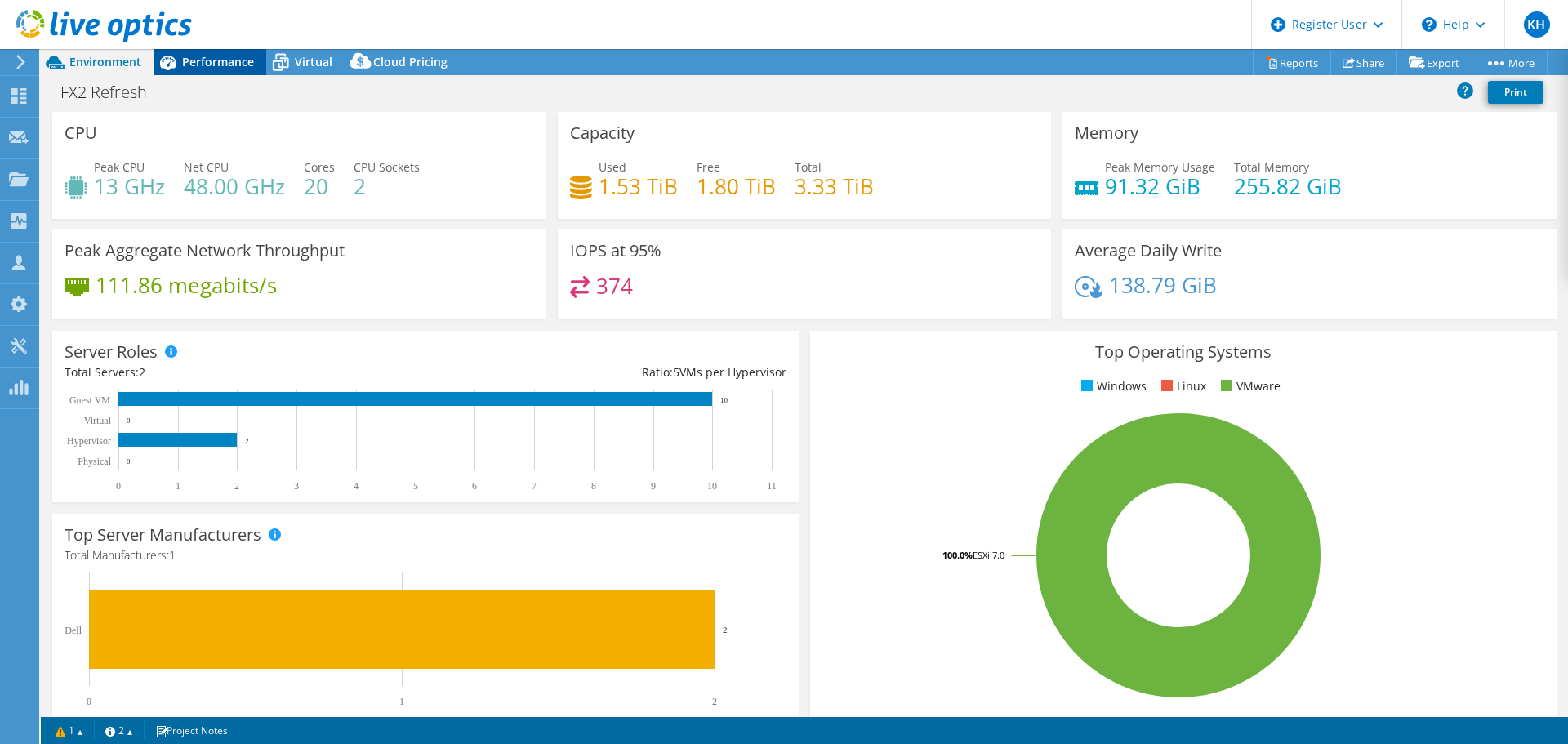
click at [246, 67] on span "Performance" at bounding box center [218, 61] width 72 height 15
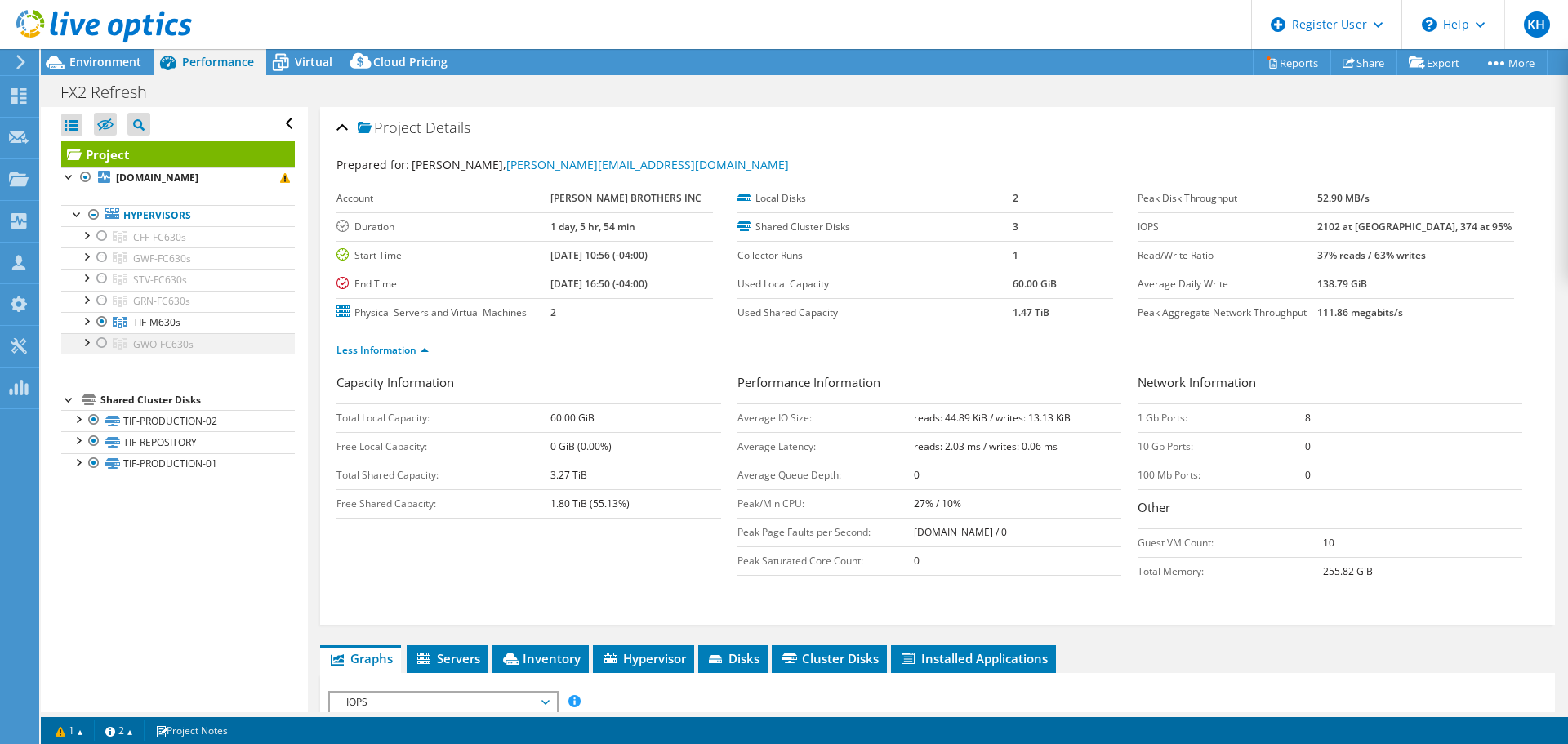
click at [102, 343] on div at bounding box center [102, 343] width 16 height 20
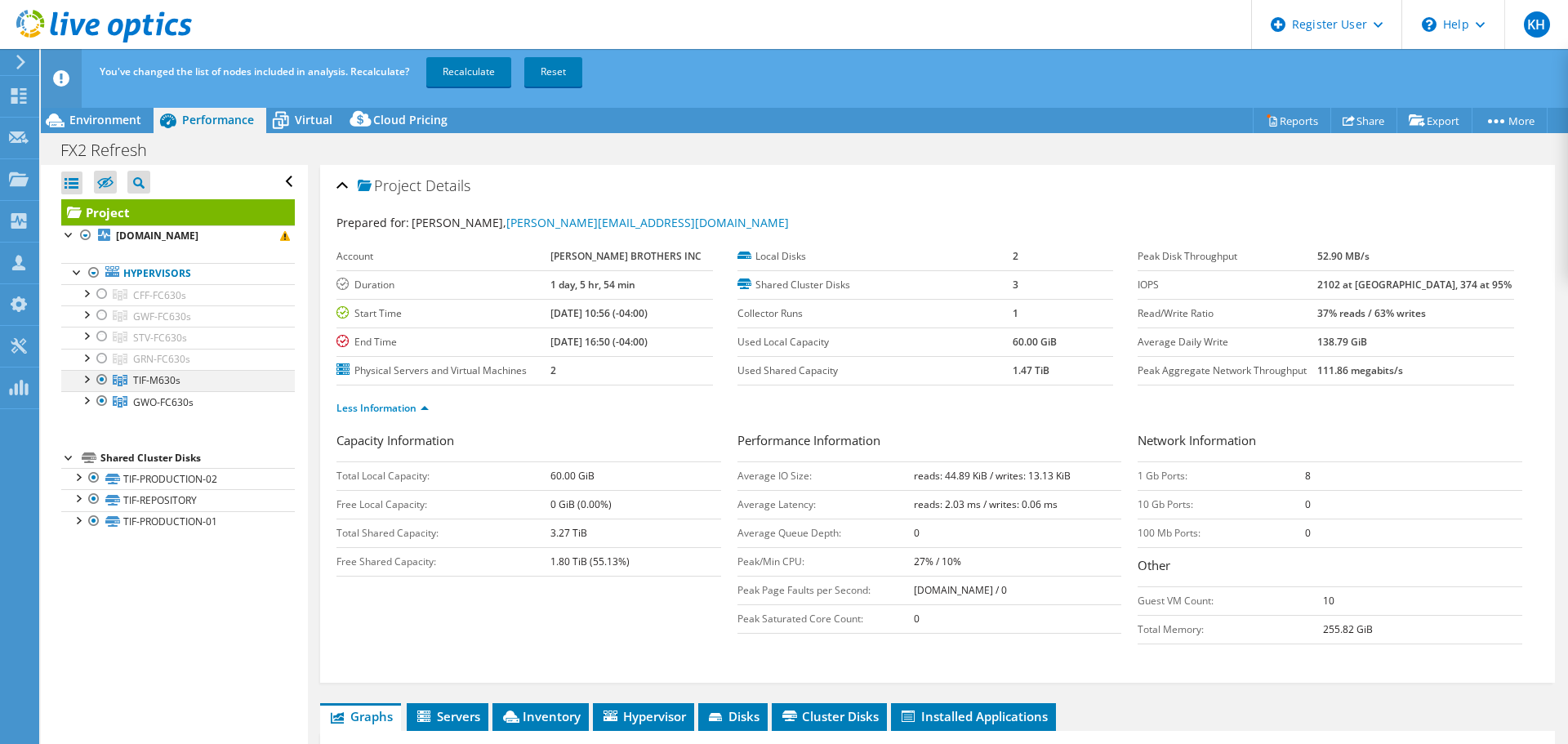
click at [99, 380] on div at bounding box center [102, 380] width 16 height 20
click at [473, 80] on link "Recalculate" at bounding box center [469, 72] width 85 height 29
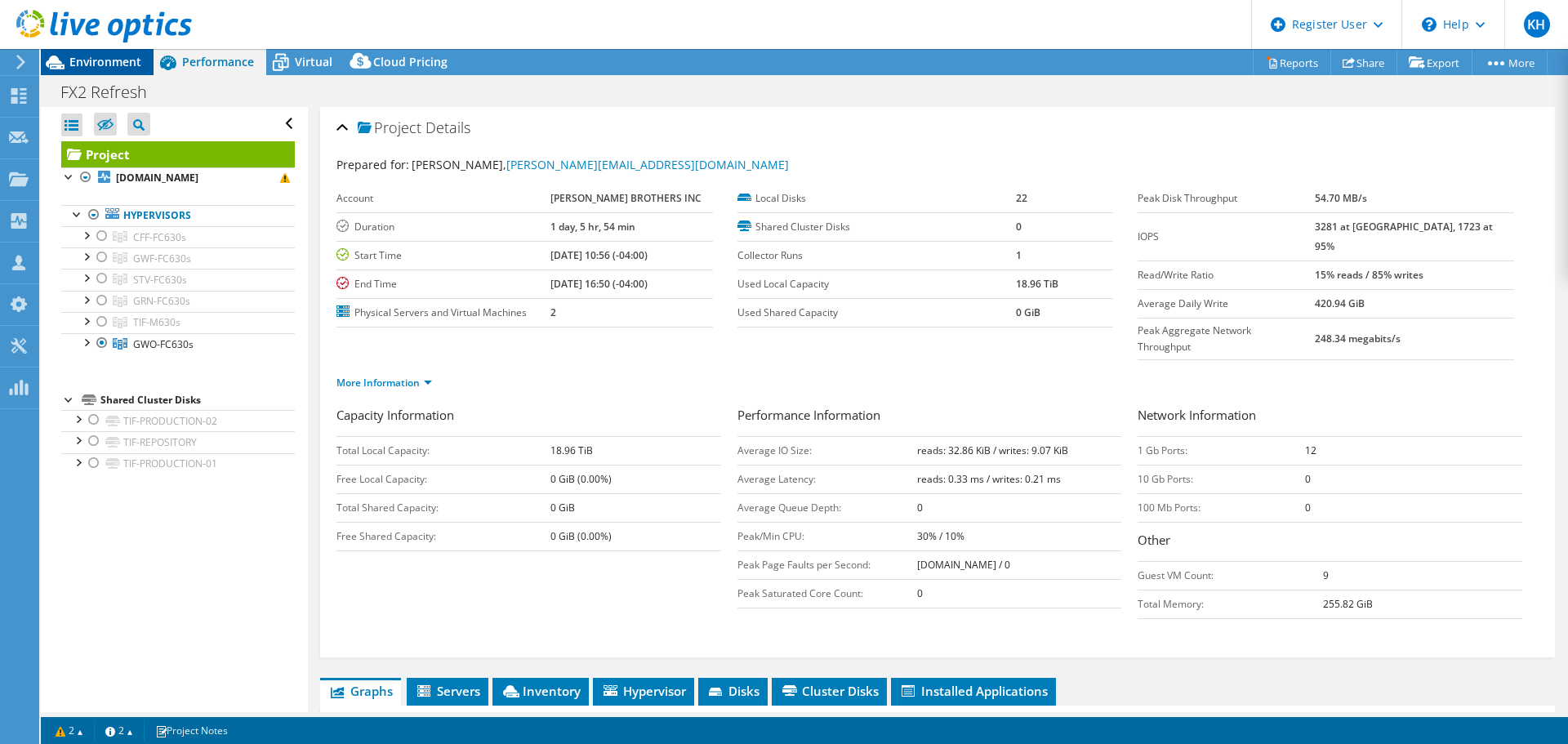
click at [103, 59] on span "Environment" at bounding box center [105, 61] width 72 height 15
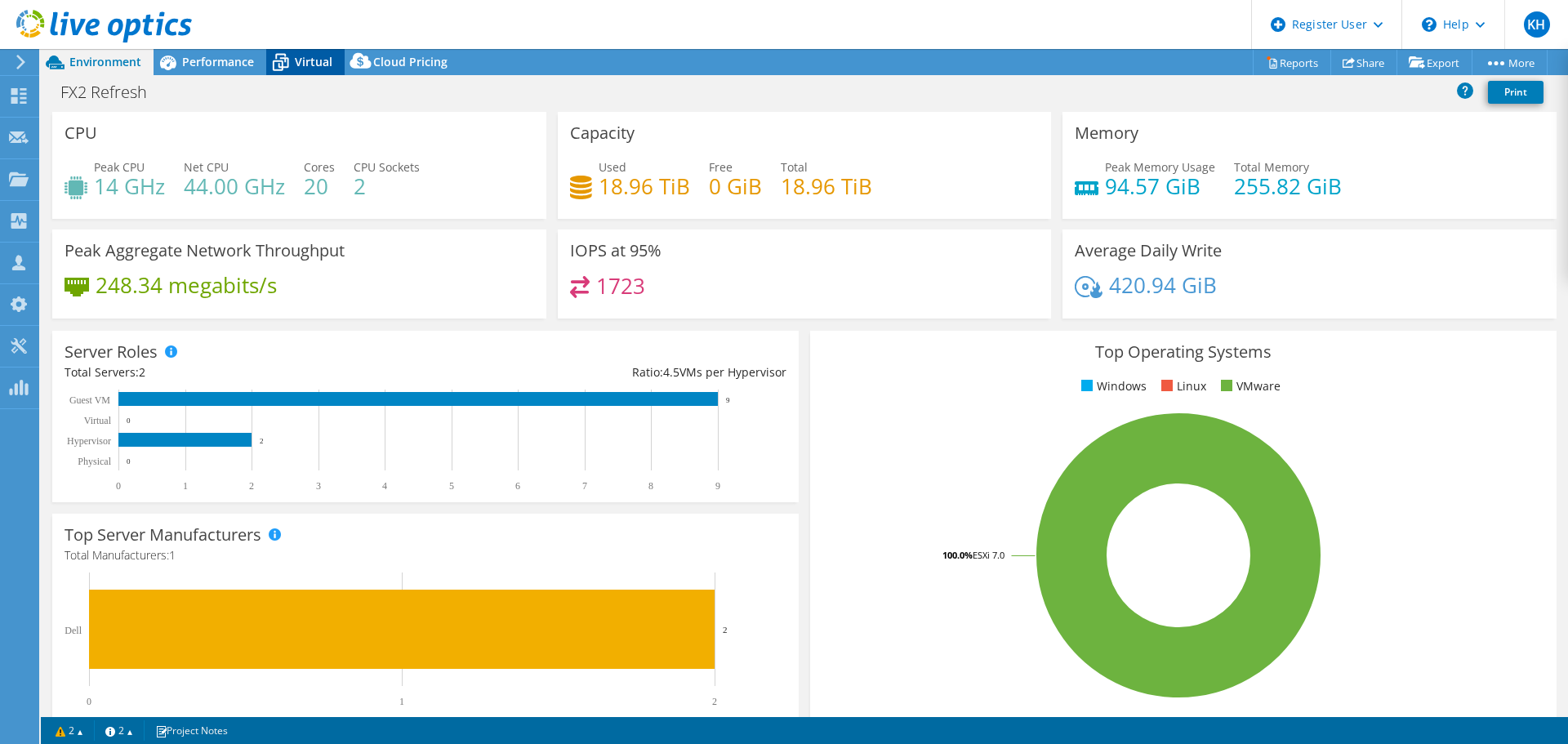
click at [286, 69] on icon at bounding box center [281, 63] width 29 height 29
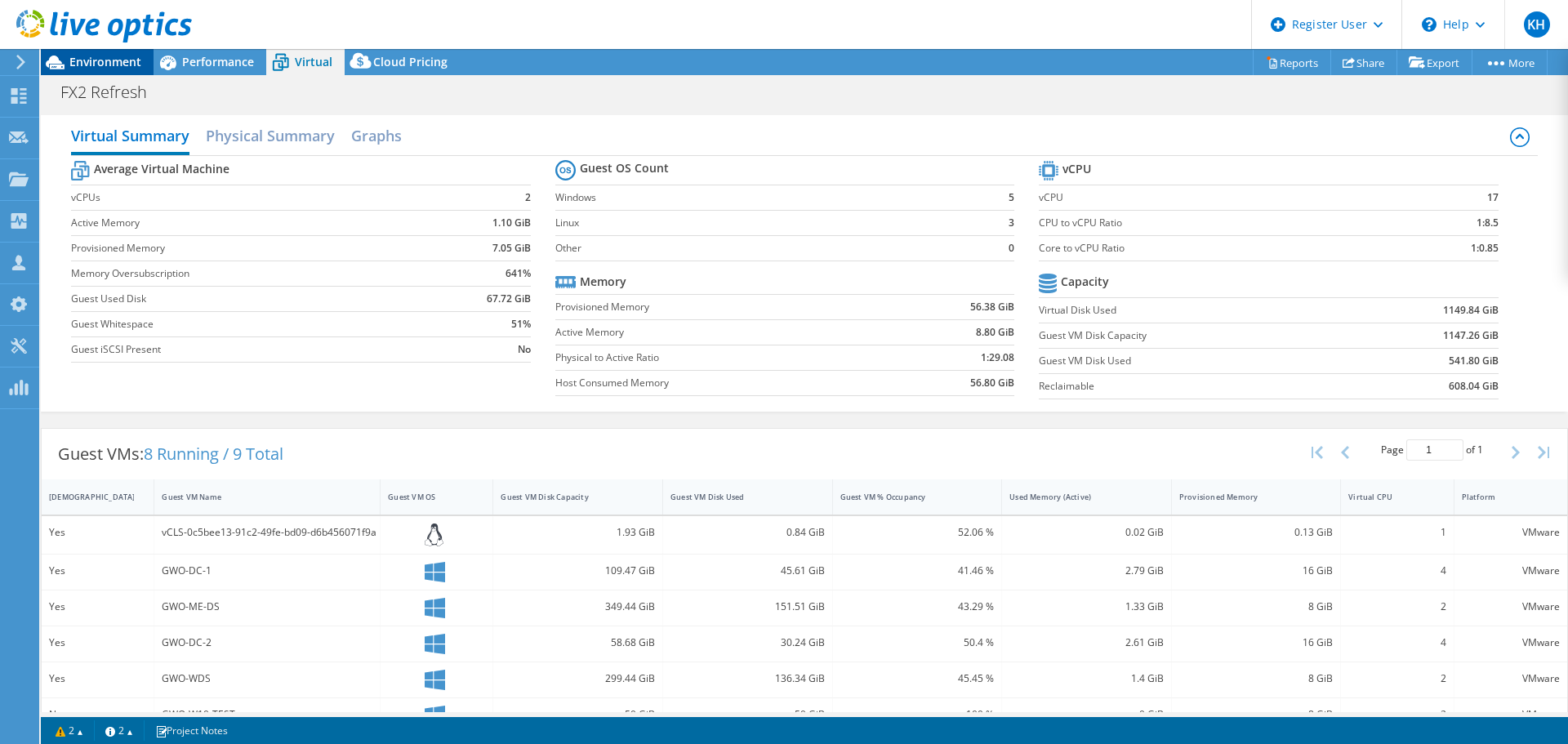
click at [136, 65] on span "Environment" at bounding box center [105, 61] width 72 height 15
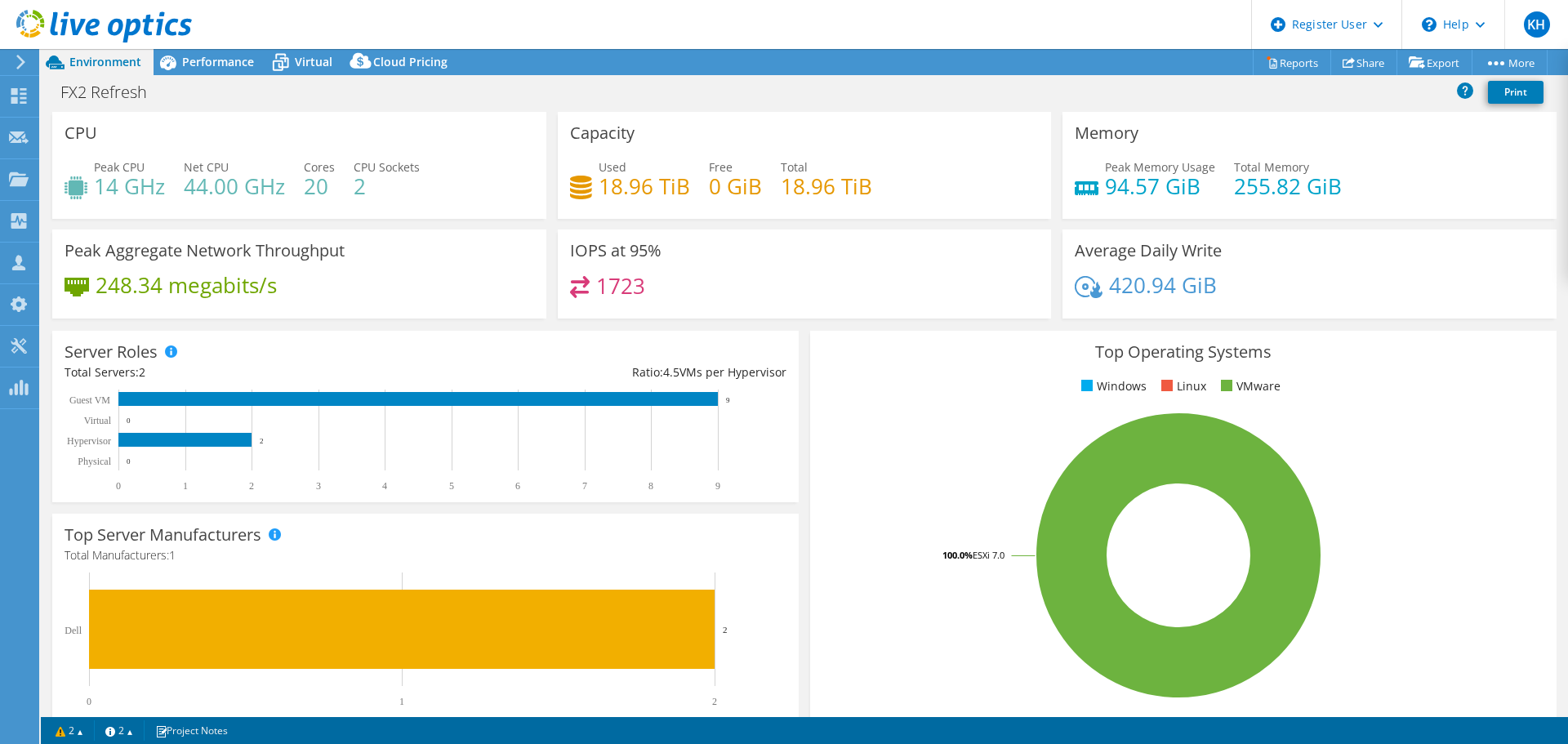
click at [853, 181] on h4 "18.96 TiB" at bounding box center [826, 186] width 92 height 18
click at [220, 65] on span "Performance" at bounding box center [218, 61] width 72 height 15
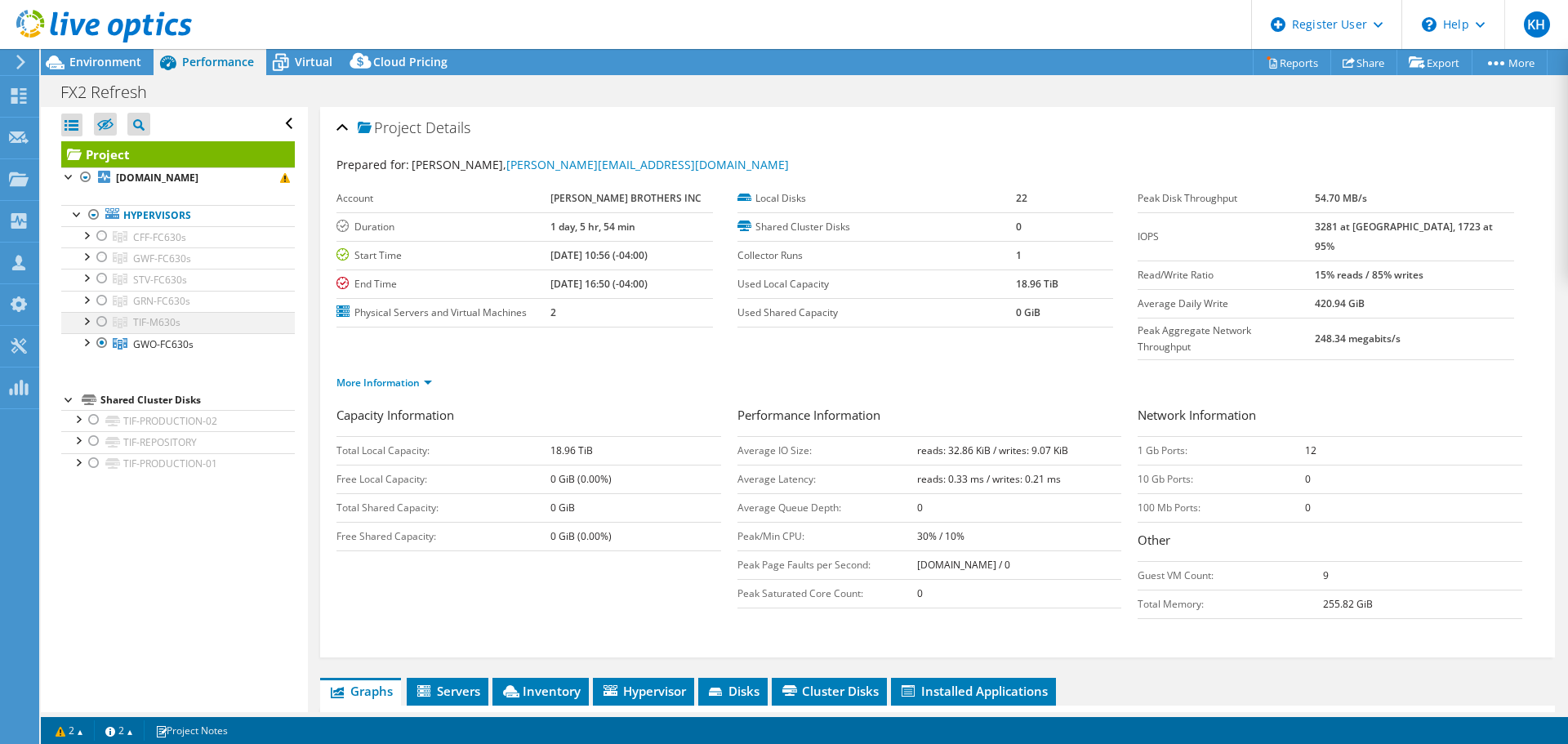
click at [101, 318] on div at bounding box center [102, 322] width 16 height 20
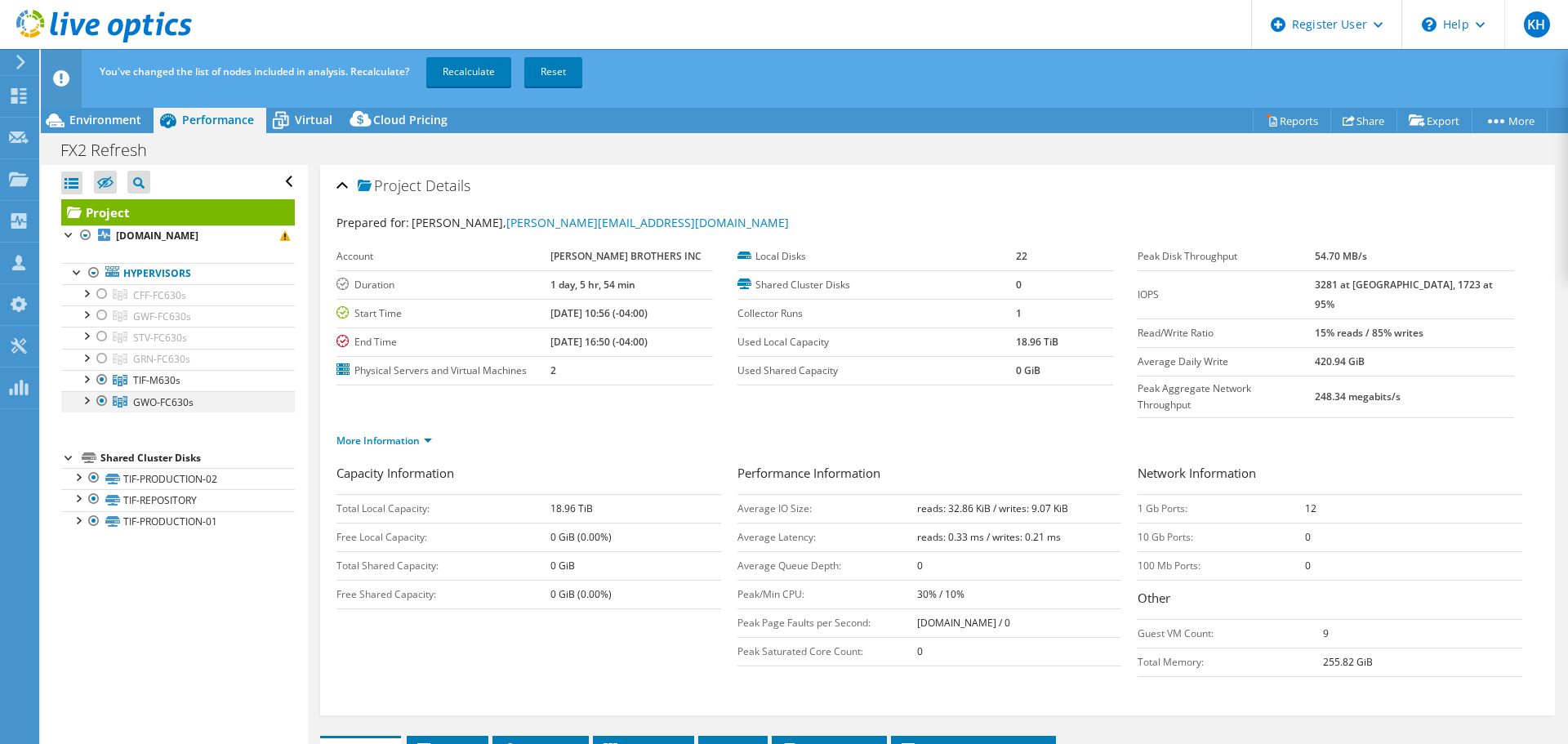
click at [99, 403] on div at bounding box center [102, 401] width 16 height 20
click at [441, 75] on link "Recalculate" at bounding box center [469, 72] width 85 height 29
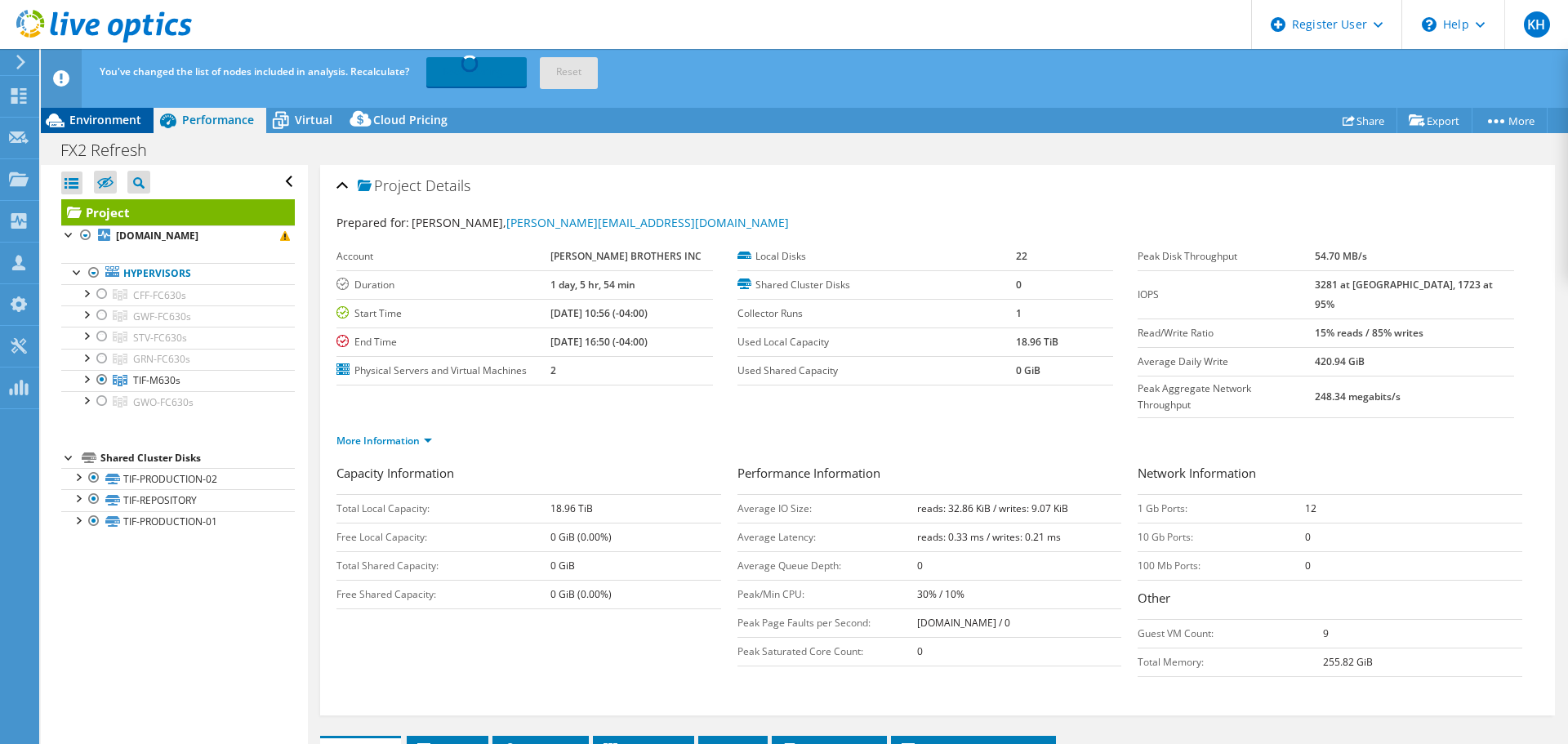
click at [119, 117] on span "Environment" at bounding box center [105, 119] width 72 height 15
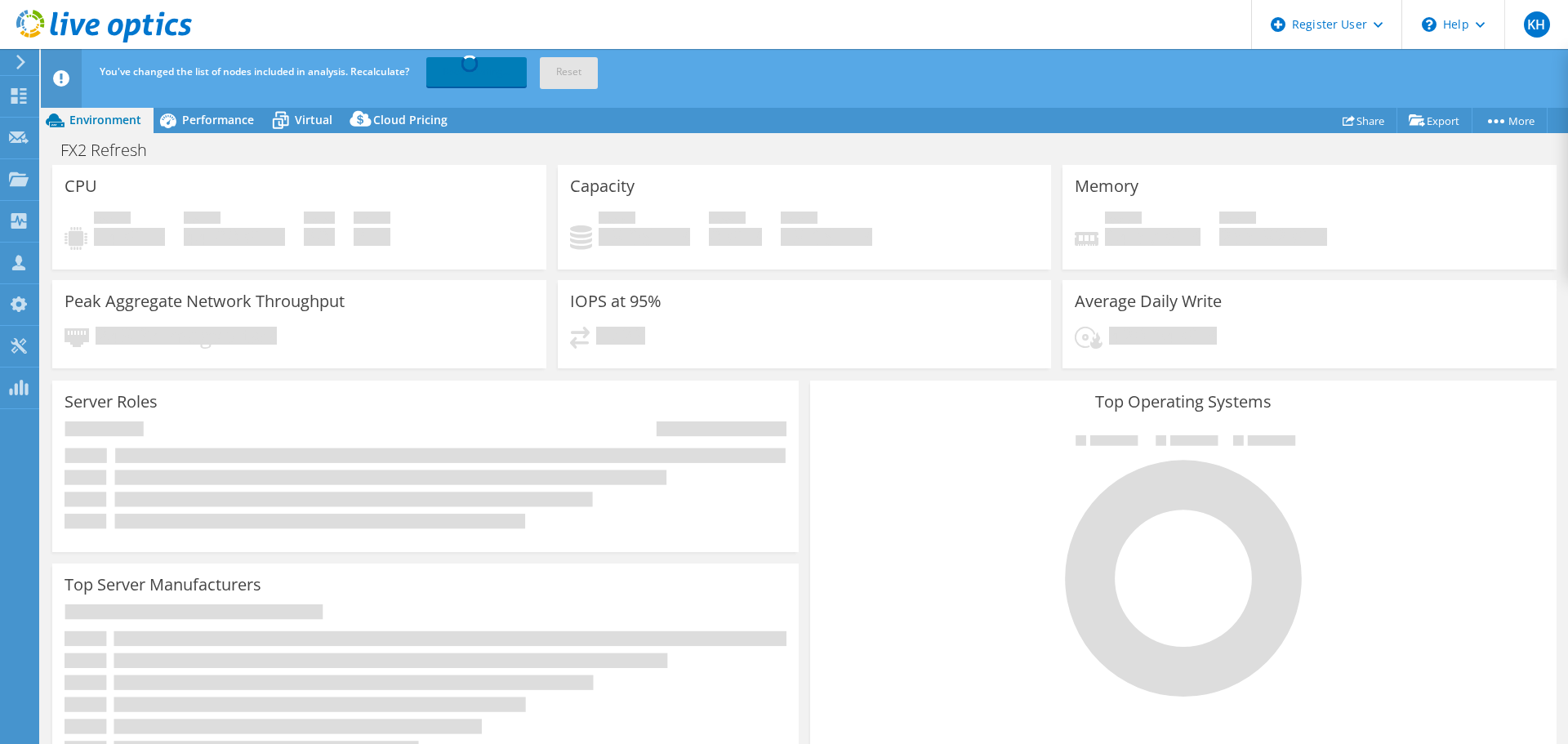
click at [626, 174] on div "Capacity Used 18.96 TiB Free 0 GiB Total 18.96 TiB" at bounding box center [804, 217] width 494 height 104
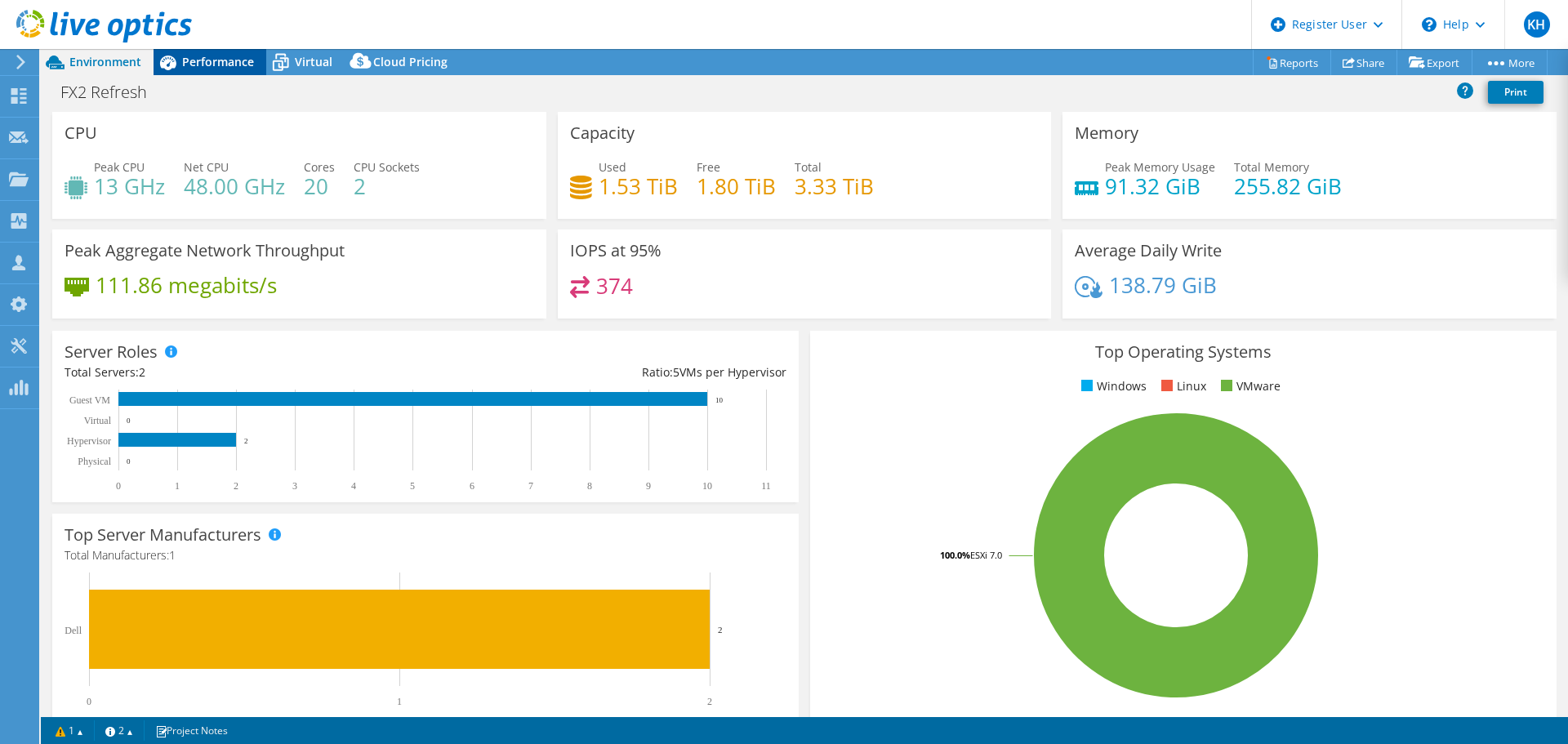
click at [213, 67] on span "Performance" at bounding box center [218, 61] width 72 height 15
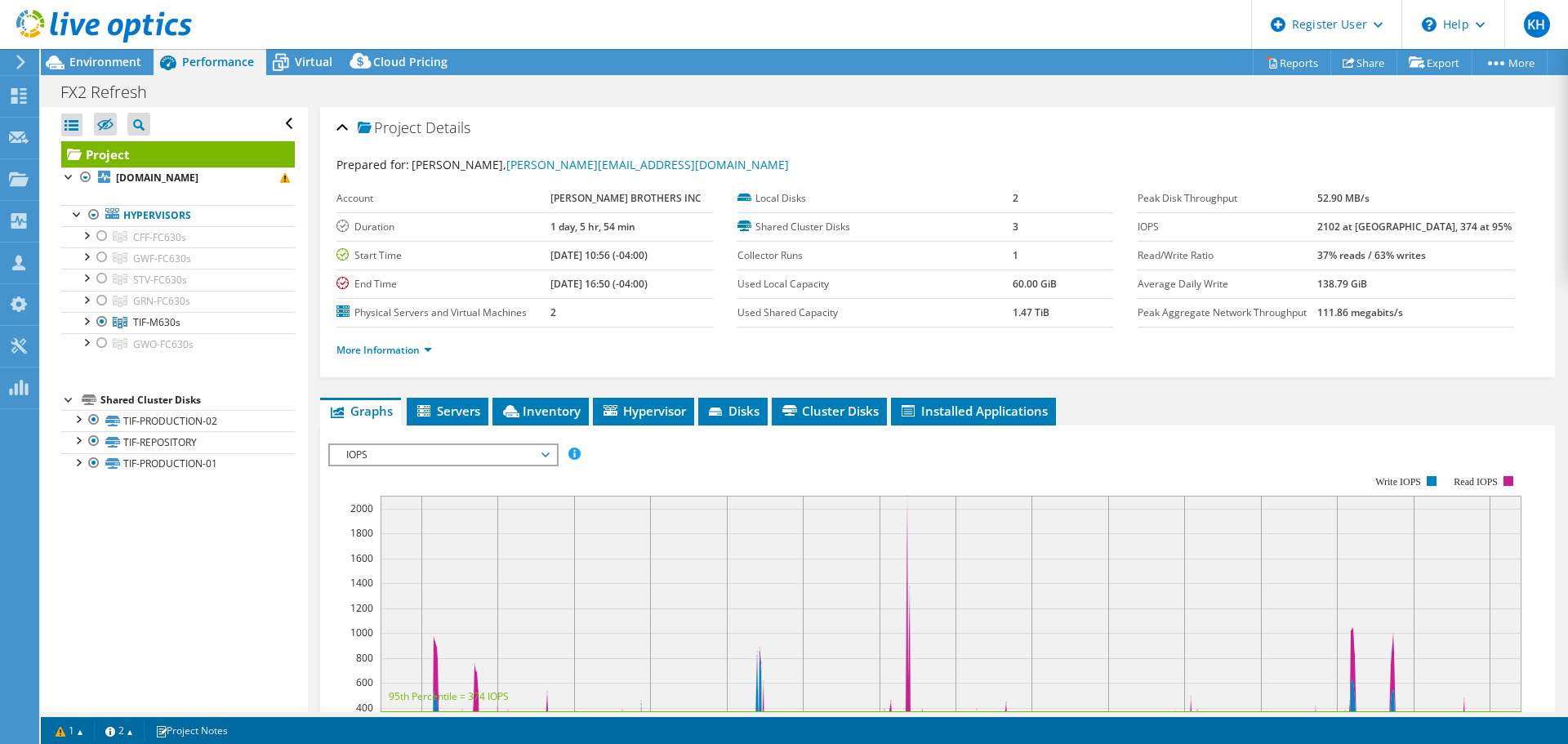
click at [496, 99] on div "FX2 Refresh Print" at bounding box center [804, 92] width 1527 height 30
click at [70, 67] on span "Environment" at bounding box center [105, 61] width 72 height 15
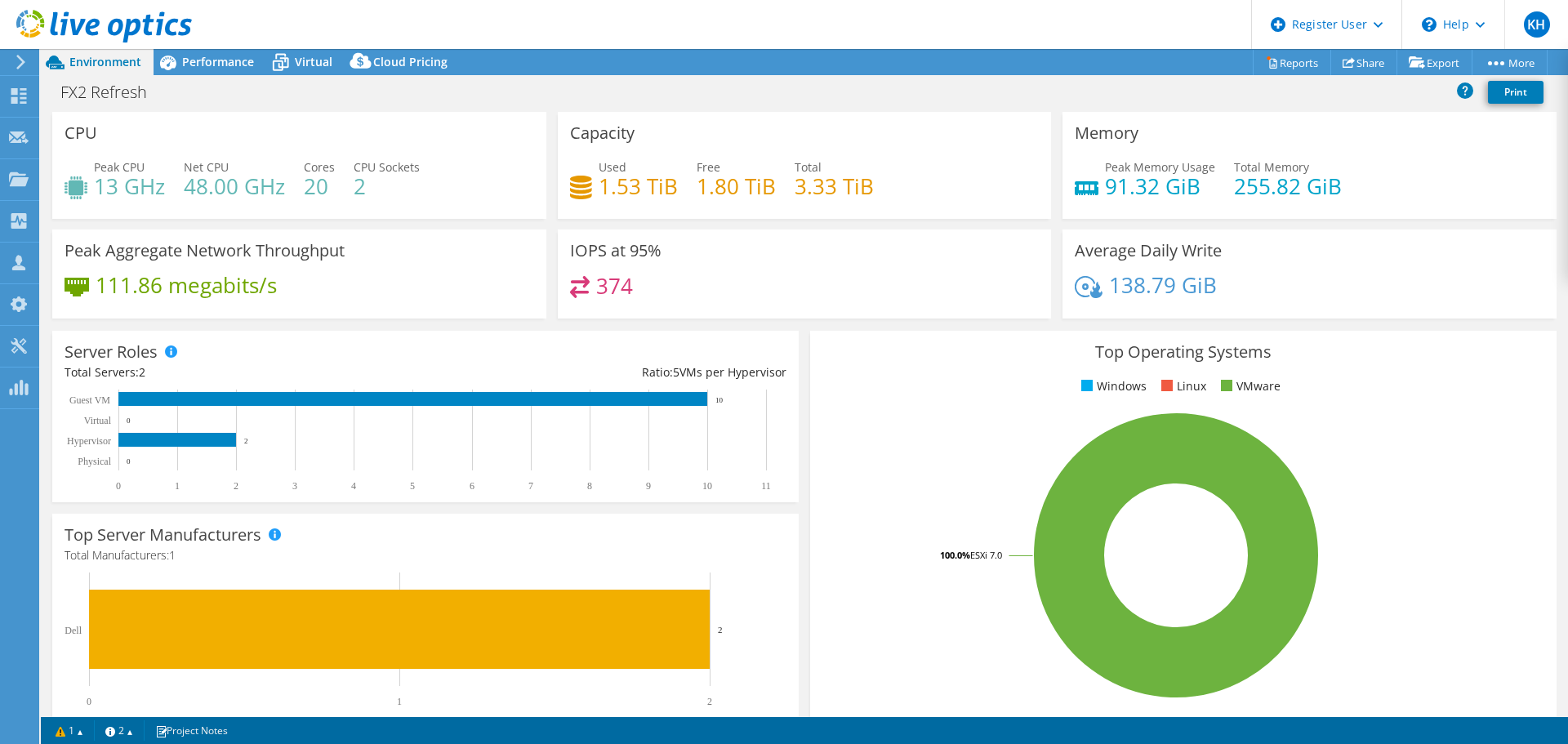
click at [70, 67] on span "Environment" at bounding box center [105, 61] width 72 height 15
click at [206, 53] on div "Performance" at bounding box center [209, 62] width 112 height 26
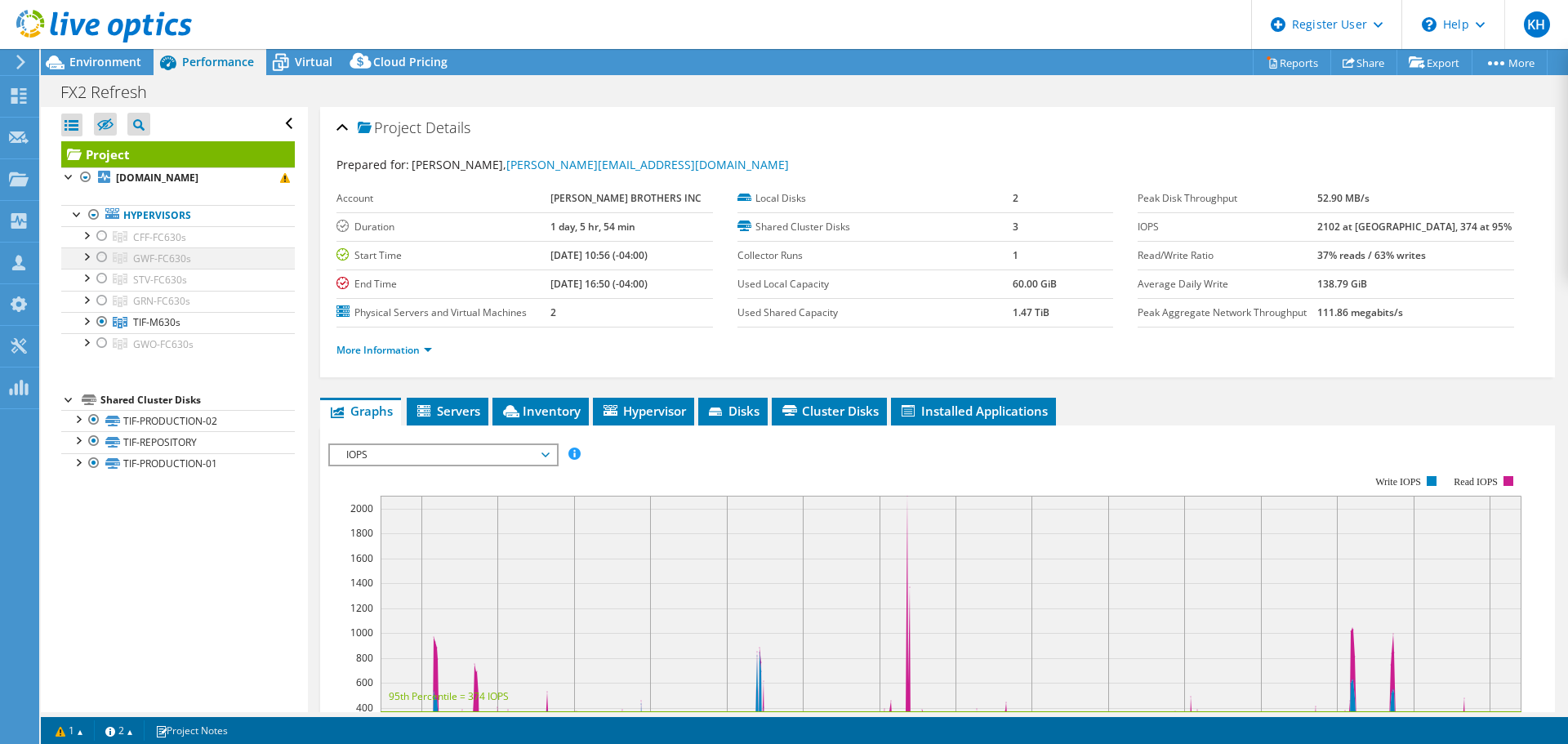
click at [101, 256] on div at bounding box center [102, 258] width 16 height 20
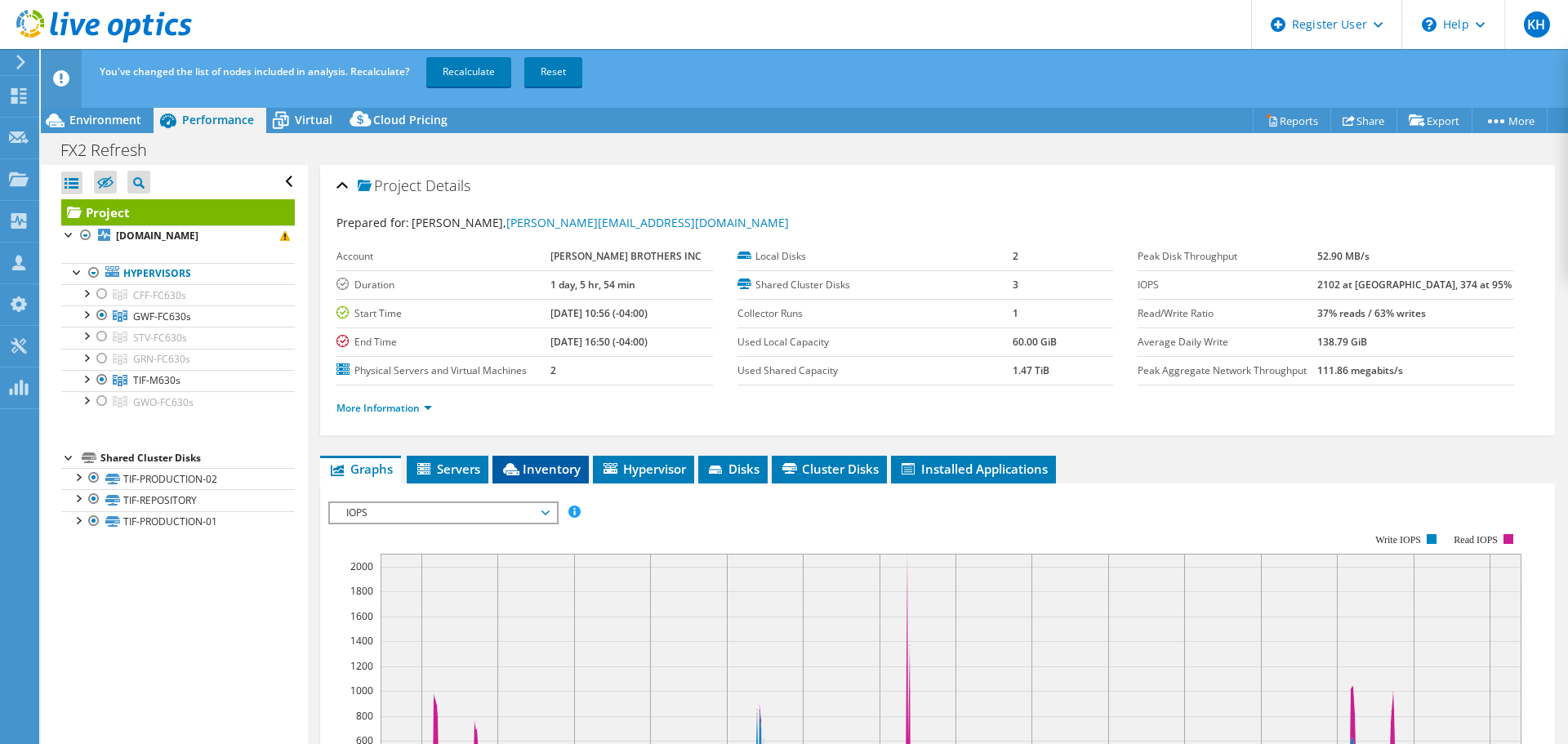
click at [552, 474] on span "Inventory" at bounding box center [541, 469] width 80 height 16
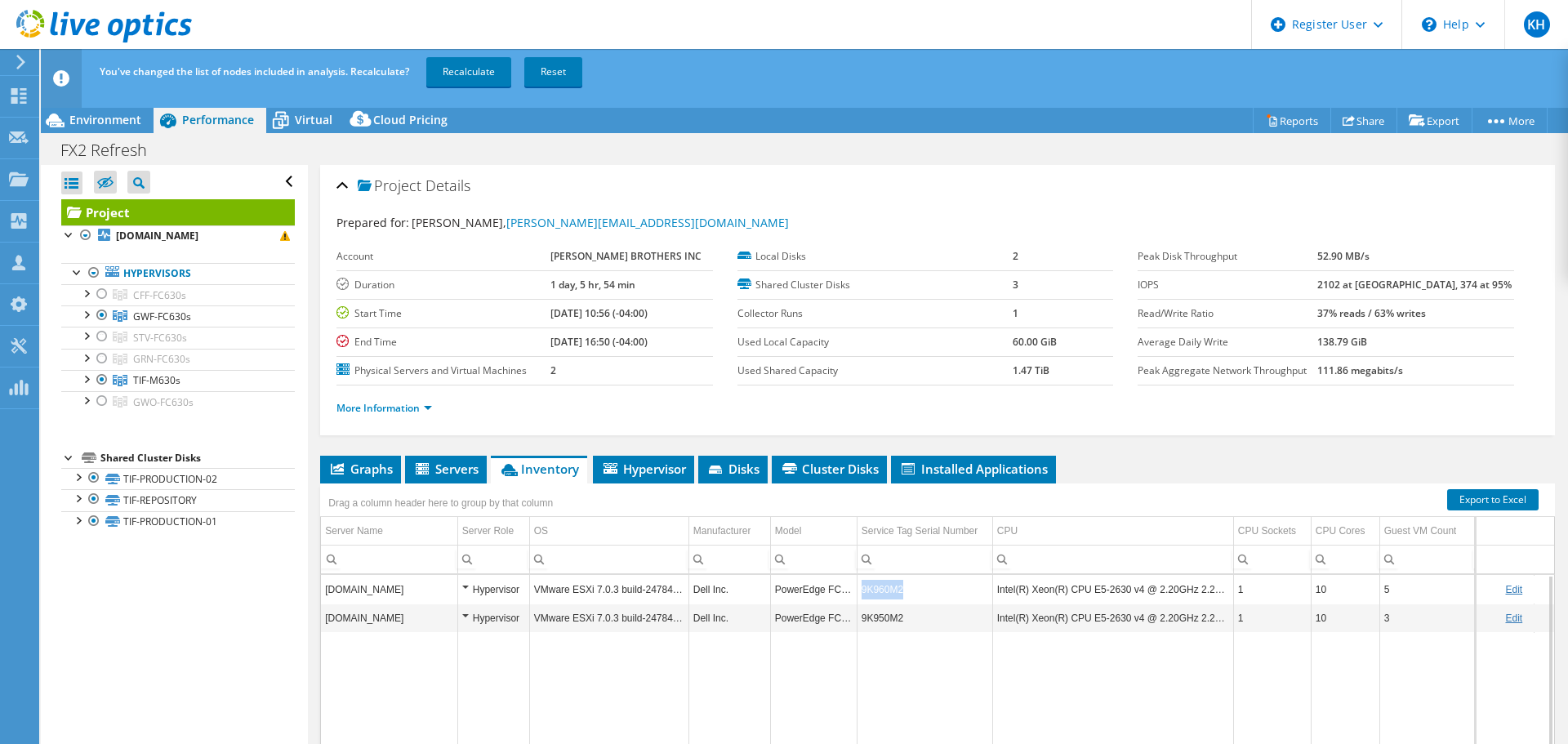
copy td "9K960M2"
drag, startPoint x: 901, startPoint y: 588, endPoint x: 862, endPoint y: 592, distance: 39.2
click at [862, 592] on td "9K960M2" at bounding box center [923, 590] width 135 height 29
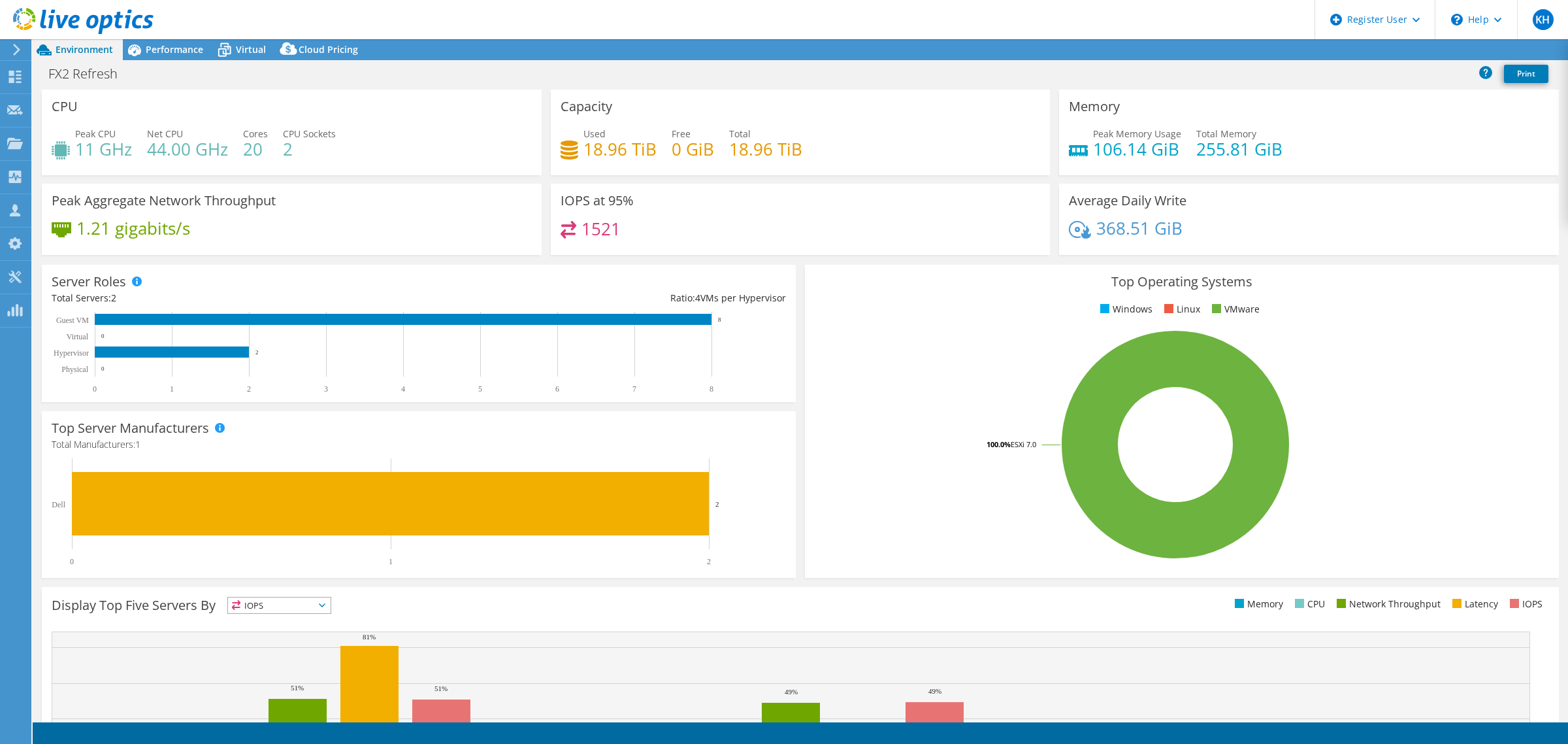
select select "USD"
